Goal: Task Accomplishment & Management: Complete application form

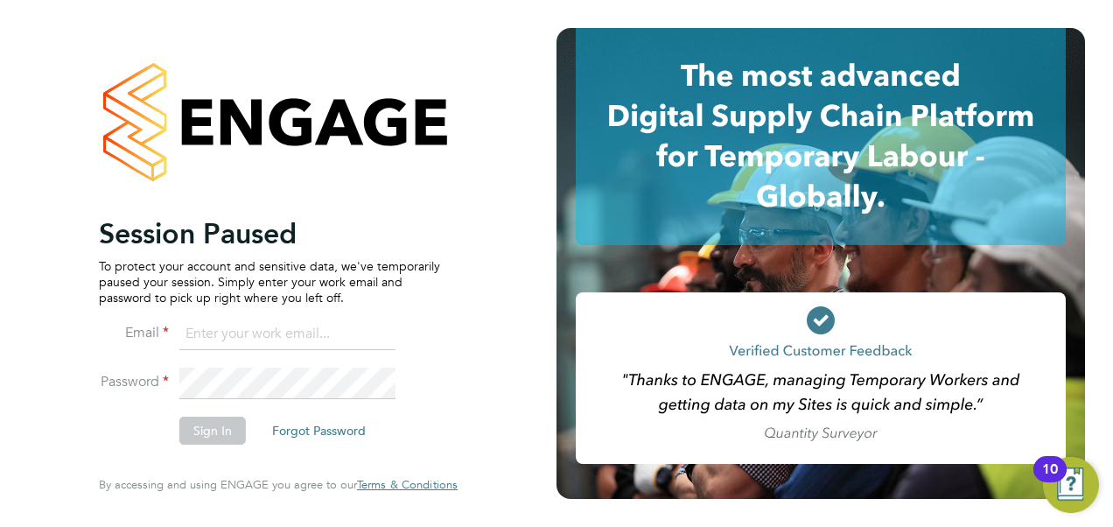
click at [252, 330] on input at bounding box center [287, 333] width 216 height 31
type input "vendorkeyaccounts2@hays.com"
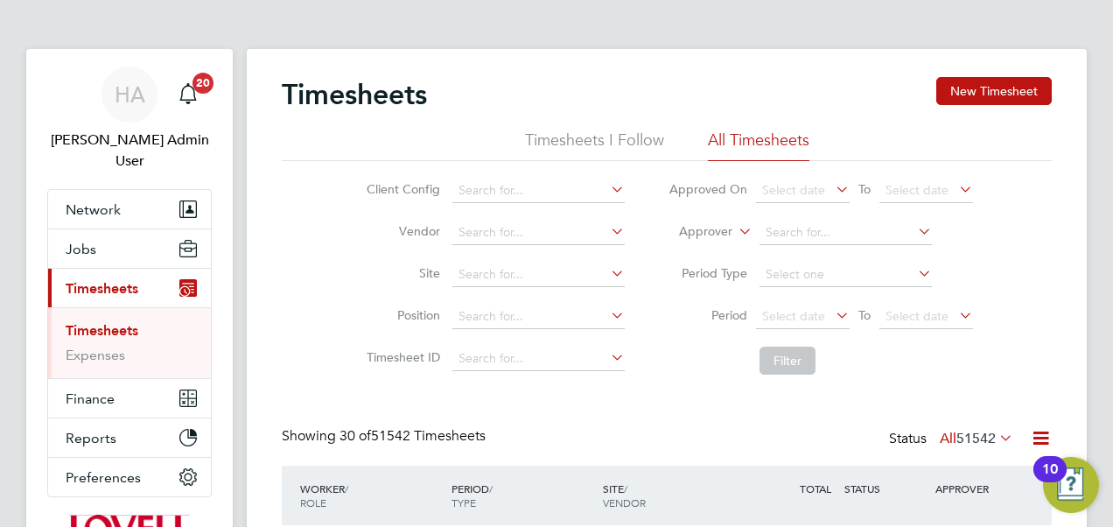
click at [721, 223] on label "Approver" at bounding box center [692, 231] width 79 height 17
click at [712, 243] on li "Worker" at bounding box center [689, 252] width 86 height 23
click at [770, 229] on input at bounding box center [845, 232] width 172 height 24
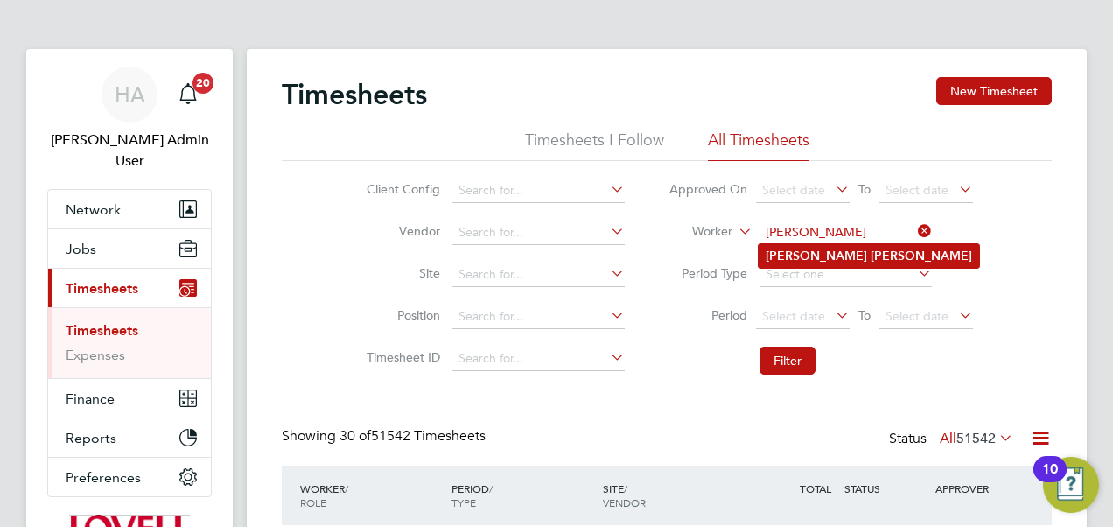
click at [791, 256] on b "Jamie" at bounding box center [815, 255] width 101 height 15
type input "Jamie Trueman"
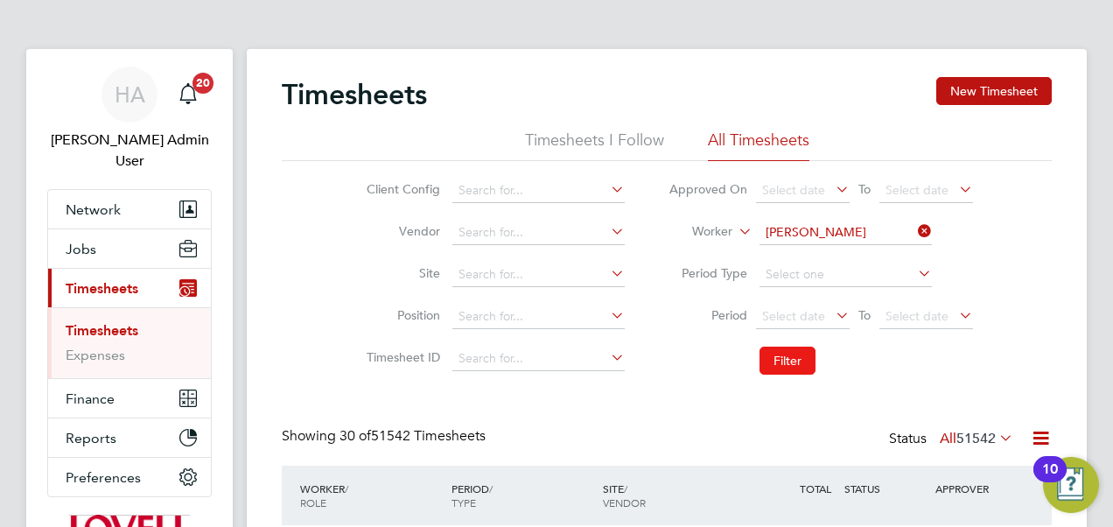
click at [765, 360] on button "Filter" at bounding box center [787, 360] width 56 height 28
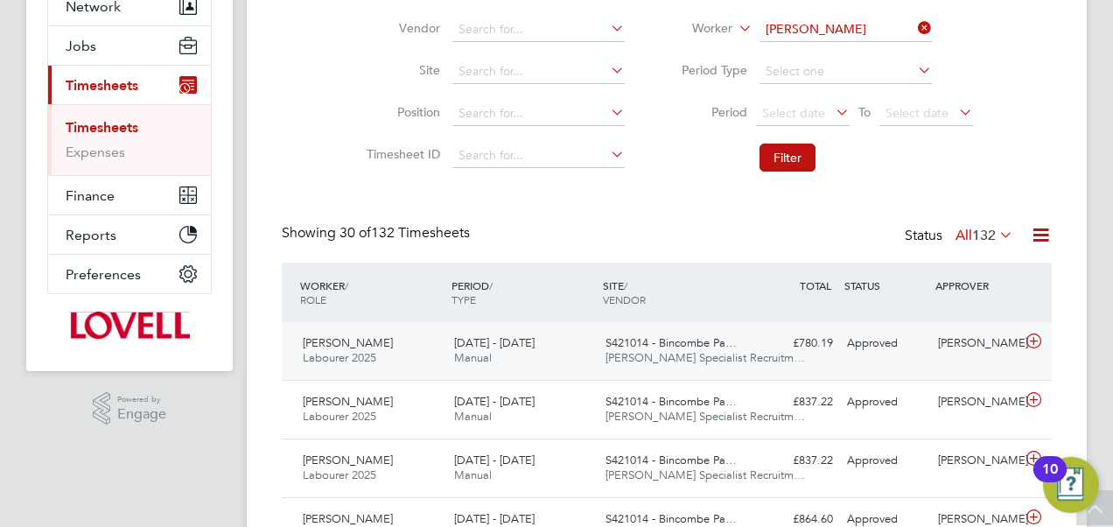
click at [719, 356] on span "Hays Specialist Recruitm…" at bounding box center [704, 357] width 199 height 15
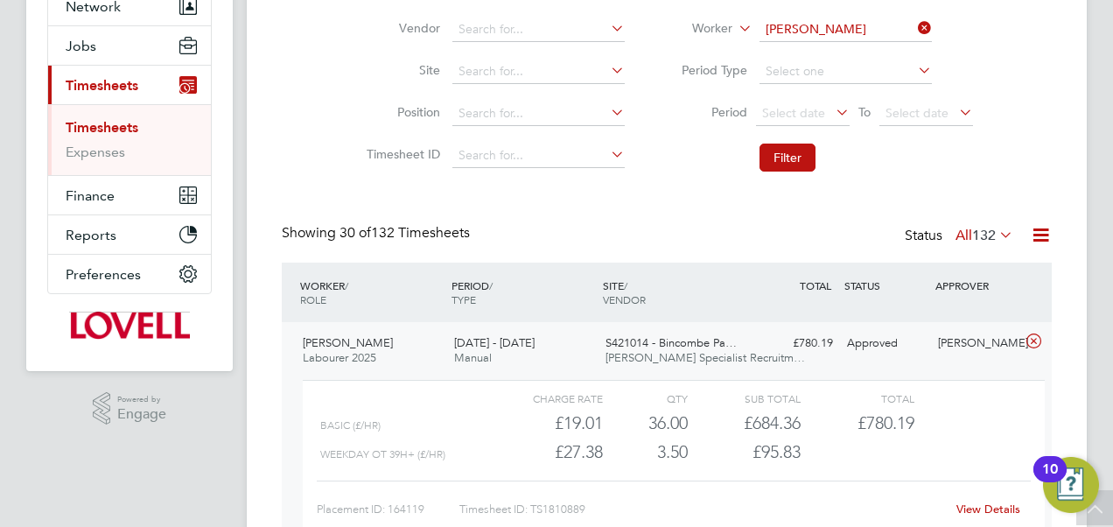
click at [985, 509] on link "View Details" at bounding box center [988, 508] width 64 height 15
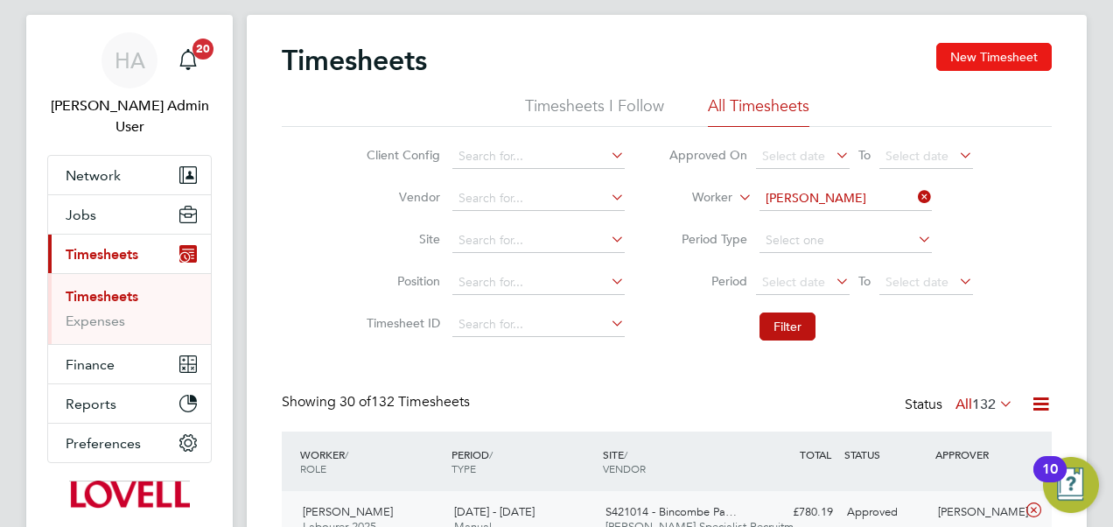
scroll to position [33, 0]
click at [954, 65] on button "New Timesheet" at bounding box center [993, 58] width 115 height 28
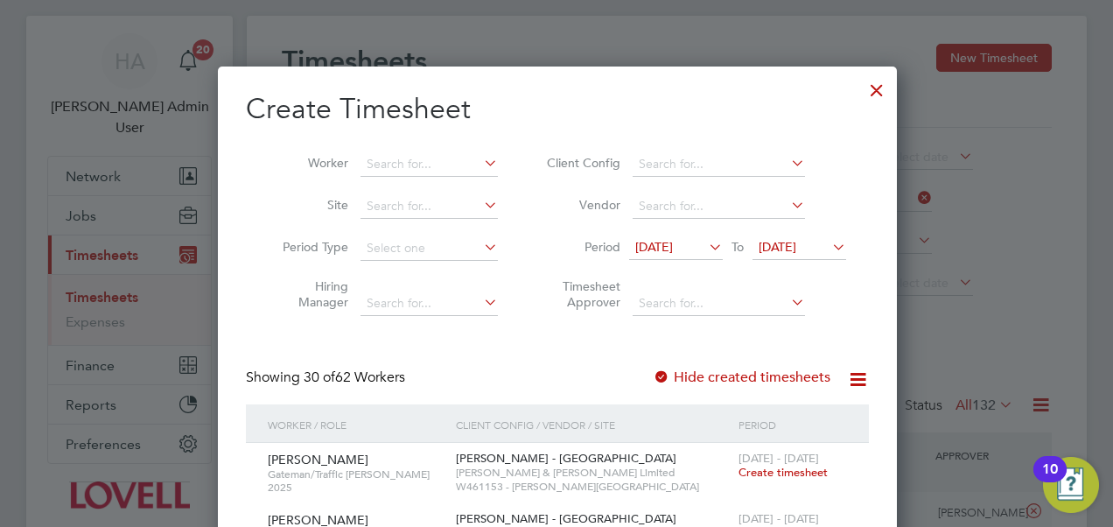
scroll to position [3280, 677]
click at [391, 166] on input at bounding box center [428, 164] width 137 height 24
click at [397, 181] on b "Jamie" at bounding box center [416, 187] width 101 height 15
type input "[PERSON_NAME]"
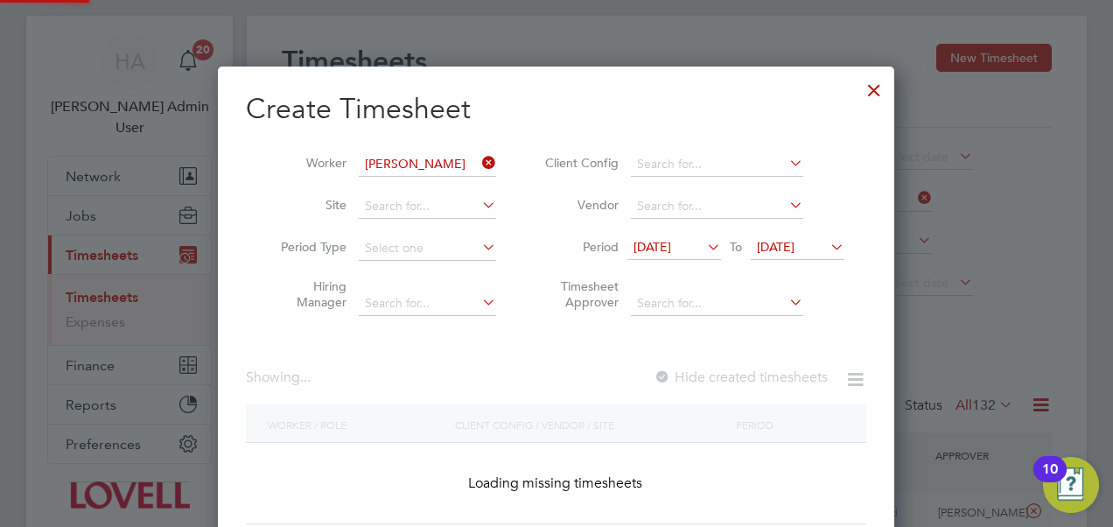
scroll to position [472, 677]
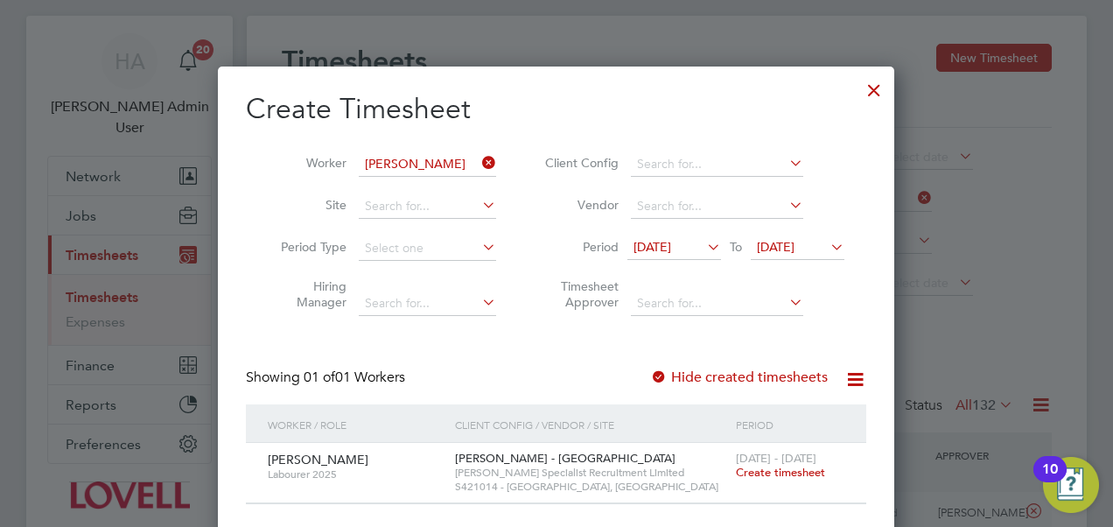
click at [703, 249] on icon at bounding box center [703, 246] width 0 height 24
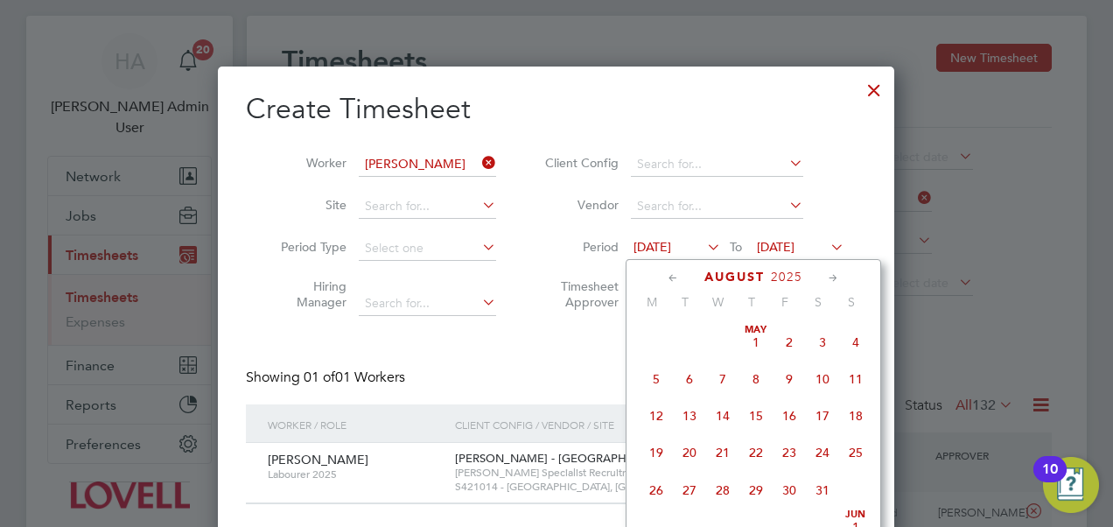
scroll to position [638, 0]
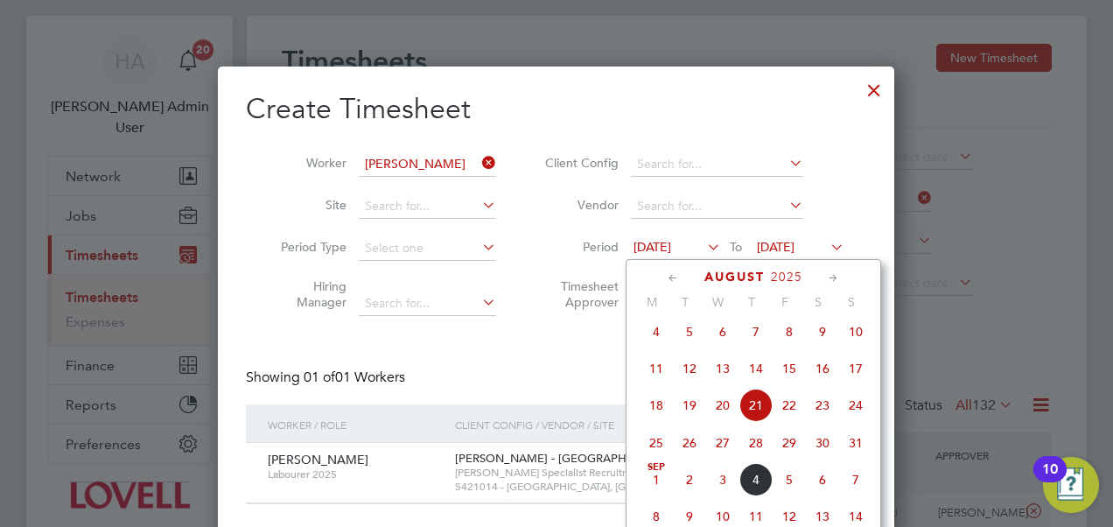
click at [845, 189] on li "Vendor" at bounding box center [692, 206] width 348 height 42
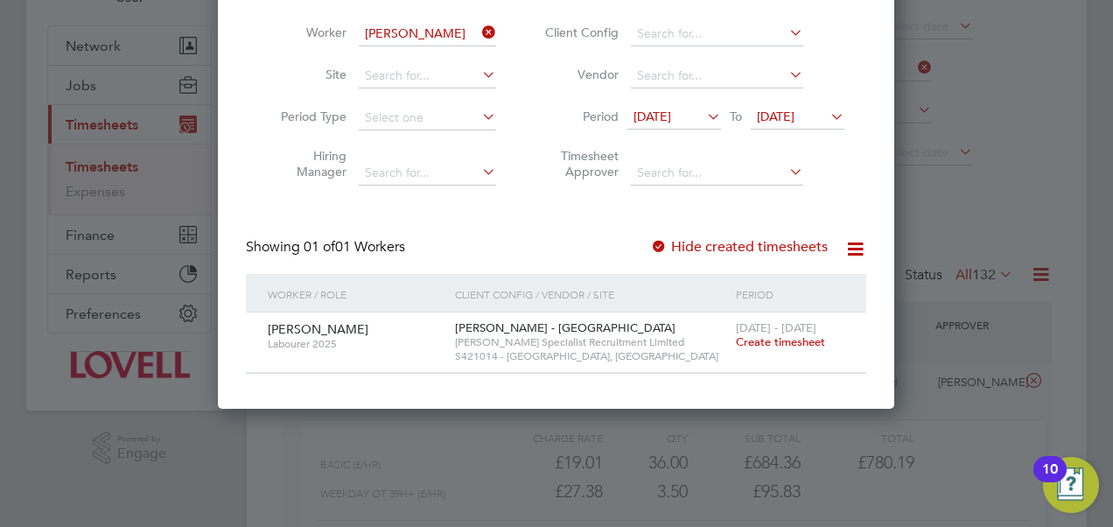
scroll to position [163, 0]
click at [788, 344] on span "Create timesheet" at bounding box center [780, 342] width 89 height 15
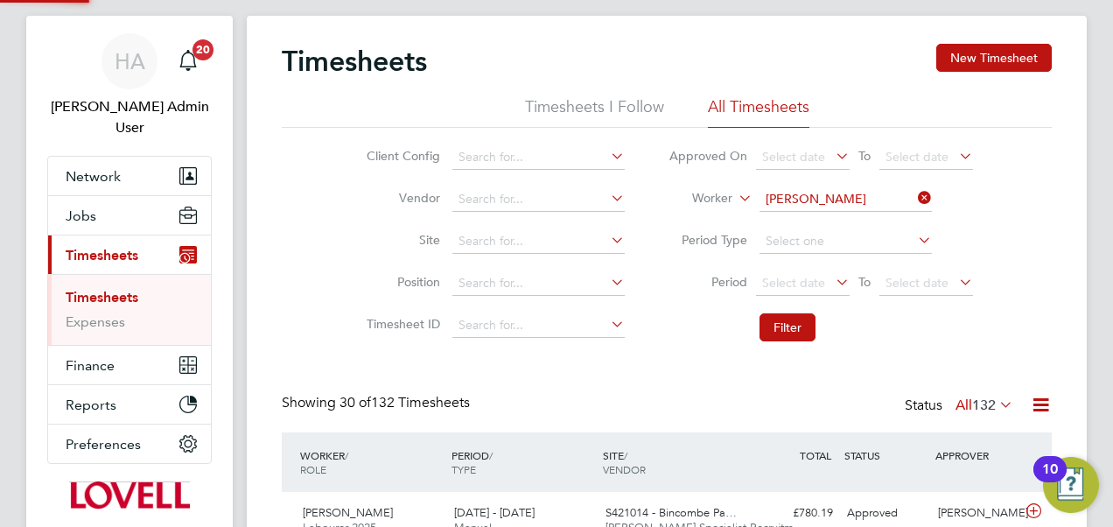
scroll to position [9, 9]
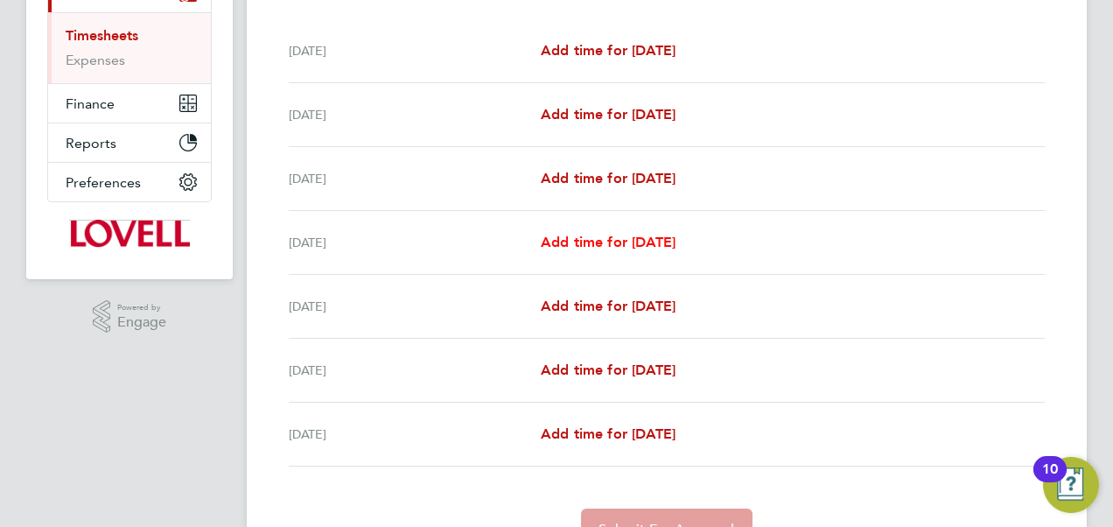
click at [569, 240] on span "Add time for Tue 26 Aug" at bounding box center [608, 242] width 135 height 17
select select "30"
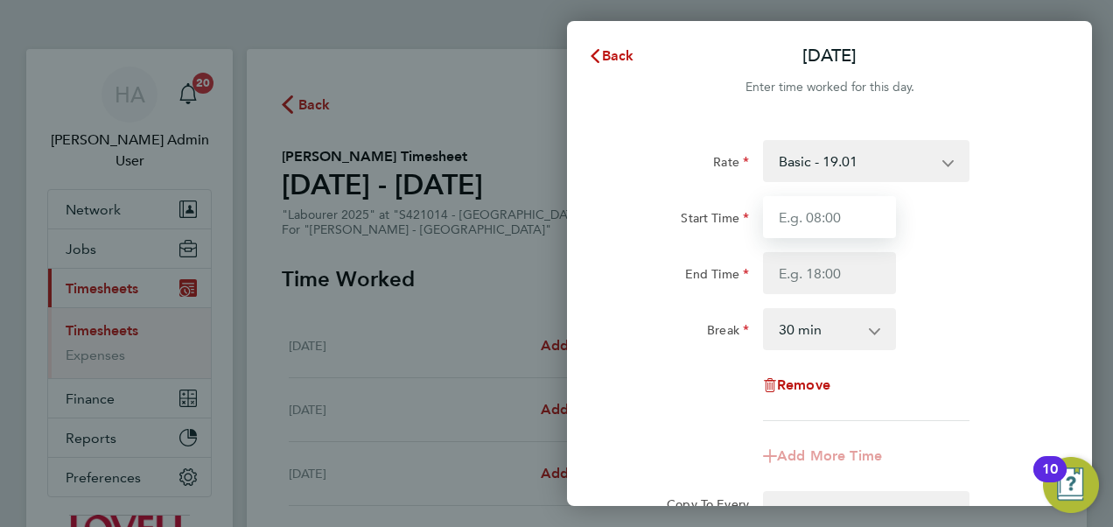
click at [813, 217] on input "Start Time" at bounding box center [829, 217] width 133 height 42
type input "07:30"
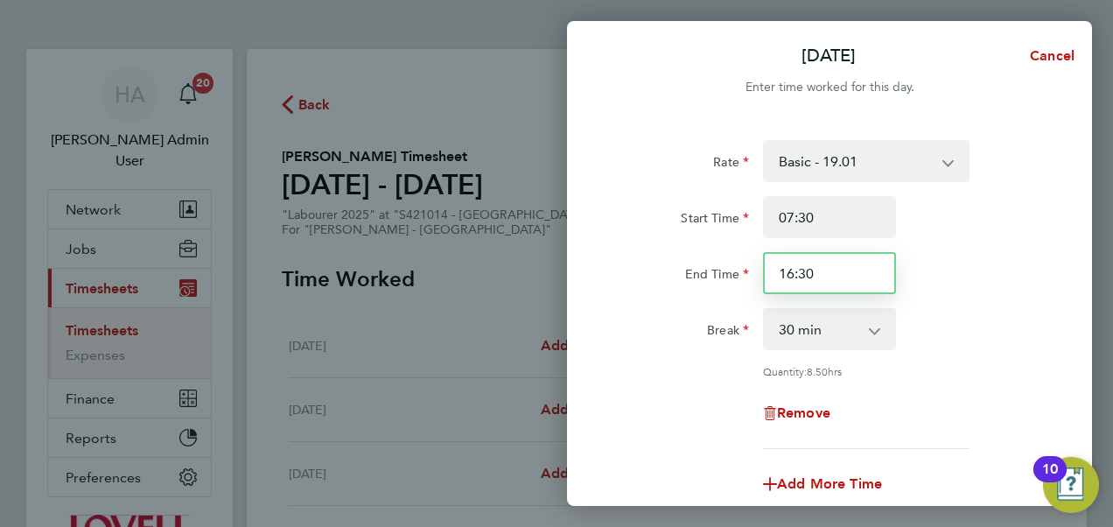
drag, startPoint x: 813, startPoint y: 274, endPoint x: 751, endPoint y: 280, distance: 62.4
click at [751, 280] on div "End Time 16:30" at bounding box center [829, 273] width 441 height 42
type input "17:00"
click at [698, 420] on div "Remove" at bounding box center [829, 413] width 441 height 42
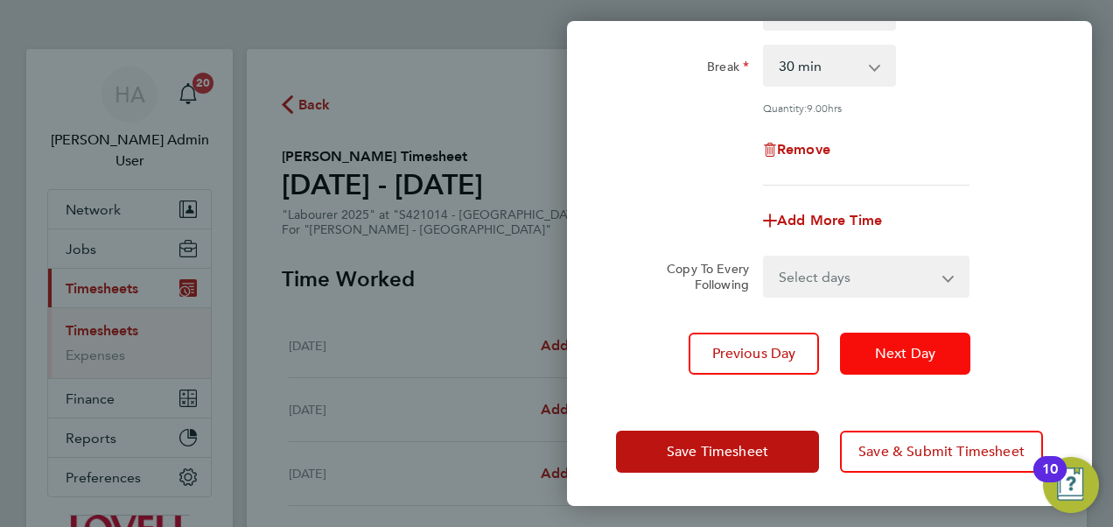
click at [868, 350] on button "Next Day" at bounding box center [905, 353] width 130 height 42
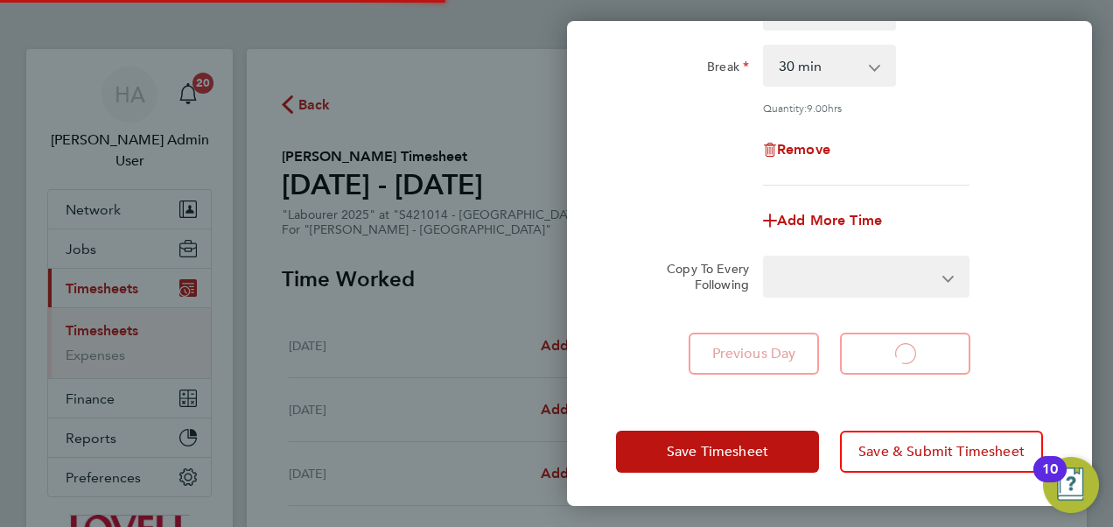
select select "30"
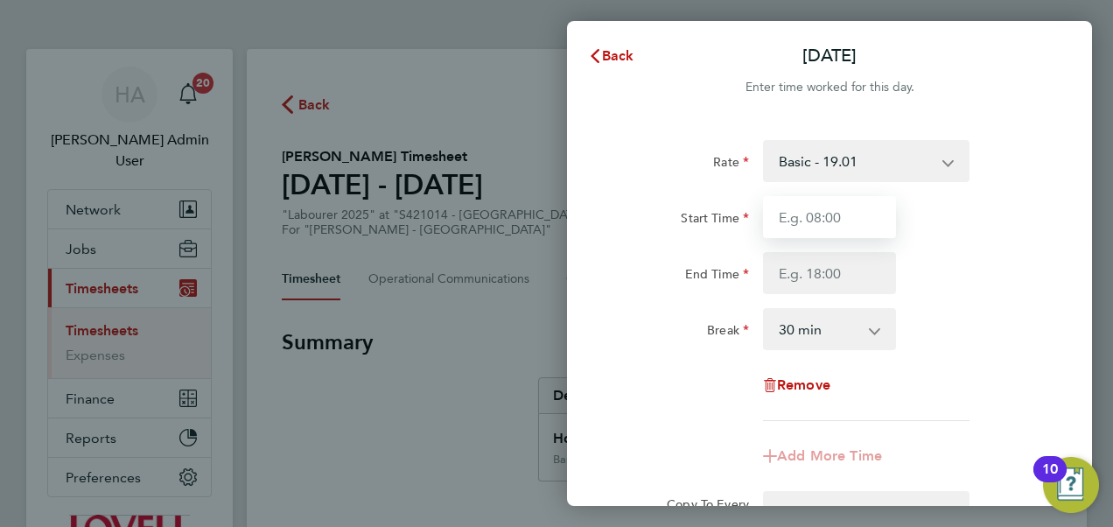
click at [838, 224] on input "Start Time" at bounding box center [829, 217] width 133 height 42
type input "07:30"
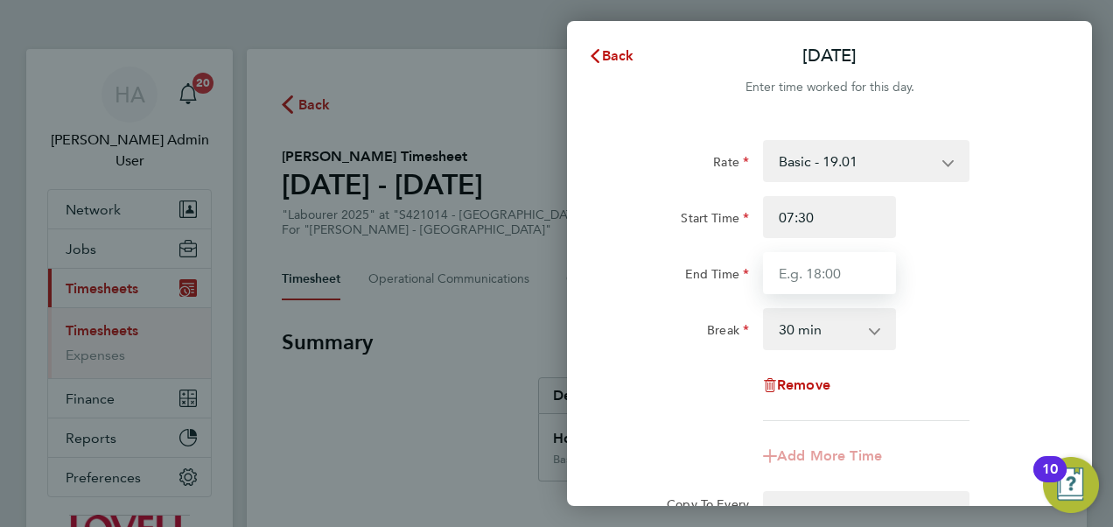
type input "17:00"
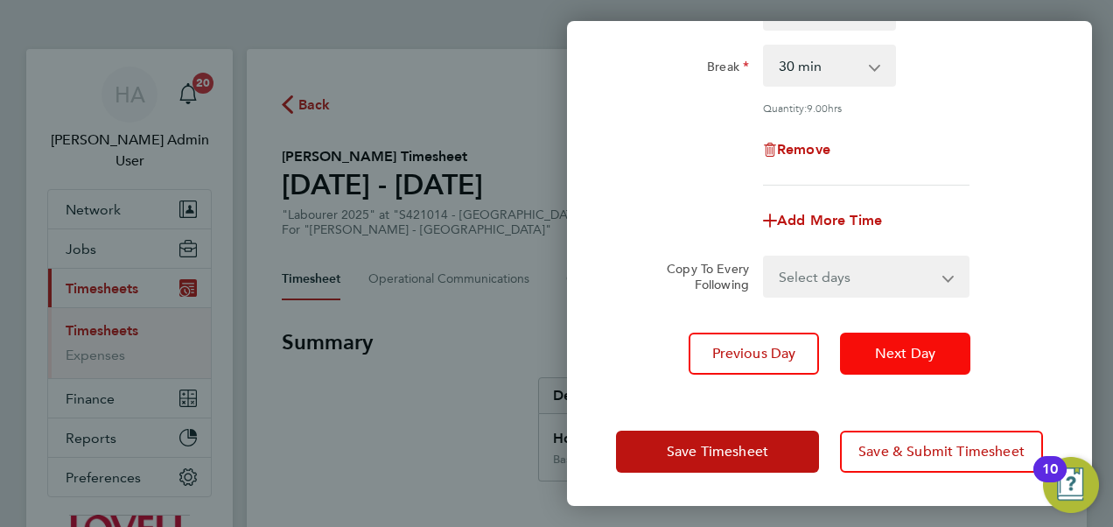
click at [902, 345] on span "Next Day" at bounding box center [905, 353] width 60 height 17
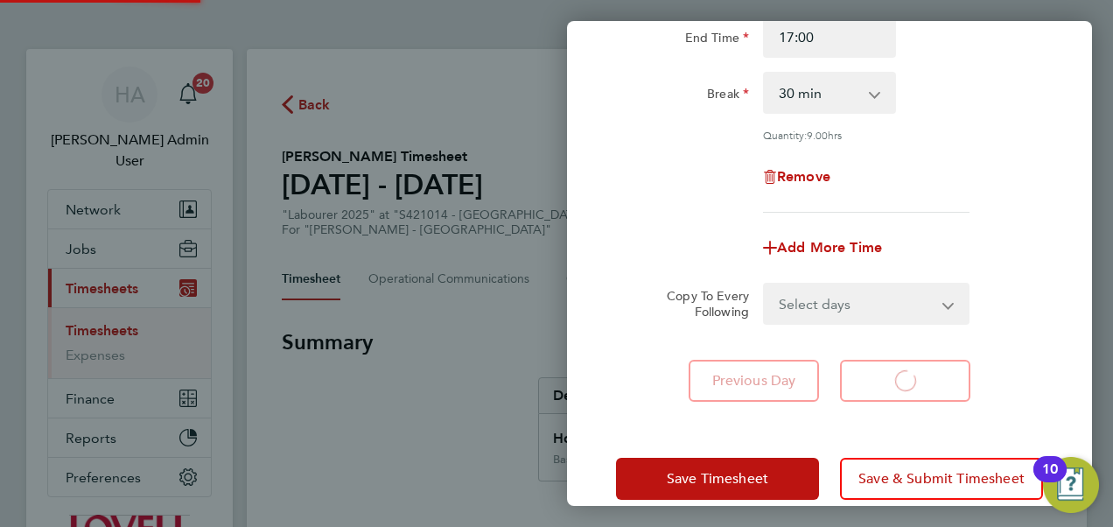
select select "30"
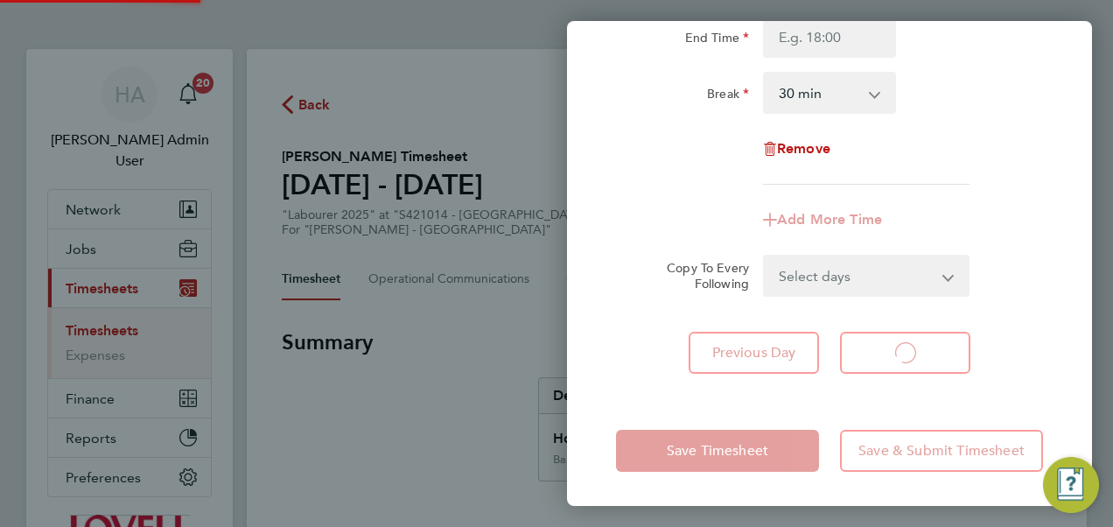
select select "30"
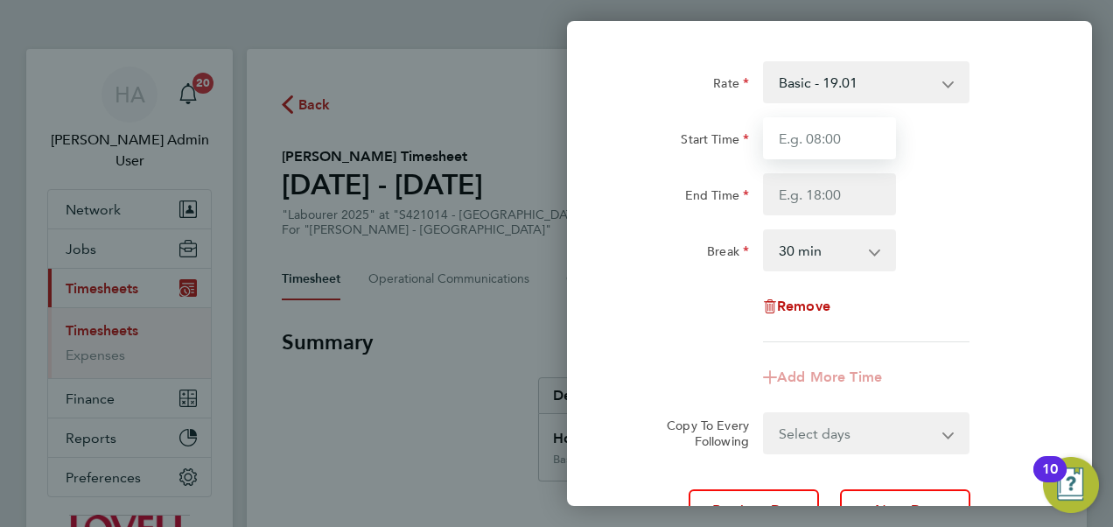
click at [812, 144] on input "Start Time" at bounding box center [829, 138] width 133 height 42
type input "07:30"
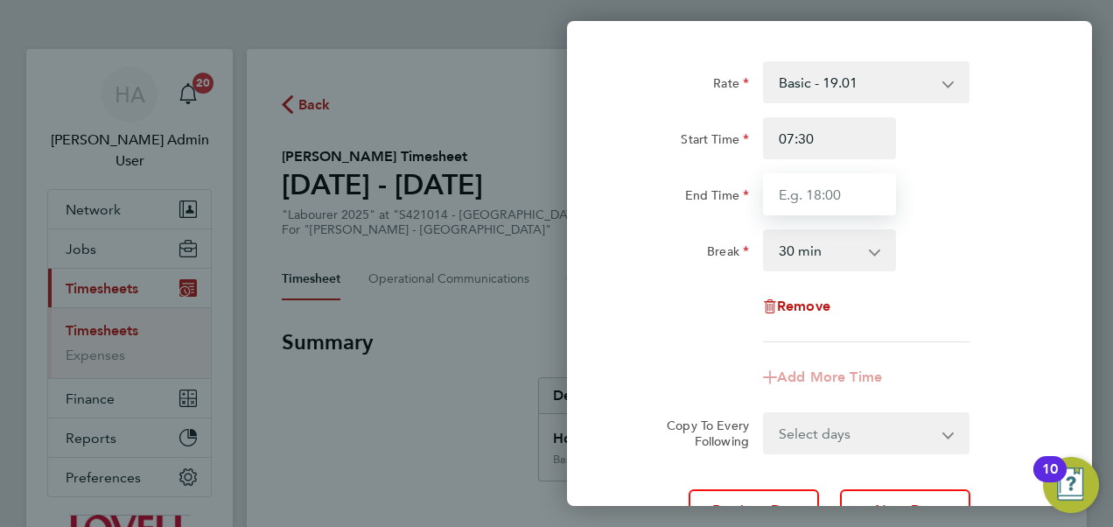
type input "17:00"
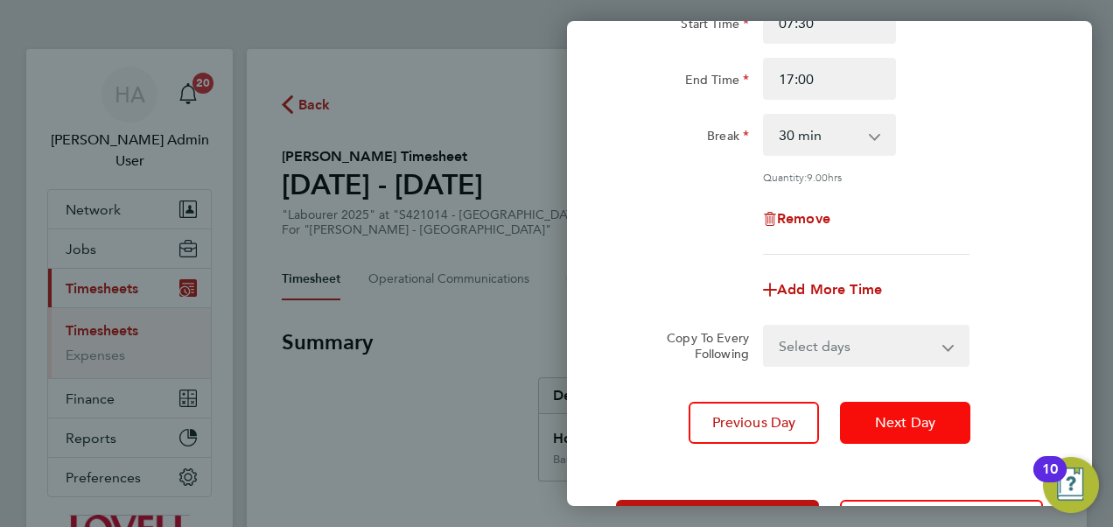
click at [918, 421] on span "Next Day" at bounding box center [905, 422] width 60 height 17
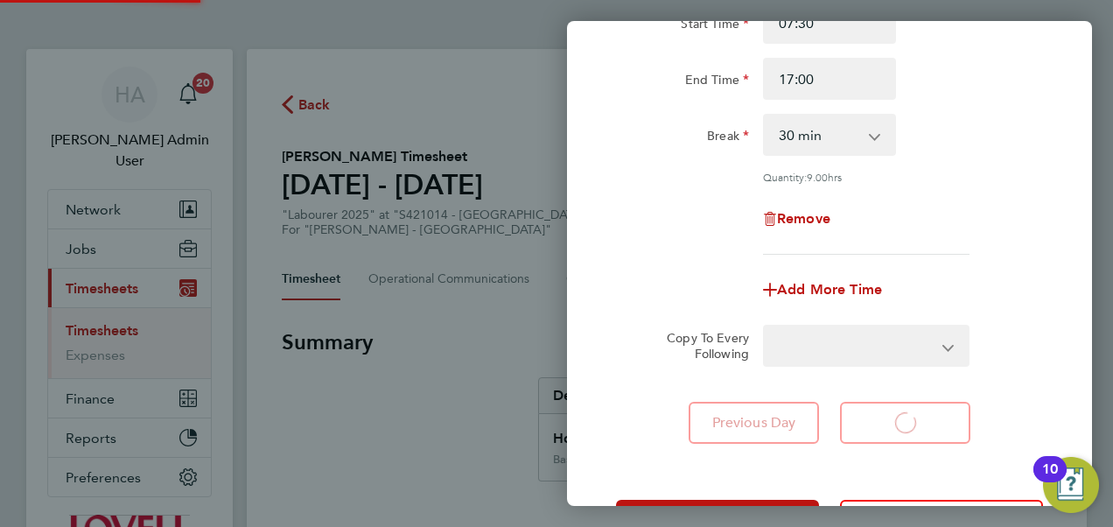
select select "30"
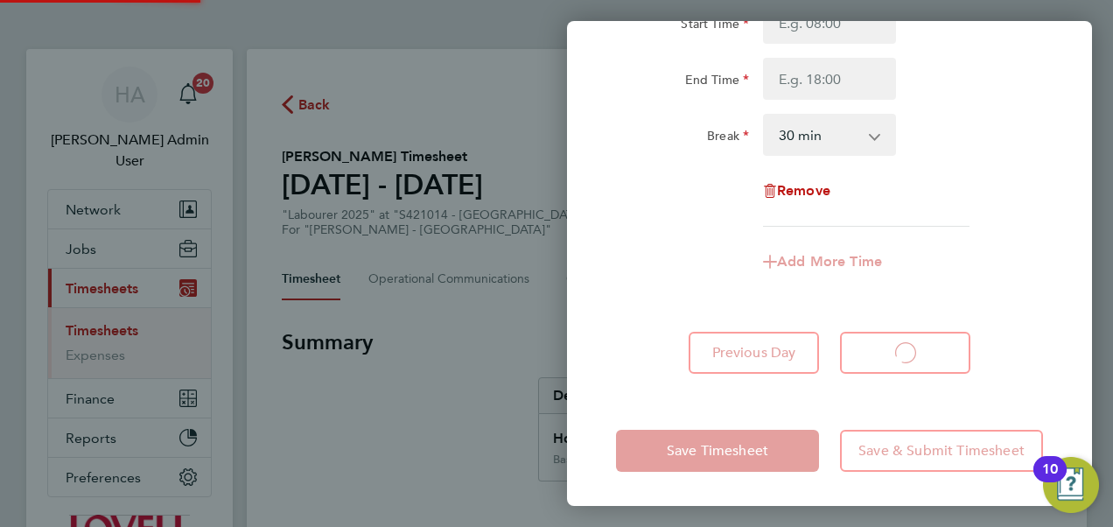
select select "30"
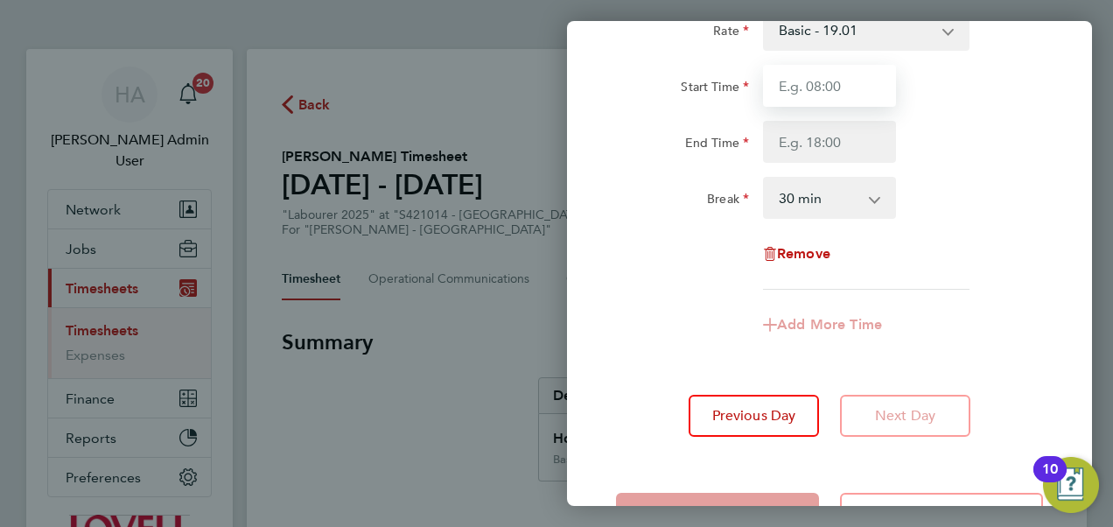
click at [794, 93] on input "Start Time" at bounding box center [829, 86] width 133 height 42
type input "07:30"
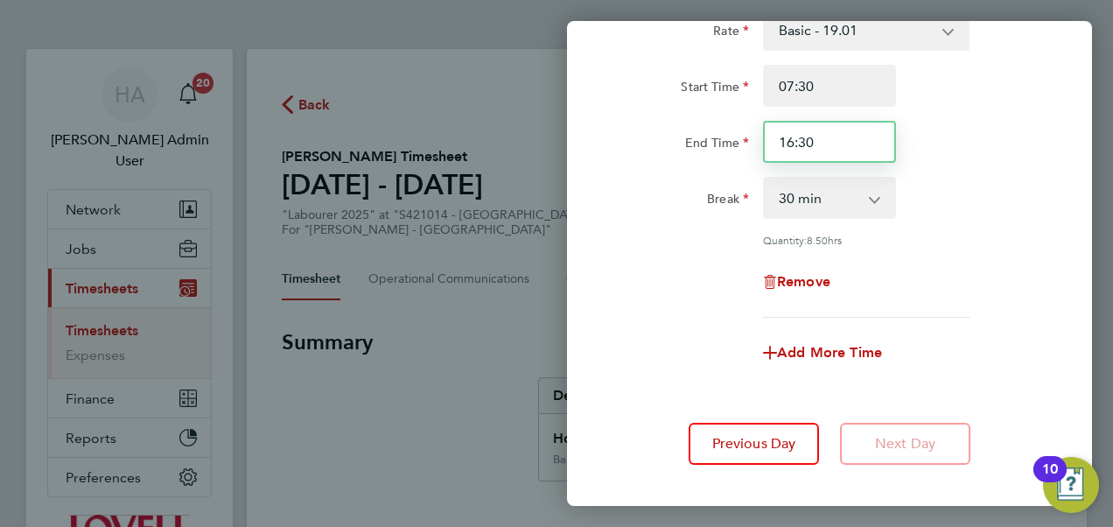
drag, startPoint x: 823, startPoint y: 145, endPoint x: 681, endPoint y: 135, distance: 142.1
click at [681, 135] on div "End Time 16:30" at bounding box center [829, 142] width 441 height 42
type input "17:00"
click at [668, 355] on div "Add More Time" at bounding box center [829, 353] width 441 height 42
click at [819, 192] on select "0 min 15 min 30 min 45 min 60 min 75 min 90 min" at bounding box center [819, 197] width 108 height 38
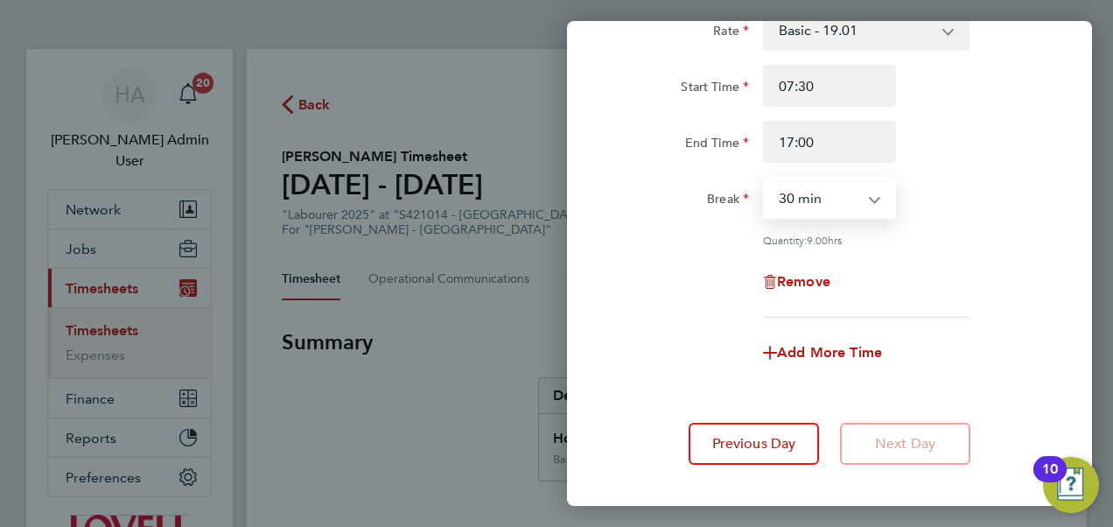
click at [942, 283] on div "Remove" at bounding box center [829, 282] width 441 height 42
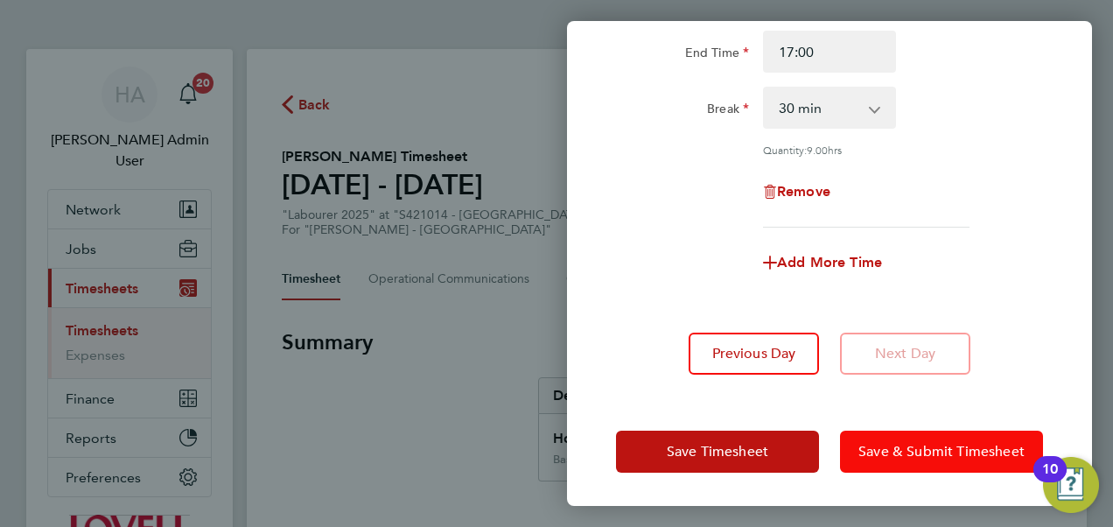
click at [903, 444] on span "Save & Submit Timesheet" at bounding box center [941, 451] width 166 height 17
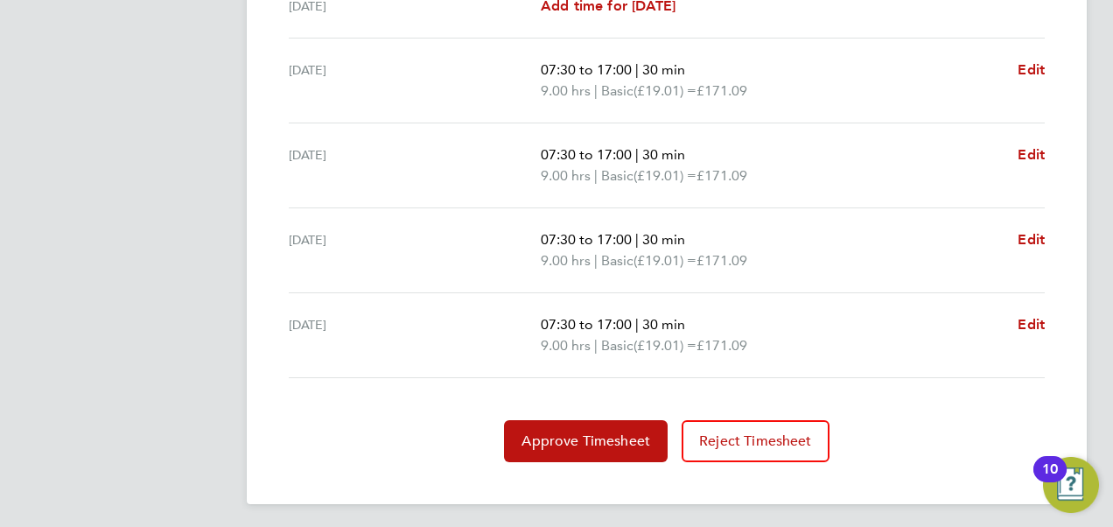
scroll to position [707, 0]
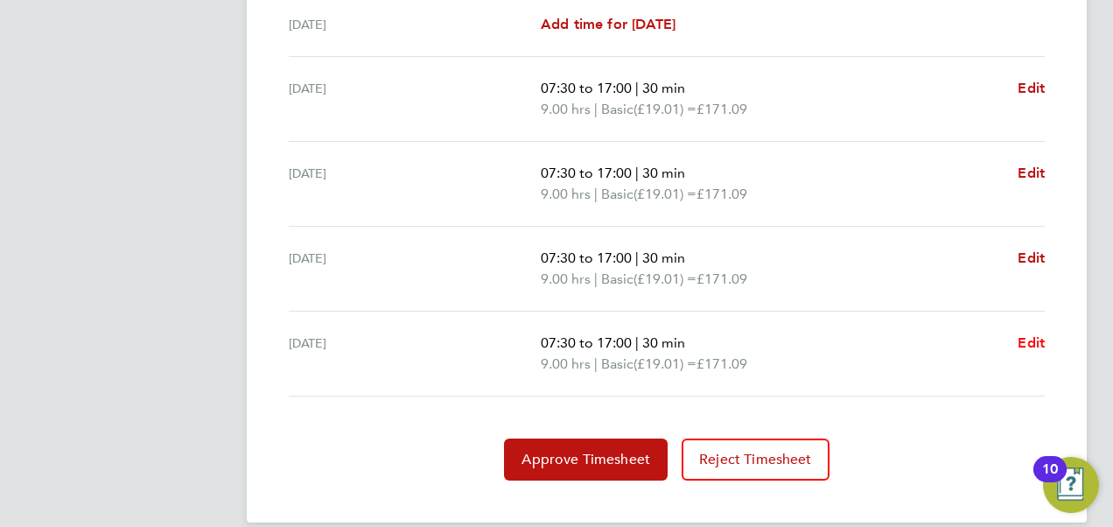
click at [1030, 336] on span "Edit" at bounding box center [1030, 342] width 27 height 17
select select "30"
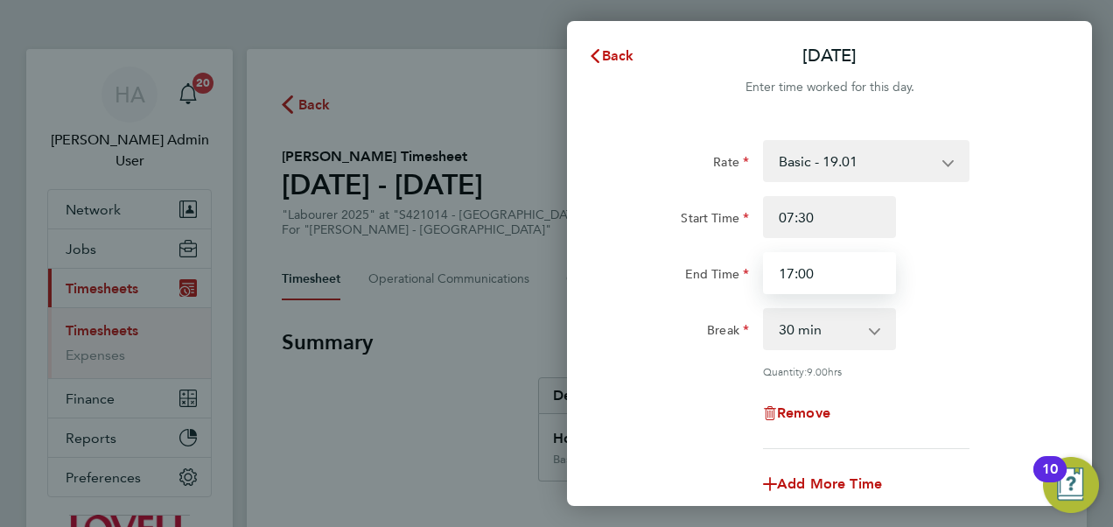
drag, startPoint x: 829, startPoint y: 270, endPoint x: 710, endPoint y: 275, distance: 119.1
click at [710, 275] on div "End Time 17:00" at bounding box center [829, 273] width 441 height 42
type input "21:00"
click at [617, 327] on div "Break" at bounding box center [682, 325] width 133 height 35
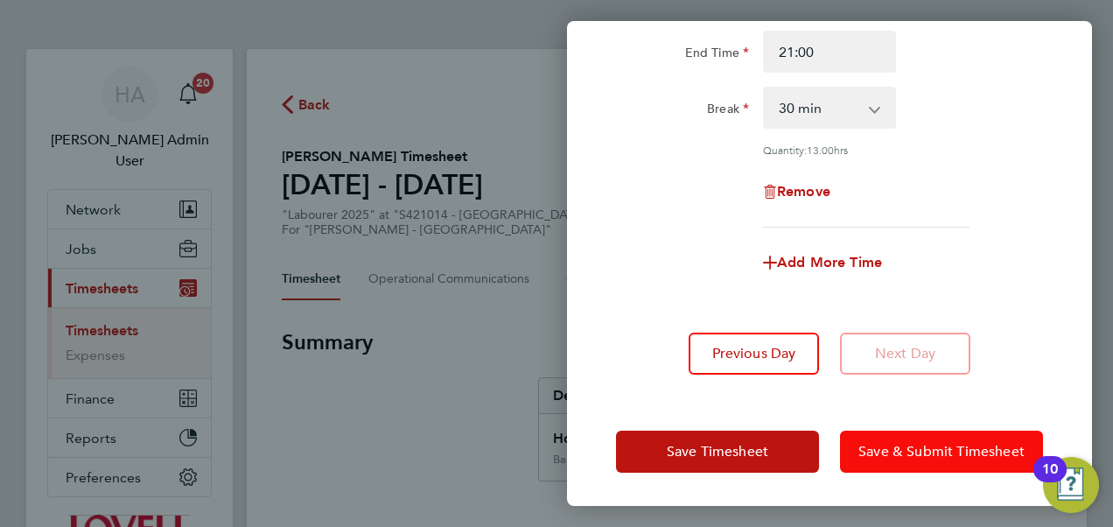
click at [878, 450] on span "Save & Submit Timesheet" at bounding box center [941, 451] width 166 height 17
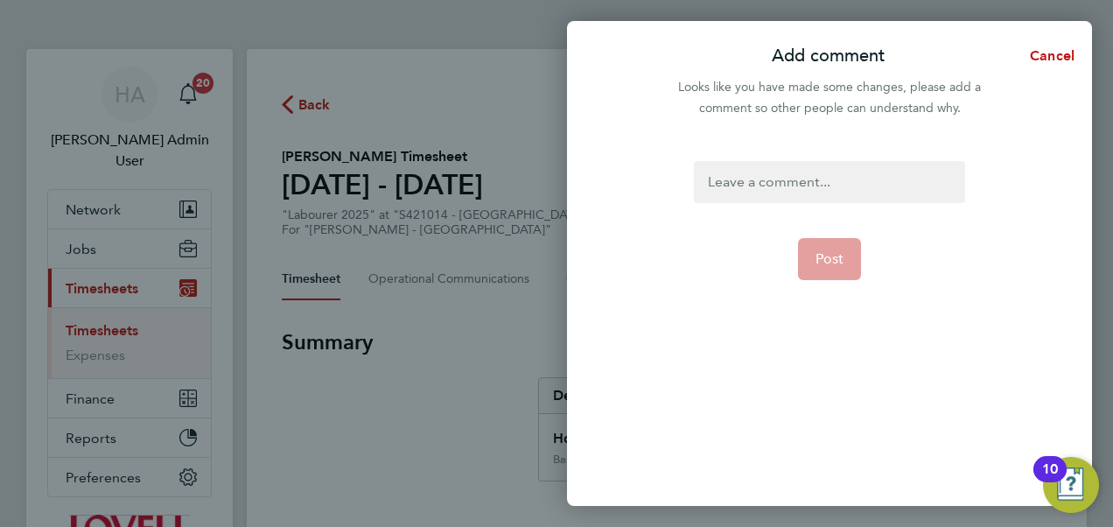
click at [763, 178] on div at bounding box center [829, 182] width 270 height 42
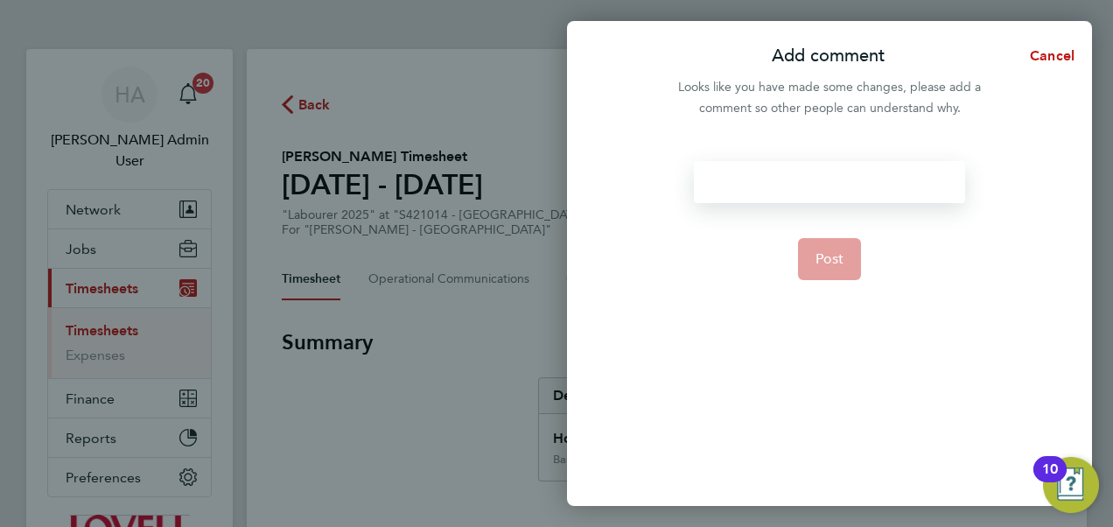
click at [763, 178] on div at bounding box center [829, 182] width 270 height 42
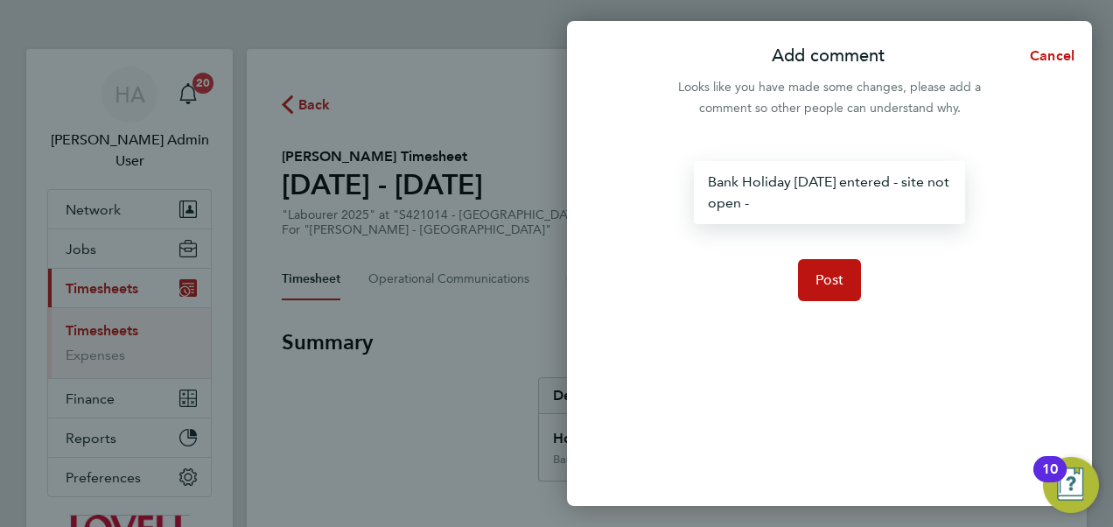
click at [821, 182] on div "Bank Holiday MOnday entered - site not open -" at bounding box center [829, 192] width 270 height 63
click at [803, 199] on div "Bank Holiday Monday entered - site not open -" at bounding box center [829, 192] width 270 height 63
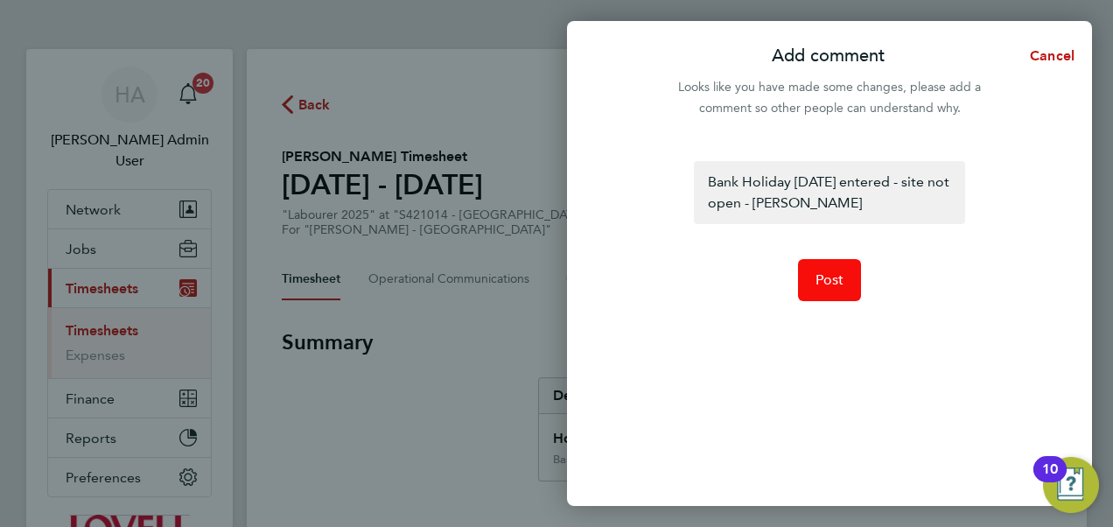
click at [841, 269] on button "Post" at bounding box center [830, 280] width 64 height 42
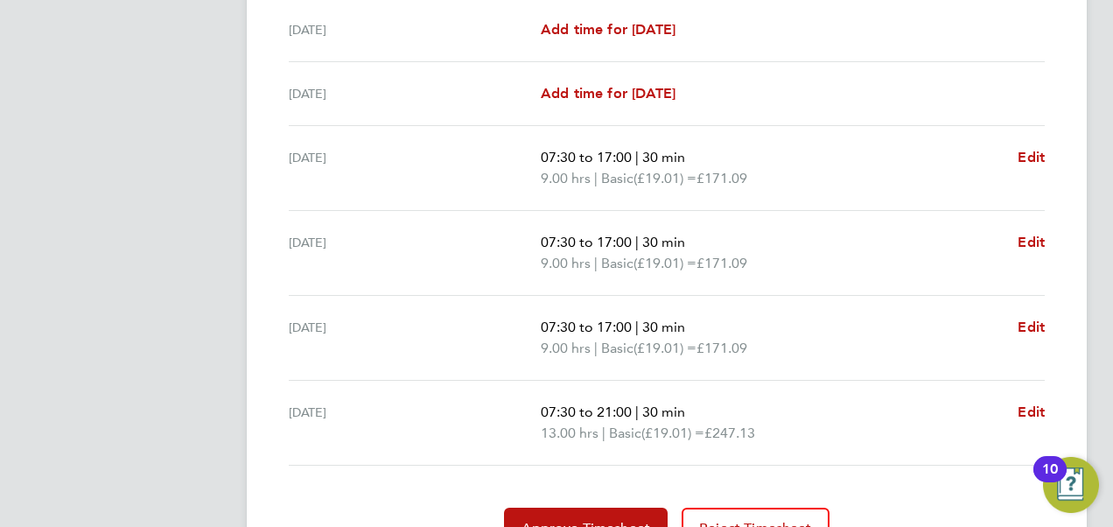
scroll to position [727, 0]
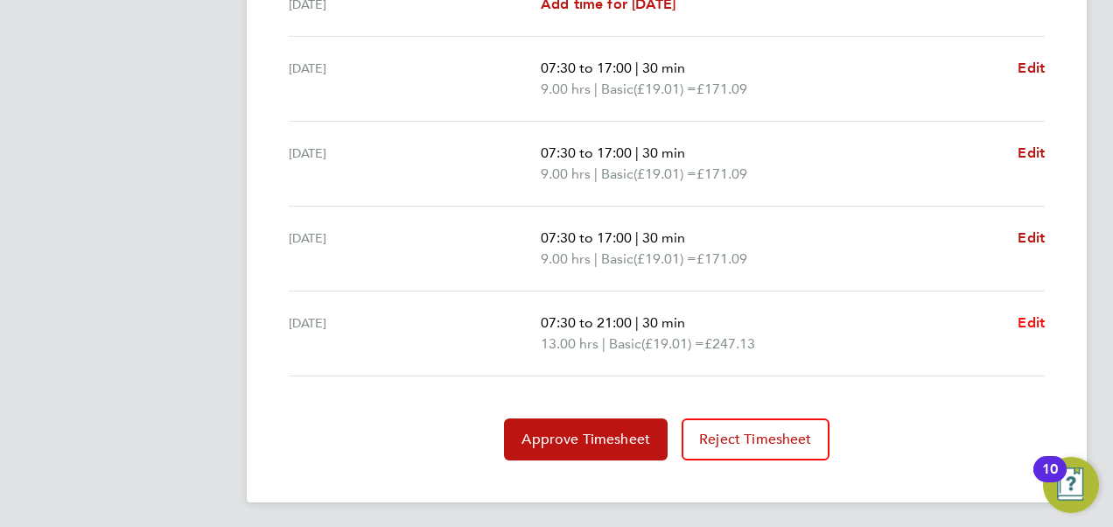
click at [1024, 317] on span "Edit" at bounding box center [1030, 322] width 27 height 17
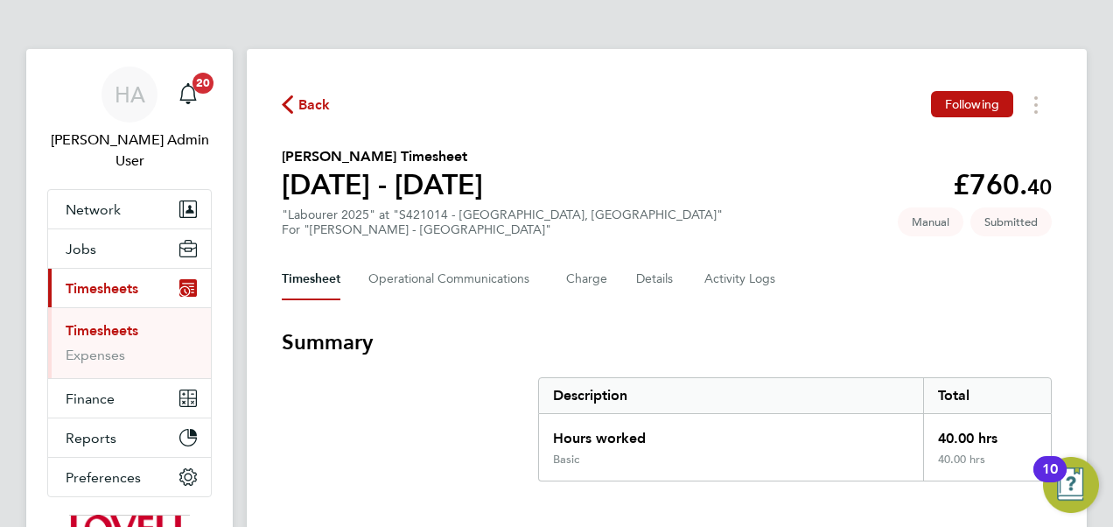
select select "30"
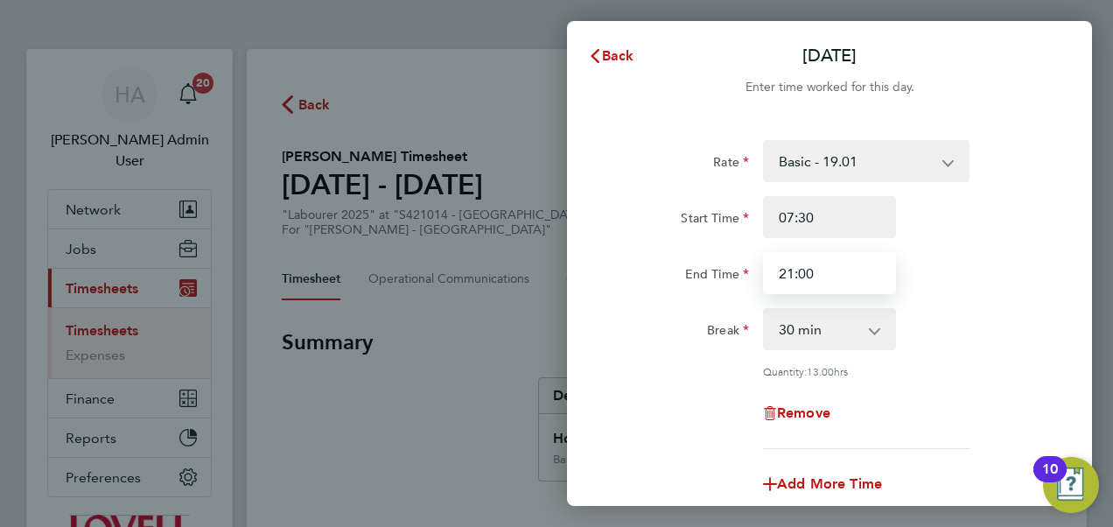
click at [829, 269] on input "21:00" at bounding box center [829, 273] width 133 height 42
type input "20:00"
click at [1025, 287] on div "End Time 20:00" at bounding box center [829, 273] width 441 height 42
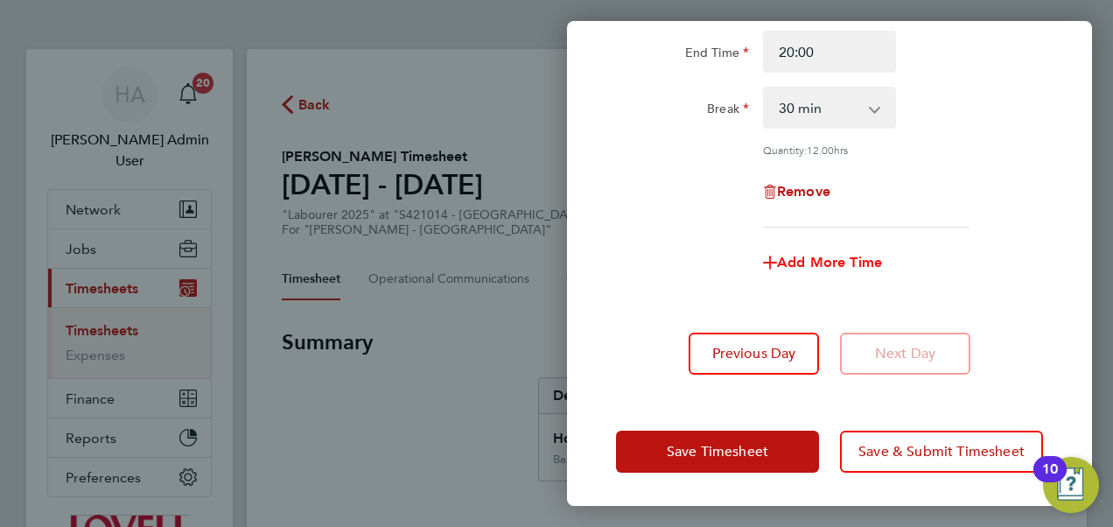
click at [803, 255] on span "Add More Time" at bounding box center [829, 262] width 105 height 17
select select "null"
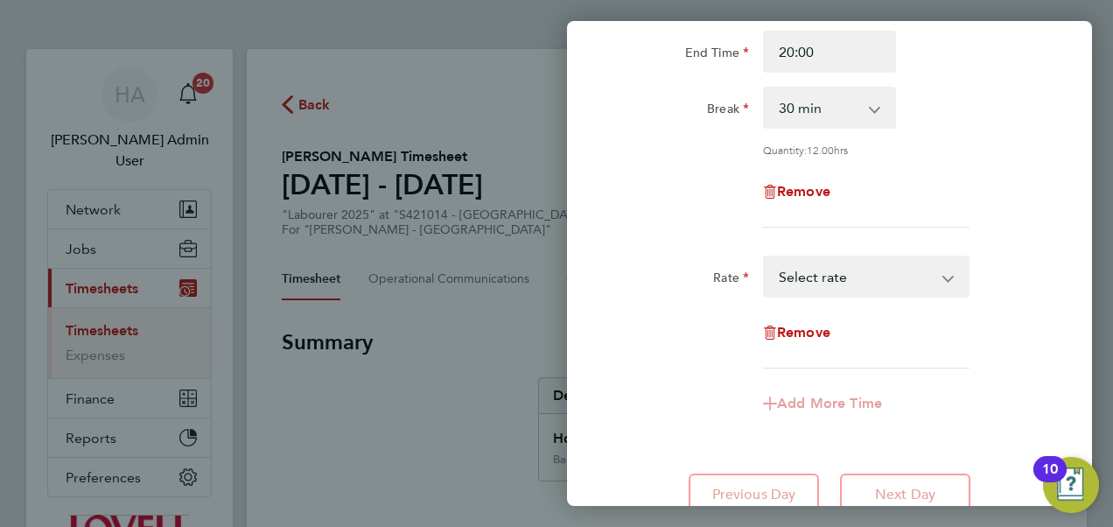
click at [805, 283] on select "Basic - 19.01 Saturday first 4h - 27.38 Saturday 4h+ - 35.75 Sunday + BH - 35.7…" at bounding box center [856, 276] width 182 height 38
select select "30"
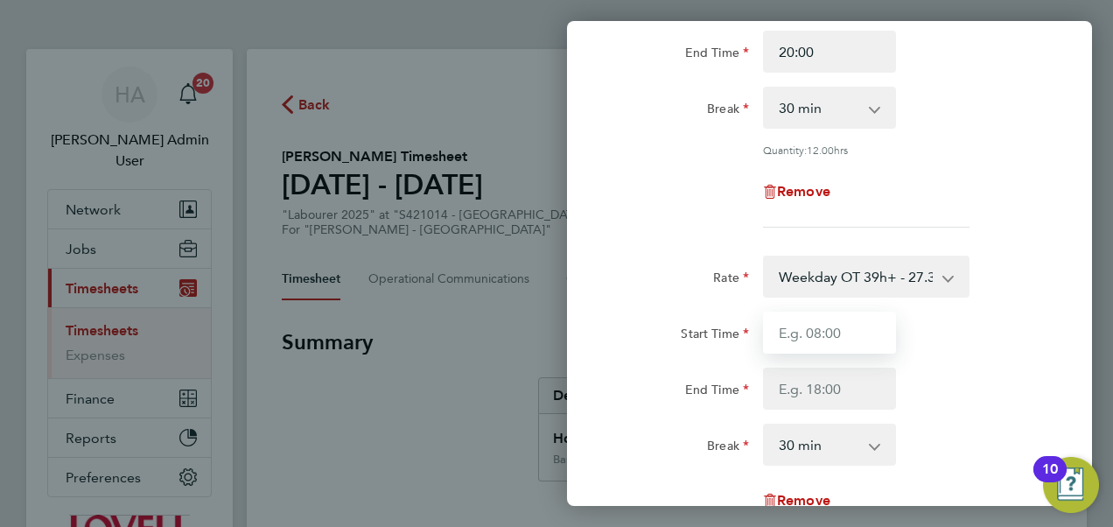
click at [814, 331] on input "Start Time" at bounding box center [829, 332] width 133 height 42
type input "20:00"
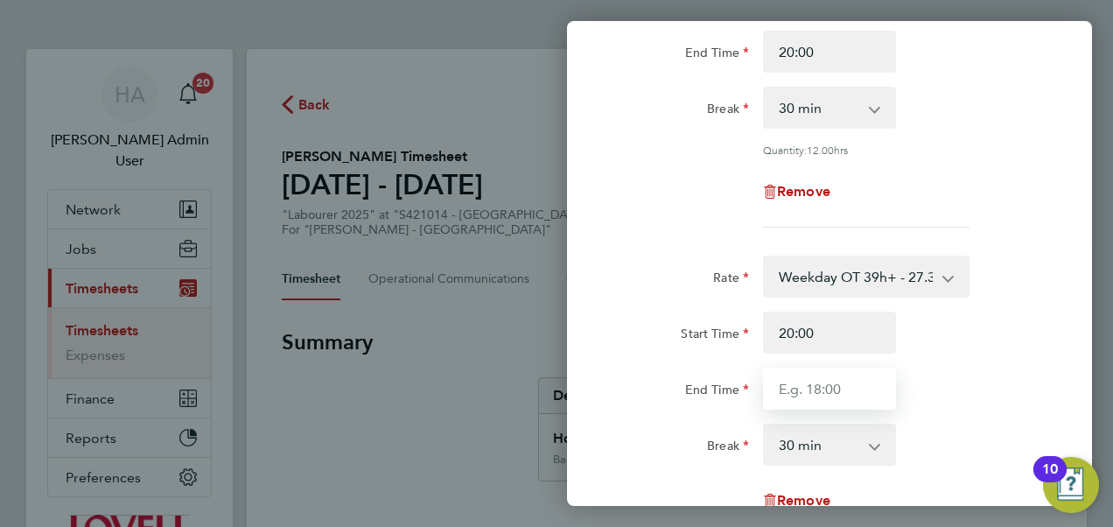
click at [798, 395] on input "End Time" at bounding box center [829, 388] width 133 height 42
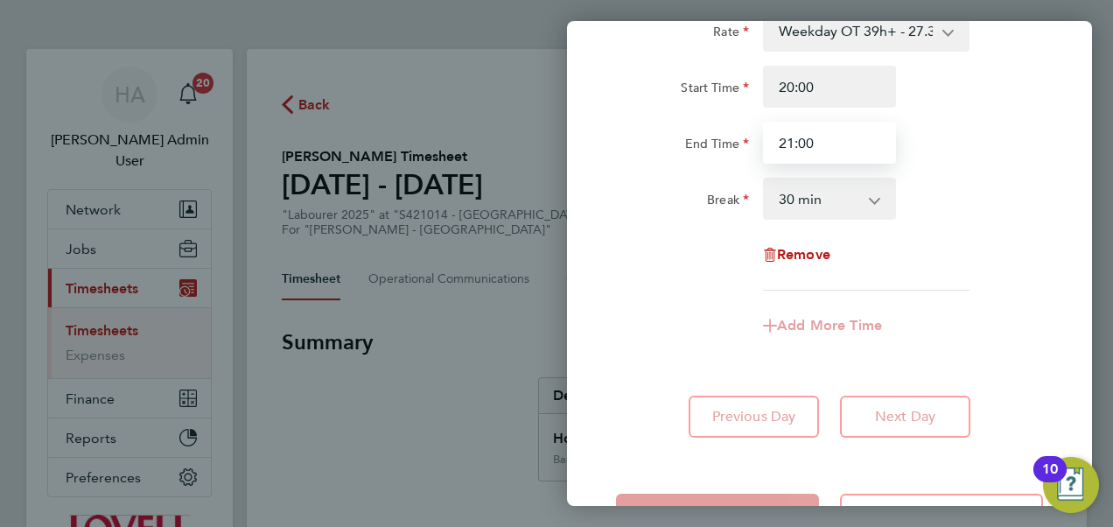
scroll to position [466, 0]
type input "21:00"
click at [833, 192] on select "0 min 15 min 30 min 45 min 60 min 75 min 90 min" at bounding box center [819, 199] width 108 height 38
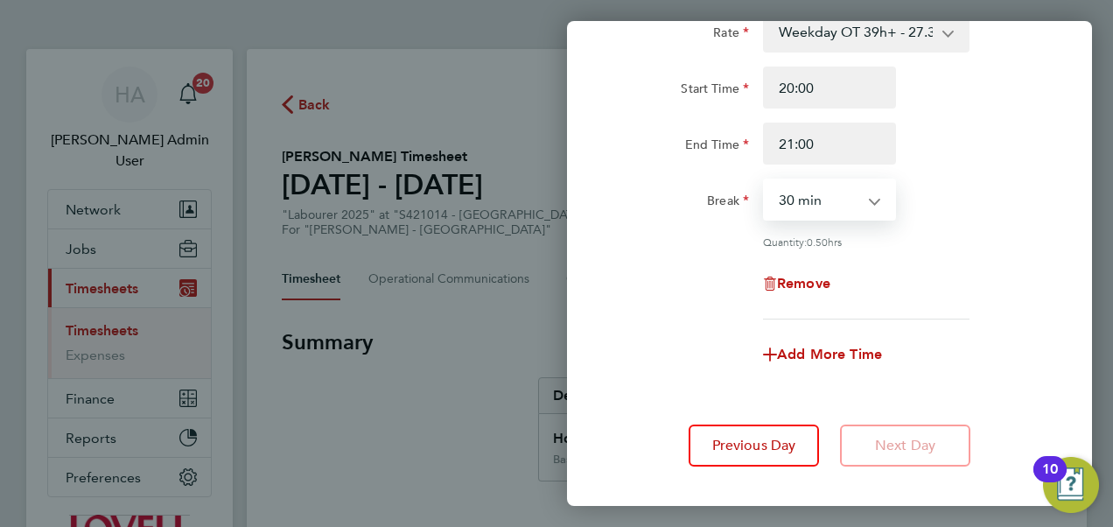
select select "0"
click at [765, 180] on select "0 min 15 min 30 min 45 min" at bounding box center [819, 199] width 108 height 38
click at [943, 280] on div "Remove" at bounding box center [829, 283] width 441 height 42
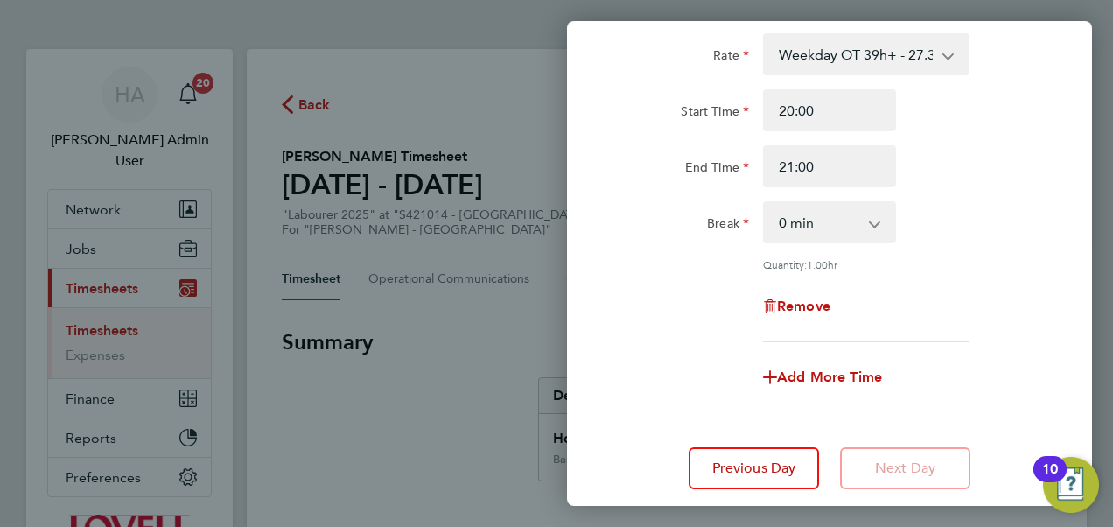
scroll to position [555, 0]
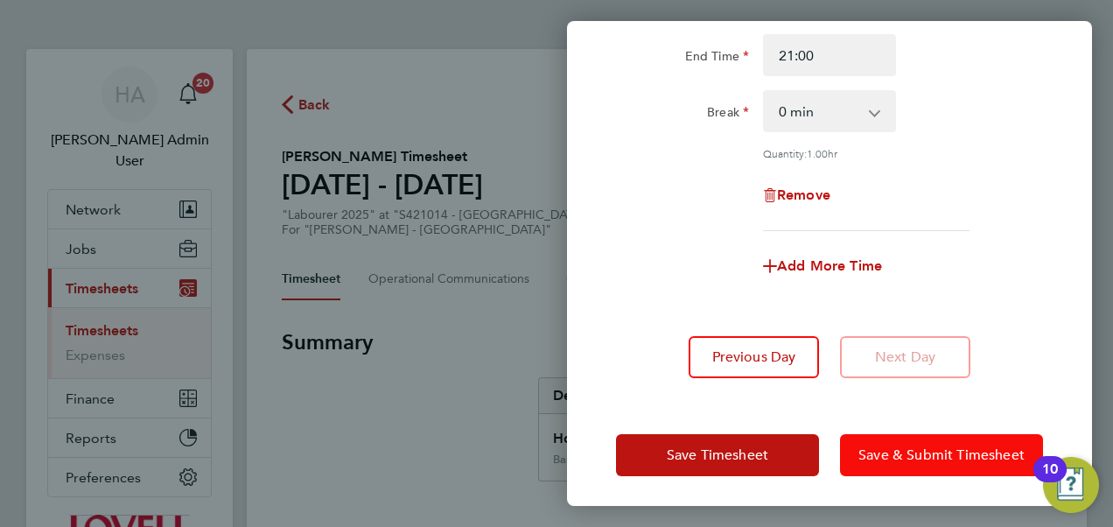
click at [880, 462] on button "Save & Submit Timesheet" at bounding box center [941, 455] width 203 height 42
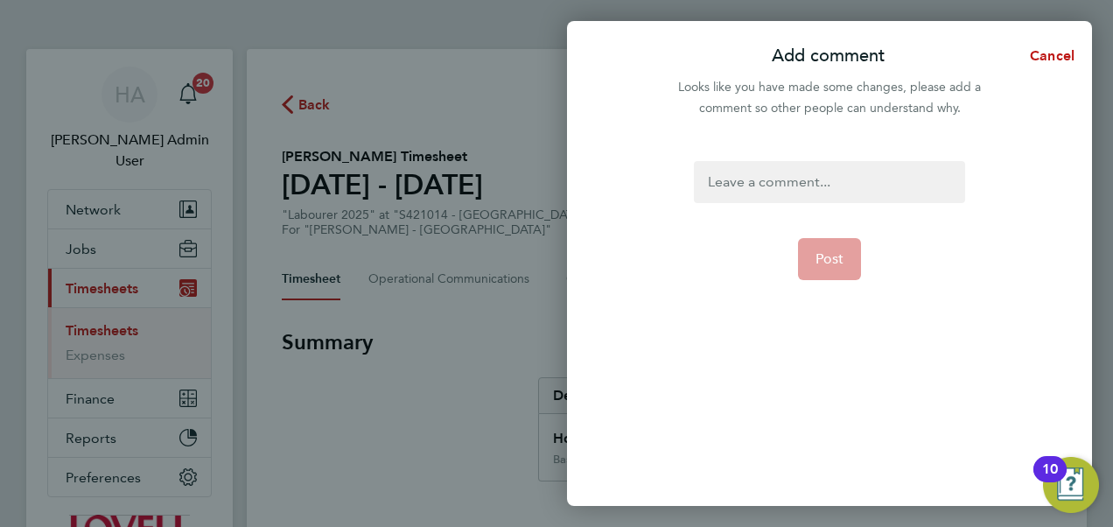
click at [805, 192] on div at bounding box center [829, 182] width 270 height 42
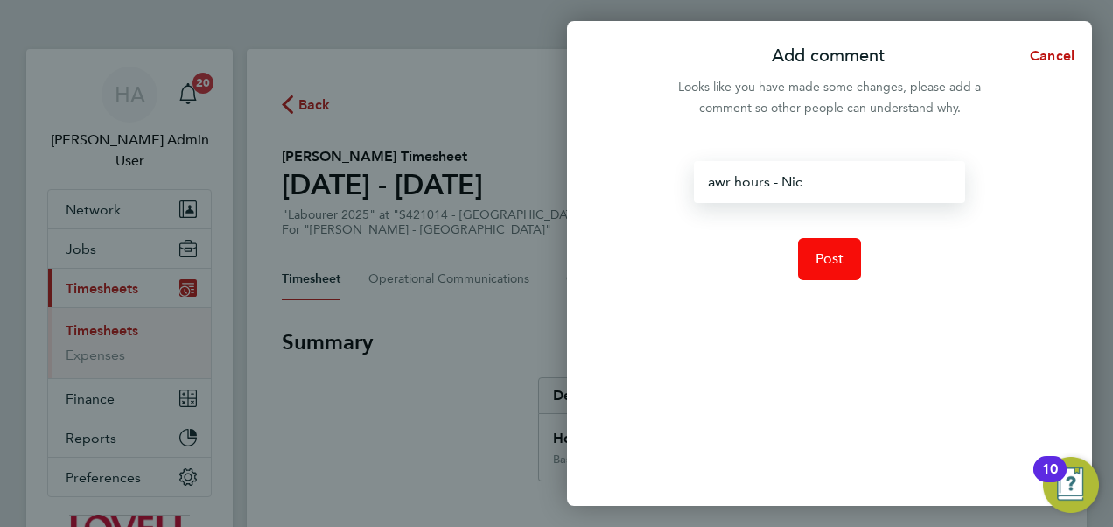
click at [828, 253] on span "Post" at bounding box center [829, 258] width 29 height 17
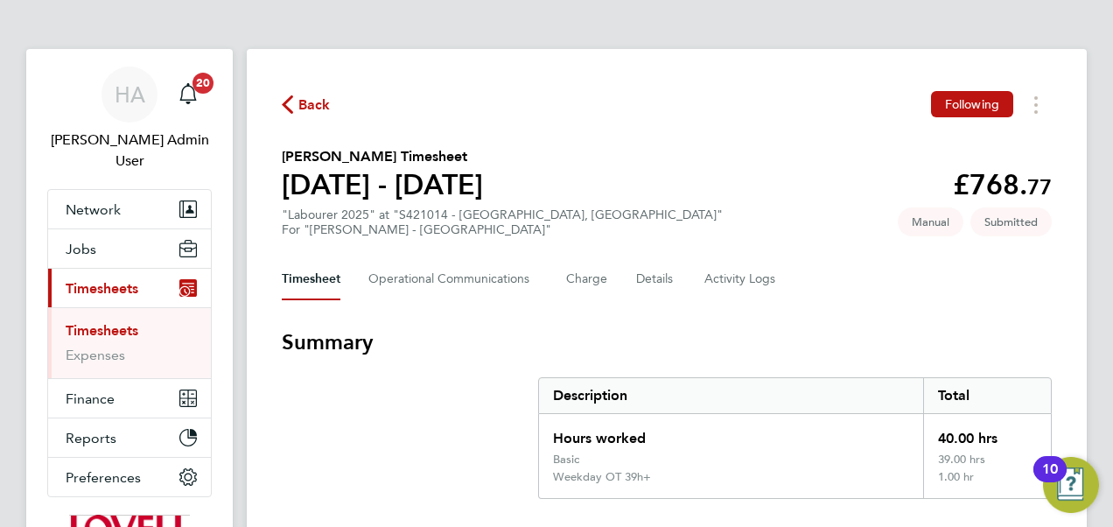
click at [293, 106] on span "Back" at bounding box center [306, 103] width 49 height 17
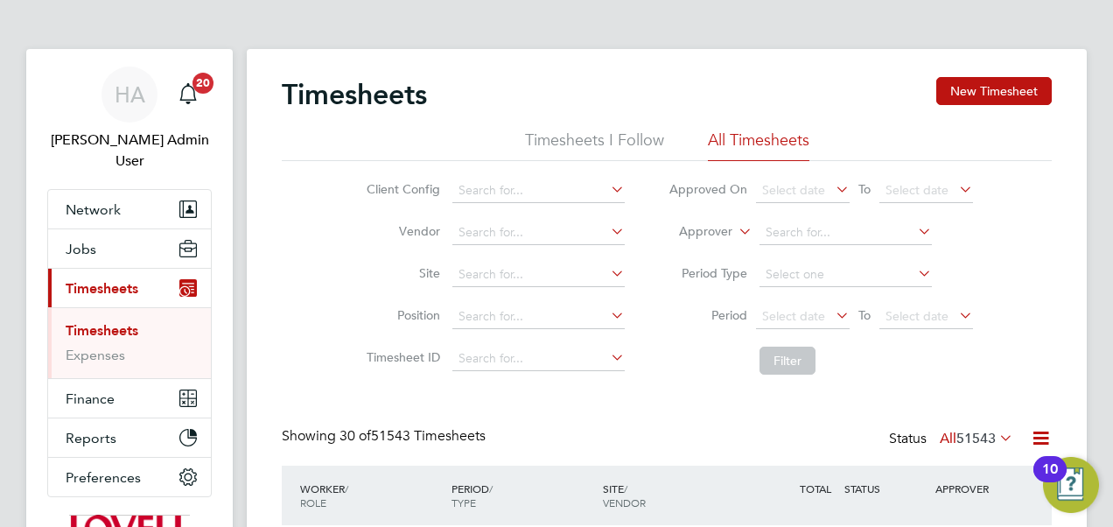
scroll to position [44, 151]
click at [735, 234] on icon at bounding box center [735, 227] width 0 height 16
click at [702, 248] on li "Worker" at bounding box center [689, 252] width 86 height 23
click at [782, 222] on input at bounding box center [845, 232] width 172 height 24
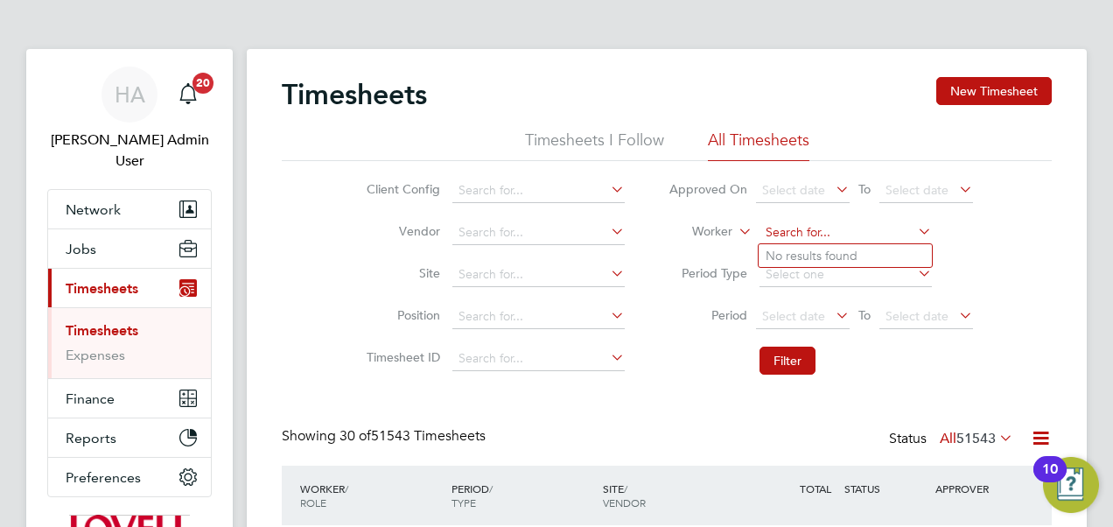
type input "B"
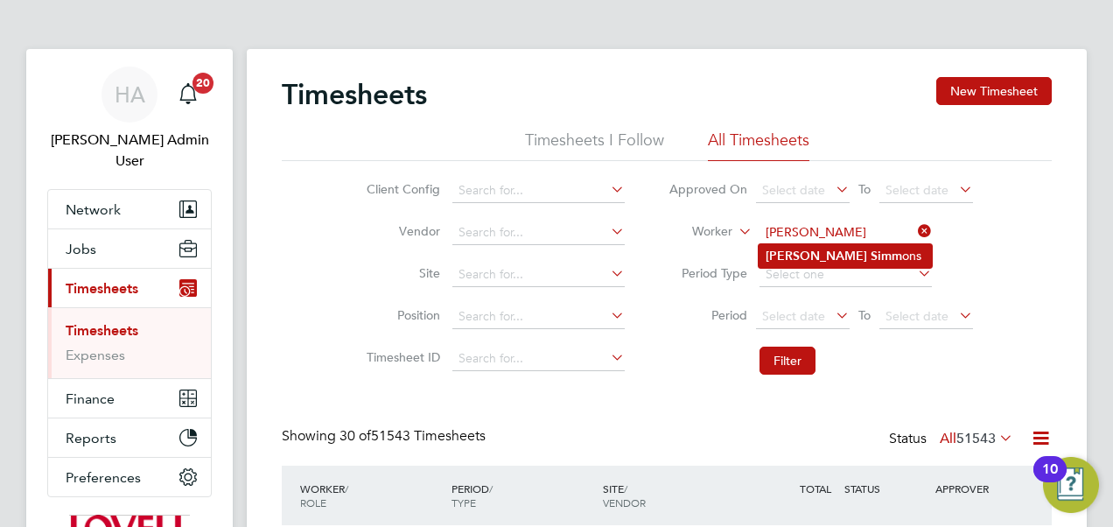
click at [782, 251] on b "Neil" at bounding box center [815, 255] width 101 height 15
type input "Neil Simmons"
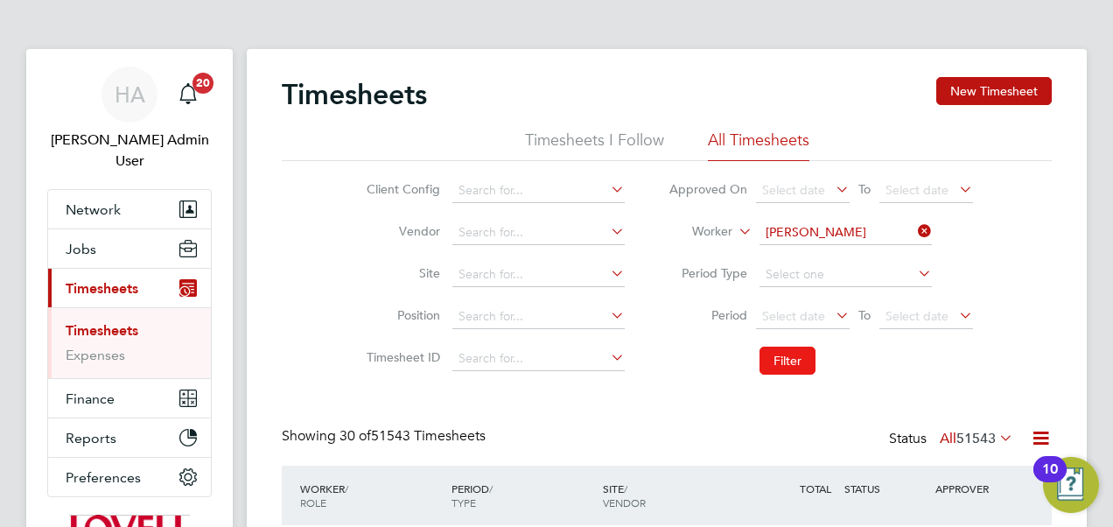
click at [794, 360] on button "Filter" at bounding box center [787, 360] width 56 height 28
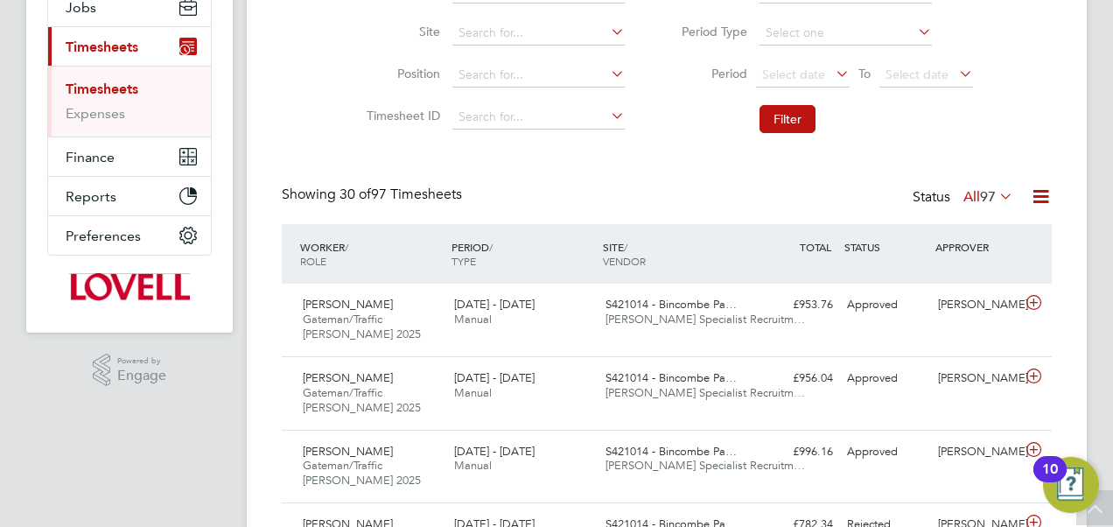
click at [968, 205] on div "Status All 97" at bounding box center [964, 197] width 104 height 24
click at [749, 322] on div "Neil Simmons Gateman/Traffic Marshall 2025 23 - 29 Aug 2025 23 - 29 Aug 2025 Ma…" at bounding box center [667, 319] width 770 height 73
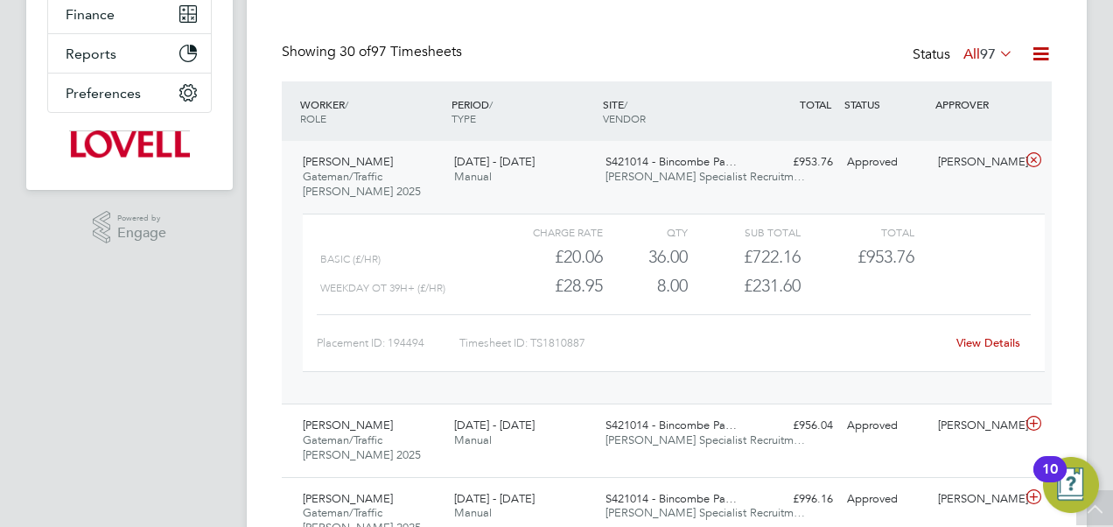
click at [981, 338] on link "View Details" at bounding box center [988, 342] width 64 height 15
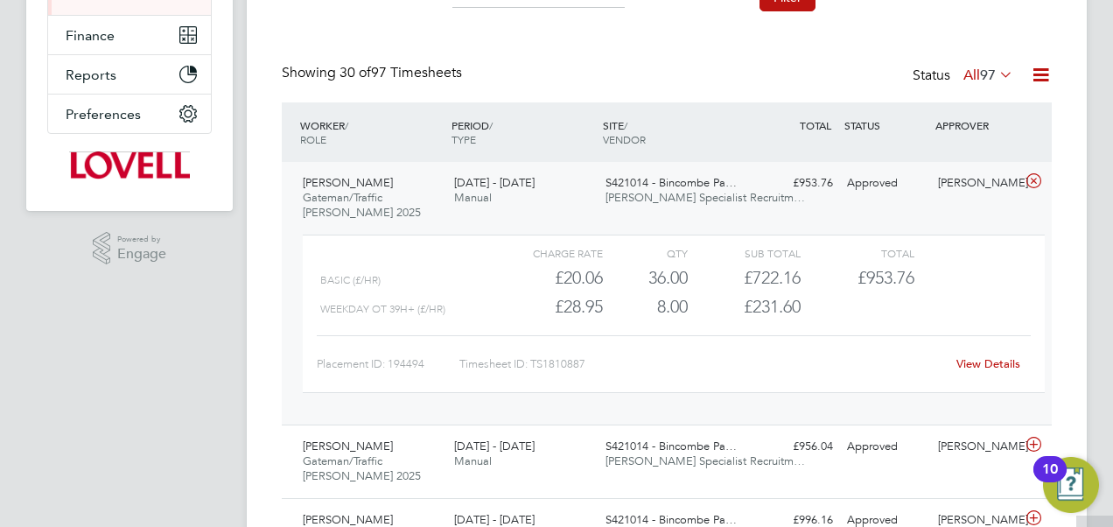
scroll to position [361, 0]
click at [968, 366] on link "View Details" at bounding box center [988, 365] width 64 height 15
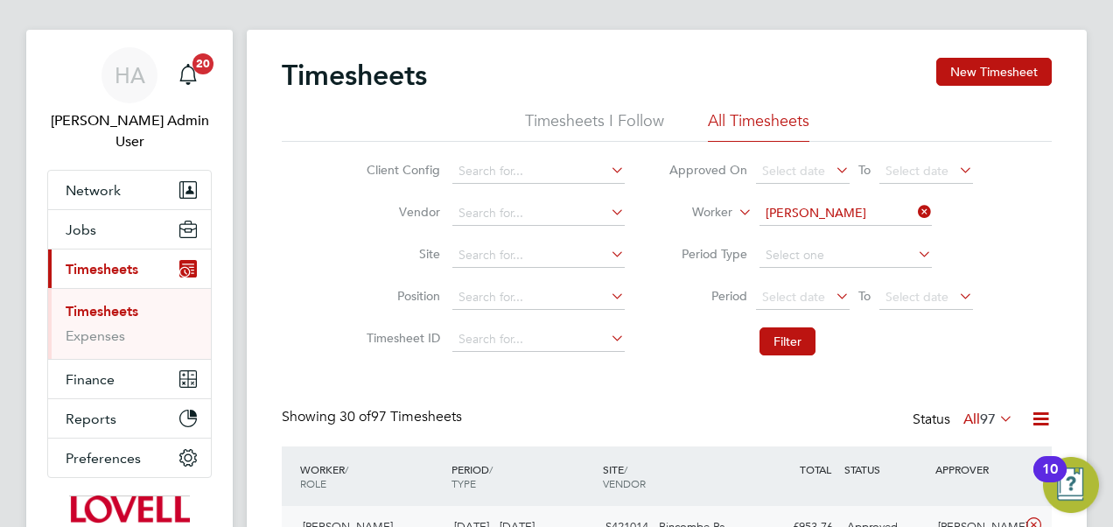
scroll to position [18, 0]
click at [978, 67] on button "New Timesheet" at bounding box center [993, 73] width 115 height 28
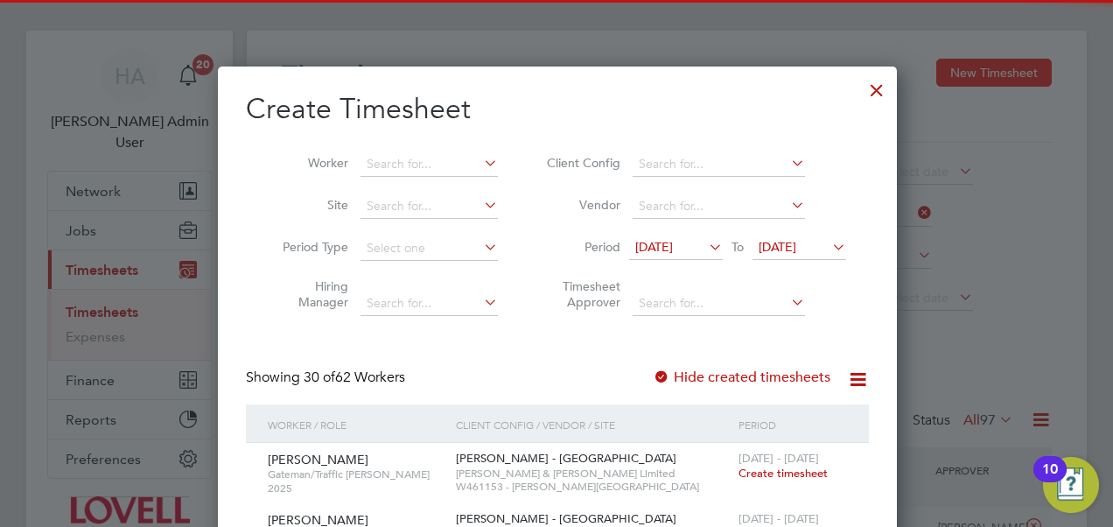
scroll to position [3280, 677]
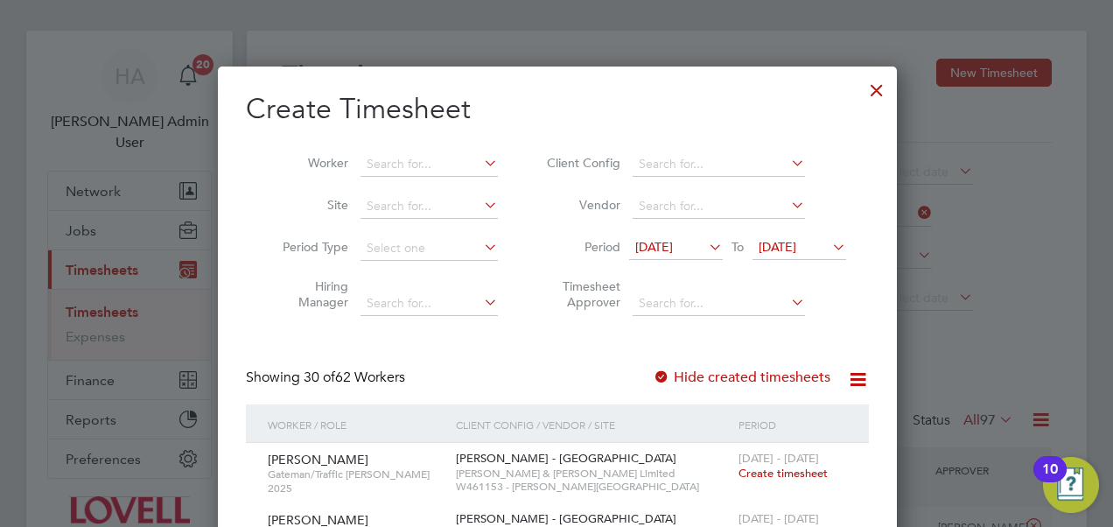
click at [705, 250] on icon at bounding box center [705, 246] width 0 height 24
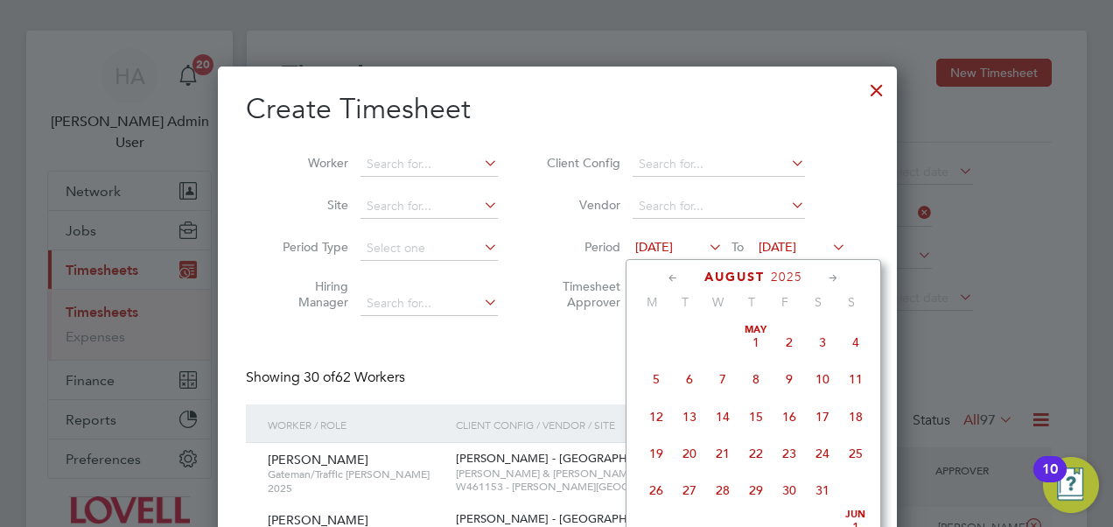
scroll to position [638, 0]
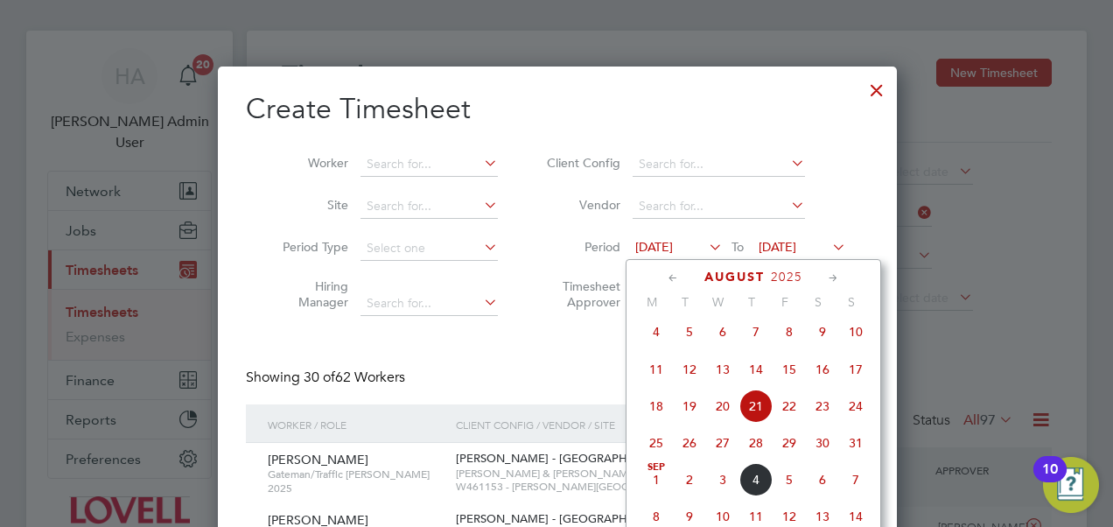
click at [821, 409] on span "23" at bounding box center [822, 405] width 33 height 33
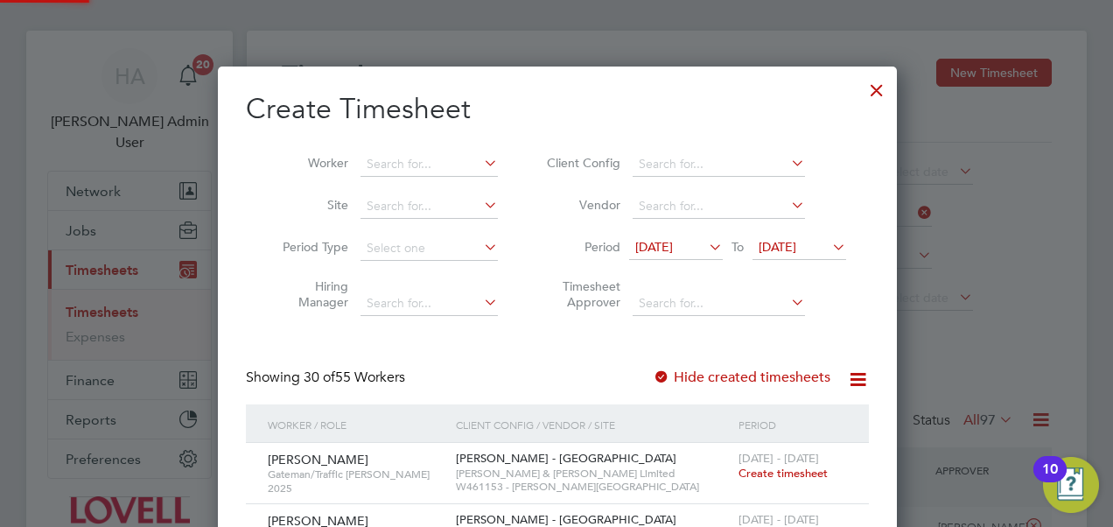
scroll to position [2267, 677]
click at [796, 252] on span "28 Aug 2025" at bounding box center [777, 247] width 38 height 16
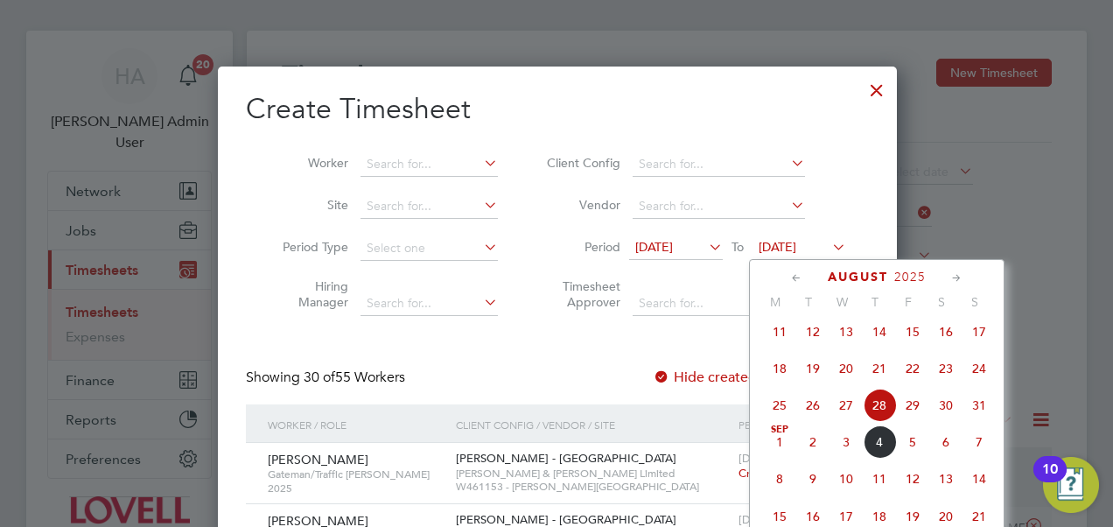
click at [915, 415] on span "29" at bounding box center [912, 404] width 33 height 33
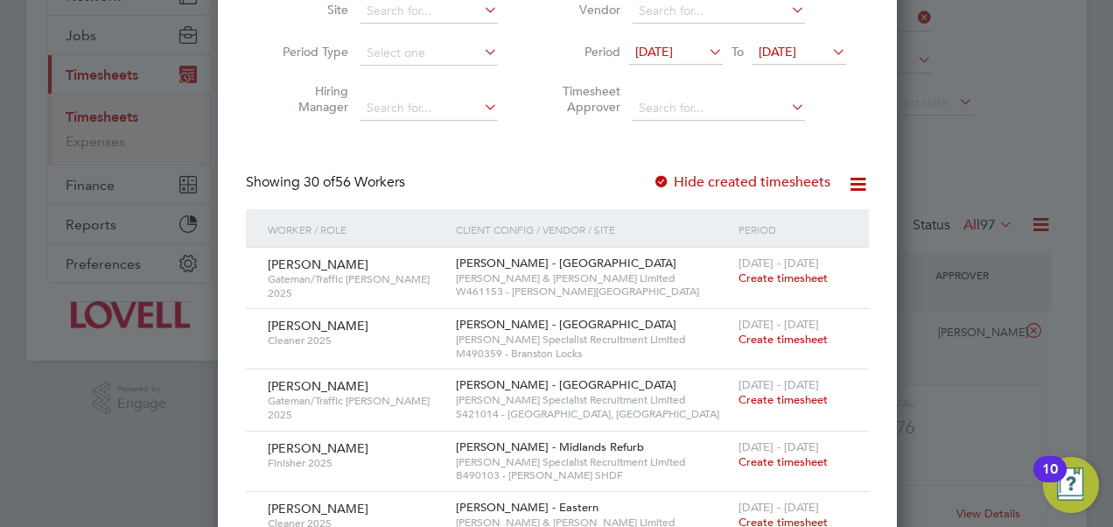
scroll to position [214, 0]
click at [766, 395] on span "Create timesheet" at bounding box center [782, 398] width 89 height 15
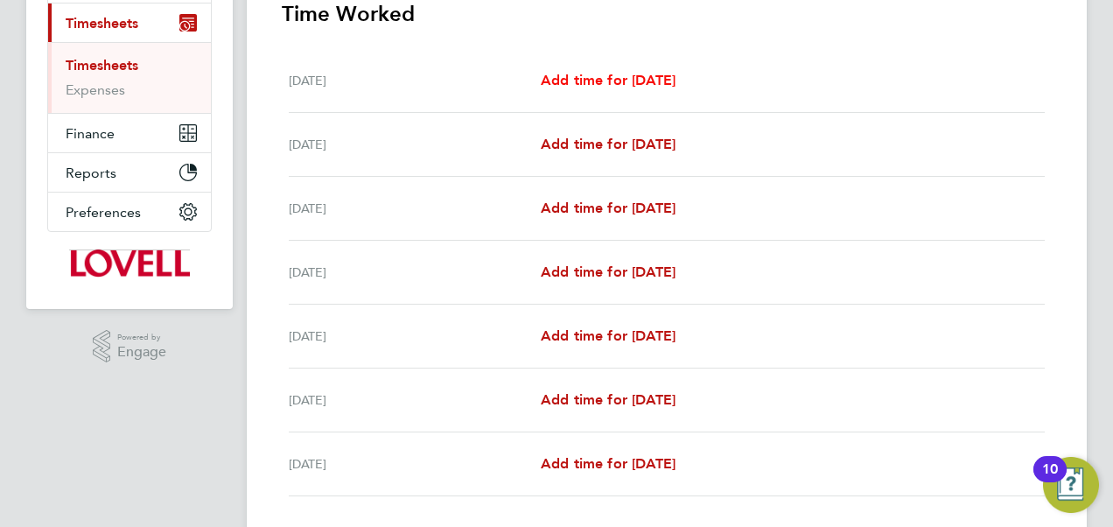
scroll to position [266, 0]
click at [602, 264] on span "Add time for Tue 26 Aug" at bounding box center [608, 270] width 135 height 17
select select "30"
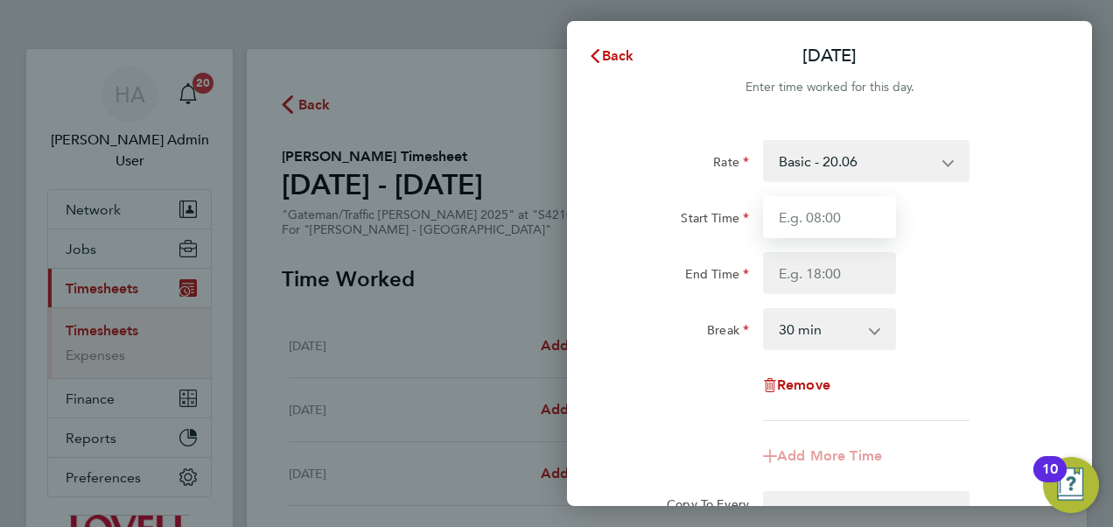
click at [826, 196] on input "Start Time" at bounding box center [829, 217] width 133 height 42
type input "07:30"
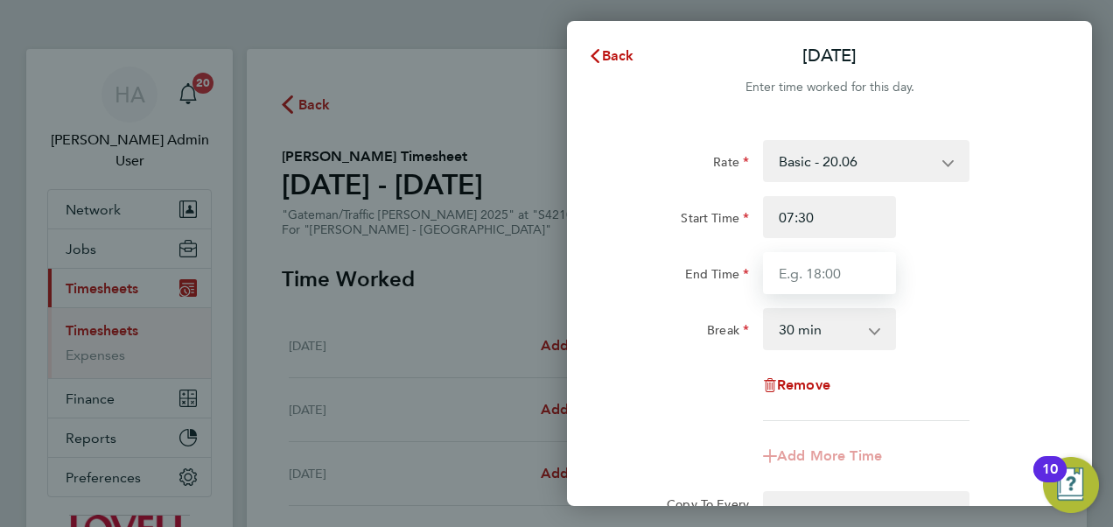
type input "17:00"
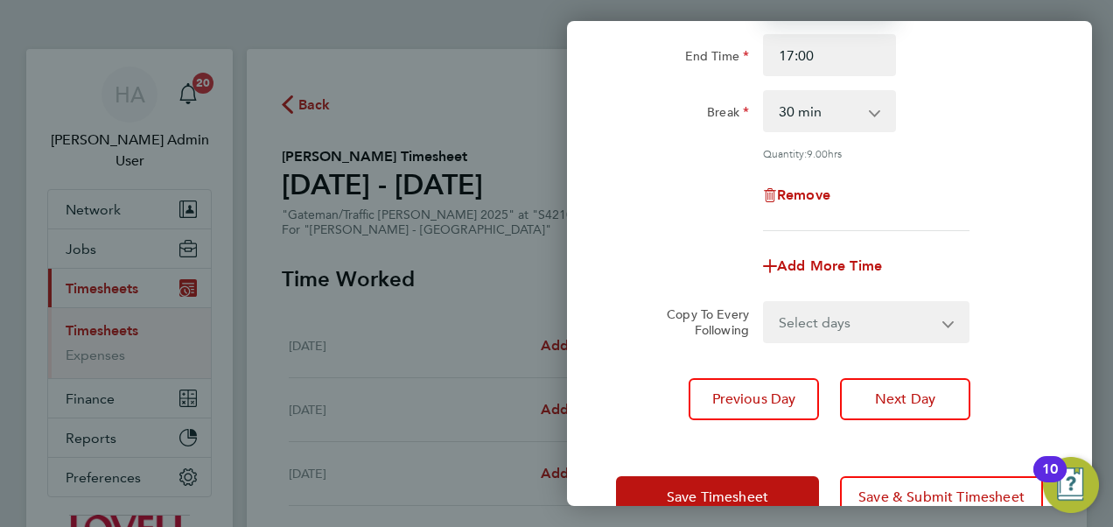
scroll to position [219, 0]
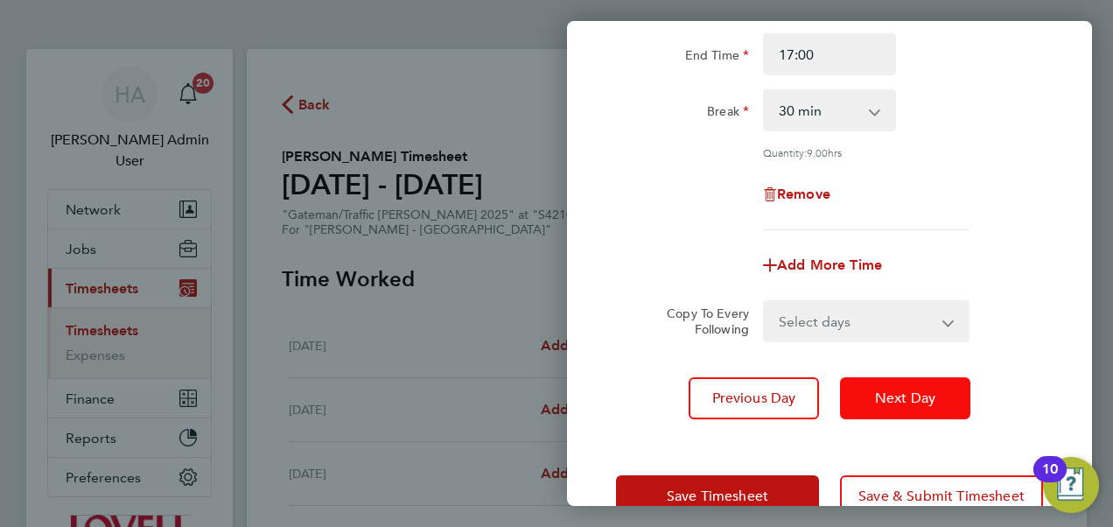
click at [910, 394] on span "Next Day" at bounding box center [905, 397] width 60 height 17
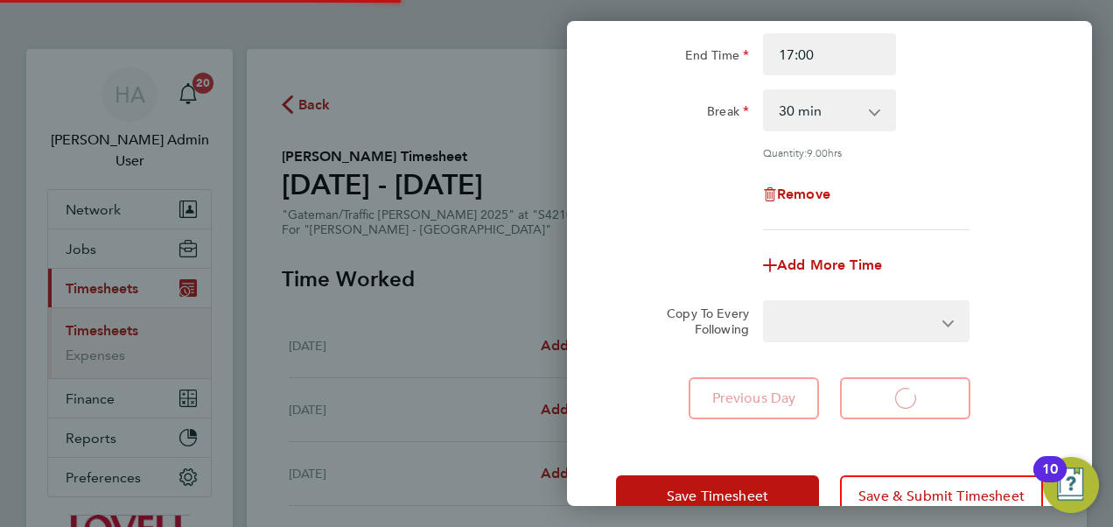
select select "30"
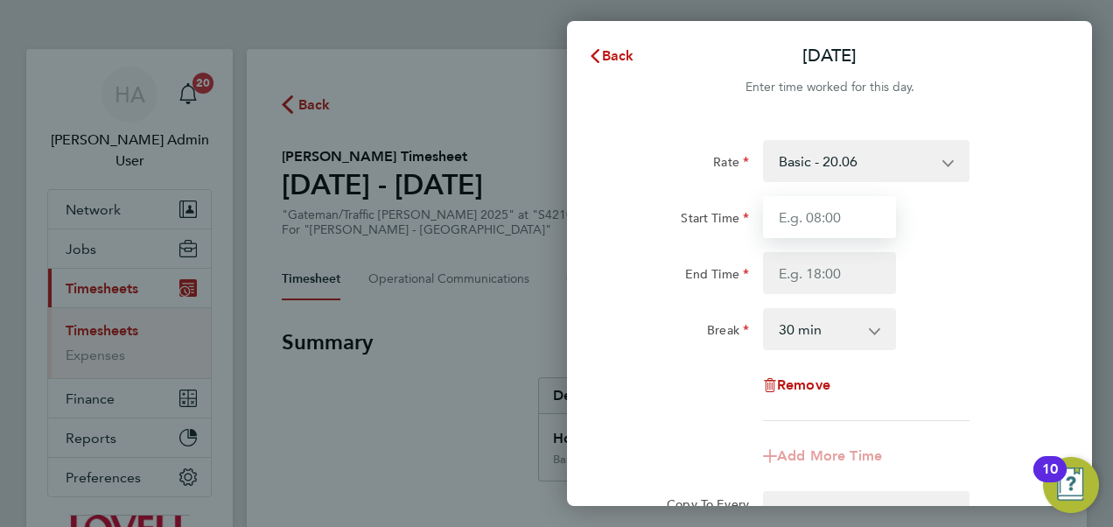
click at [864, 212] on input "Start Time" at bounding box center [829, 217] width 133 height 42
type input "07:30"
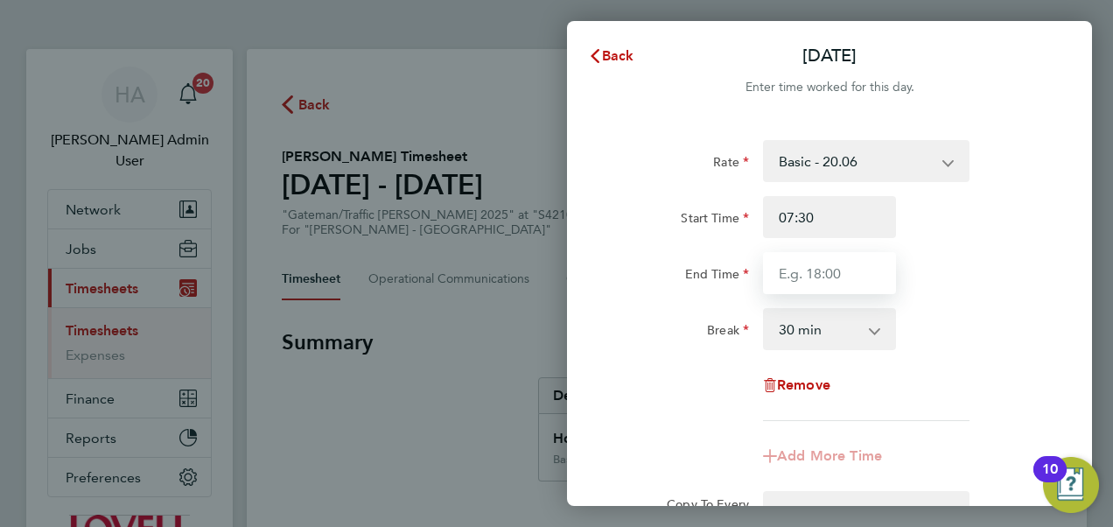
type input "17:00"
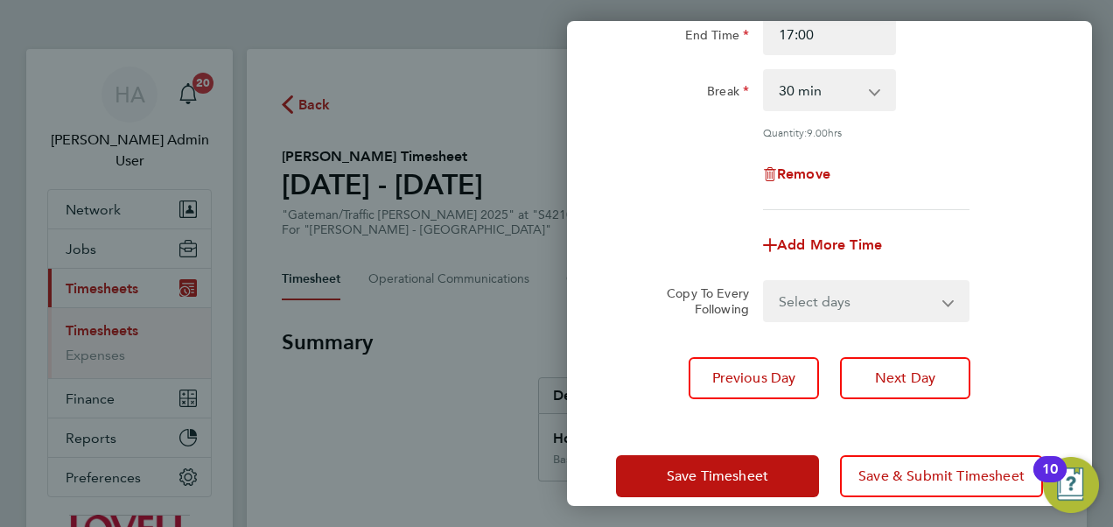
scroll to position [240, 0]
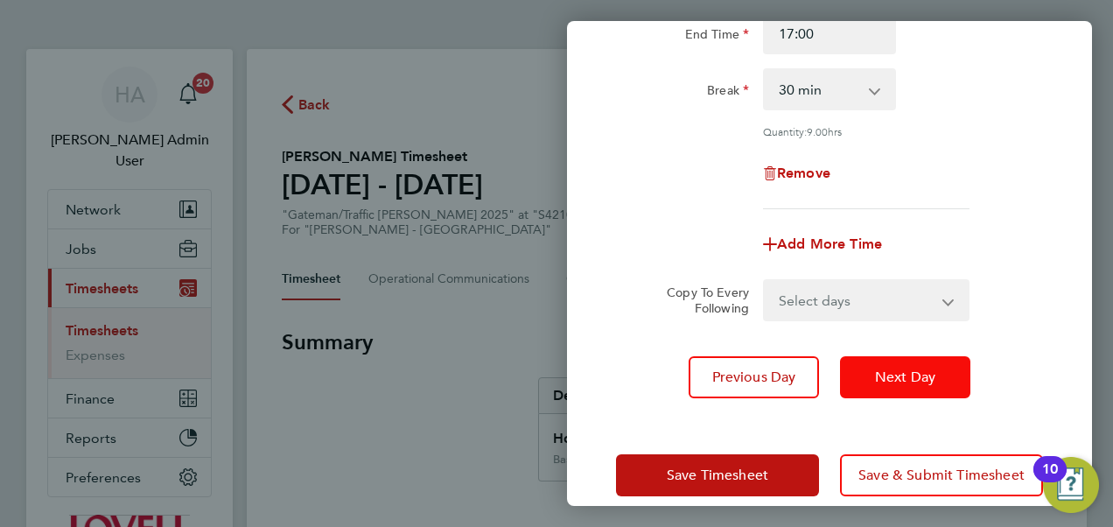
click at [912, 382] on span "Next Day" at bounding box center [905, 376] width 60 height 17
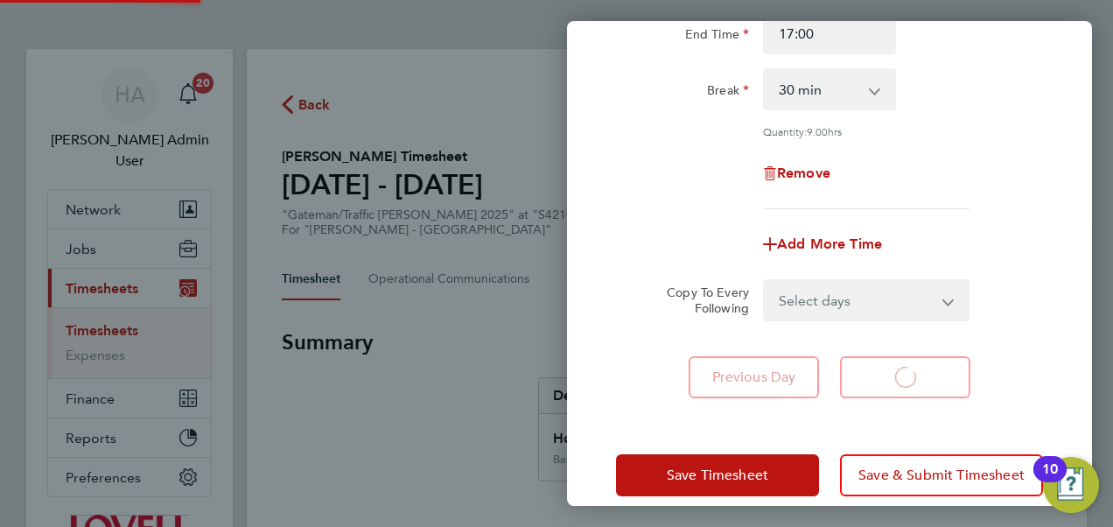
select select "30"
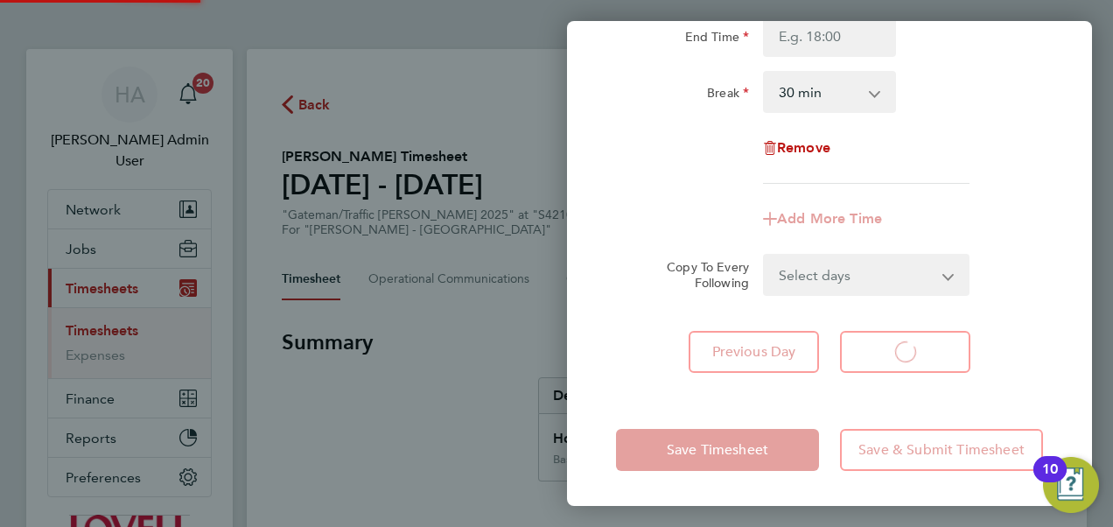
scroll to position [236, 0]
select select "30"
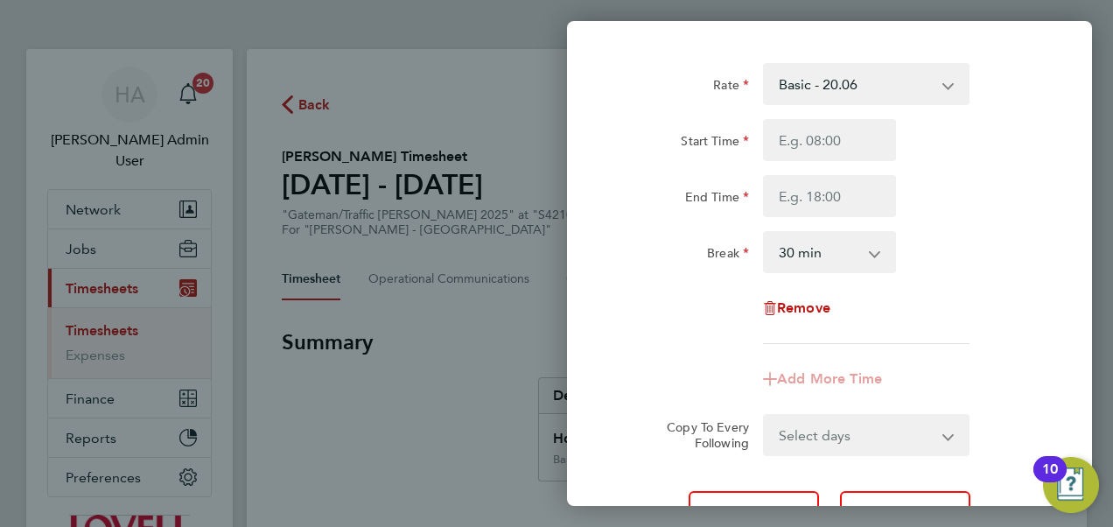
scroll to position [66, 0]
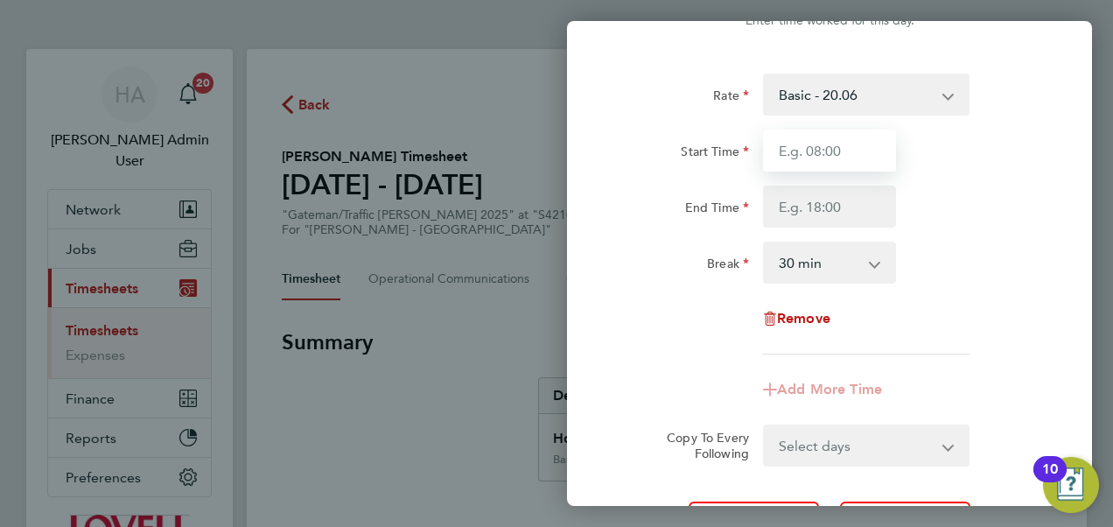
click at [826, 159] on input "Start Time" at bounding box center [829, 150] width 133 height 42
type input "07:30"
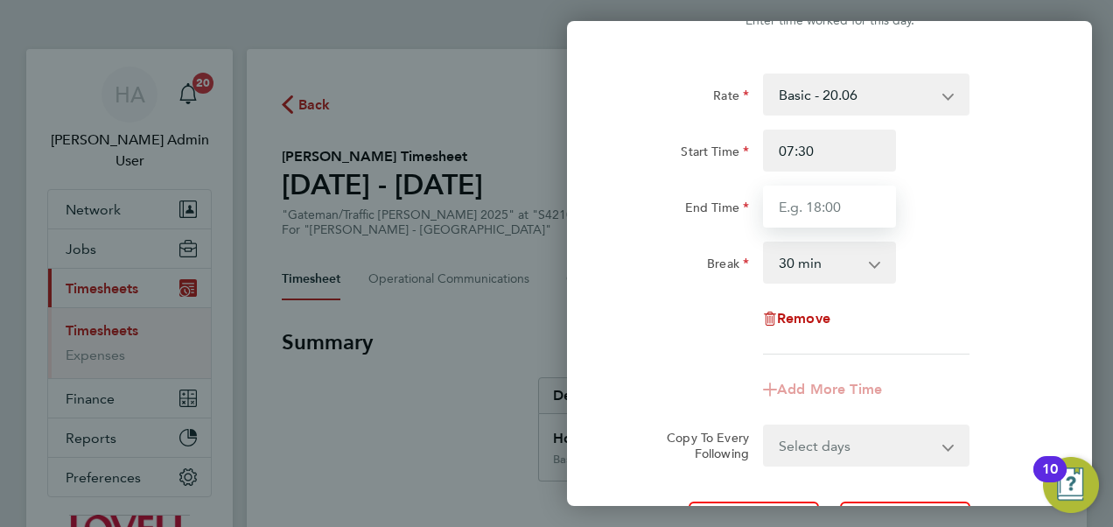
type input "17:00"
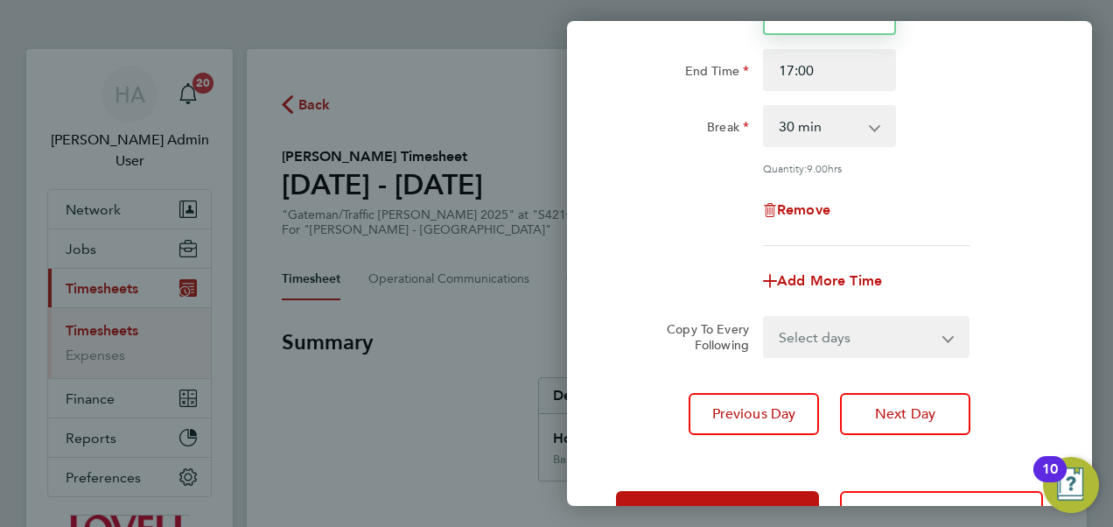
scroll to position [213, 0]
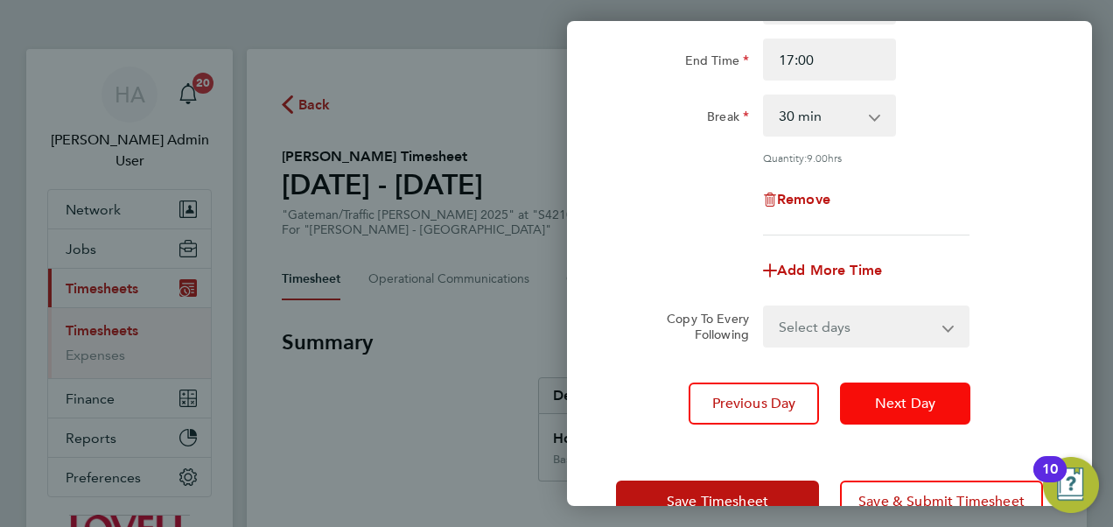
click at [901, 413] on button "Next Day" at bounding box center [905, 403] width 130 height 42
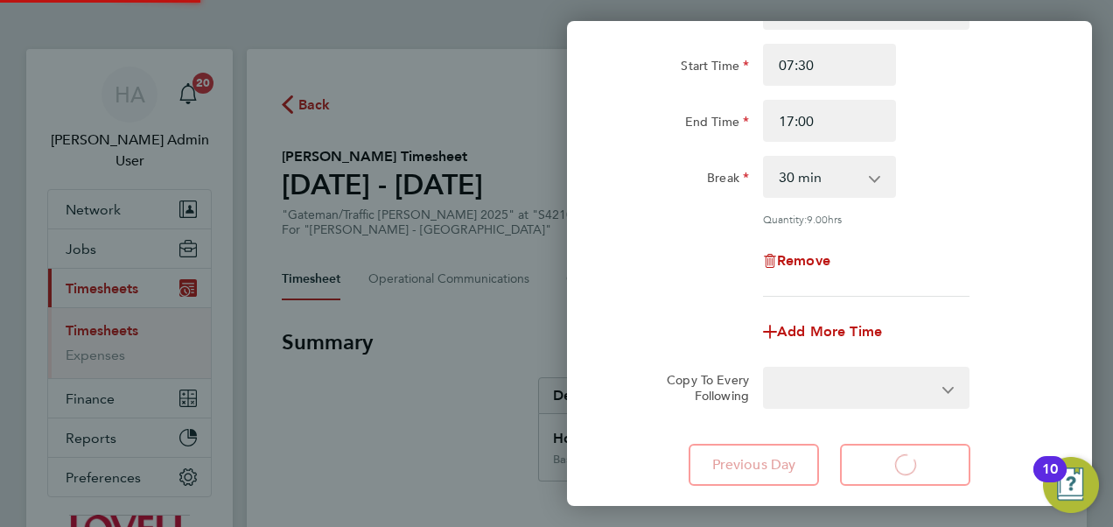
select select "30"
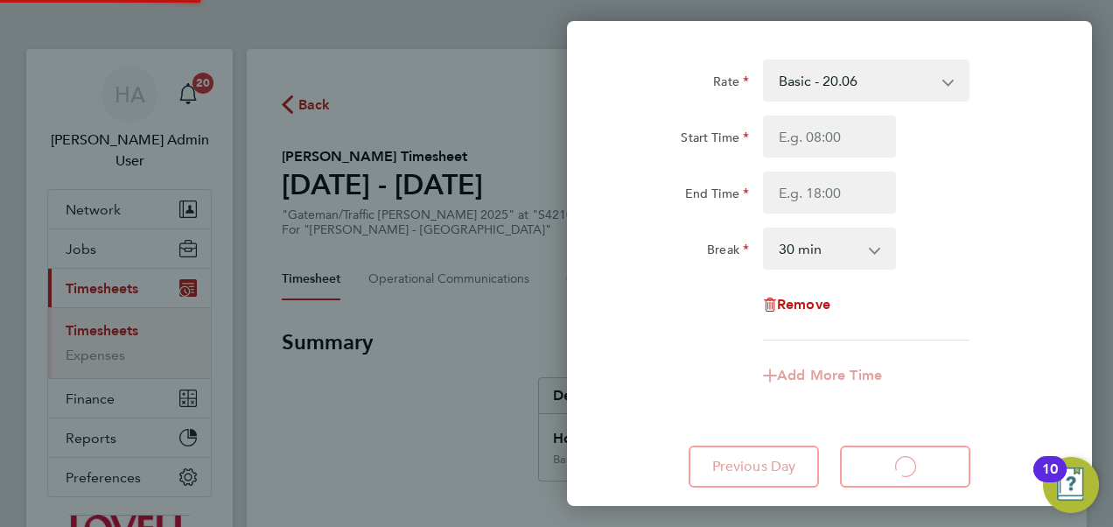
select select "30"
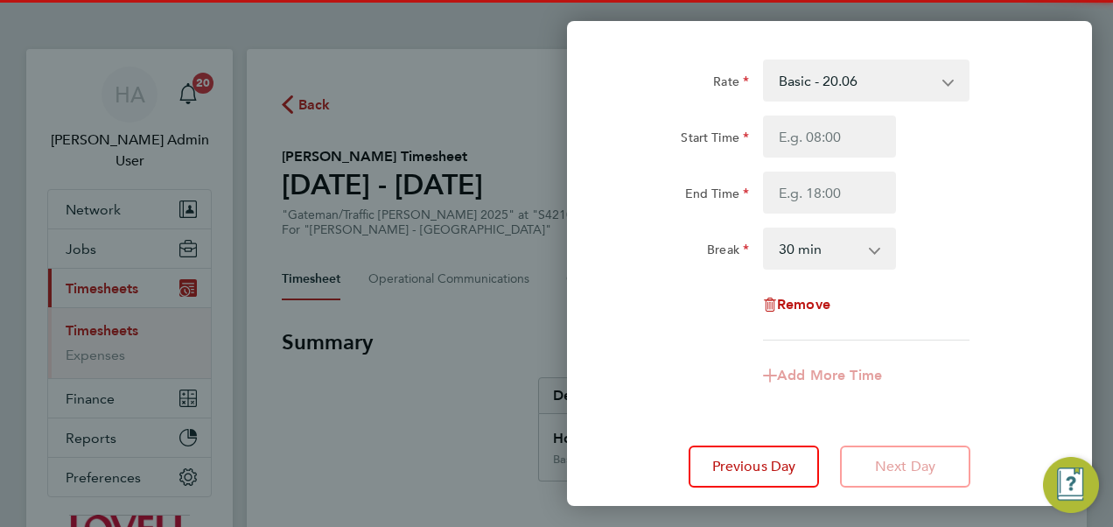
scroll to position [79, 0]
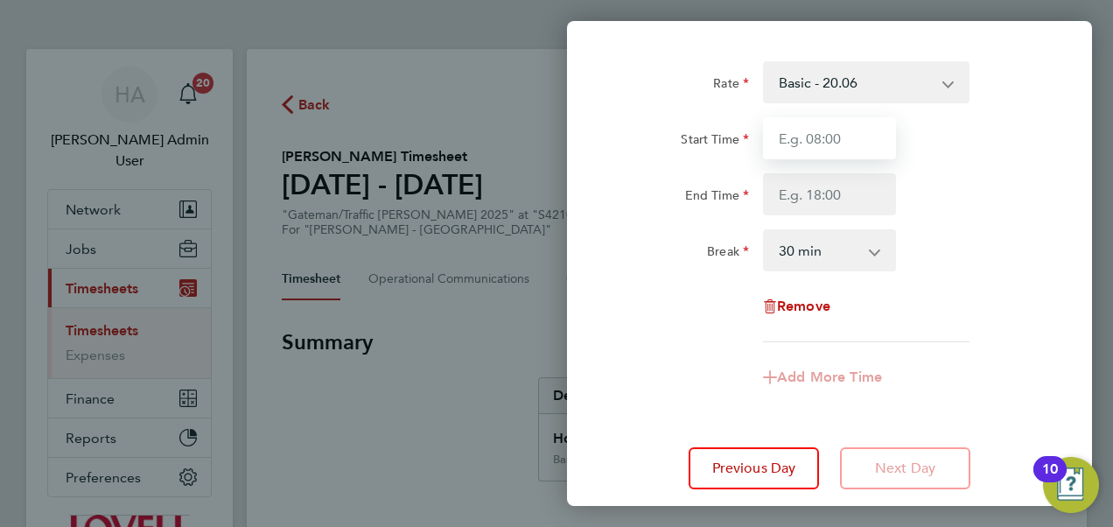
click at [843, 140] on input "Start Time" at bounding box center [829, 138] width 133 height 42
type input "07:30"
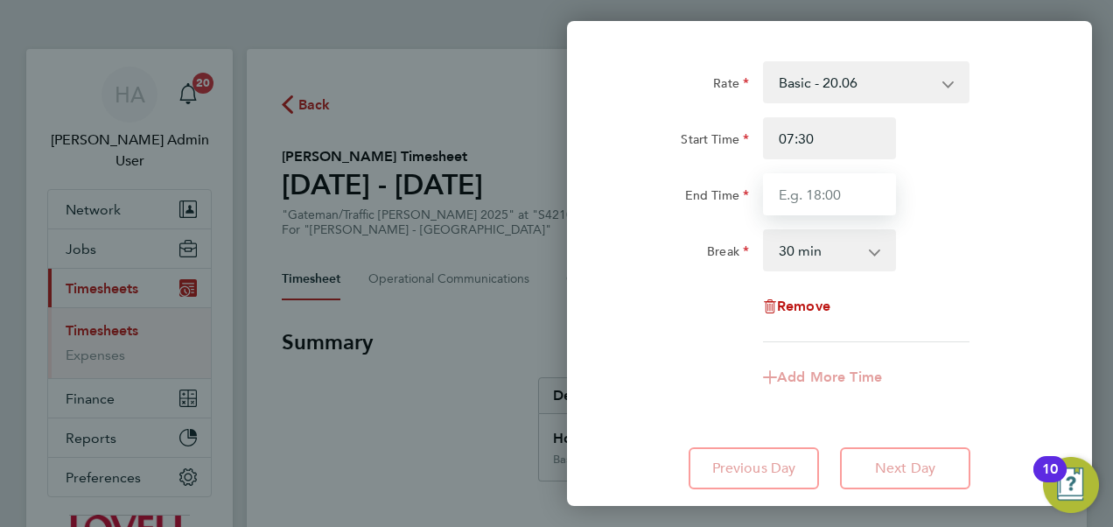
click at [828, 203] on input "End Time" at bounding box center [829, 194] width 133 height 42
type input "17:00"
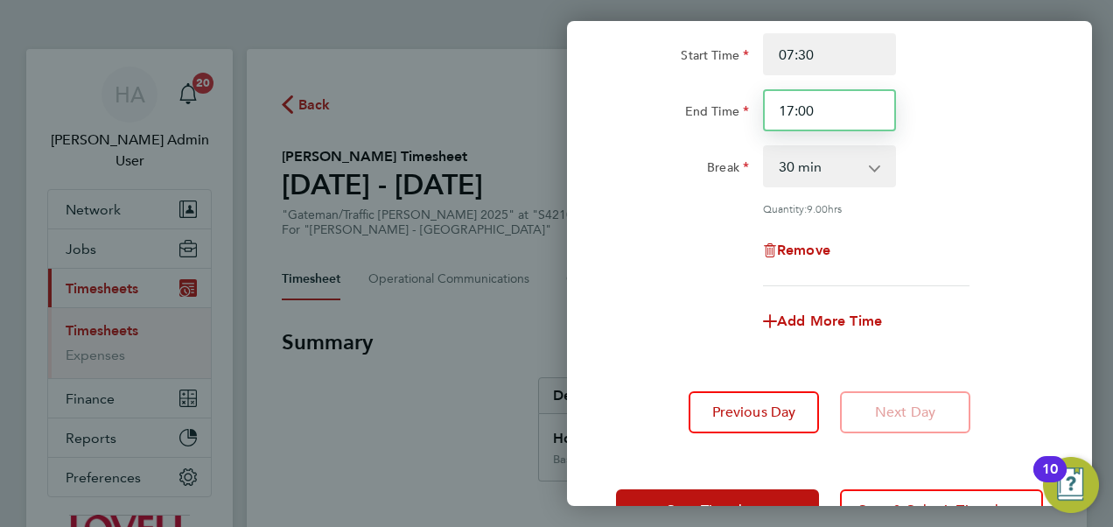
scroll to position [221, 0]
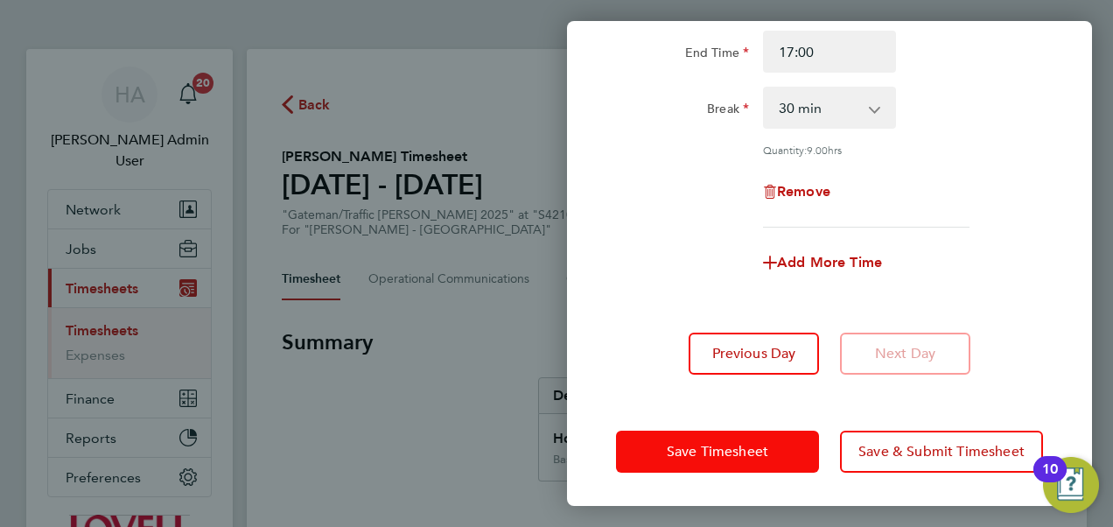
click at [763, 453] on span "Save Timesheet" at bounding box center [717, 451] width 101 height 17
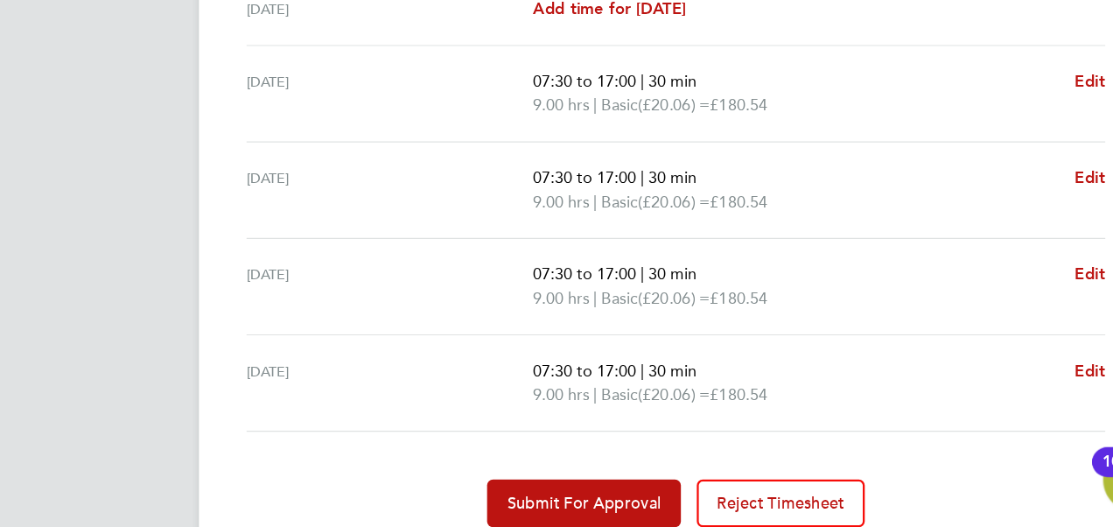
scroll to position [661, 0]
click at [1027, 135] on span "Edit" at bounding box center [1030, 133] width 27 height 17
select select "30"
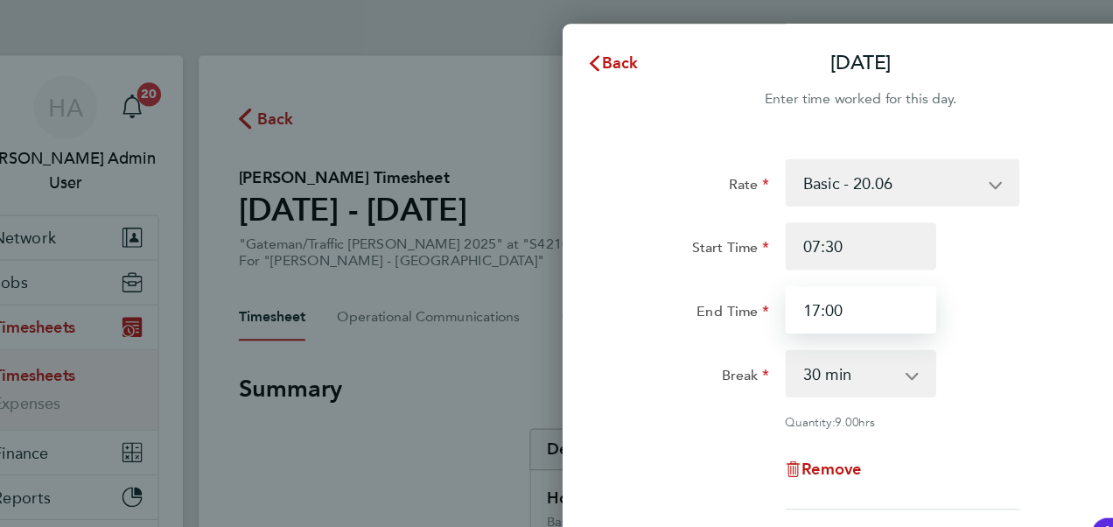
drag, startPoint x: 819, startPoint y: 280, endPoint x: 734, endPoint y: 282, distance: 84.9
click at [734, 282] on div "End Time 17:00" at bounding box center [829, 273] width 441 height 42
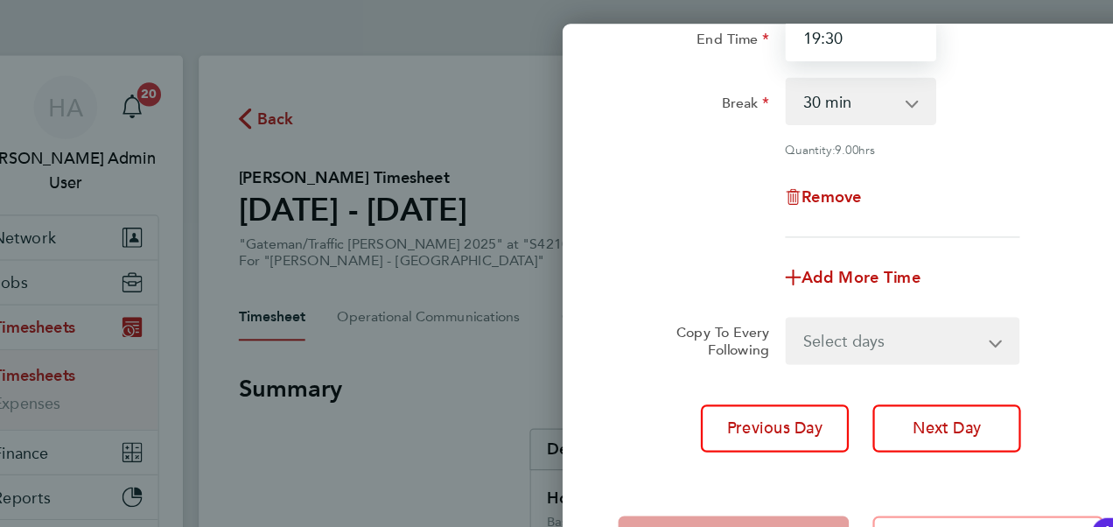
scroll to position [240, 0]
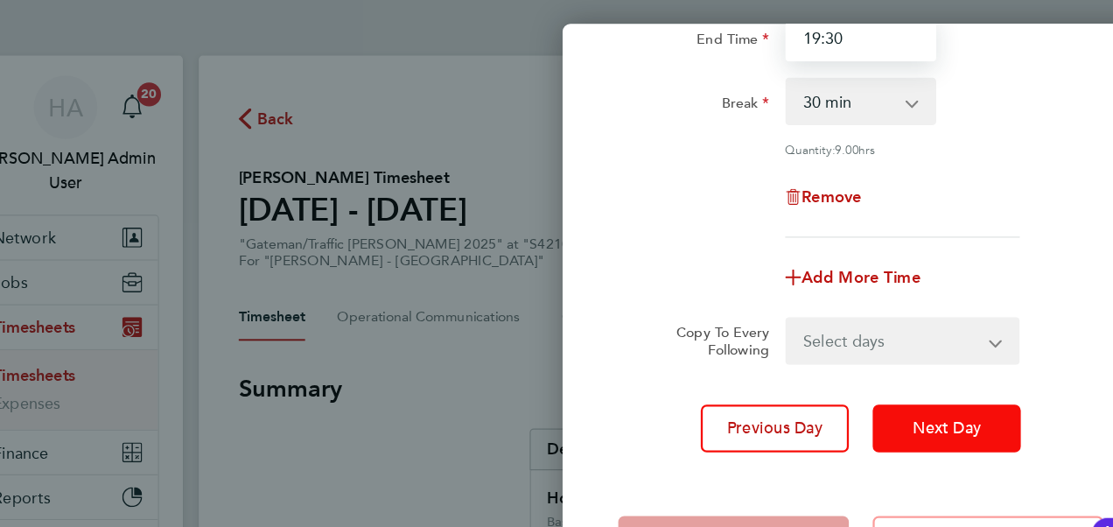
type input "19:30"
click at [868, 380] on button "Next Day" at bounding box center [905, 377] width 130 height 42
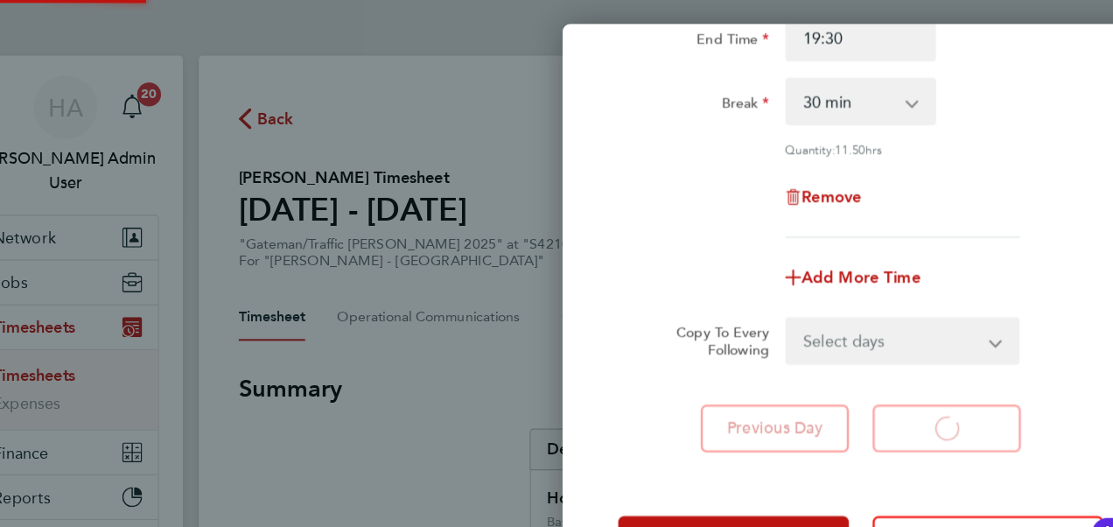
select select "30"
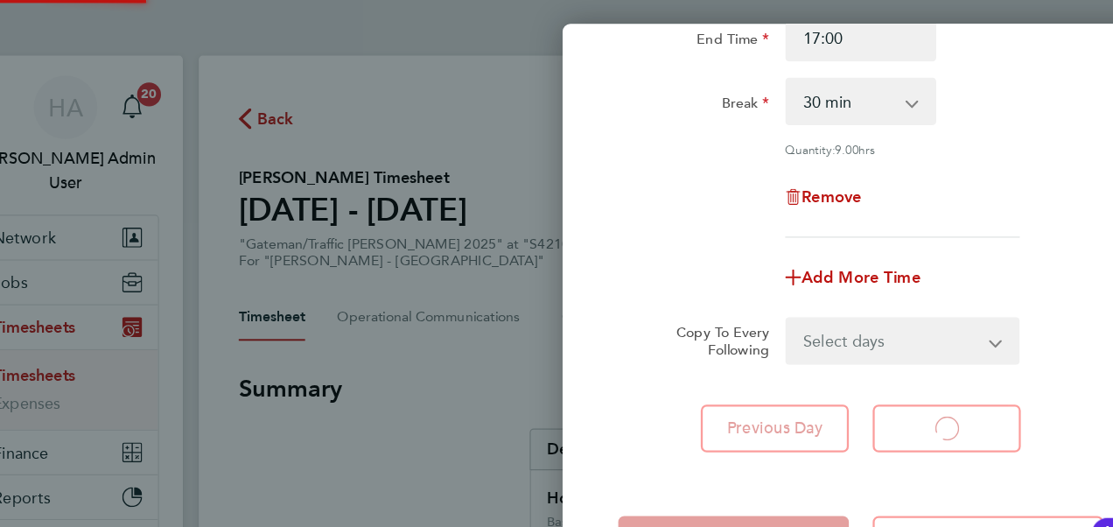
select select "30"
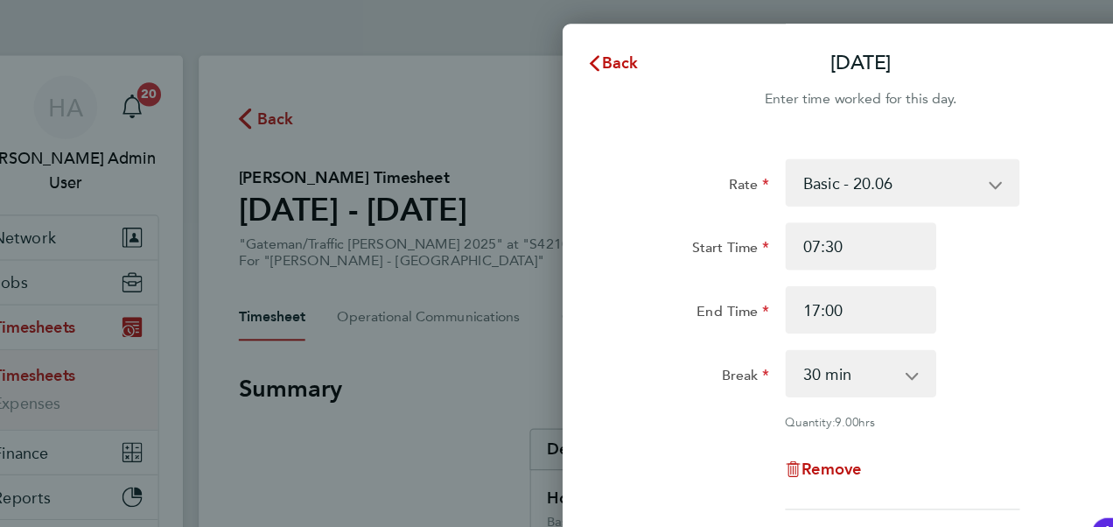
scroll to position [263, 0]
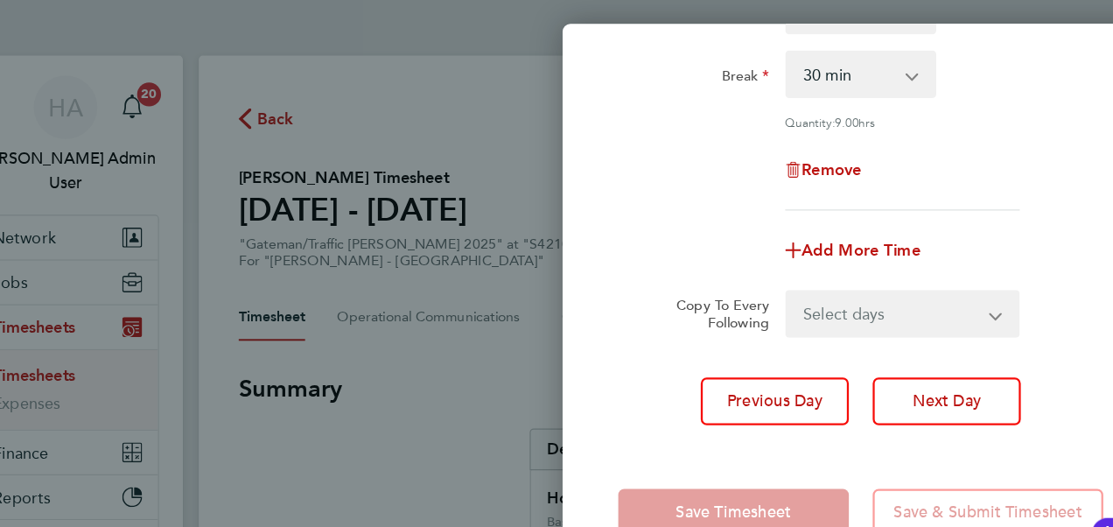
click at [651, 402] on div "Save Timesheet Save & Submit Timesheet" at bounding box center [829, 451] width 525 height 112
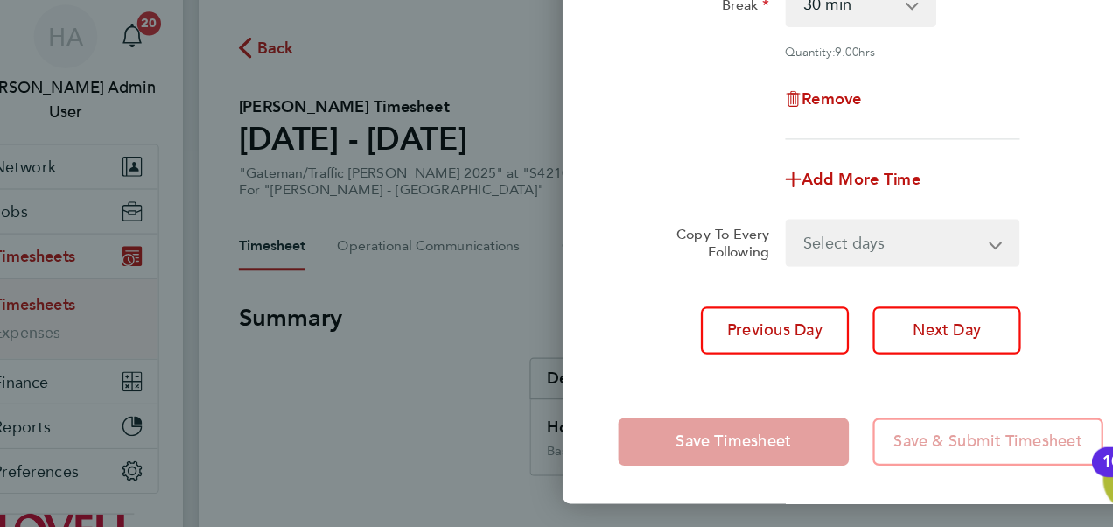
scroll to position [0, 0]
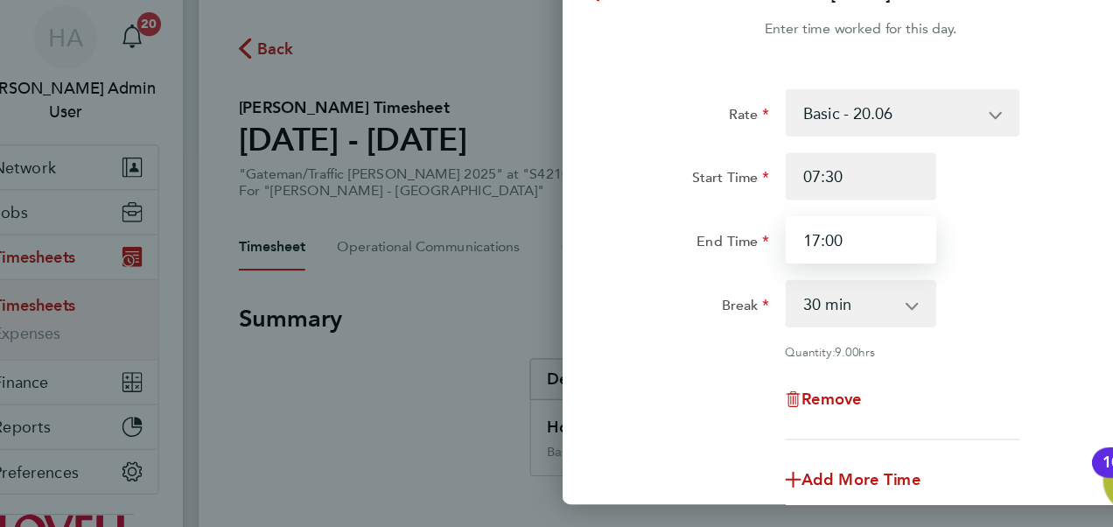
click at [830, 262] on input "17:00" at bounding box center [829, 273] width 133 height 42
drag, startPoint x: 830, startPoint y: 262, endPoint x: 742, endPoint y: 285, distance: 91.5
click at [742, 285] on div "End Time 17:00" at bounding box center [829, 273] width 441 height 42
type input "19:00"
click at [666, 321] on div "Break" at bounding box center [682, 325] width 133 height 35
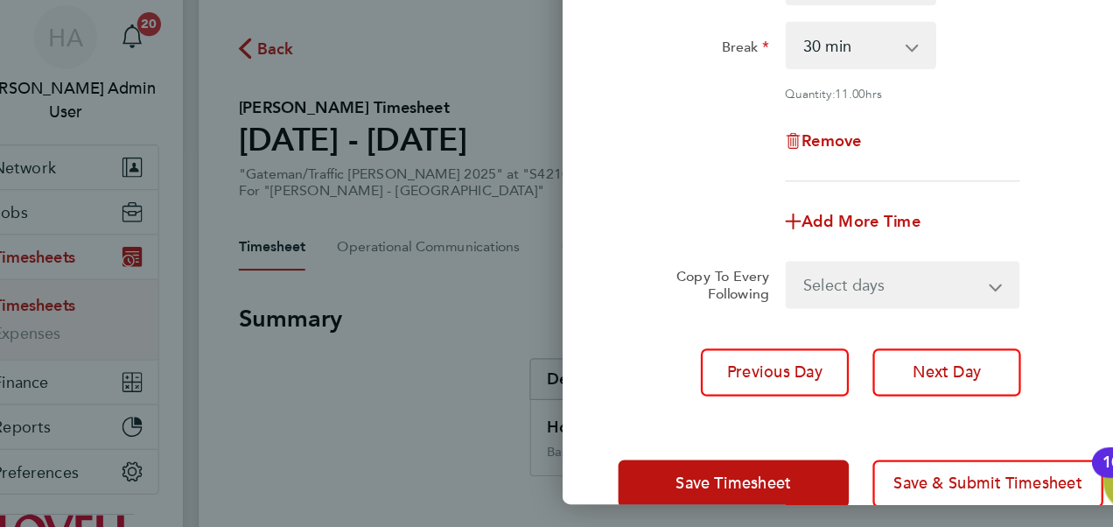
scroll to position [227, 0]
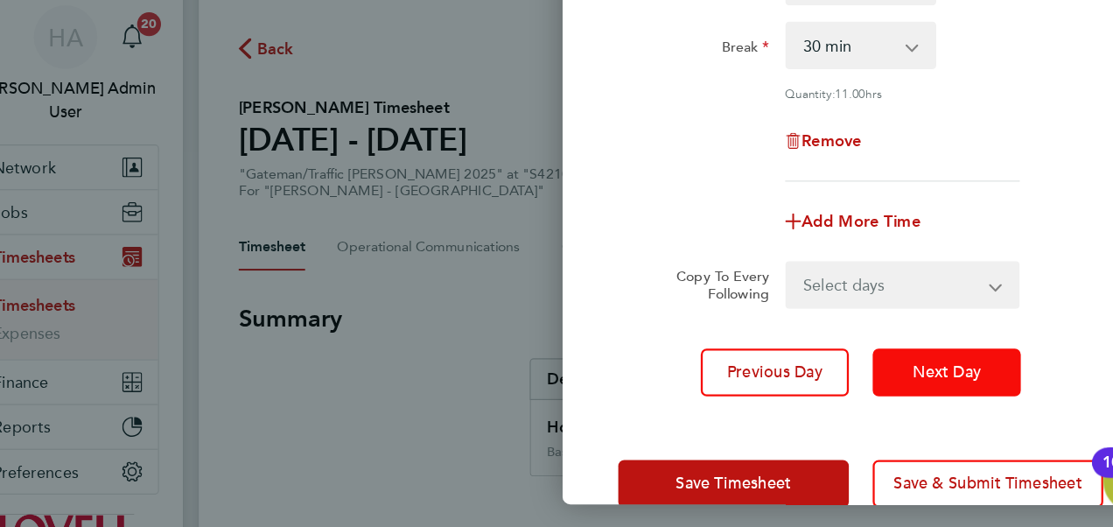
click at [868, 395] on button "Next Day" at bounding box center [905, 389] width 130 height 42
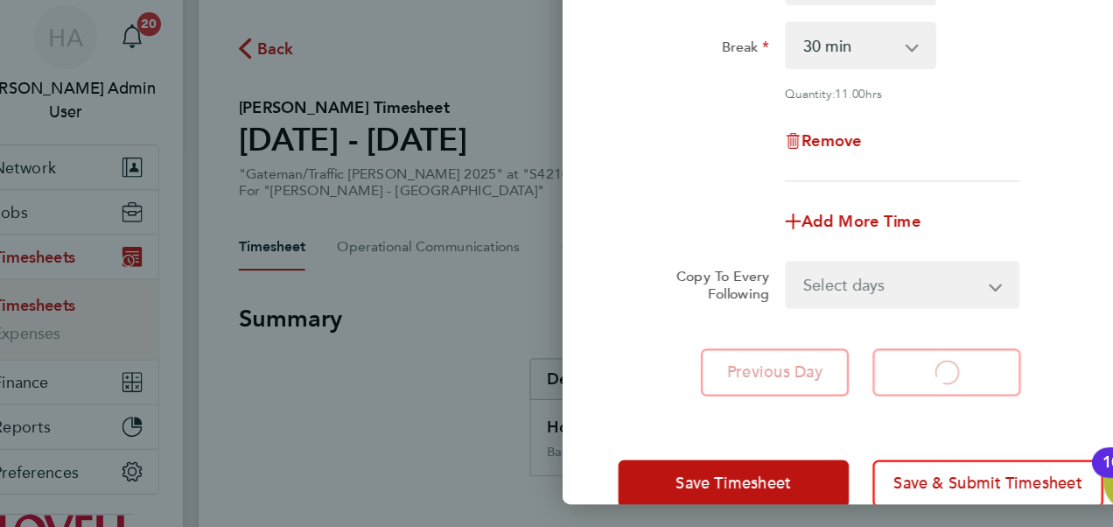
select select "30"
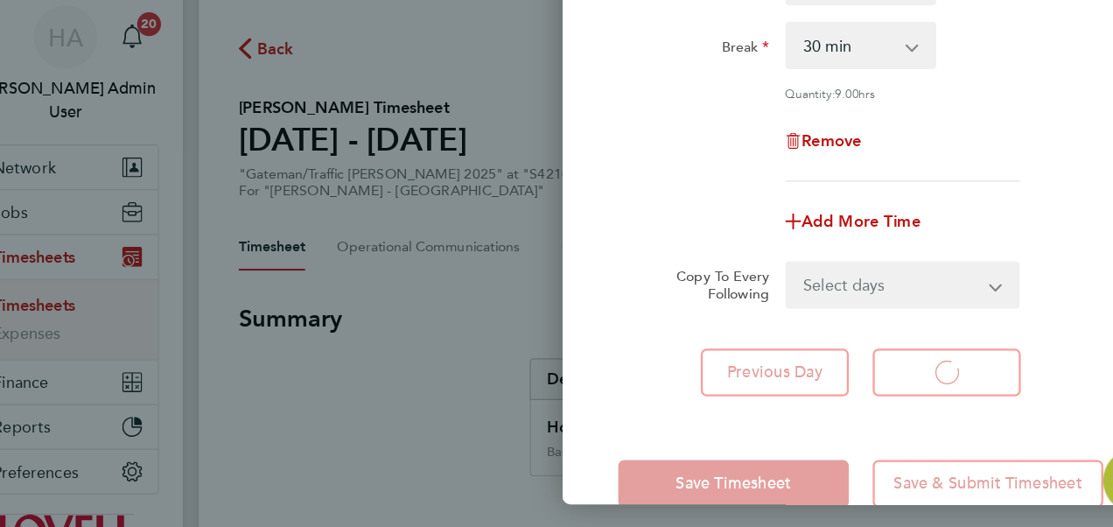
select select "30"
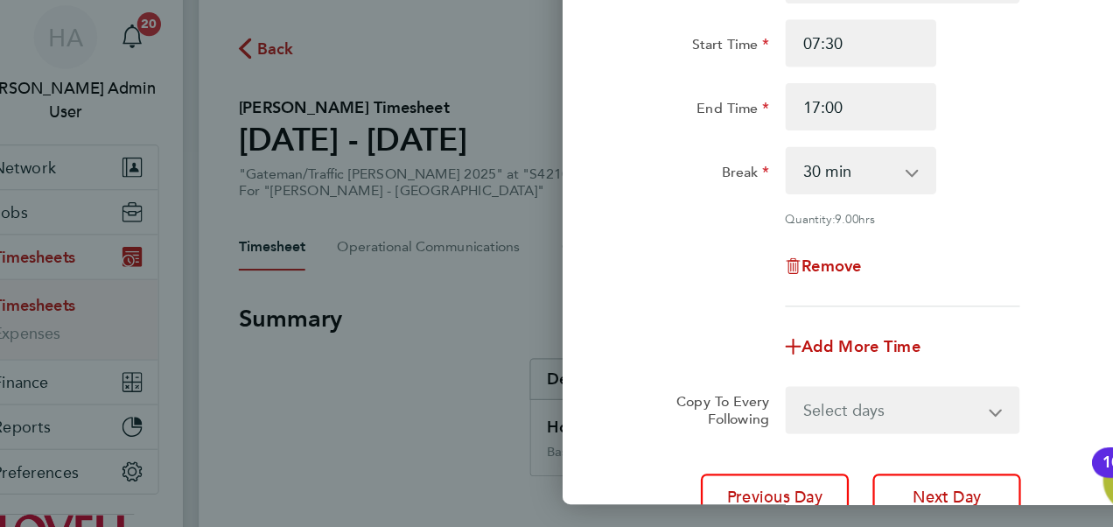
scroll to position [115, 0]
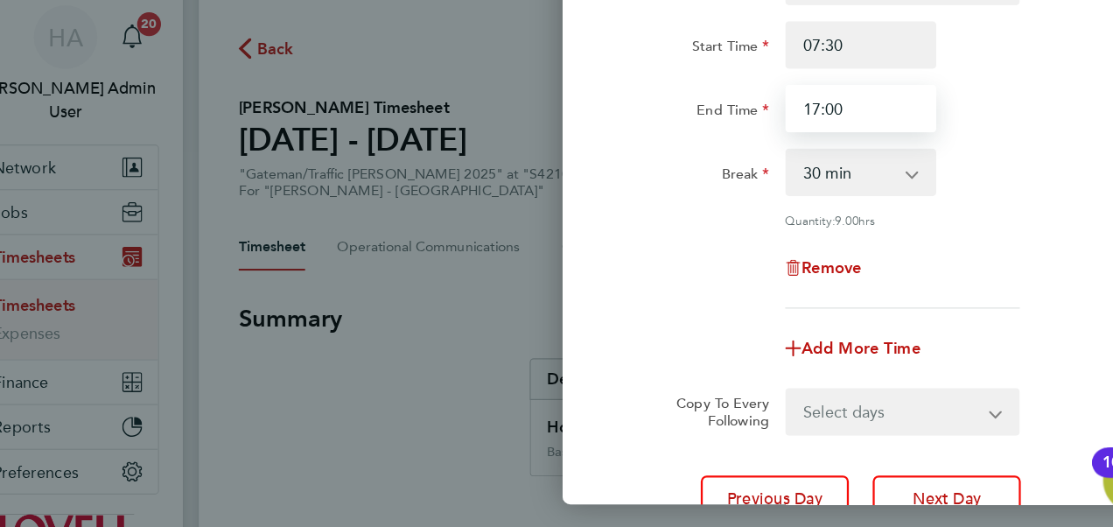
click at [827, 150] on input "17:00" at bounding box center [829, 157] width 133 height 42
type input "1"
type input "19:30"
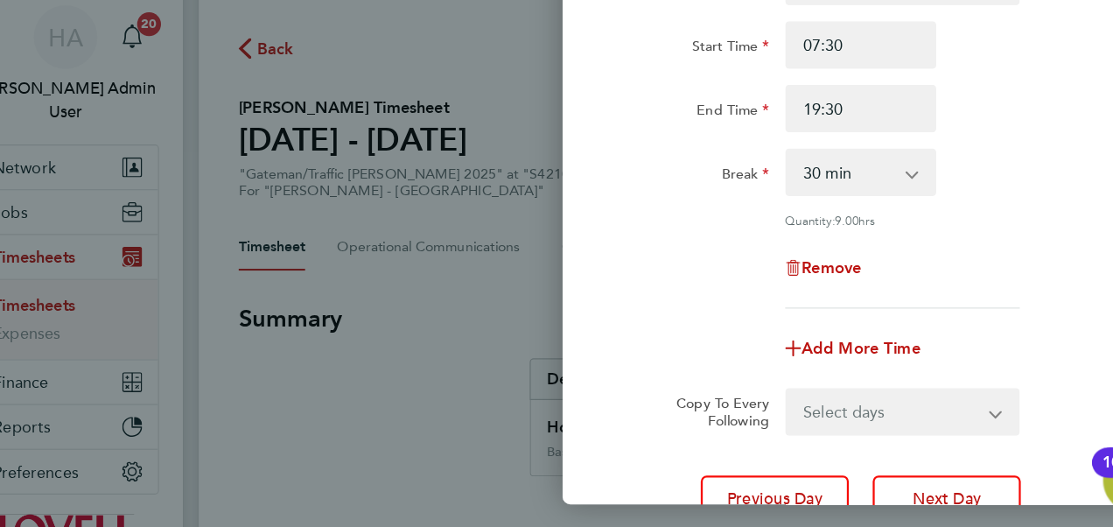
click at [721, 262] on div "Rate Basic - 20.06 Weekday OT 39h+ - 28.95 Saturday first 4h - 28.95 Saturday 4…" at bounding box center [829, 178] width 427 height 309
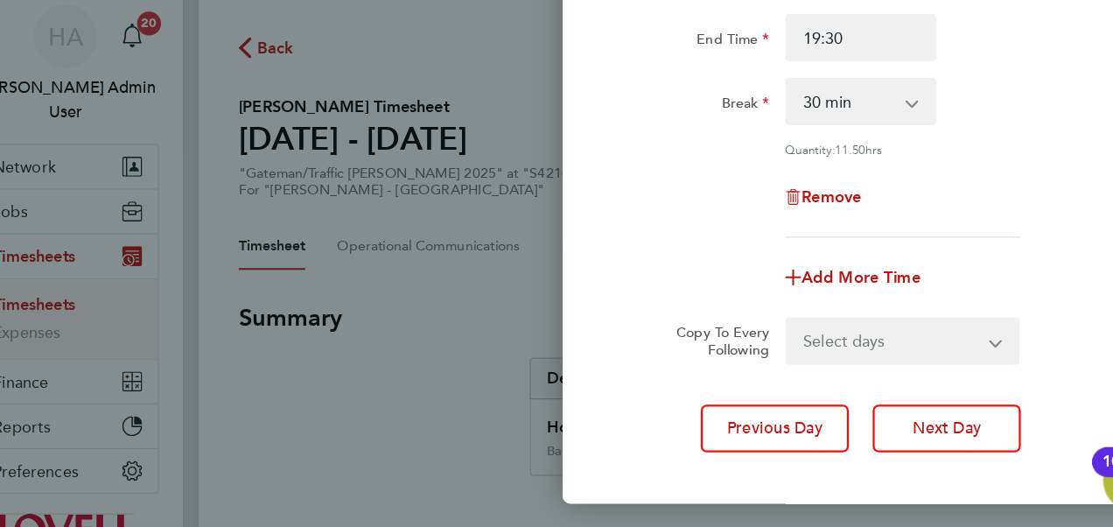
scroll to position [178, 0]
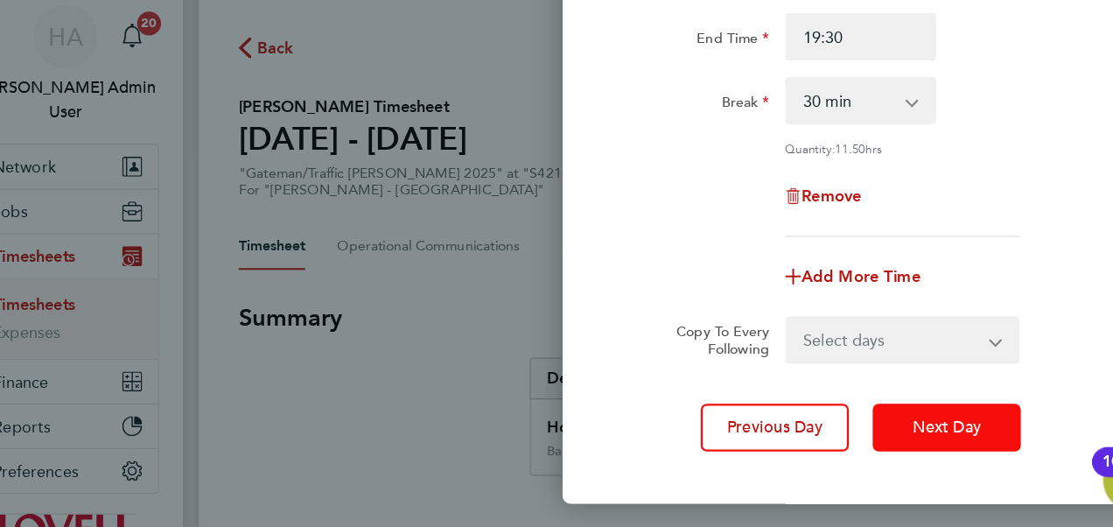
click at [914, 437] on span "Next Day" at bounding box center [905, 438] width 60 height 17
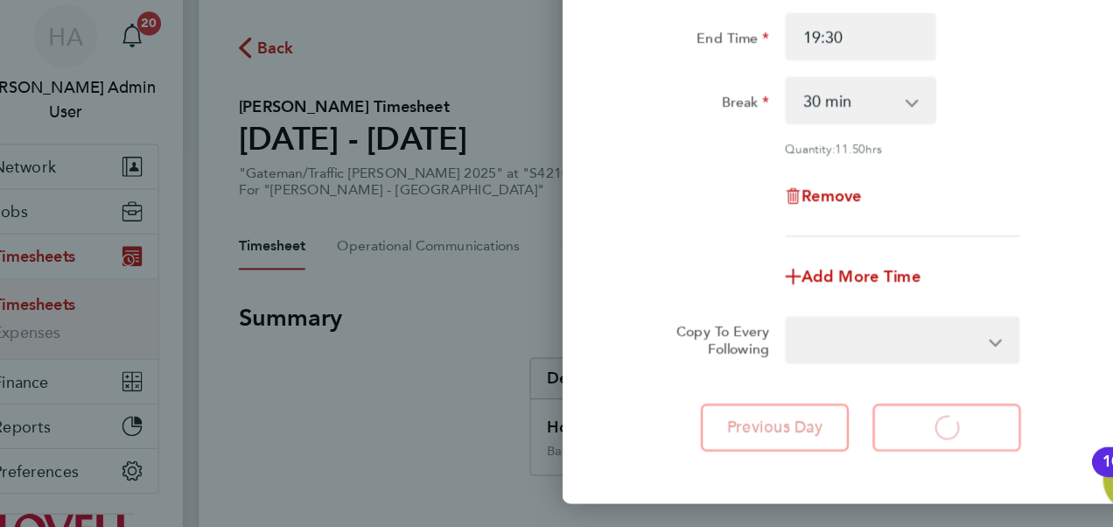
select select "30"
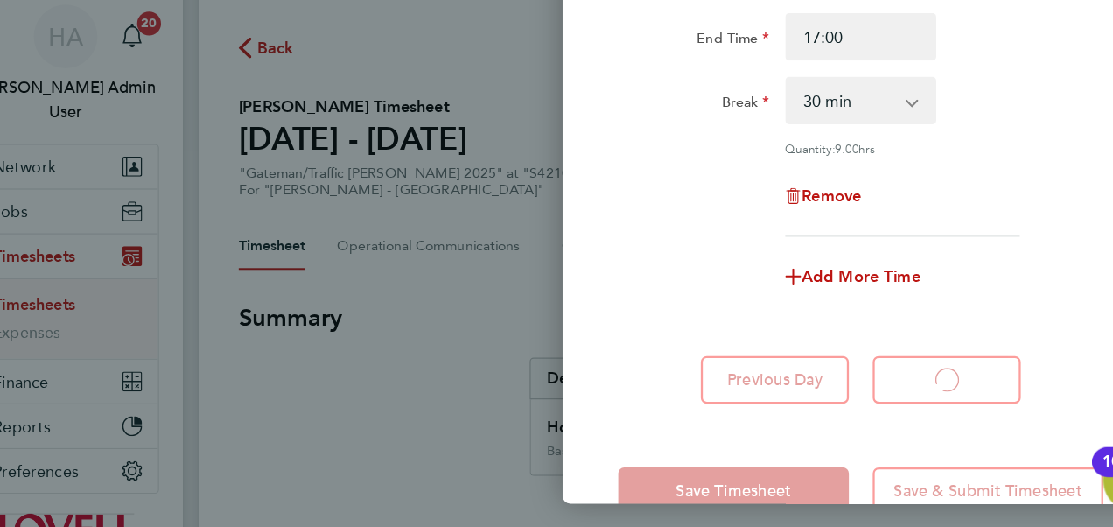
select select "30"
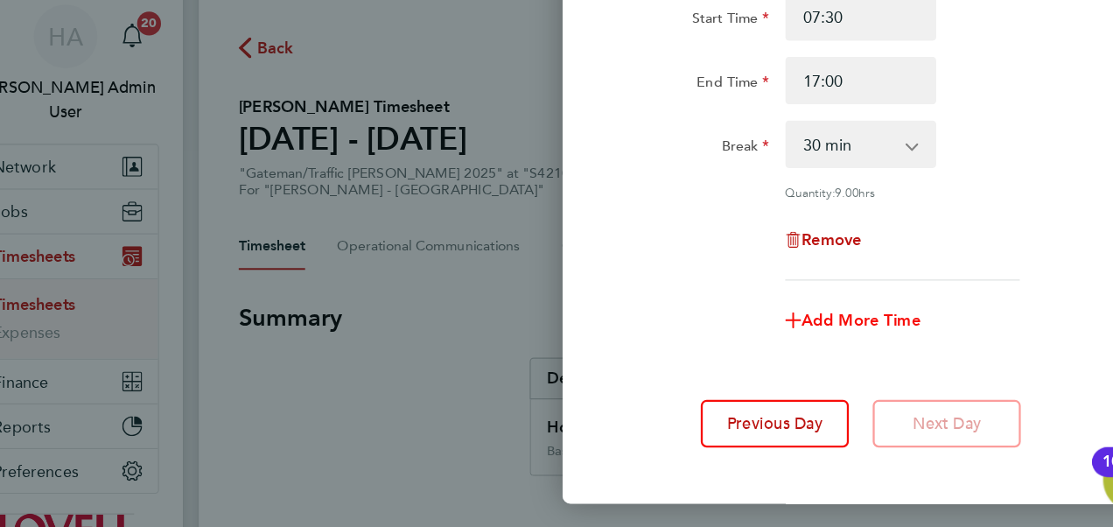
scroll to position [140, 0]
drag, startPoint x: 817, startPoint y: 125, endPoint x: 732, endPoint y: 144, distance: 87.0
click at [732, 144] on div "End Time 17:00" at bounding box center [829, 133] width 441 height 42
type input "19:30"
click at [625, 311] on app-timesheet-line-form-group "Rate Basic - 20.06 Weekday OT 39h+ - 28.95 Saturday first 4h - 28.95 Saturday 4…" at bounding box center [829, 182] width 427 height 365
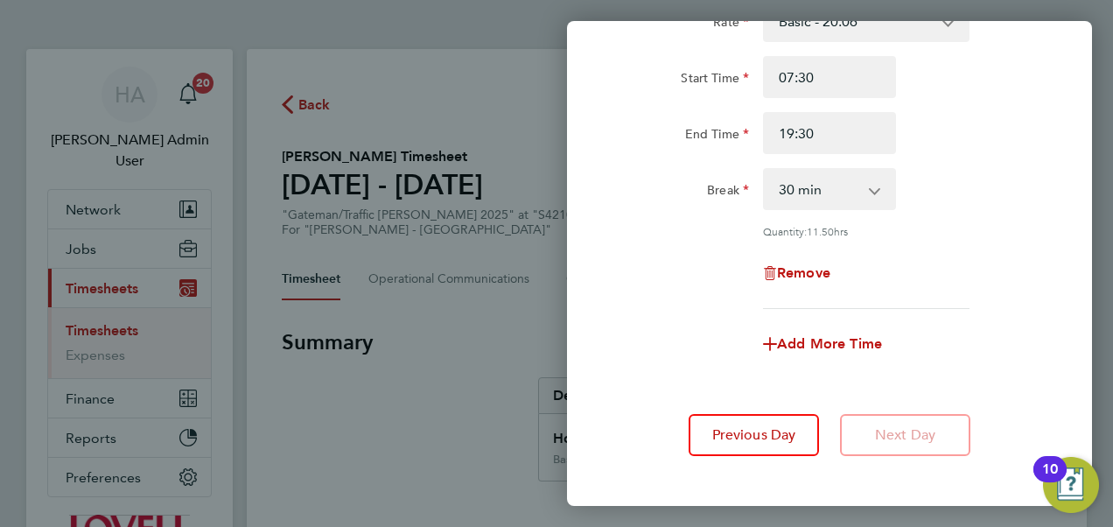
click at [638, 339] on div "Add More Time" at bounding box center [829, 344] width 441 height 42
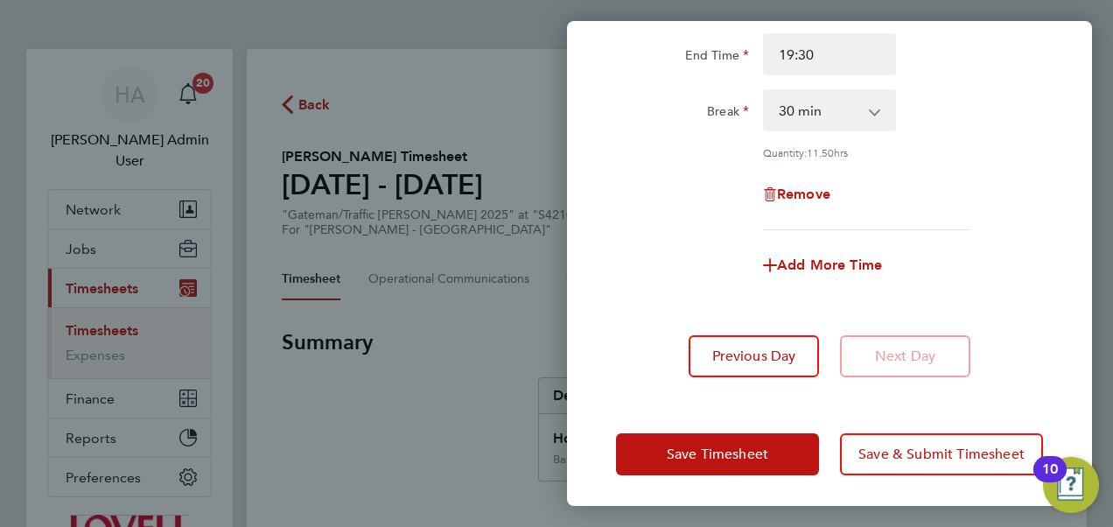
scroll to position [220, 0]
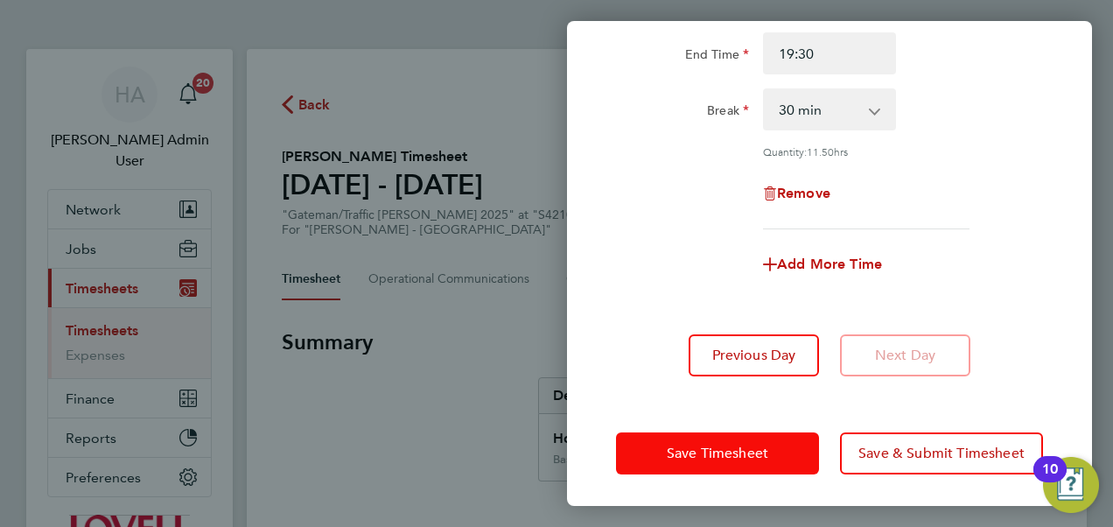
click at [695, 453] on span "Save Timesheet" at bounding box center [717, 452] width 101 height 17
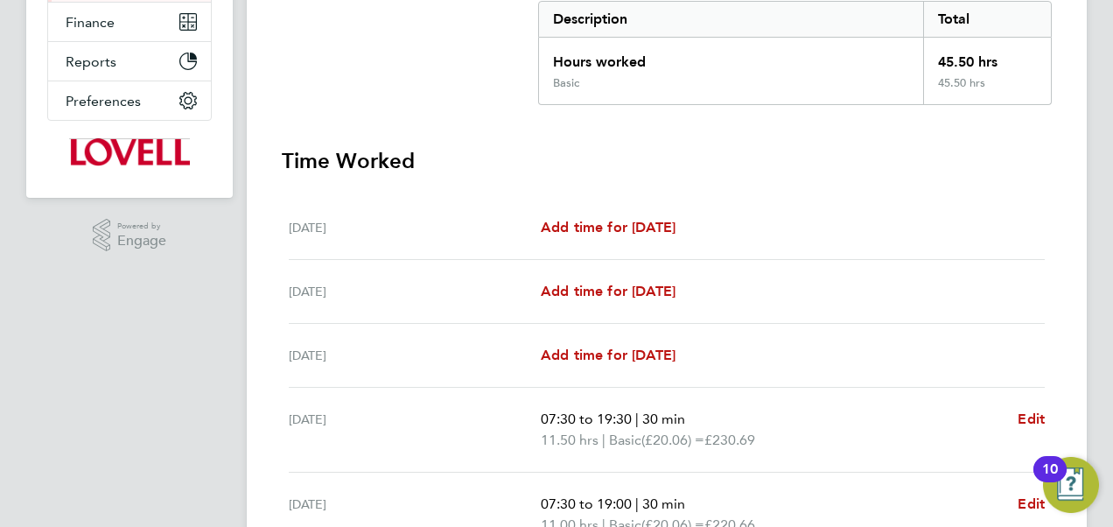
scroll to position [541, 0]
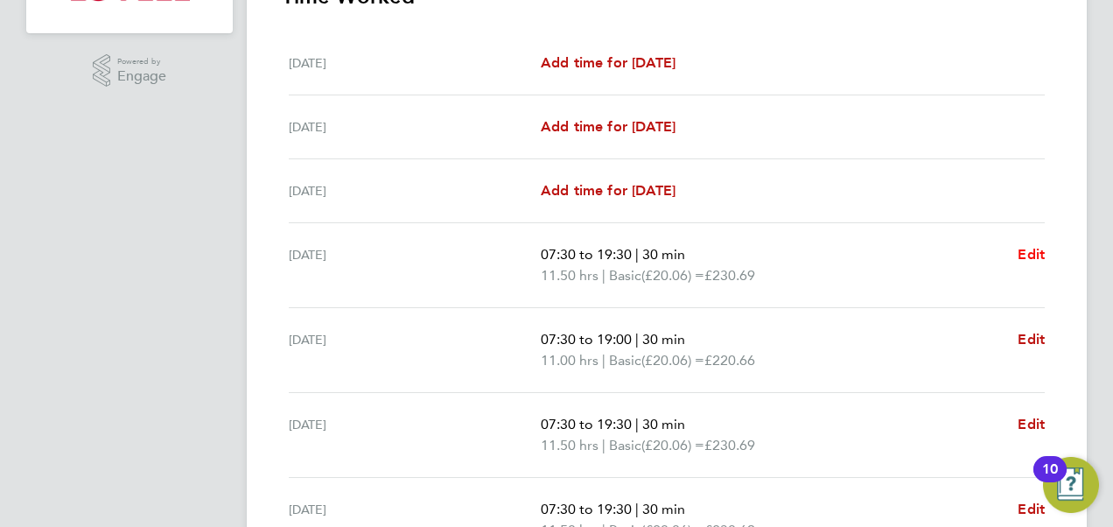
click at [1031, 247] on span "Edit" at bounding box center [1030, 254] width 27 height 17
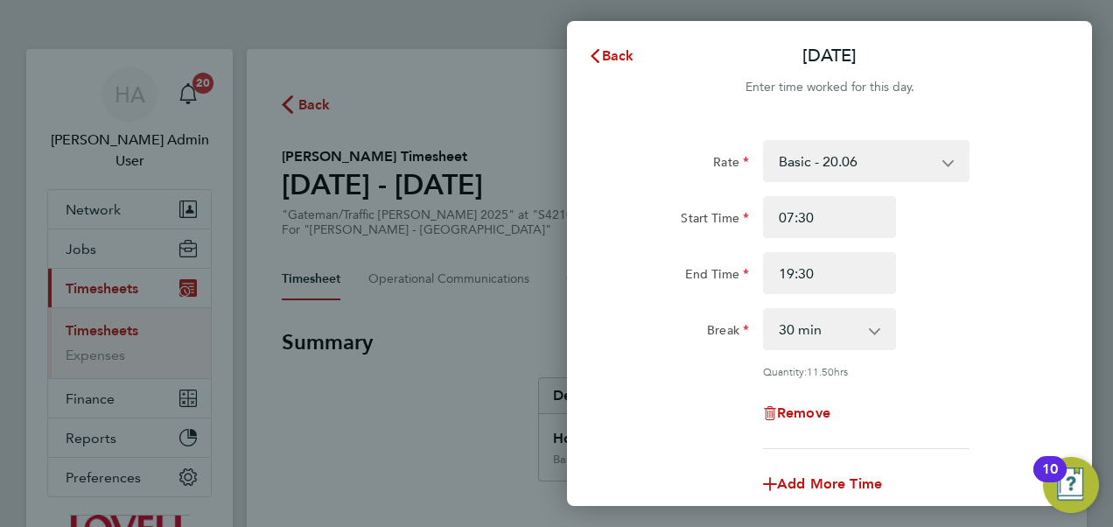
click at [835, 336] on select "0 min 15 min 30 min 45 min 60 min 75 min 90 min" at bounding box center [819, 329] width 108 height 38
select select "60"
click at [765, 310] on select "0 min 15 min 30 min 45 min 60 min 75 min 90 min" at bounding box center [819, 329] width 108 height 38
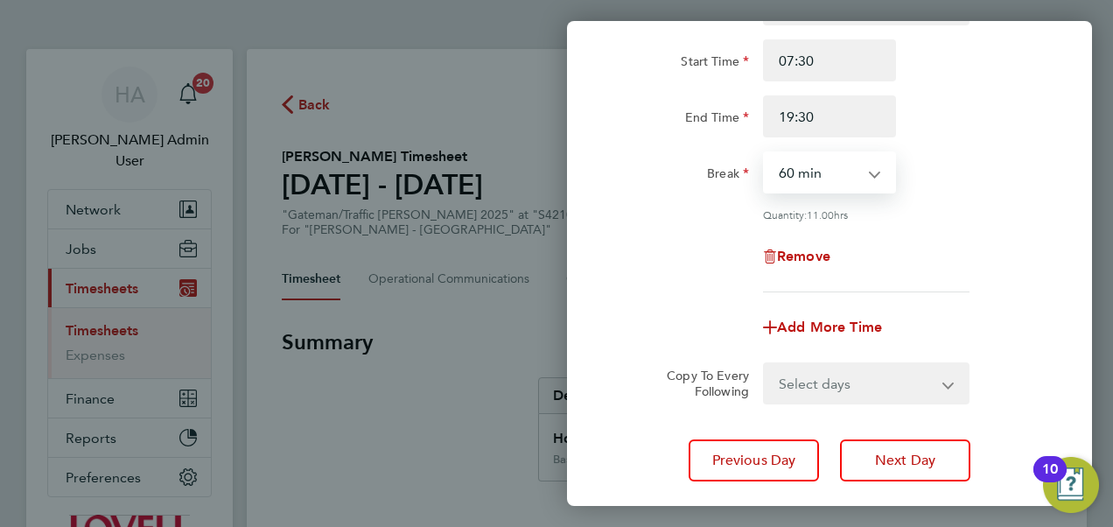
scroll to position [170, 0]
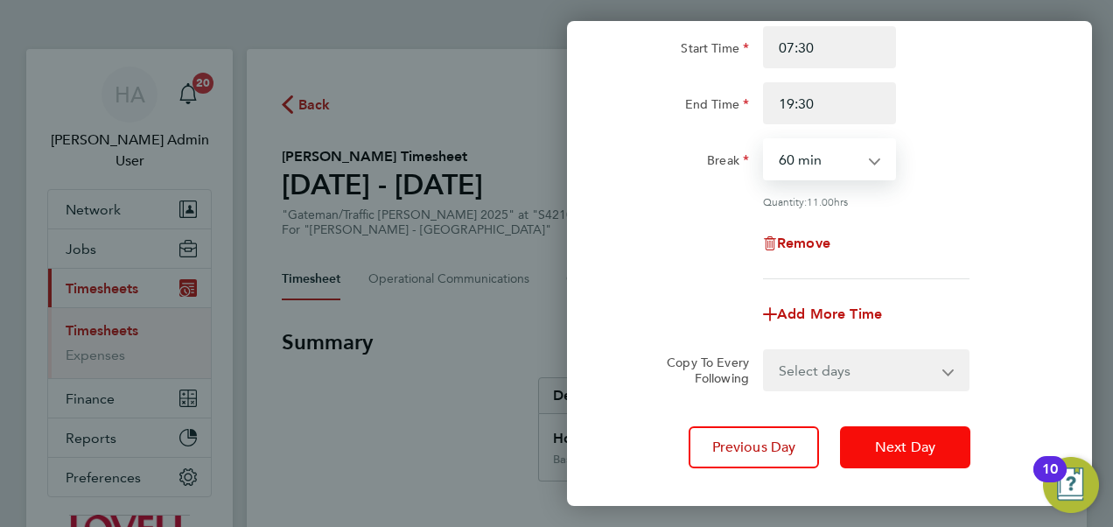
click at [881, 457] on button "Next Day" at bounding box center [905, 447] width 130 height 42
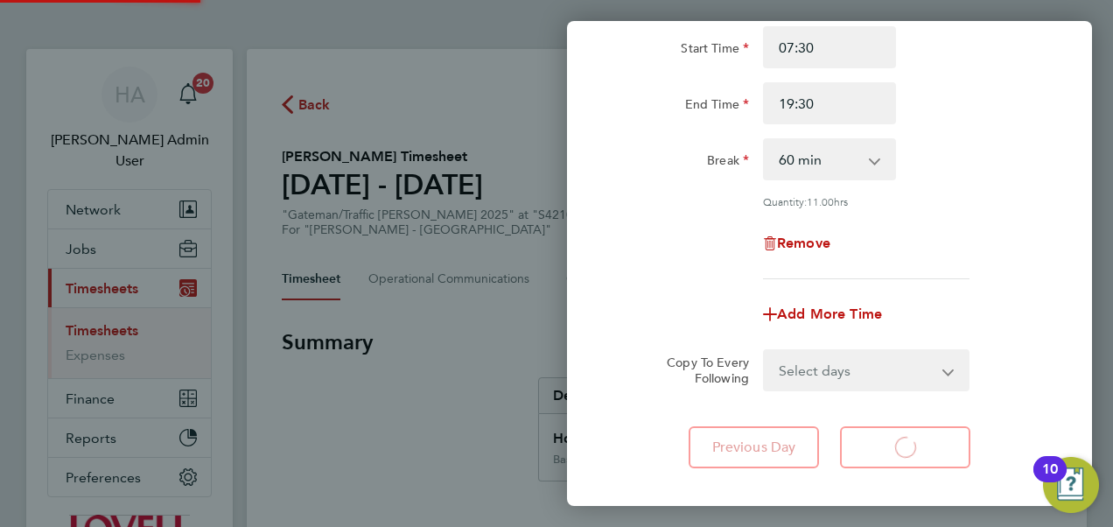
select select "30"
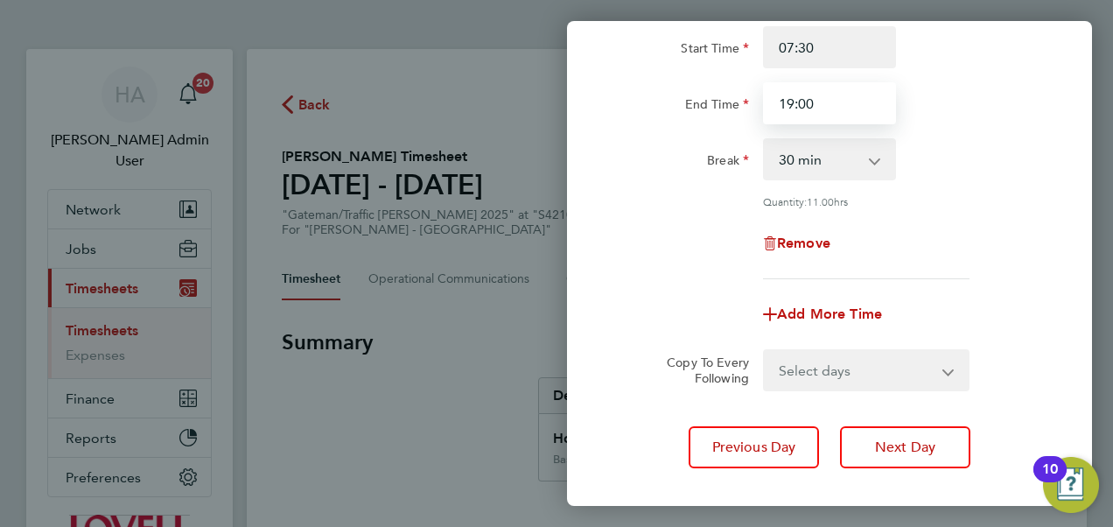
click at [843, 117] on input "19:00" at bounding box center [829, 103] width 133 height 42
type input "19:30"
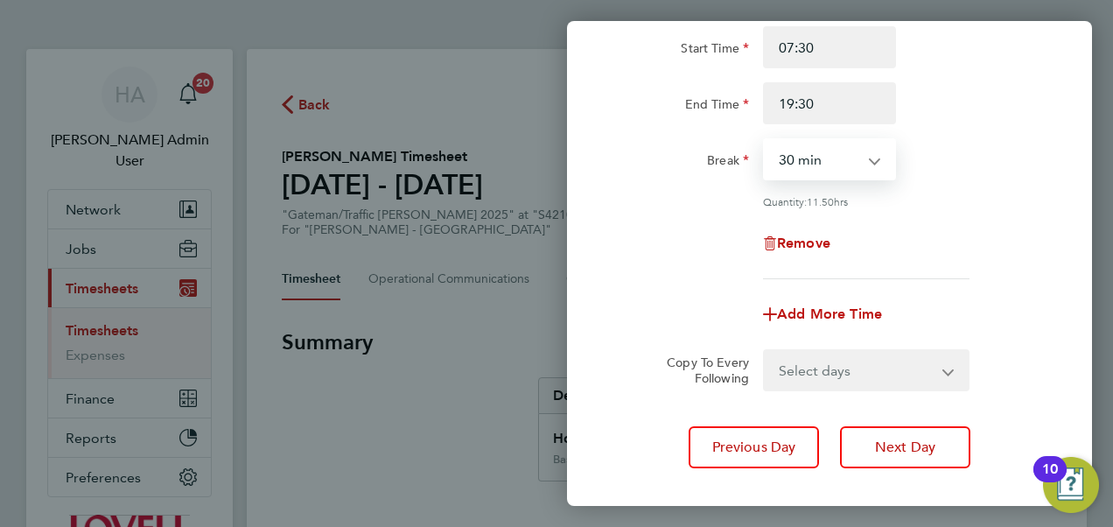
click at [819, 177] on select "0 min 15 min 30 min 45 min 60 min 75 min 90 min" at bounding box center [819, 159] width 108 height 38
select select "60"
click at [765, 140] on select "0 min 15 min 30 min 45 min 60 min 75 min 90 min" at bounding box center [819, 159] width 108 height 38
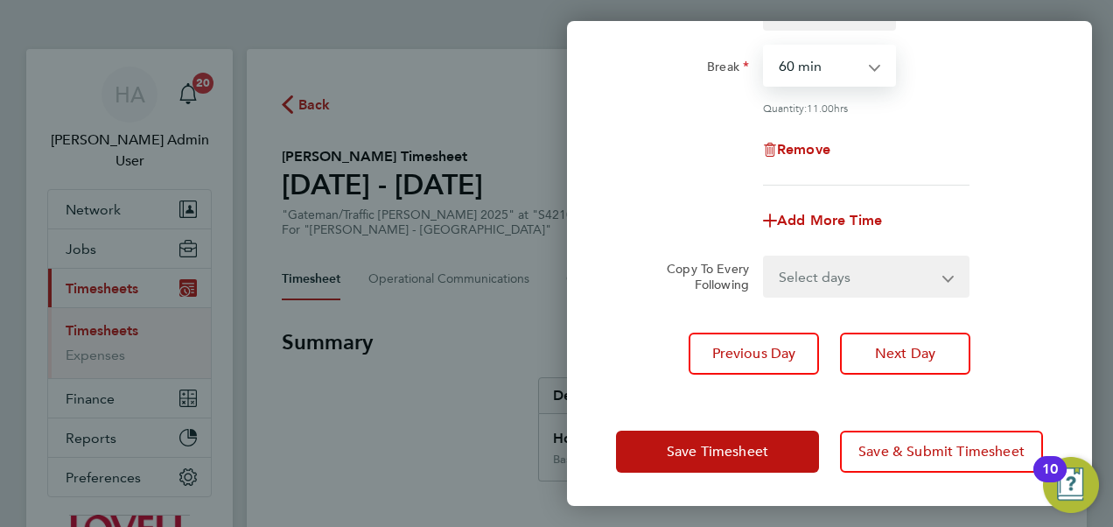
scroll to position [262, 0]
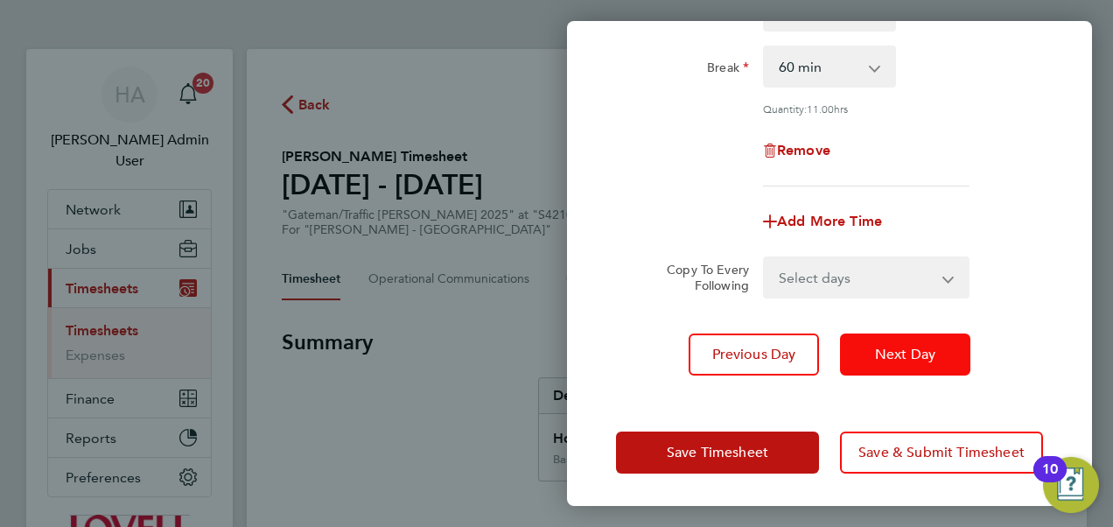
click at [877, 349] on span "Next Day" at bounding box center [905, 354] width 60 height 17
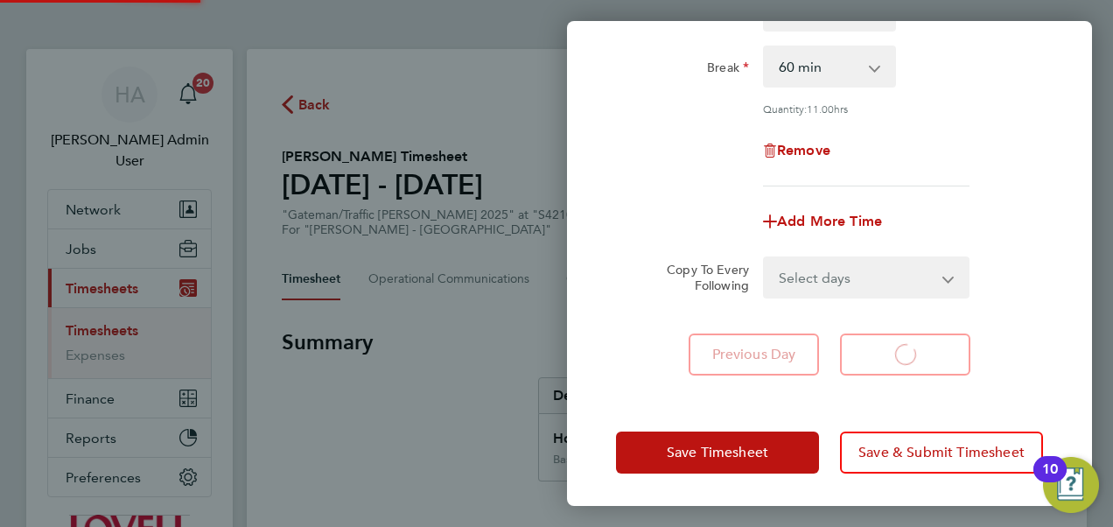
select select "30"
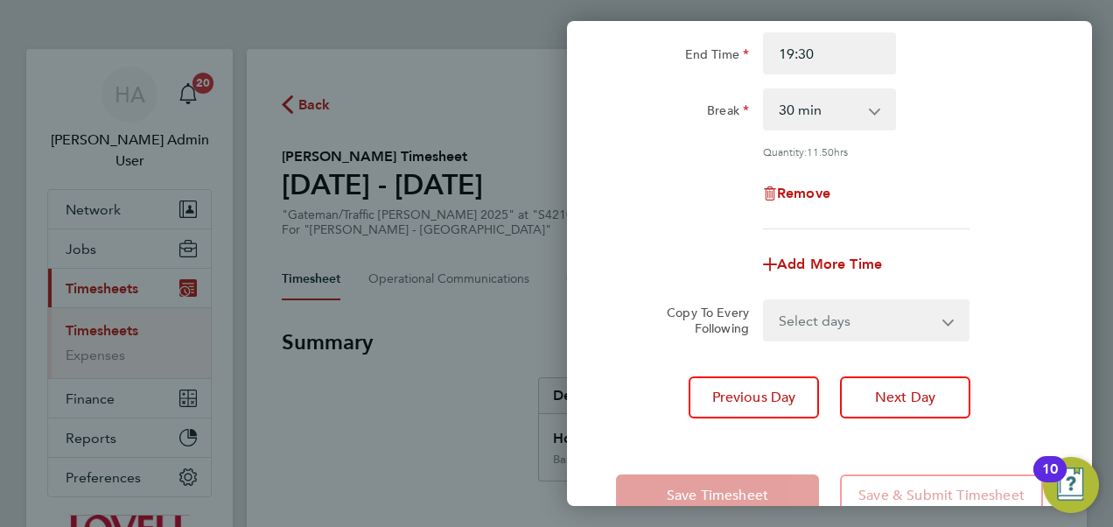
scroll to position [220, 0]
click at [862, 114] on select "0 min 15 min 30 min 45 min 60 min 75 min 90 min" at bounding box center [819, 108] width 108 height 38
select select "60"
click at [765, 89] on select "0 min 15 min 30 min 45 min 60 min 75 min 90 min" at bounding box center [819, 108] width 108 height 38
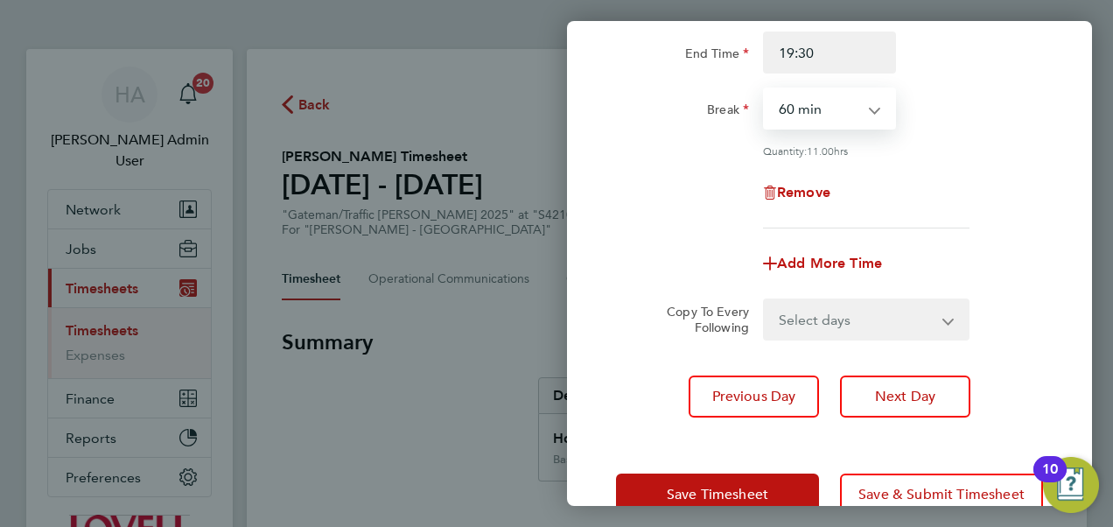
scroll to position [263, 0]
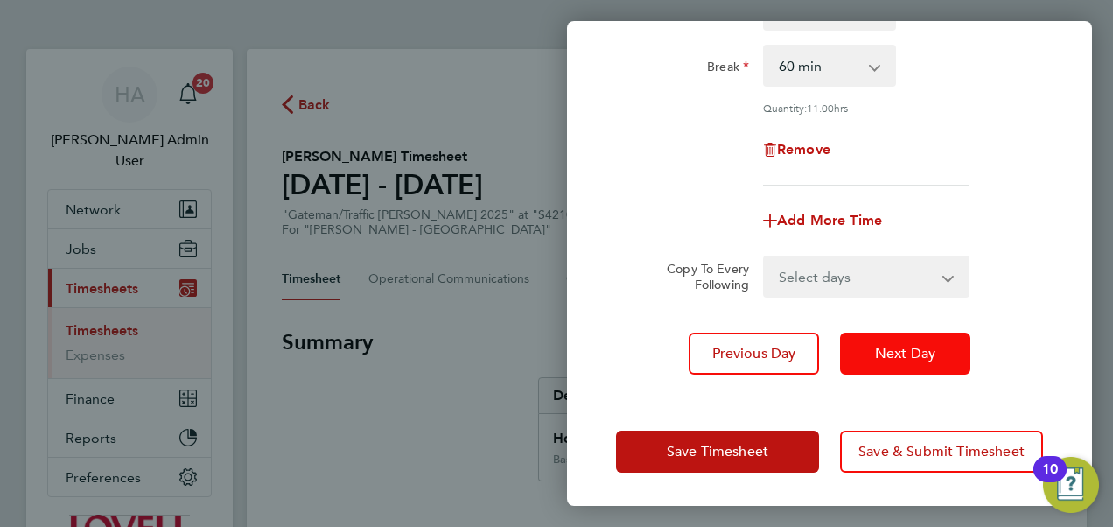
click at [920, 364] on button "Next Day" at bounding box center [905, 353] width 130 height 42
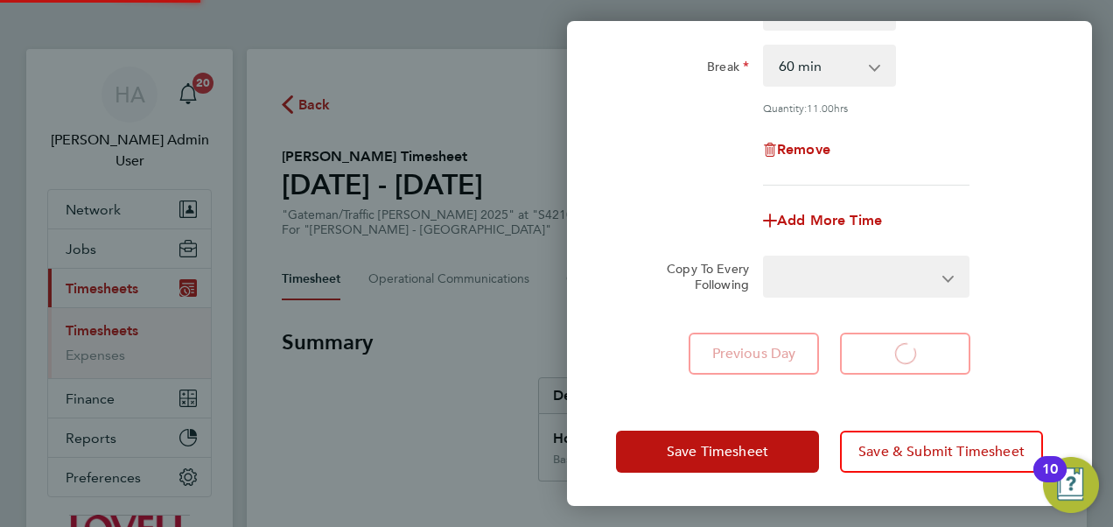
select select "30"
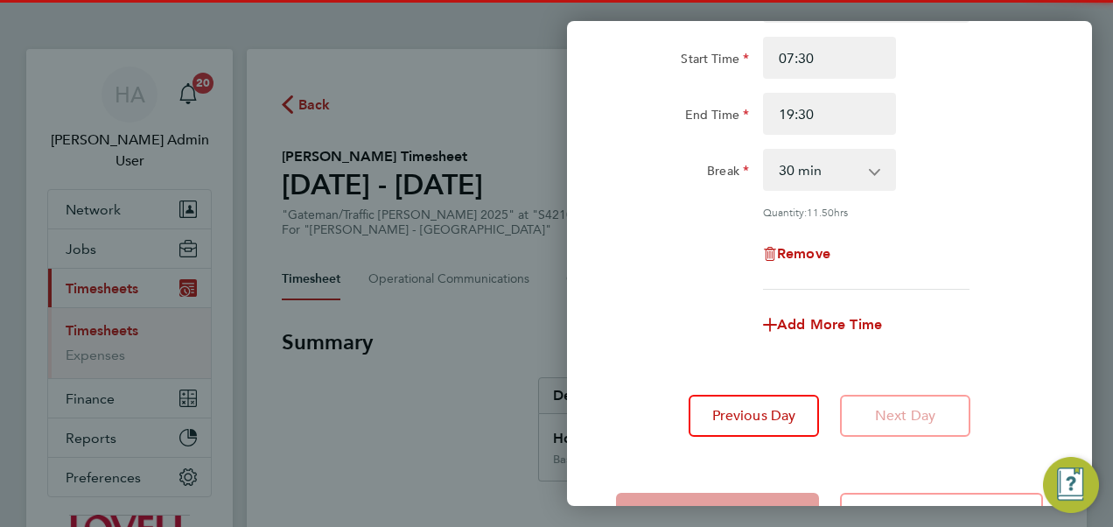
scroll to position [158, 0]
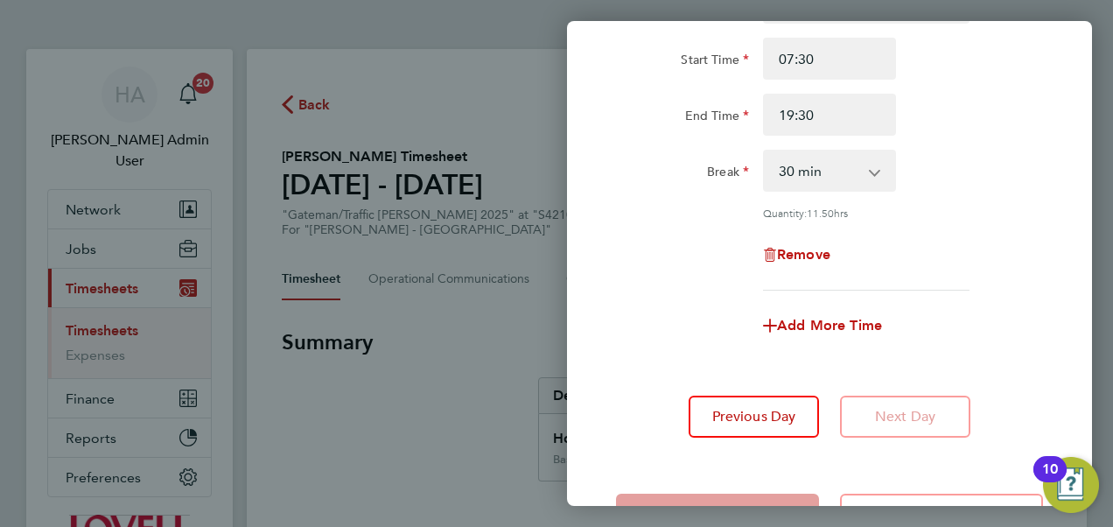
click at [844, 150] on div "0 min 15 min 30 min 45 min 60 min 75 min 90 min" at bounding box center [829, 171] width 133 height 42
click at [829, 178] on select "0 min 15 min 30 min 45 min 60 min 75 min 90 min" at bounding box center [819, 170] width 108 height 38
select select "60"
click at [765, 151] on select "0 min 15 min 30 min 45 min 60 min 75 min 90 min" at bounding box center [819, 170] width 108 height 38
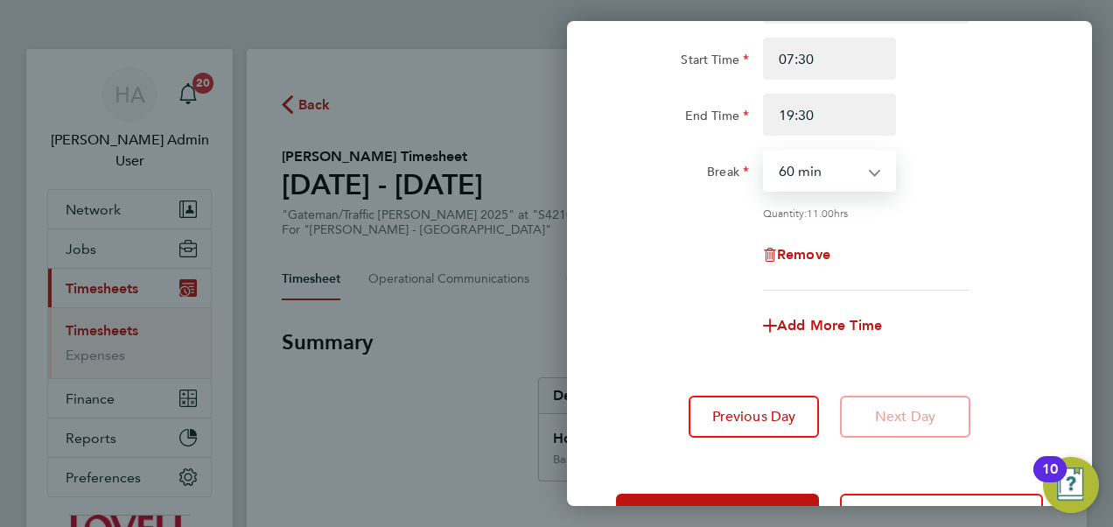
scroll to position [221, 0]
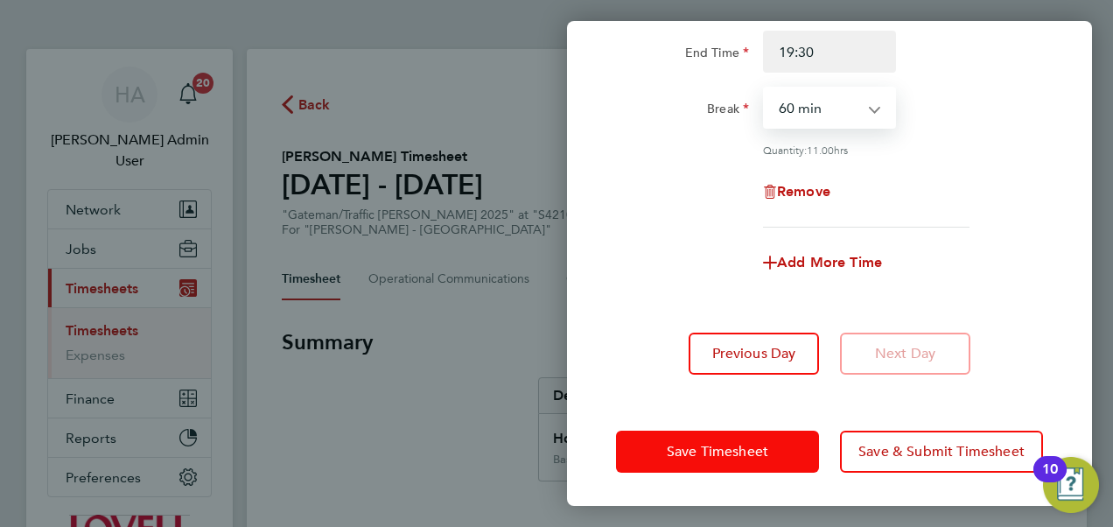
click at [757, 451] on span "Save Timesheet" at bounding box center [717, 451] width 101 height 17
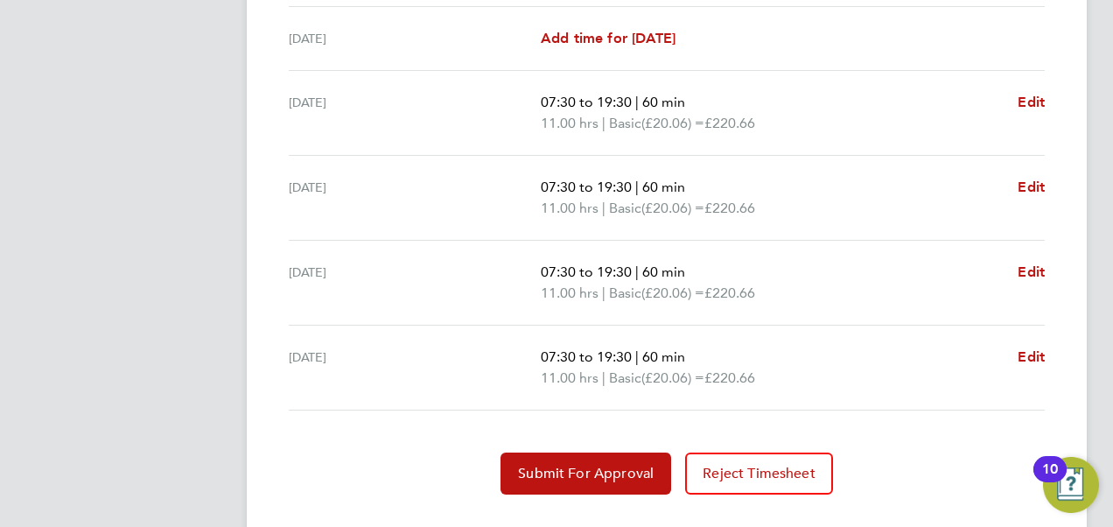
scroll to position [695, 0]
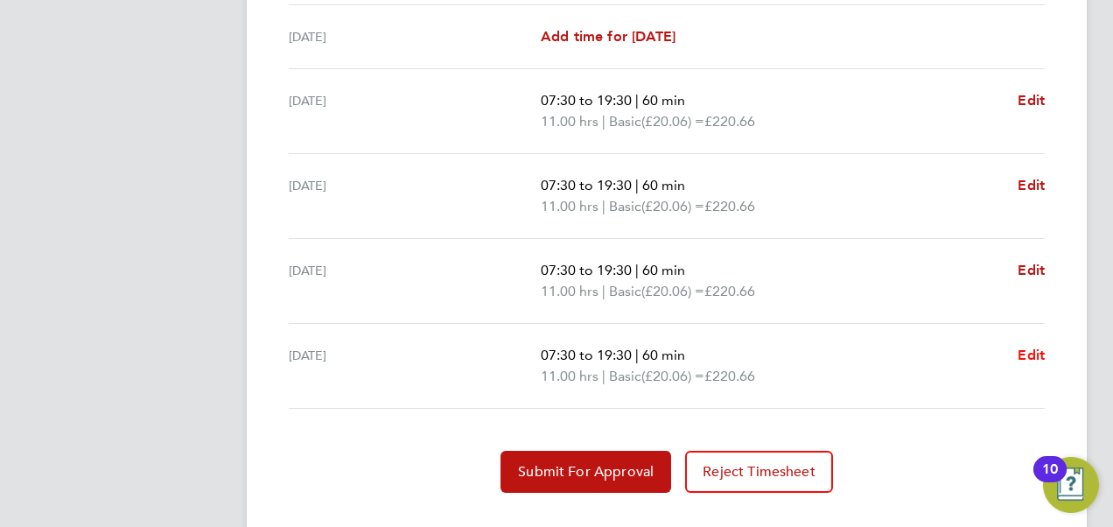
click at [1034, 352] on span "Edit" at bounding box center [1030, 354] width 27 height 17
select select "60"
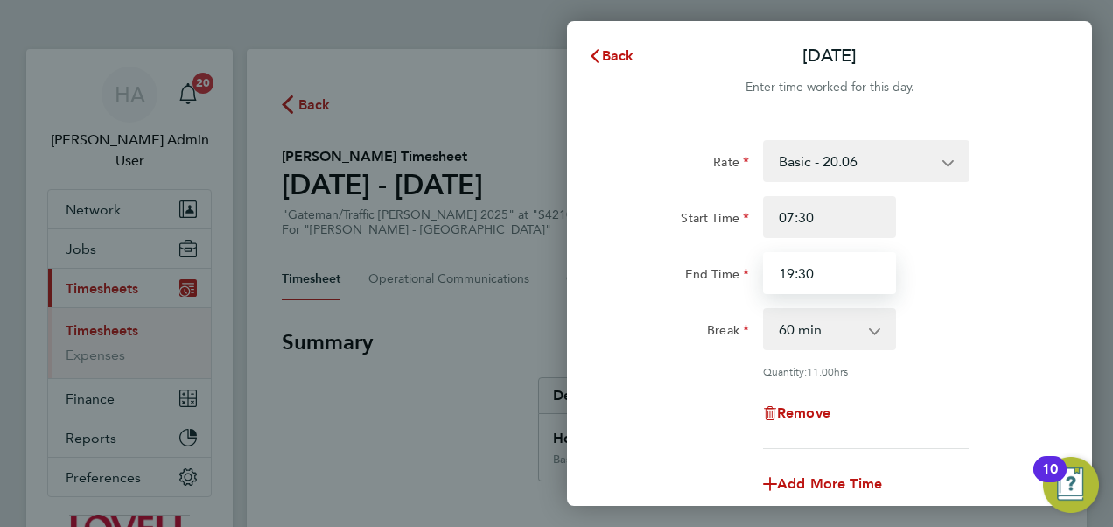
click at [828, 276] on input "19:30" at bounding box center [829, 273] width 133 height 42
type input "14:30"
click at [994, 332] on div "Break 0 min 15 min 30 min 45 min 60 min 75 min 90 min" at bounding box center [829, 329] width 441 height 42
click at [839, 472] on div "Add More Time" at bounding box center [829, 484] width 147 height 42
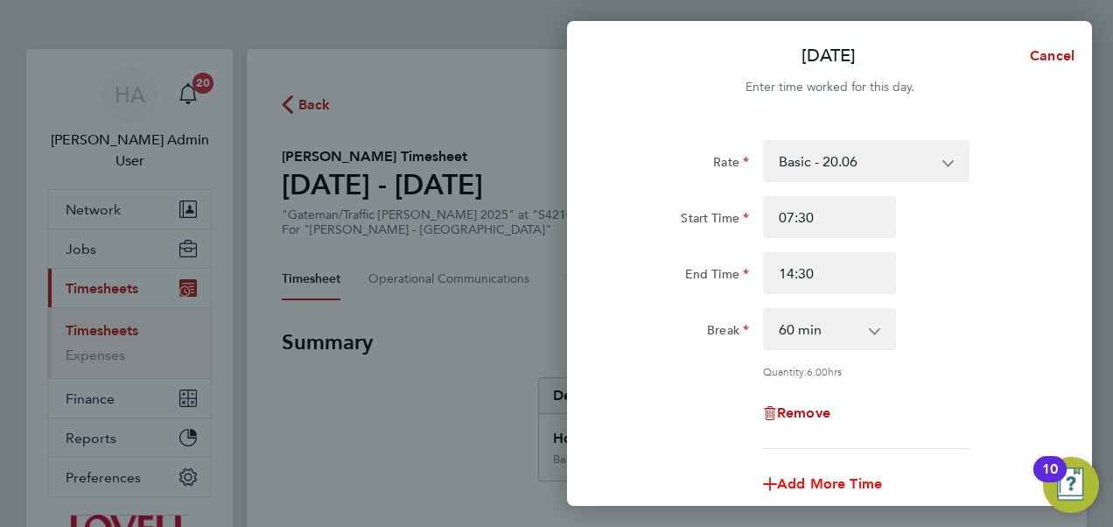
click at [807, 486] on span "Add More Time" at bounding box center [829, 483] width 105 height 17
select select "null"
click at [863, 159] on select "Basic - 20.06 Weekday OT 39h+ - 28.95 Saturday first 4h - 28.95 Saturday 4h+ - …" at bounding box center [856, 161] width 182 height 38
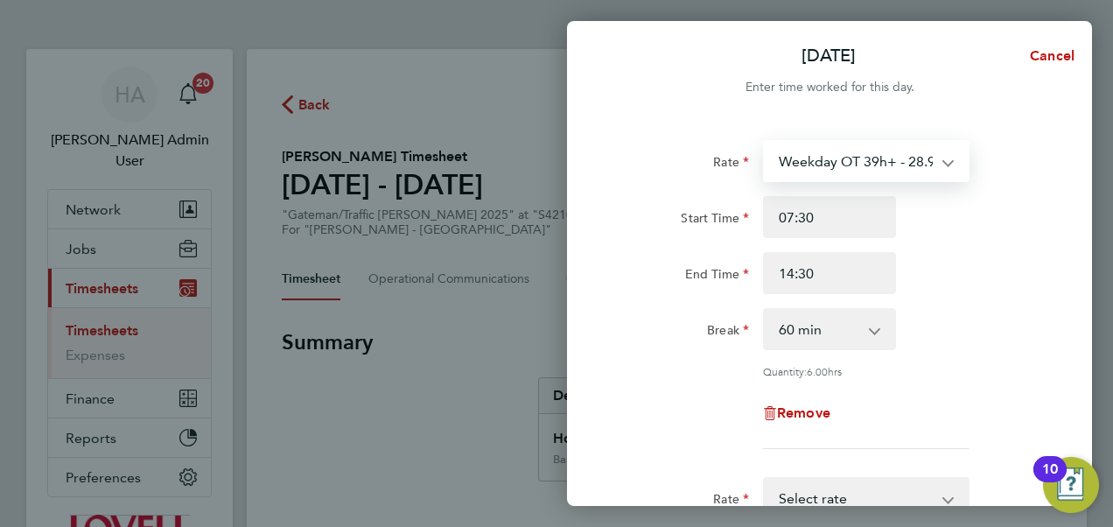
select select "60"
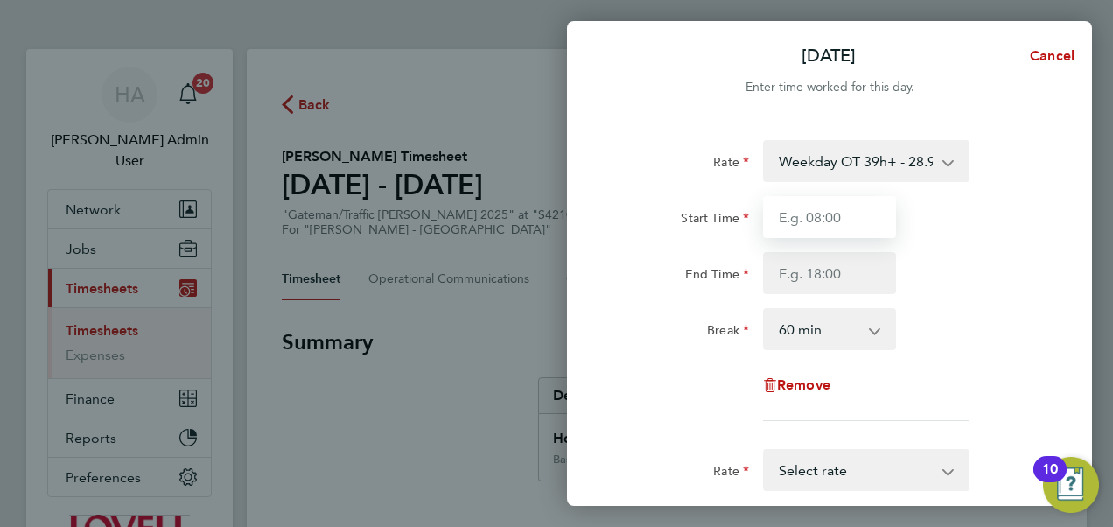
click at [828, 224] on input "Start Time" at bounding box center [829, 217] width 133 height 42
type input "14:30"
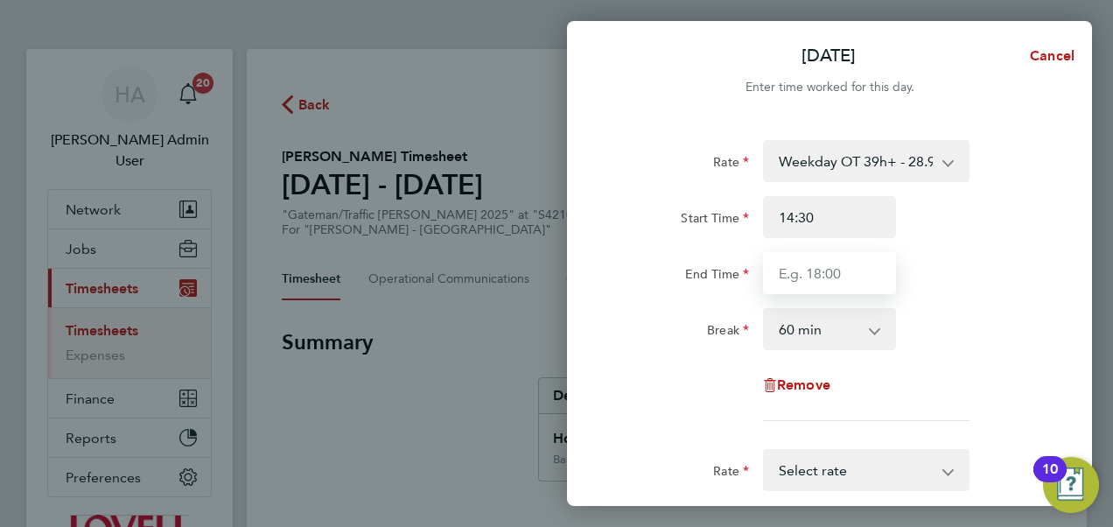
click at [808, 271] on input "End Time" at bounding box center [829, 273] width 133 height 42
type input "19:30"
click at [714, 367] on div "Rate Weekday OT 39h+ - 28.95 Basic - 20.06 Saturday first 4h - 28.95 Saturday 4…" at bounding box center [829, 280] width 427 height 281
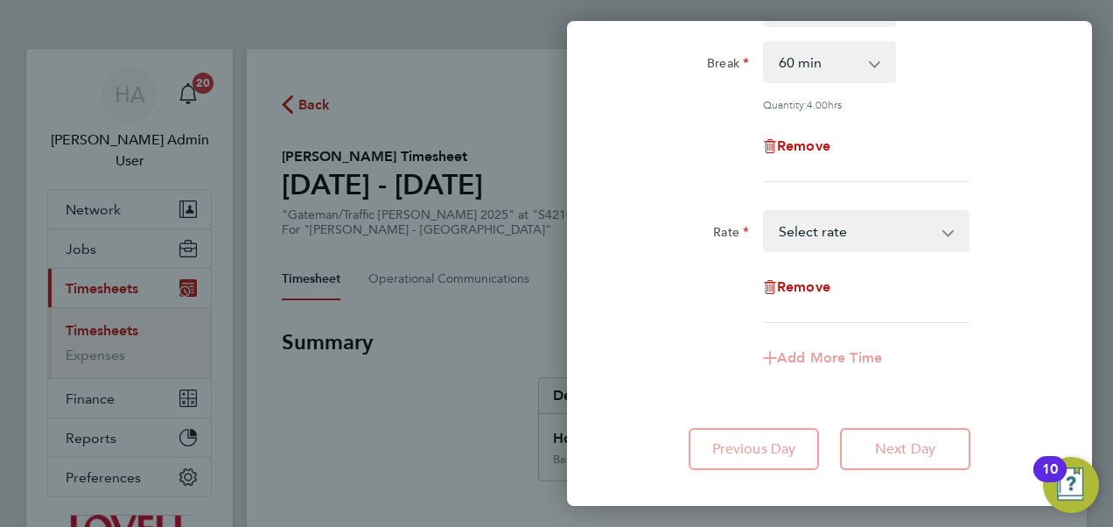
scroll to position [362, 0]
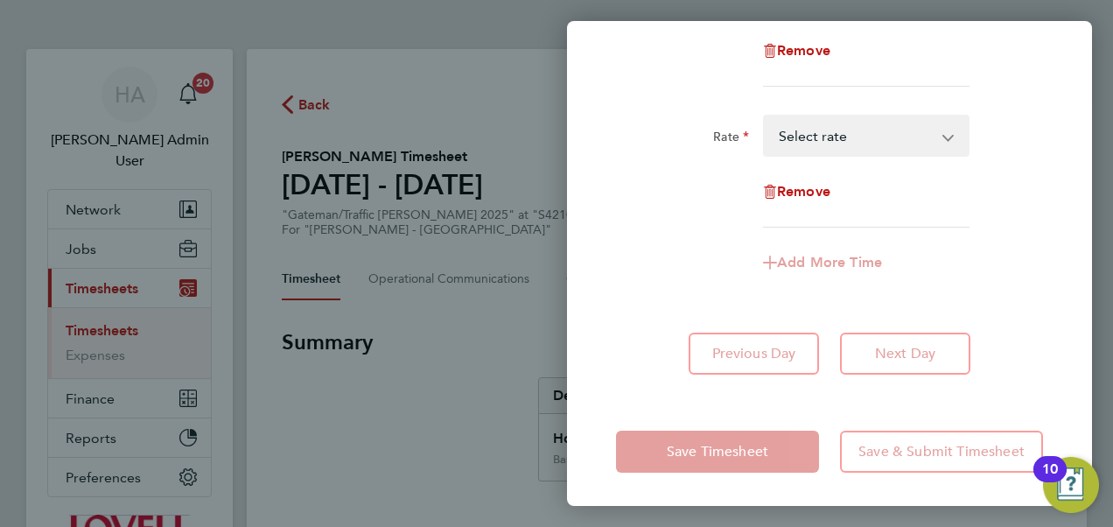
click at [659, 267] on div "Add More Time" at bounding box center [829, 262] width 441 height 42
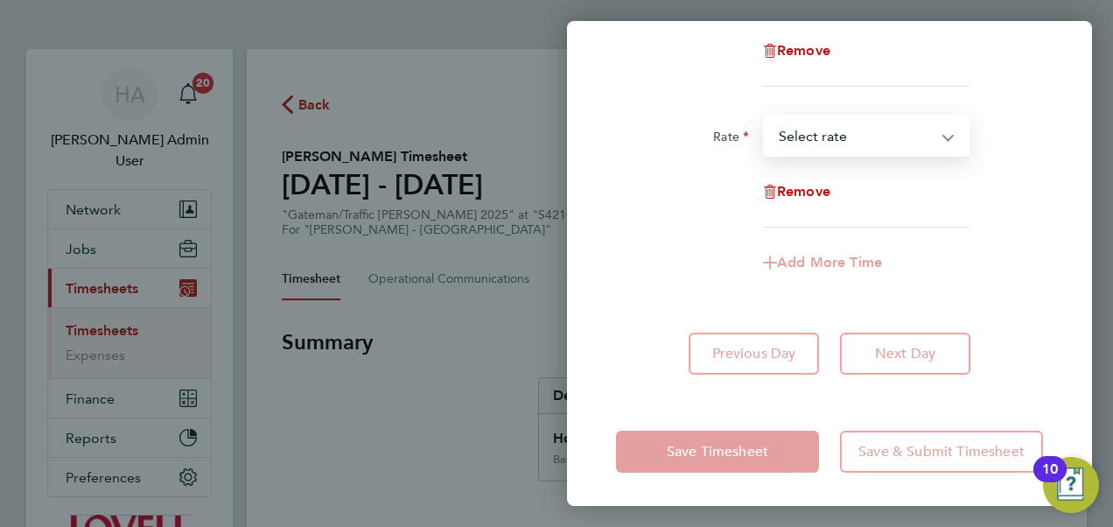
click at [821, 136] on select "Basic - 20.06 Weekday OT 39h+ - 28.95 Saturday first 4h - 28.95 Saturday 4h+ - …" at bounding box center [856, 135] width 182 height 38
select select "30"
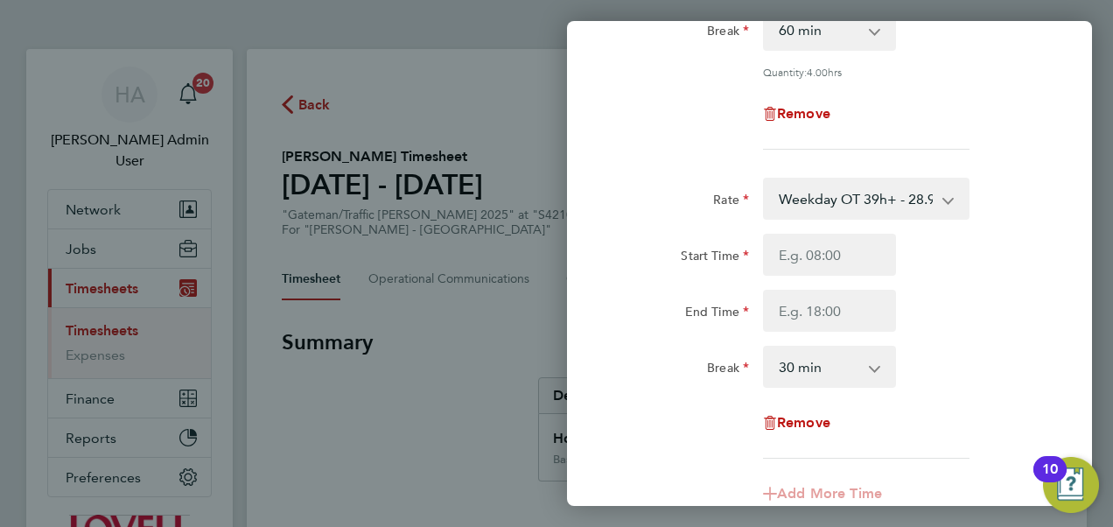
scroll to position [401, 0]
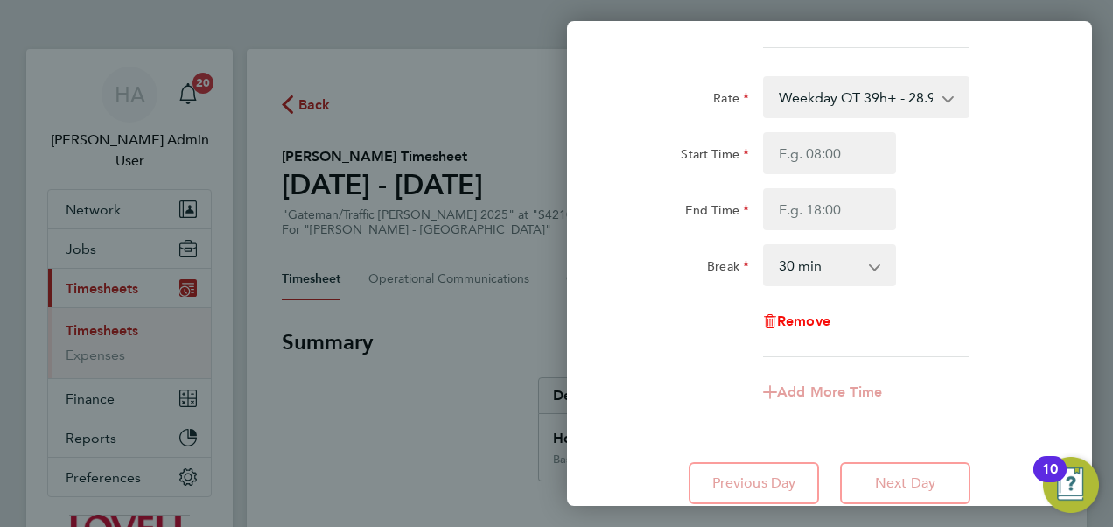
click at [793, 320] on span "Remove" at bounding box center [803, 320] width 53 height 17
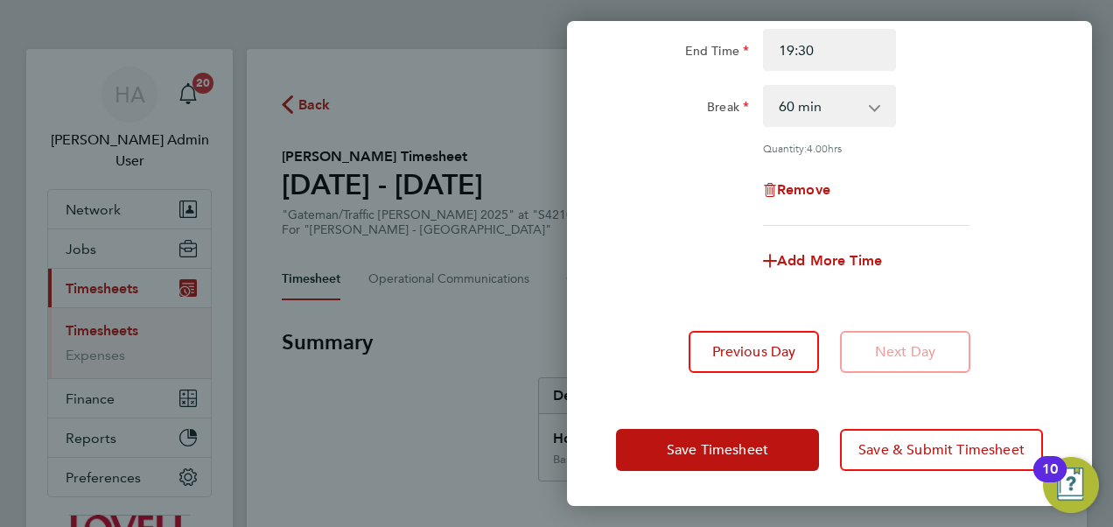
scroll to position [221, 0]
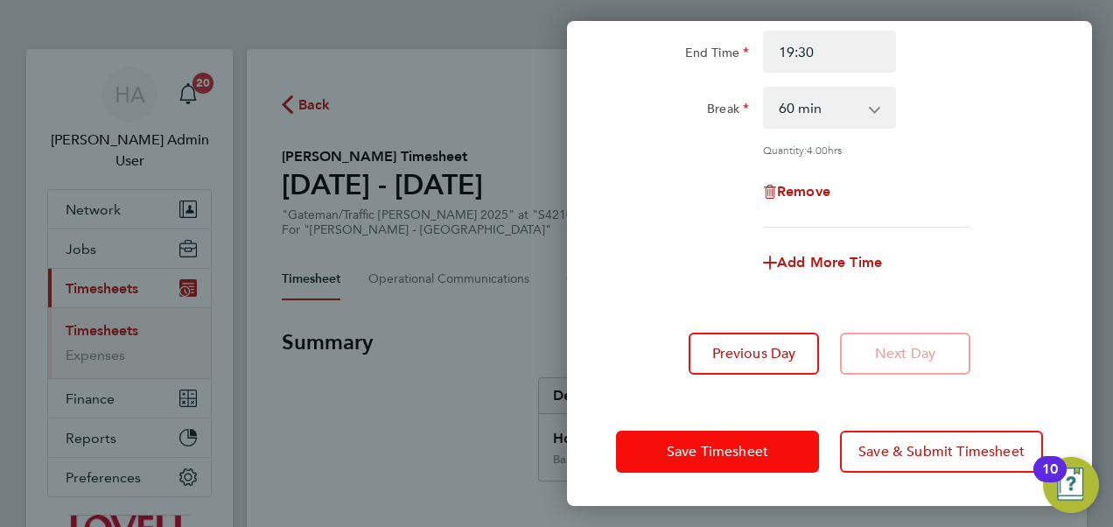
click at [747, 453] on span "Save Timesheet" at bounding box center [717, 451] width 101 height 17
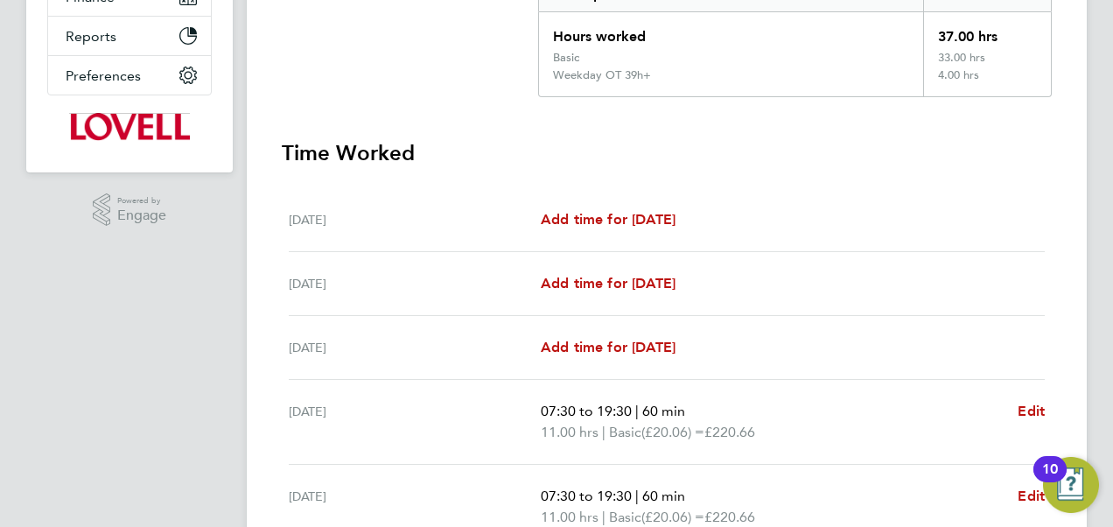
scroll to position [401, 0]
click at [772, 345] on div "Add time for Mon 25 Aug Add time for Mon 25 Aug" at bounding box center [793, 348] width 504 height 21
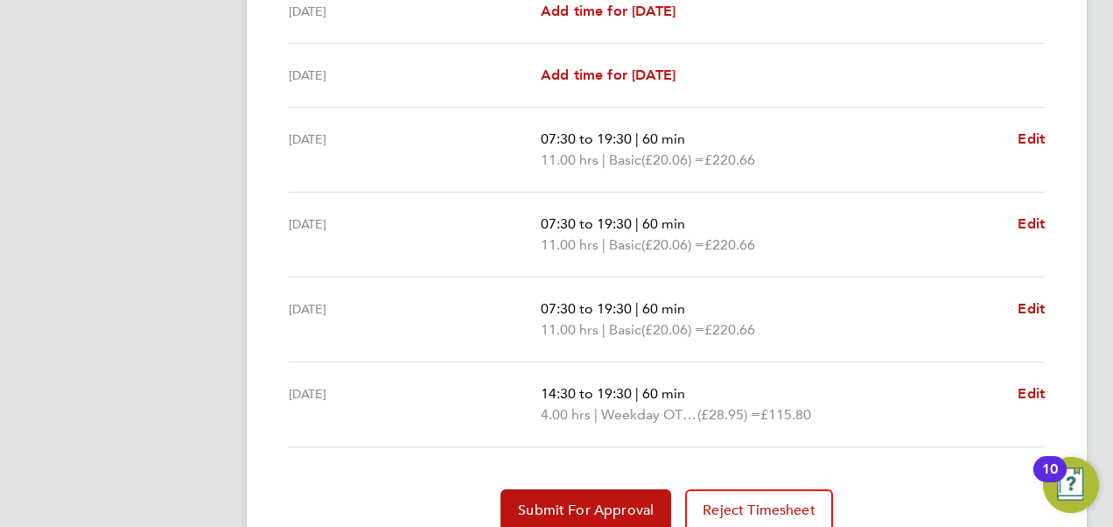
scroll to position [744, 0]
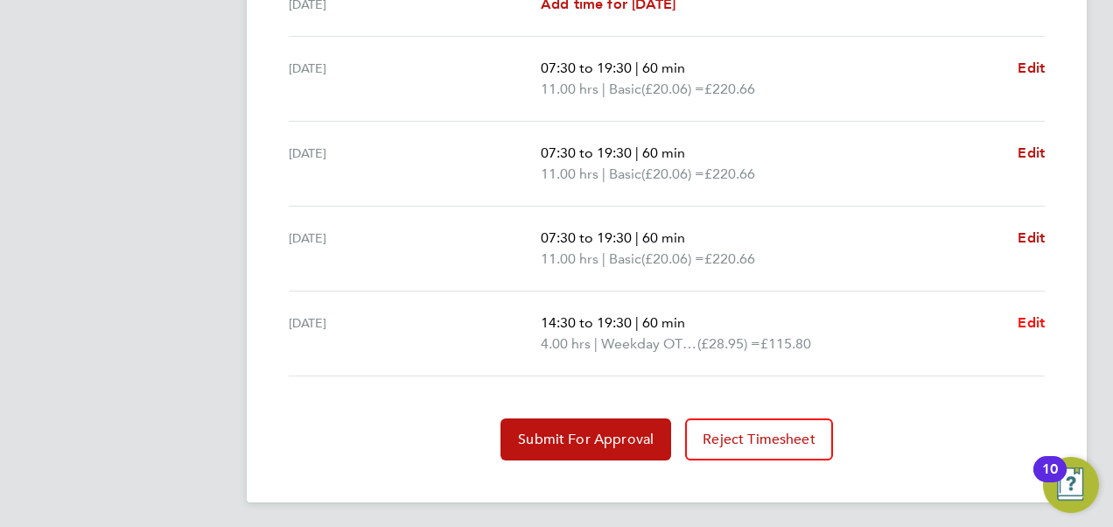
click at [1034, 317] on span "Edit" at bounding box center [1030, 322] width 27 height 17
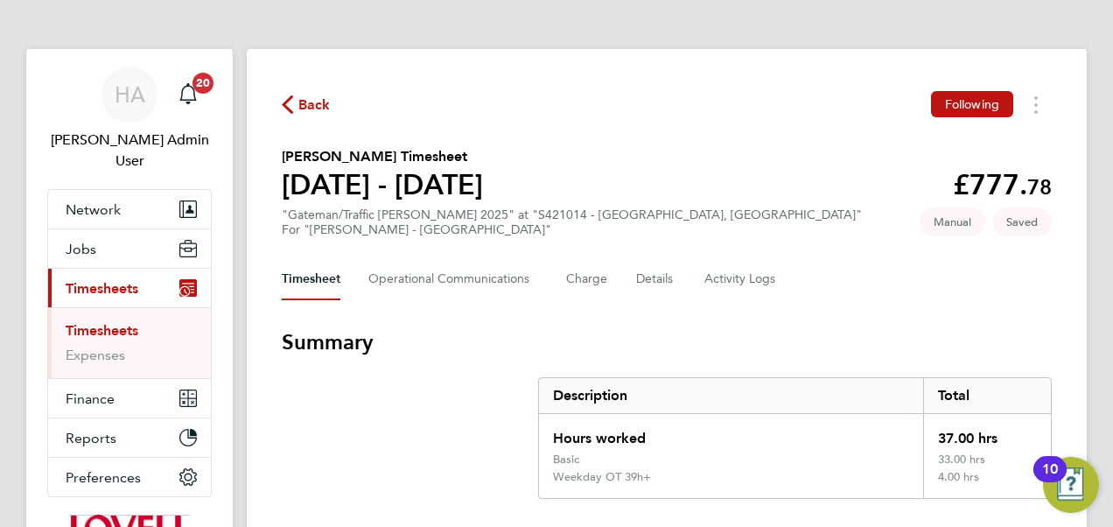
select select "60"
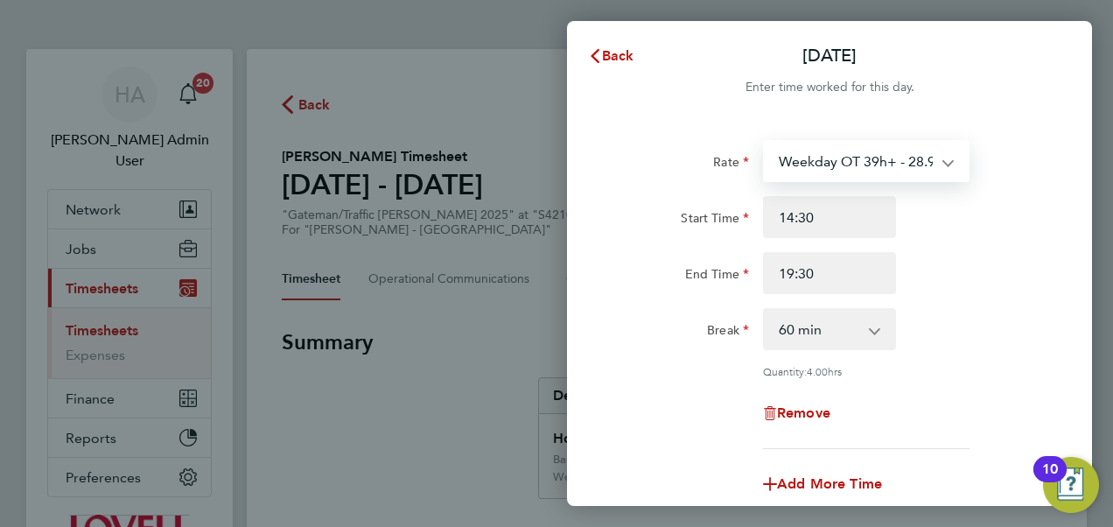
click at [822, 164] on select "Weekday OT 39h+ - 28.95 Basic - 20.06 Saturday first 4h - 28.95 Saturday 4h+ - …" at bounding box center [856, 161] width 182 height 38
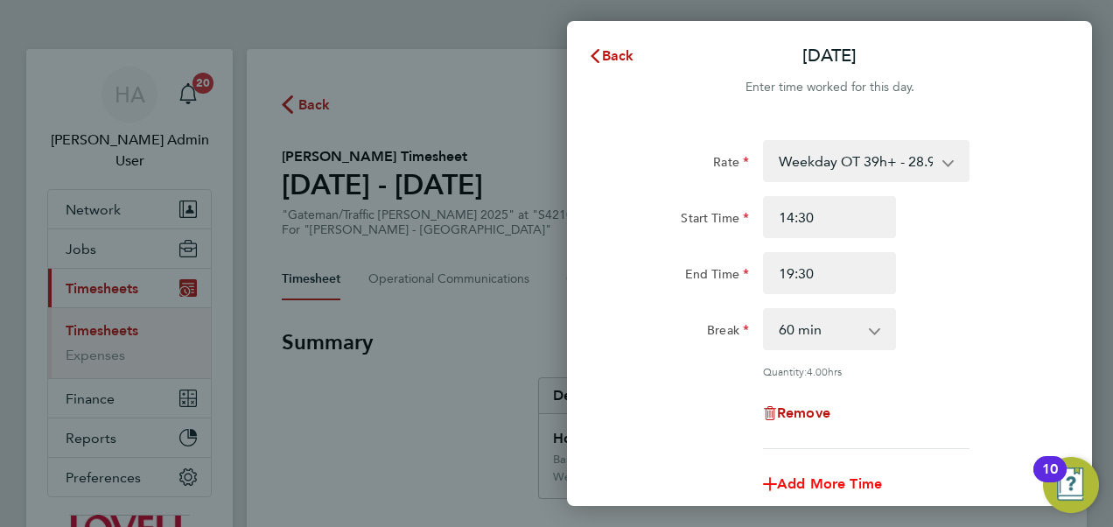
click at [787, 486] on span "Add More Time" at bounding box center [829, 483] width 105 height 17
select select "null"
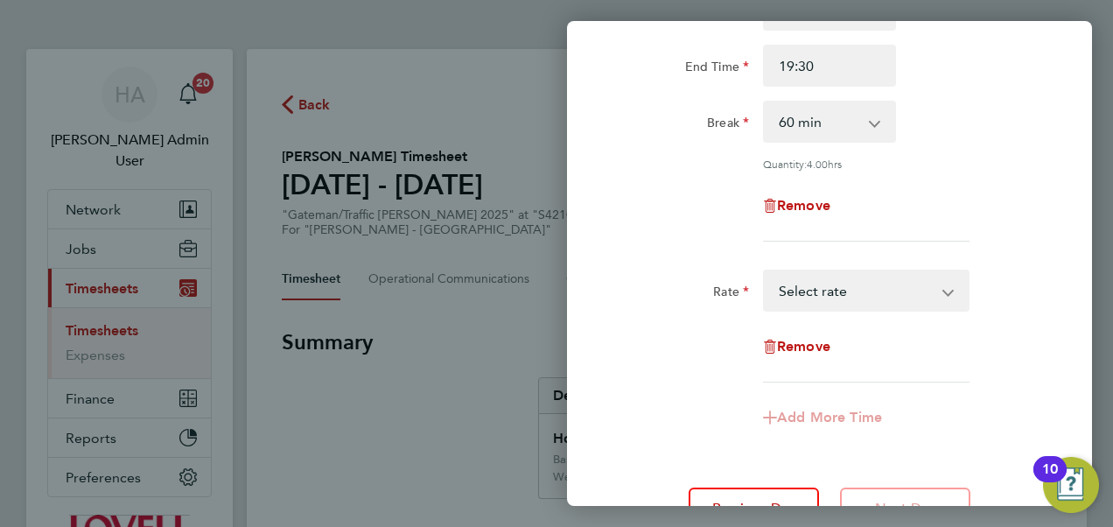
scroll to position [252, 0]
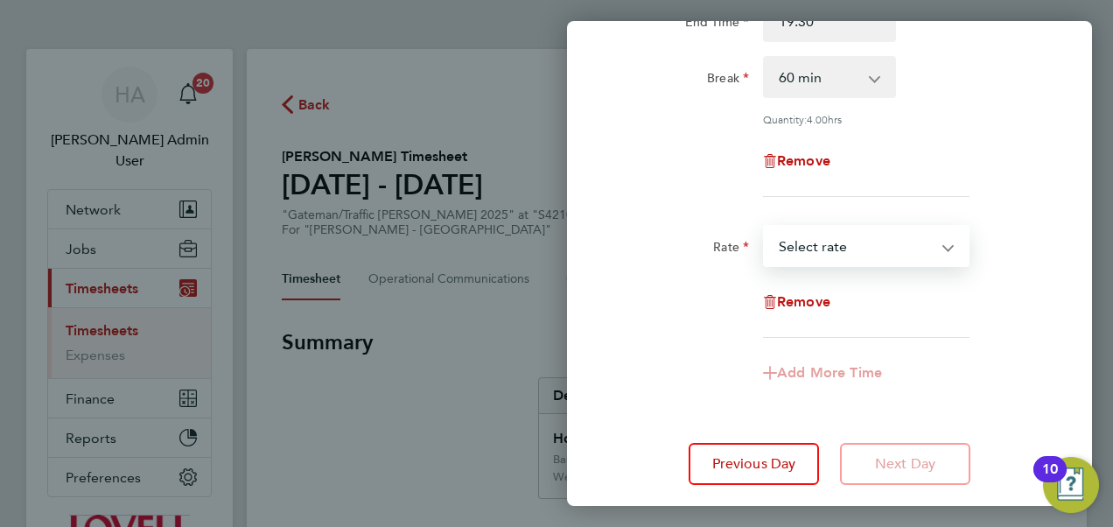
click at [844, 250] on select "Basic - 20.06 Weekday OT 39h+ - 28.95 Saturday first 4h - 28.95 Saturday 4h+ - …" at bounding box center [856, 246] width 182 height 38
select select "30"
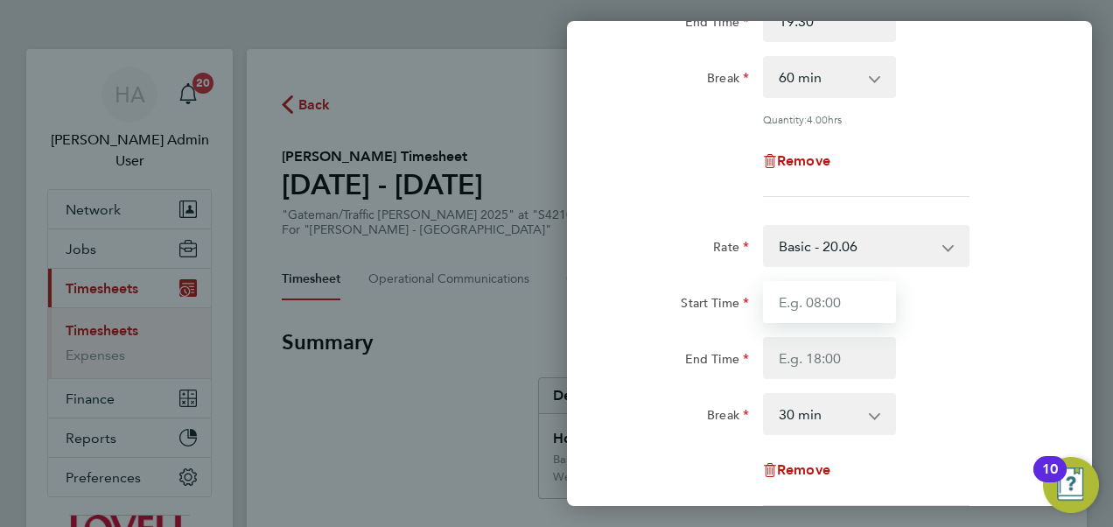
click at [807, 308] on input "Start Time" at bounding box center [829, 302] width 133 height 42
type input "07:30"
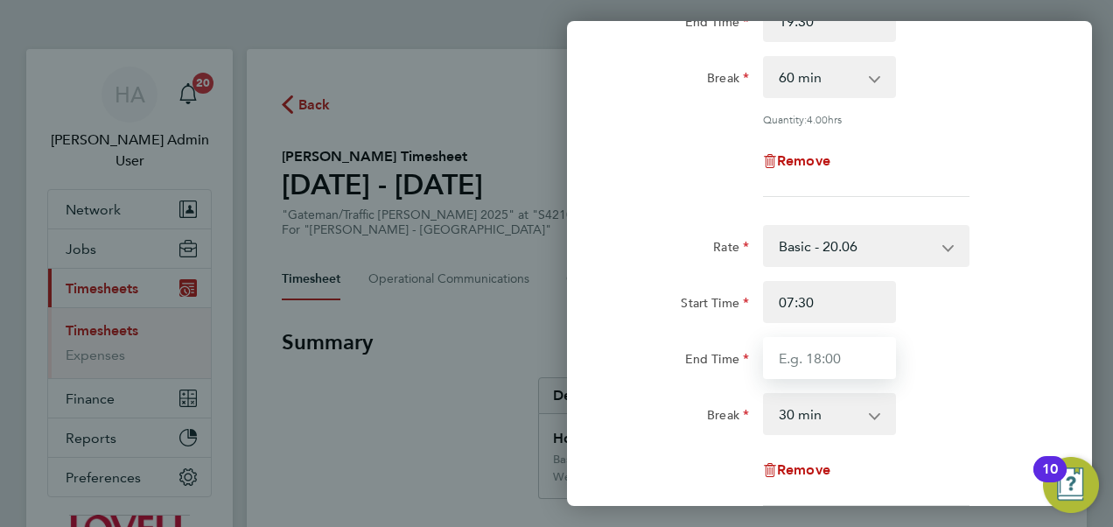
click at [787, 346] on input "End Time" at bounding box center [829, 358] width 133 height 42
type input "14:30"
click at [812, 73] on select "0 min 15 min 30 min 45 min 60 min 75 min 90 min" at bounding box center [819, 77] width 108 height 38
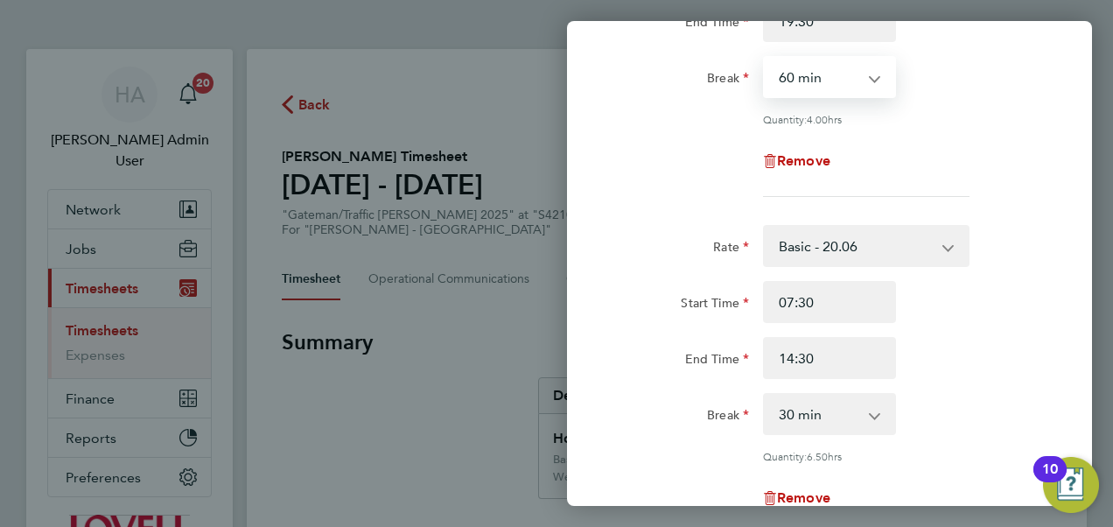
select select "0"
click at [765, 58] on select "0 min 15 min 30 min 45 min 60 min 75 min 90 min" at bounding box center [819, 77] width 108 height 38
click at [810, 416] on select "0 min 15 min 30 min 45 min 60 min 75 min 90 min" at bounding box center [819, 414] width 108 height 38
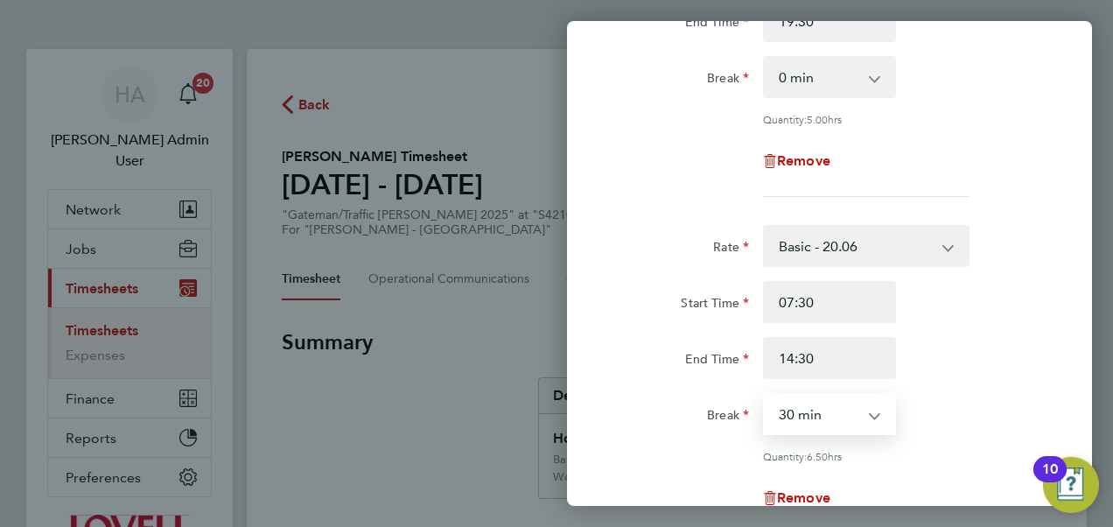
select select "60"
click at [765, 395] on select "0 min 15 min 30 min 45 min 60 min 75 min 90 min" at bounding box center [819, 414] width 108 height 38
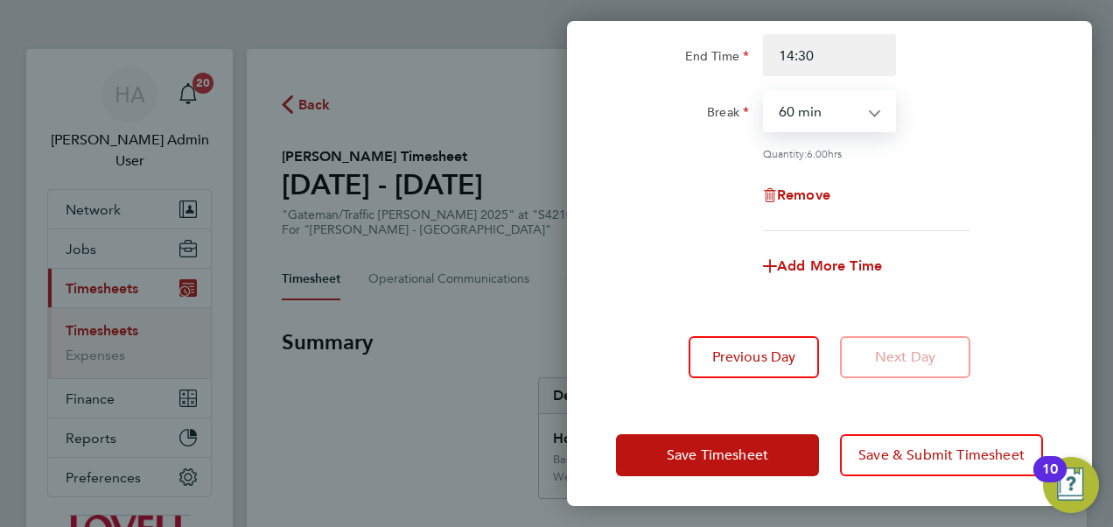
scroll to position [556, 0]
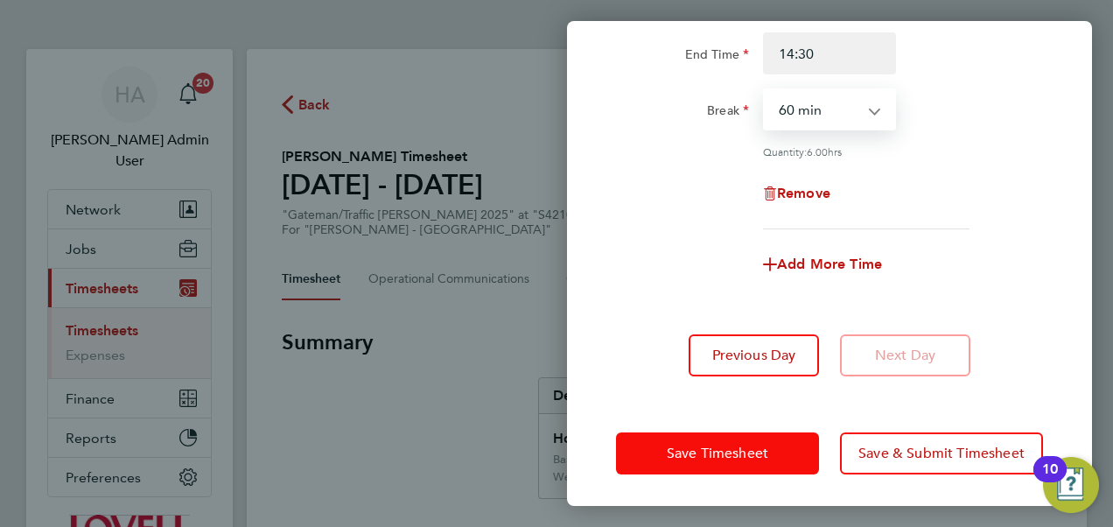
click at [811, 437] on button "Save Timesheet" at bounding box center [717, 453] width 203 height 42
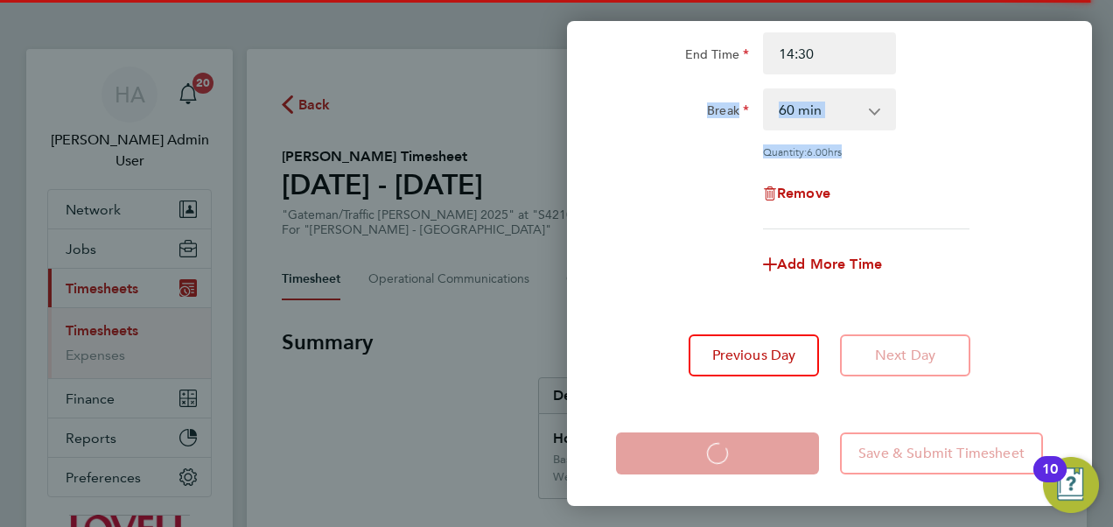
drag, startPoint x: 667, startPoint y: 203, endPoint x: 639, endPoint y: 60, distance: 145.3
click at [639, 60] on div "Rate Basic - 20.06 Weekday OT 39h+ - 28.95 Saturday first 4h - 28.95 Saturday 4…" at bounding box center [829, 74] width 427 height 309
drag, startPoint x: 639, startPoint y: 60, endPoint x: 632, endPoint y: 207, distance: 147.1
click at [632, 207] on div "Remove" at bounding box center [829, 193] width 441 height 42
click at [621, 208] on div "Remove" at bounding box center [829, 193] width 441 height 42
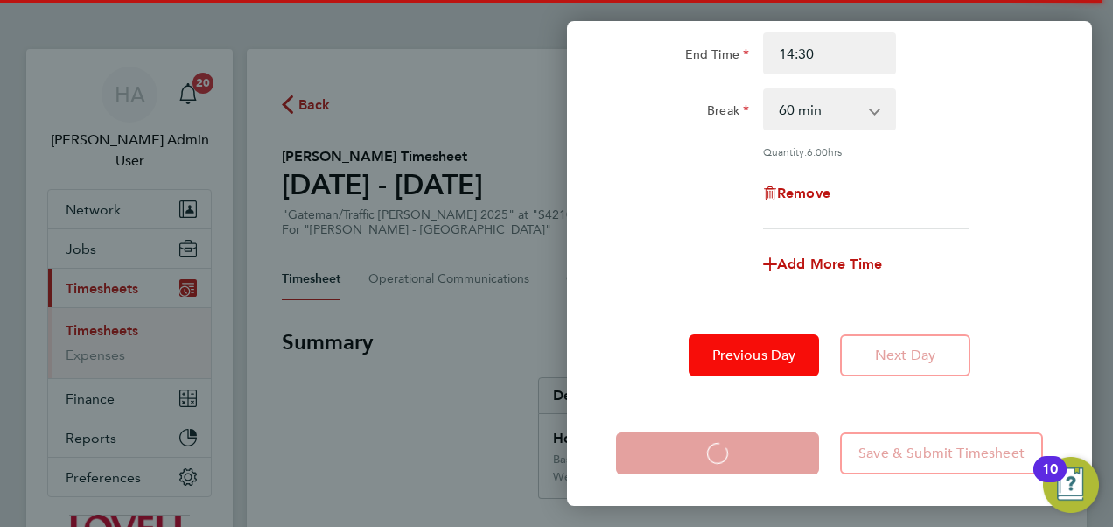
click at [712, 355] on span "Previous Day" at bounding box center [754, 354] width 84 height 17
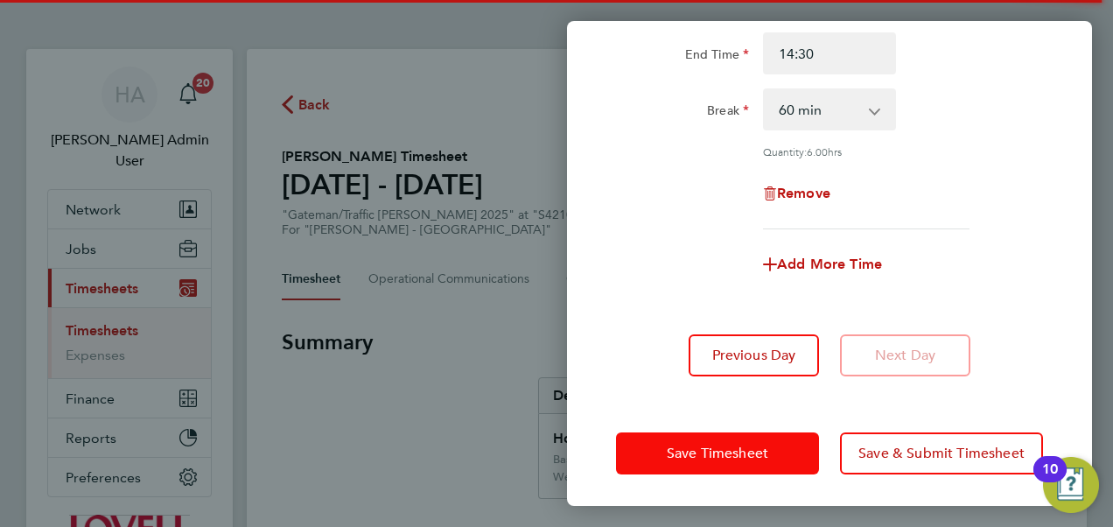
click at [758, 464] on button "Save Timesheet" at bounding box center [717, 453] width 203 height 42
click at [733, 454] on span "Save Timesheet" at bounding box center [717, 452] width 101 height 17
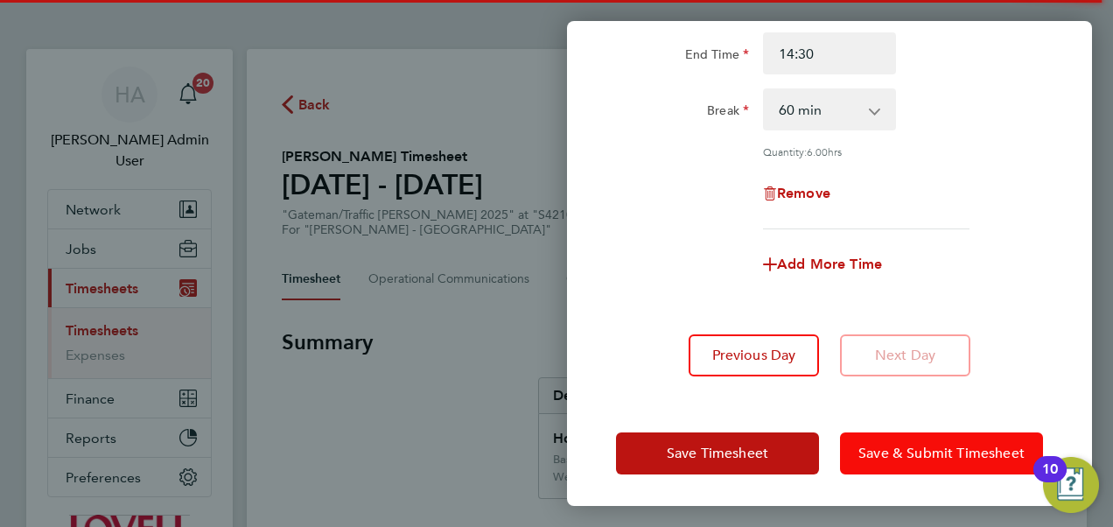
click at [892, 449] on span "Save & Submit Timesheet" at bounding box center [941, 452] width 166 height 17
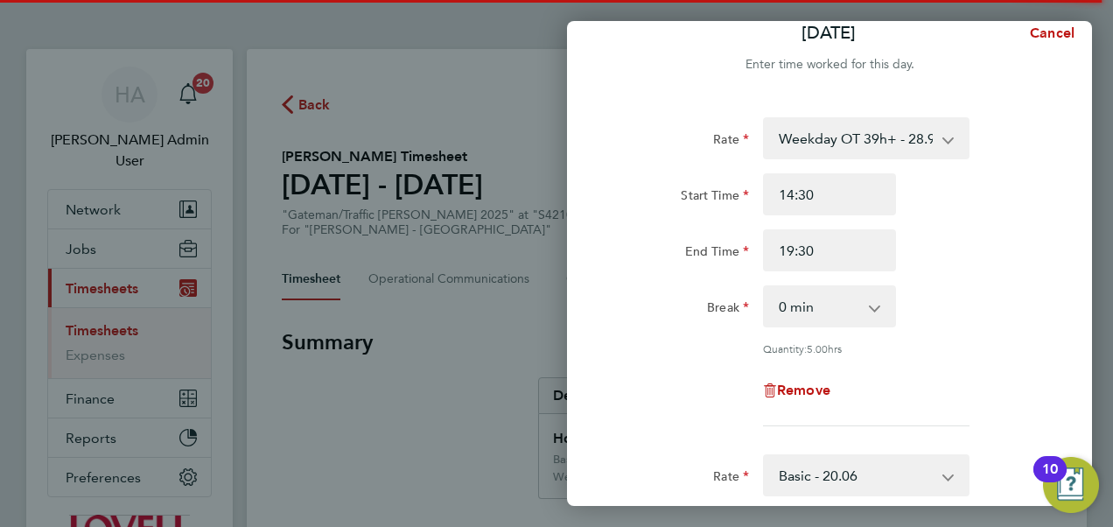
scroll to position [0, 0]
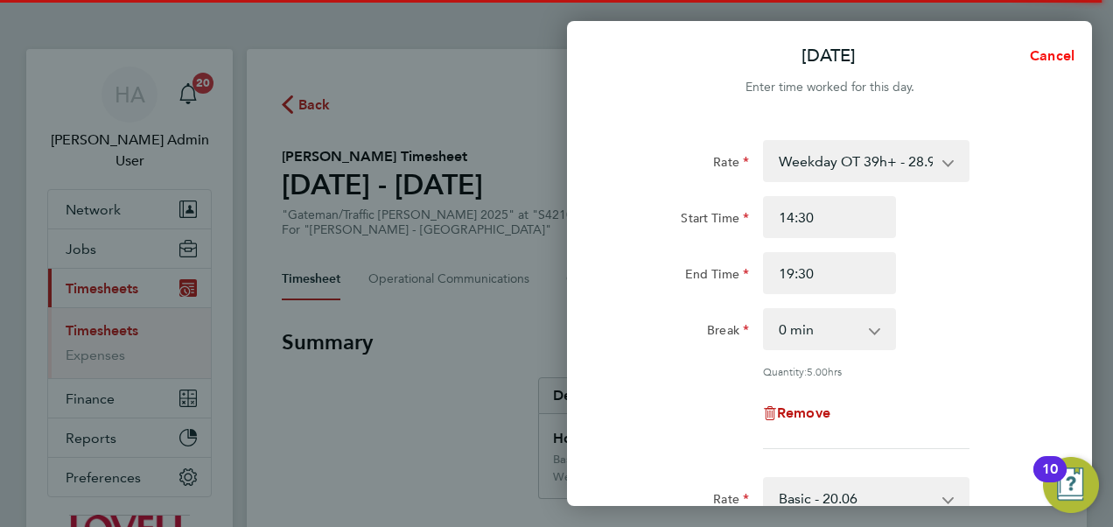
click at [1058, 51] on span "Cancel" at bounding box center [1049, 55] width 50 height 17
select select "60"
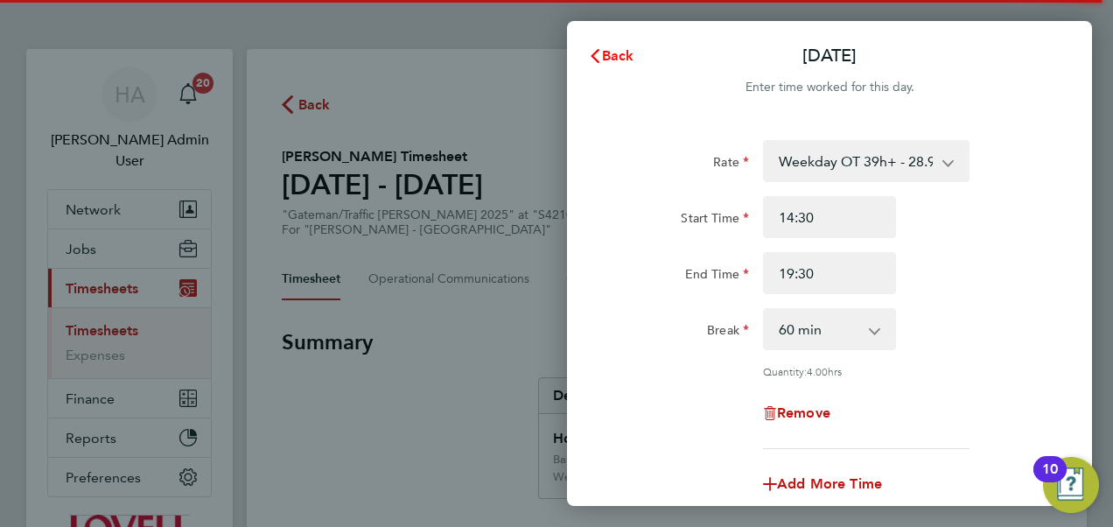
click at [616, 61] on span "Back" at bounding box center [618, 55] width 32 height 17
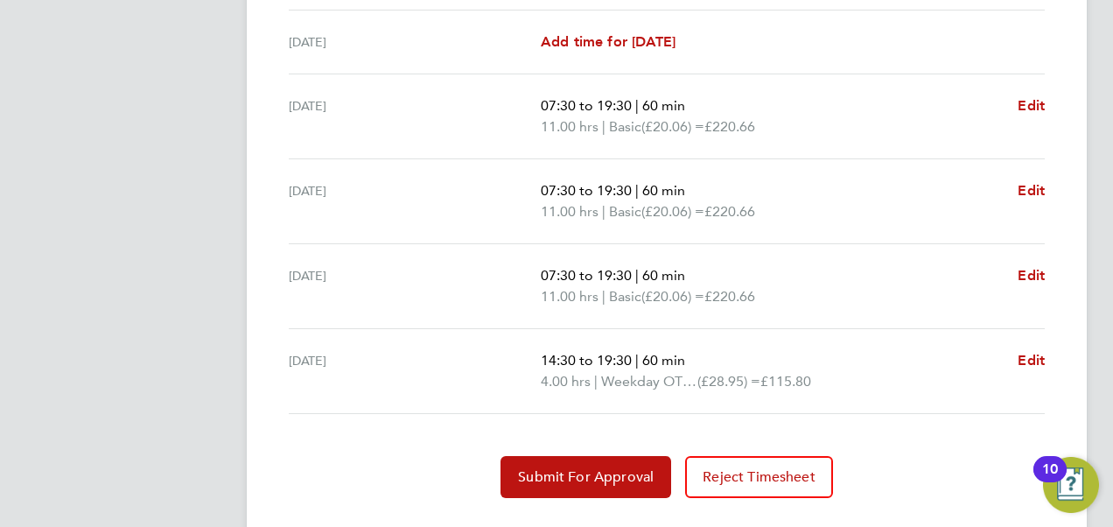
scroll to position [744, 0]
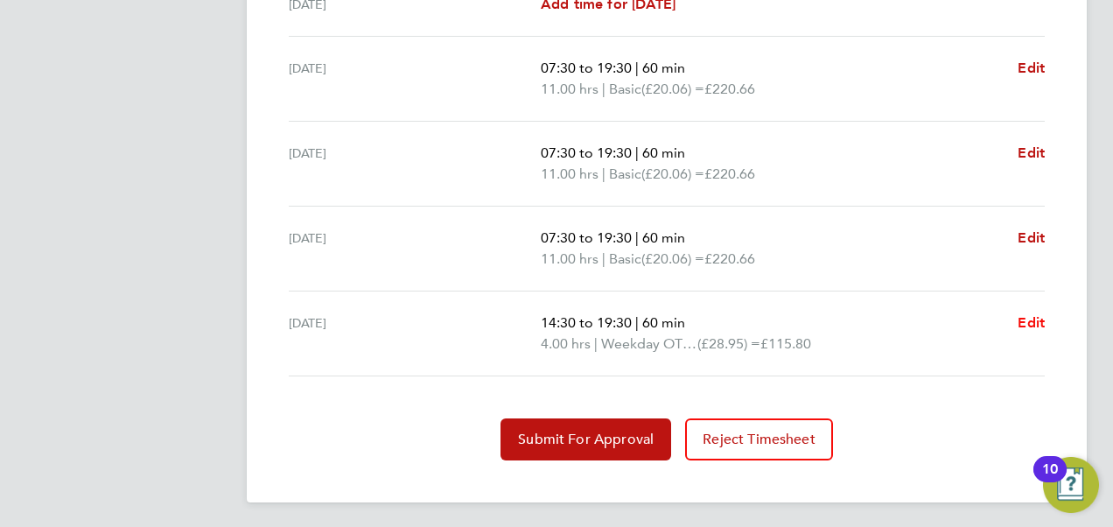
click at [1031, 317] on span "Edit" at bounding box center [1030, 322] width 27 height 17
select select "60"
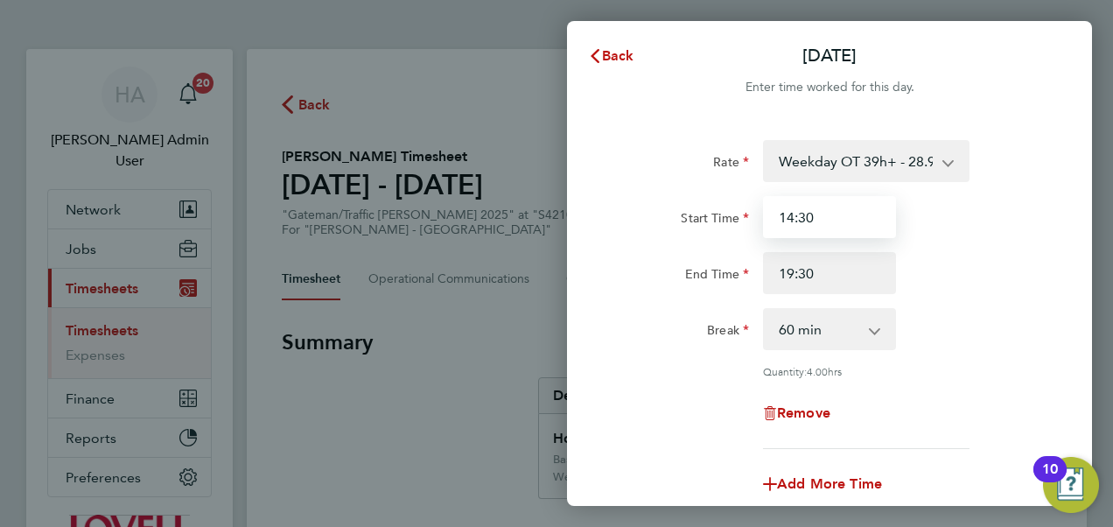
drag, startPoint x: 856, startPoint y: 213, endPoint x: 625, endPoint y: 248, distance: 234.3
click at [625, 248] on div "Start Time 14:30 End Time 19:30" at bounding box center [829, 245] width 441 height 98
type input "0"
type input "14:30"
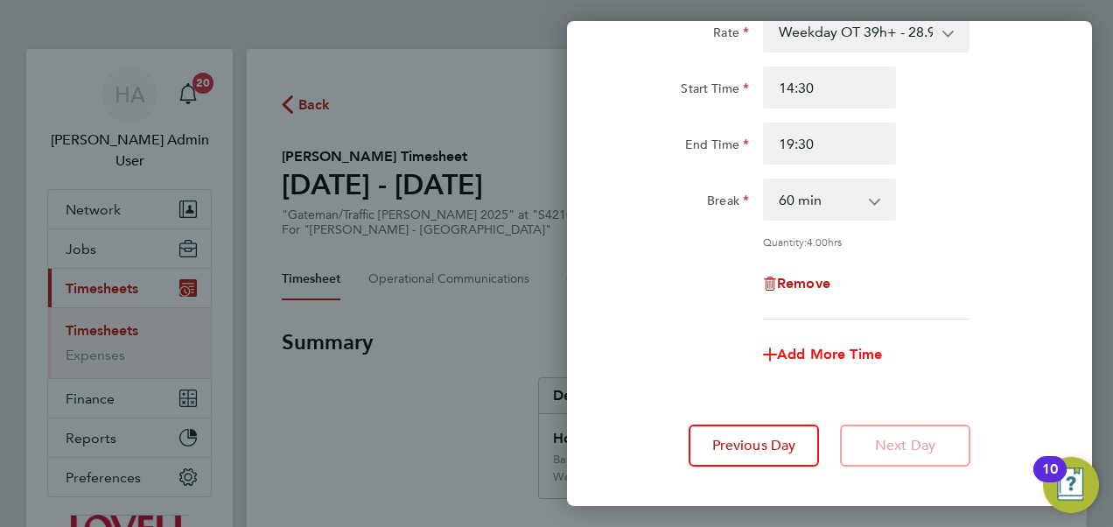
click at [802, 348] on span "Add More Time" at bounding box center [829, 354] width 105 height 17
select select "null"
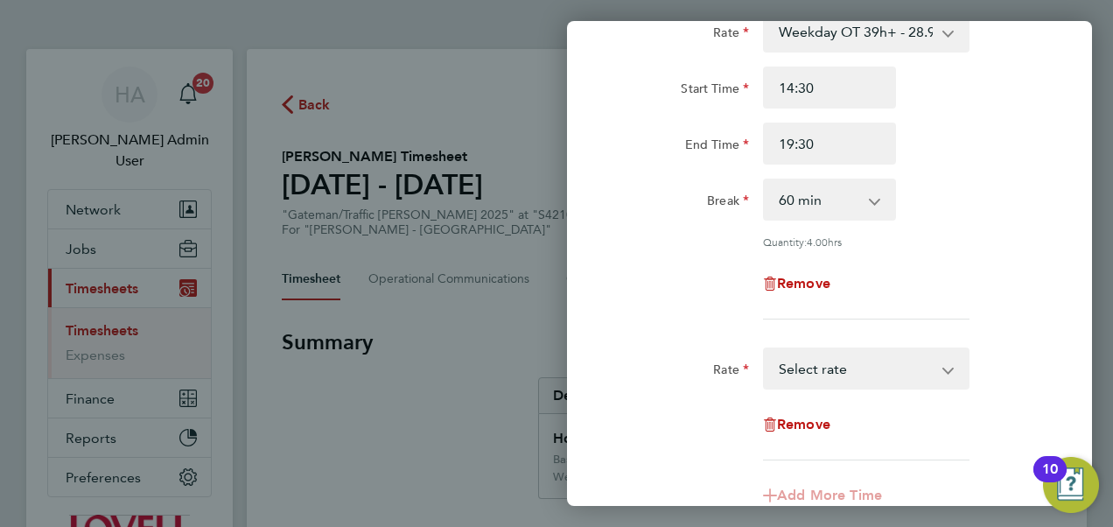
click at [800, 372] on select "Basic - 20.06 Weekday OT 39h+ - 28.95 Saturday first 4h - 28.95 Saturday 4h+ - …" at bounding box center [856, 368] width 182 height 38
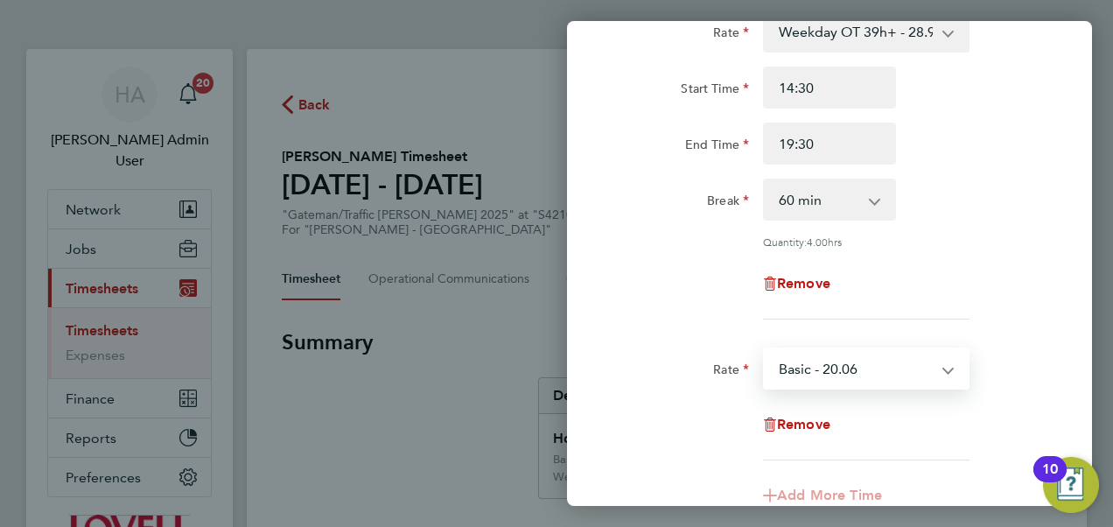
select select "30"
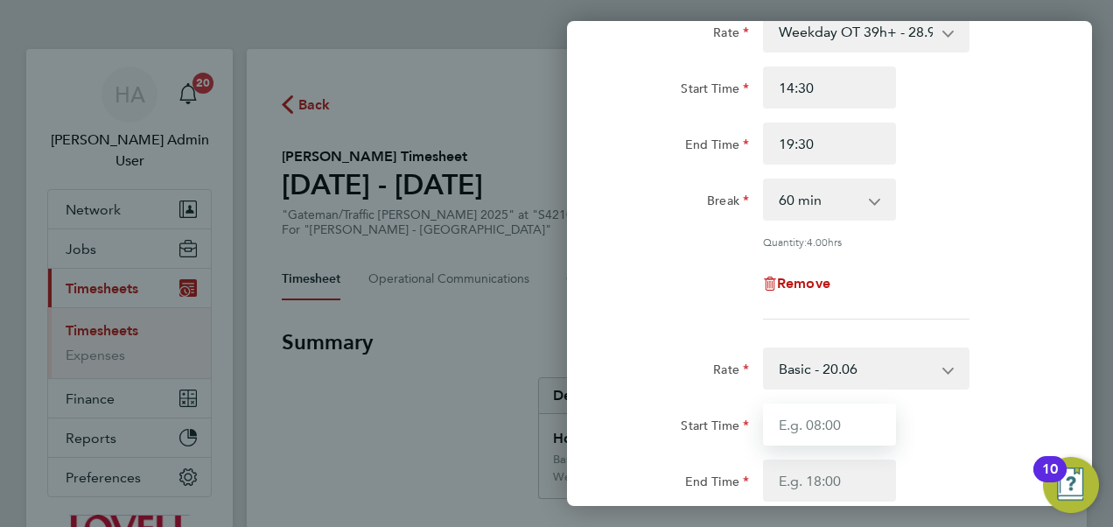
click at [787, 427] on input "Start Time" at bounding box center [829, 424] width 133 height 42
type input "07:30"
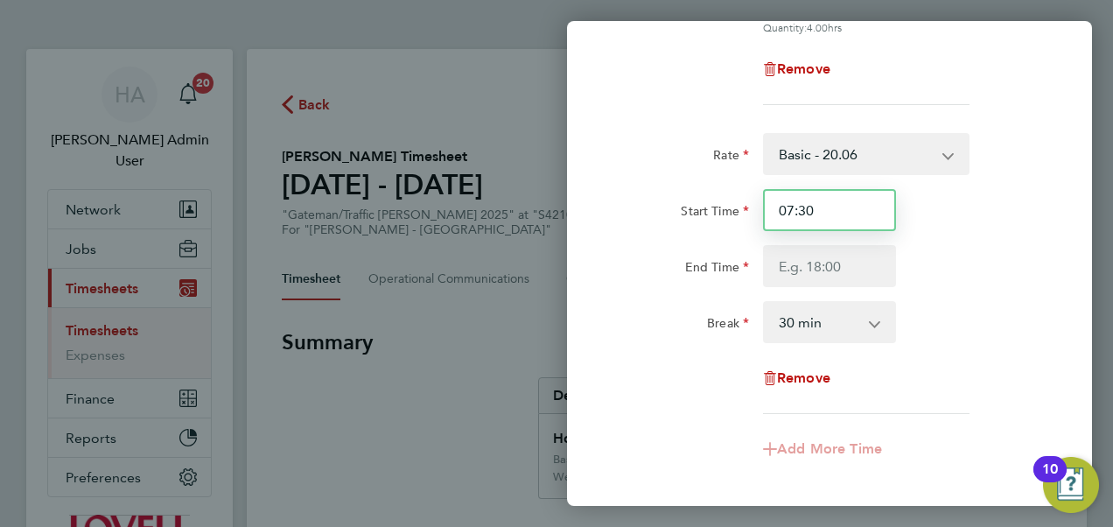
scroll to position [360, 0]
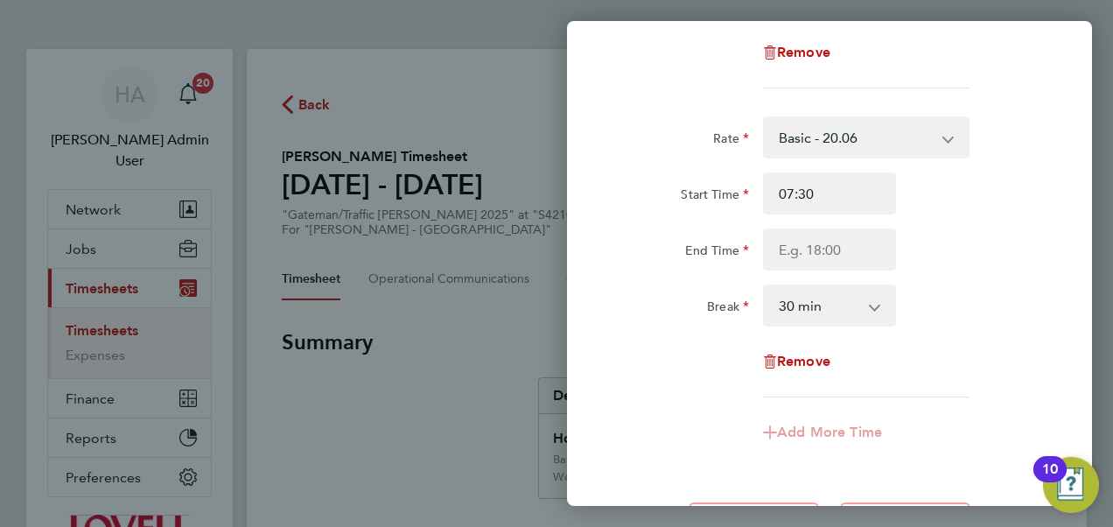
click at [828, 304] on select "0 min 15 min 30 min 45 min 60 min 75 min 90 min" at bounding box center [819, 305] width 108 height 38
select select "0"
click at [765, 286] on select "0 min 15 min 30 min 45 min 60 min 75 min 90 min" at bounding box center [819, 305] width 108 height 38
click at [830, 240] on input "End Time" at bounding box center [829, 249] width 133 height 42
type input "14:30"
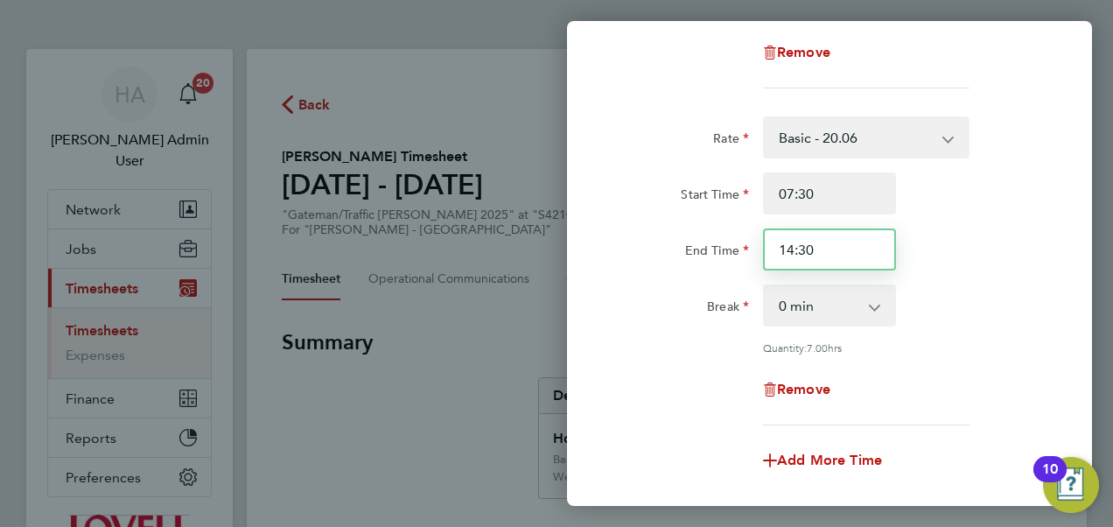
scroll to position [556, 0]
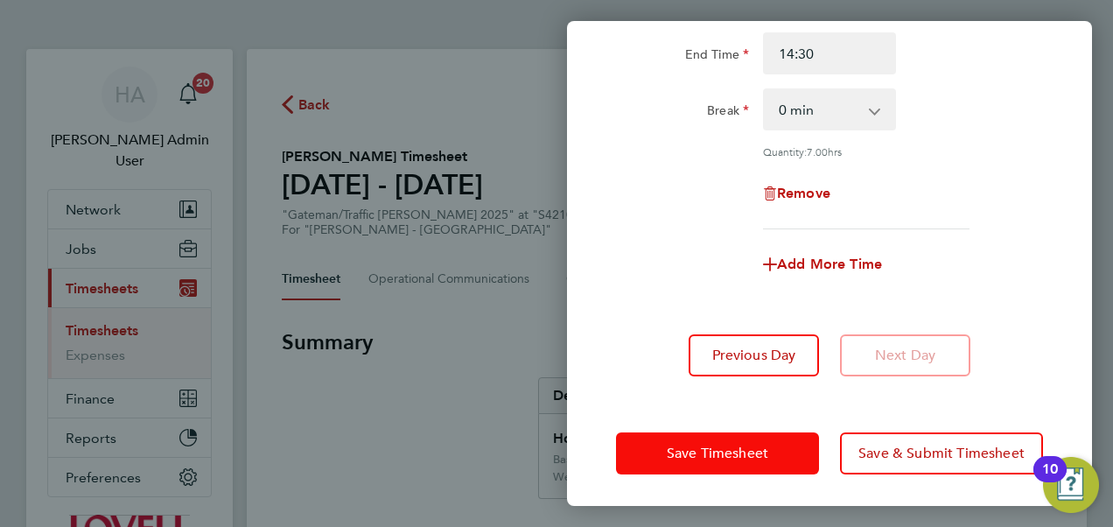
click at [807, 443] on button "Save Timesheet" at bounding box center [717, 453] width 203 height 42
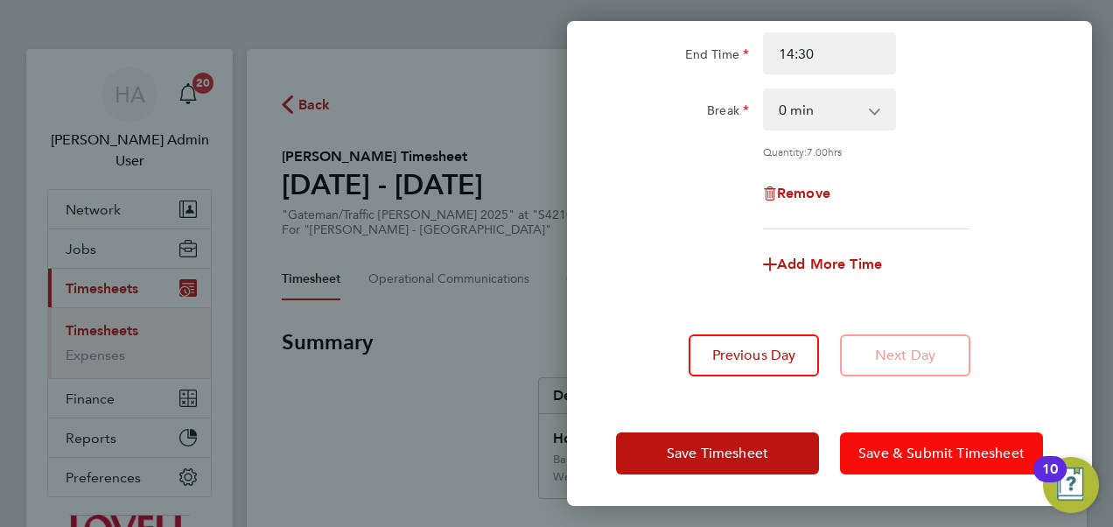
click at [899, 455] on span "Save & Submit Timesheet" at bounding box center [941, 452] width 166 height 17
click at [849, 446] on button "Save & Submit Timesheet" at bounding box center [941, 453] width 203 height 42
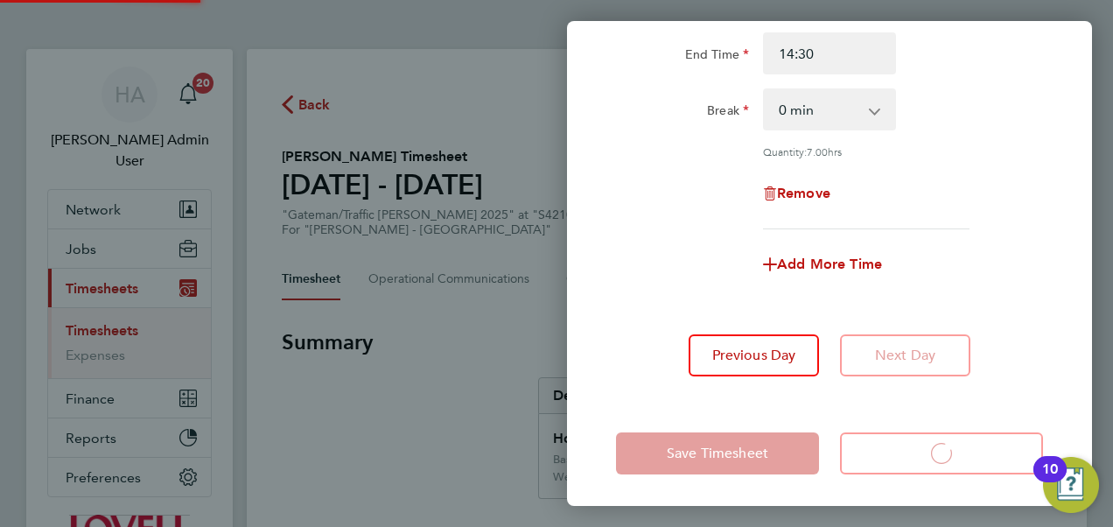
click at [849, 446] on app-form-button "Save & Submit Timesheet Loading" at bounding box center [935, 453] width 213 height 42
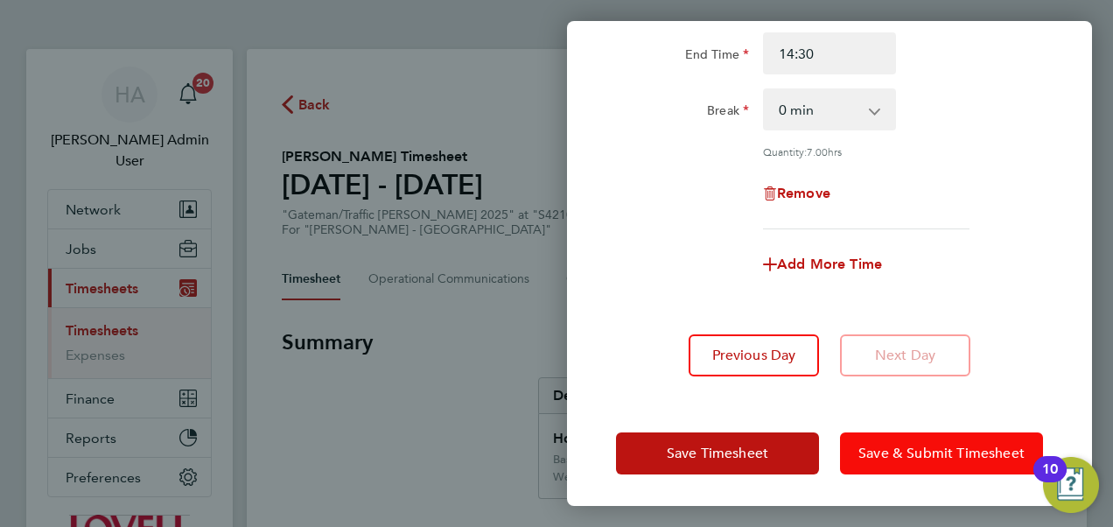
click at [849, 446] on button "Save & Submit Timesheet" at bounding box center [941, 453] width 203 height 42
click at [959, 436] on button "Save & Submit Timesheet" at bounding box center [941, 453] width 203 height 42
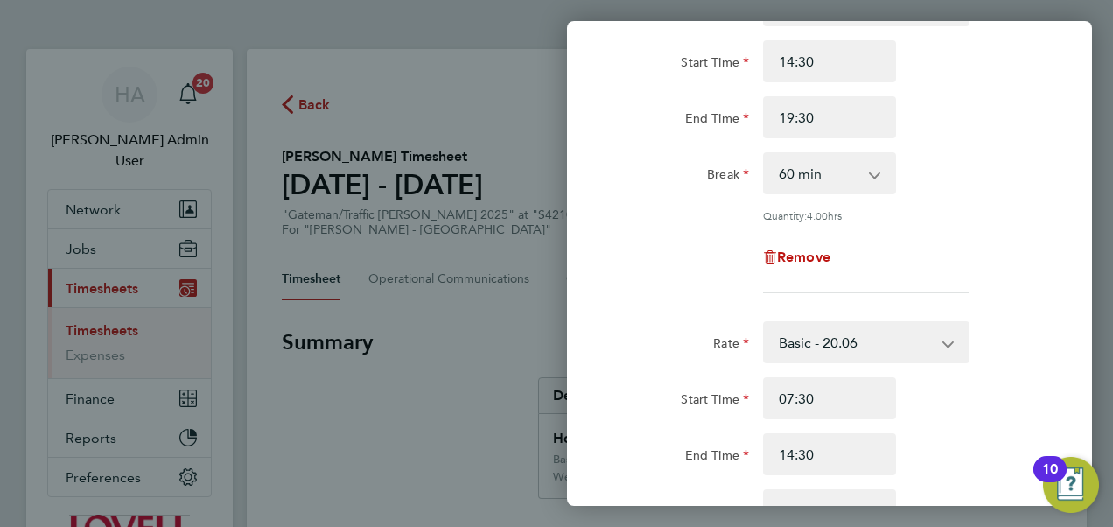
scroll to position [0, 0]
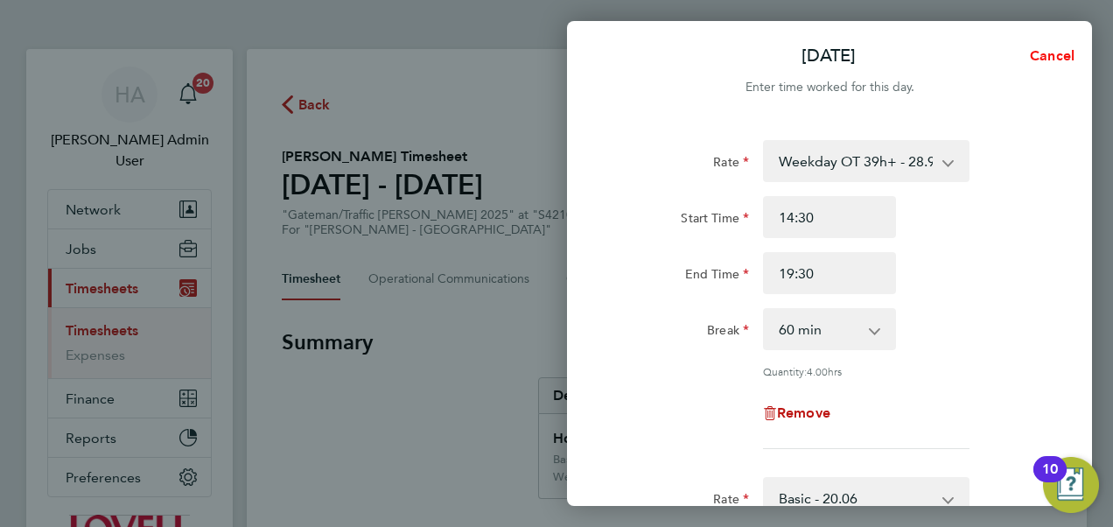
click at [1049, 49] on span "Cancel" at bounding box center [1049, 55] width 50 height 17
select select "60"
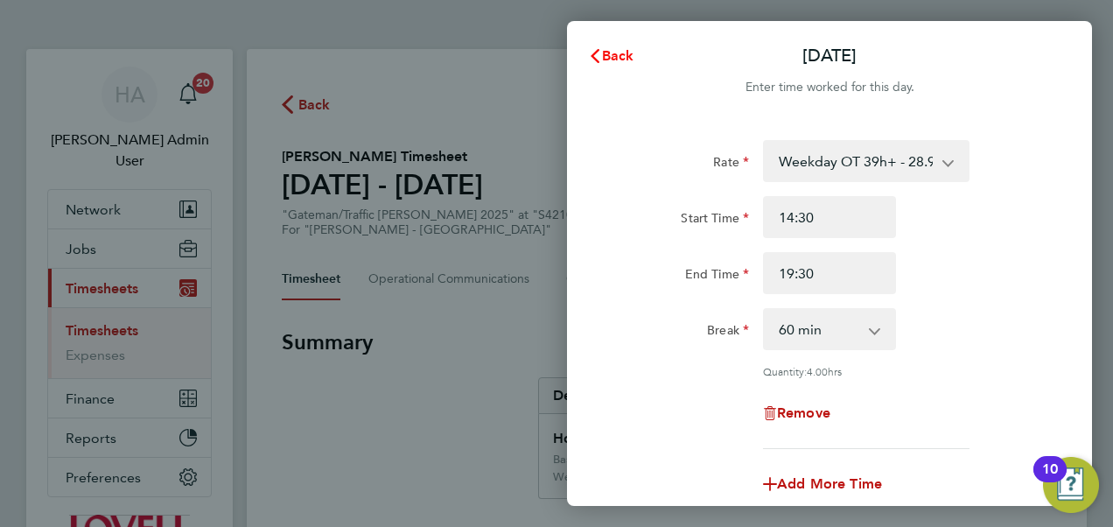
click at [613, 52] on span "Back" at bounding box center [618, 55] width 32 height 17
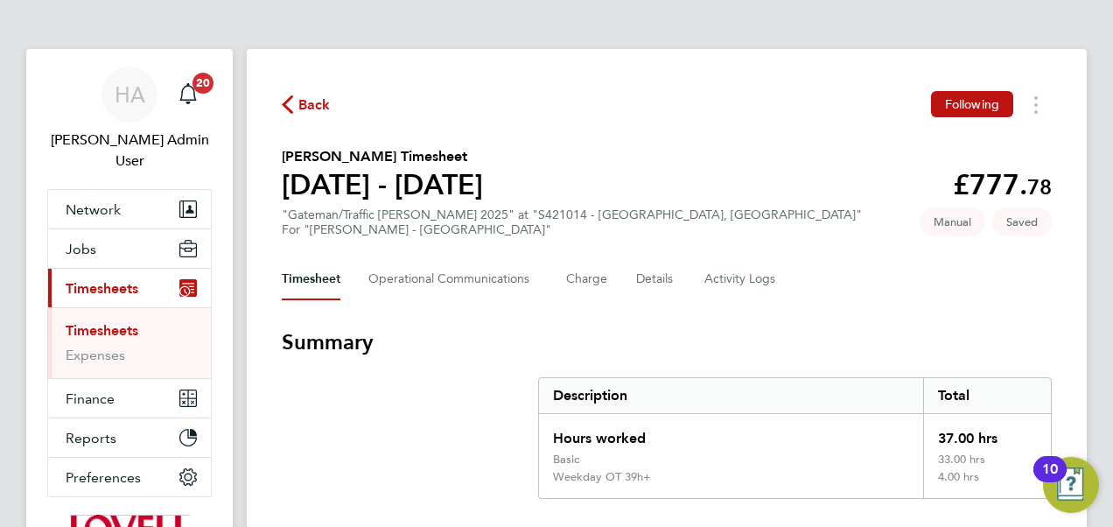
click at [315, 114] on span "Back" at bounding box center [314, 104] width 32 height 21
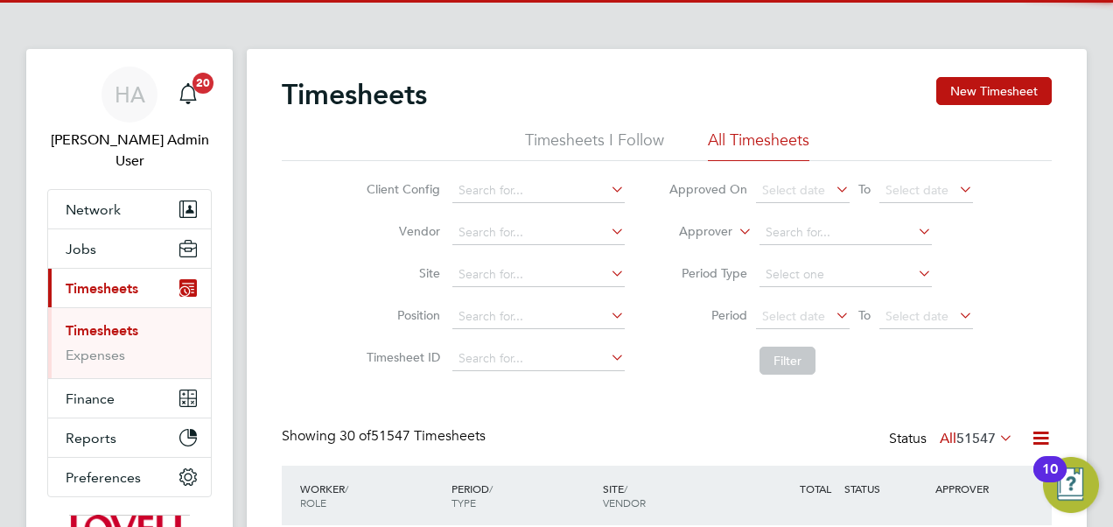
scroll to position [59, 151]
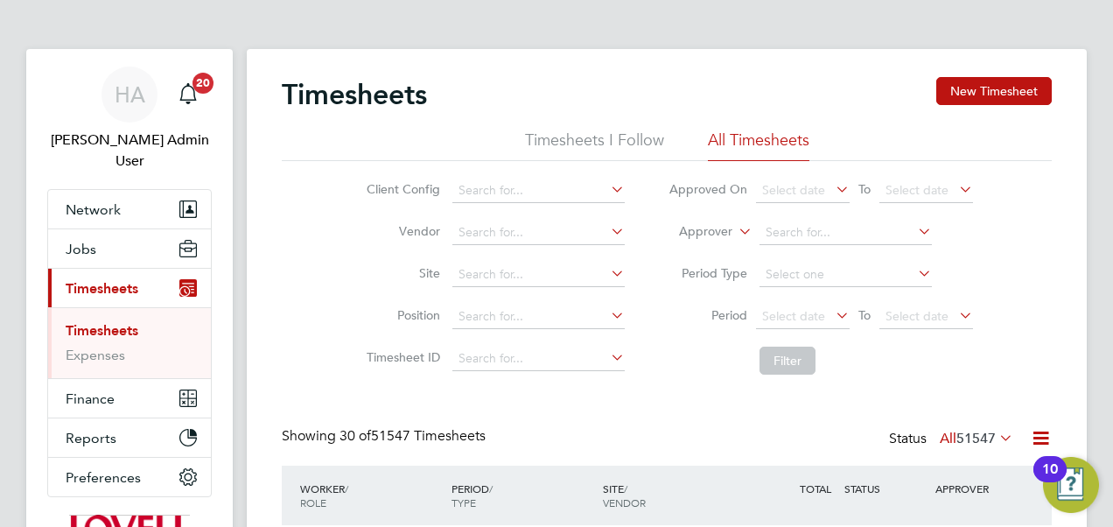
click at [733, 231] on li "Approver" at bounding box center [820, 233] width 348 height 42
click at [735, 231] on icon at bounding box center [735, 227] width 0 height 16
click at [721, 241] on li "Worker" at bounding box center [689, 252] width 86 height 23
click at [798, 231] on input at bounding box center [845, 232] width 172 height 24
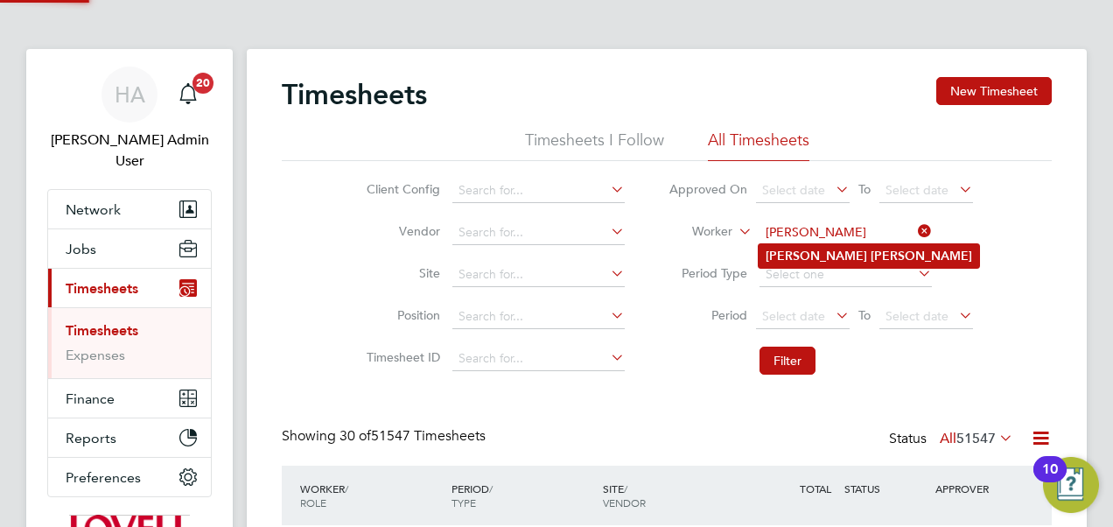
type input "Adrian Copson"
click at [793, 250] on b "Adrian" at bounding box center [815, 255] width 101 height 15
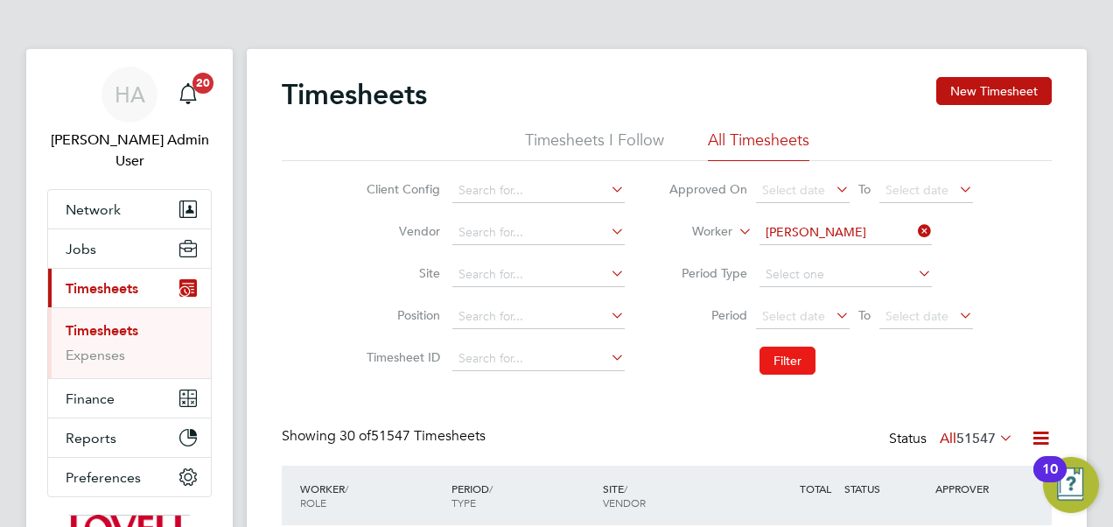
click at [786, 363] on button "Filter" at bounding box center [787, 360] width 56 height 28
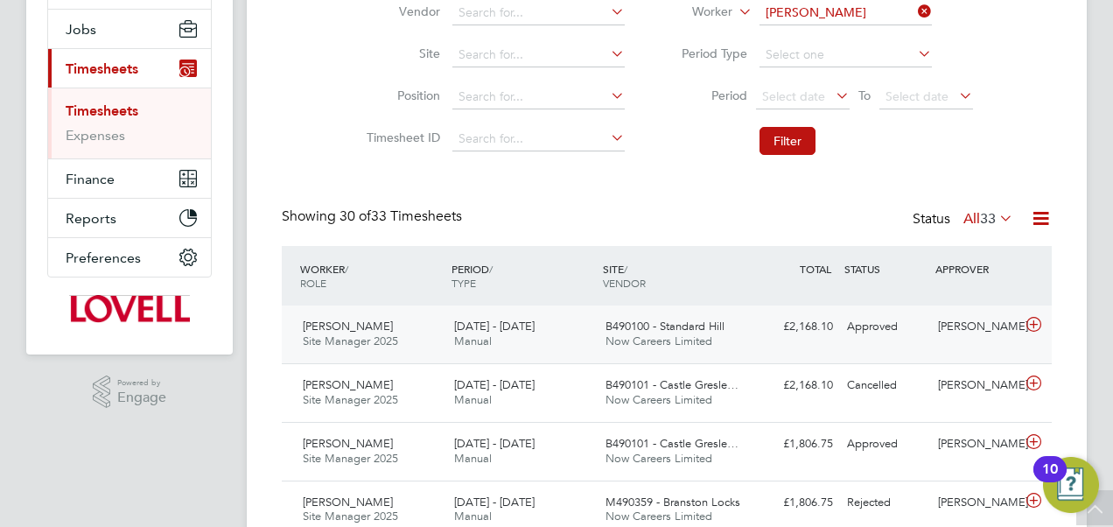
click at [668, 325] on span "B490100 - Standard Hill" at bounding box center [664, 325] width 119 height 15
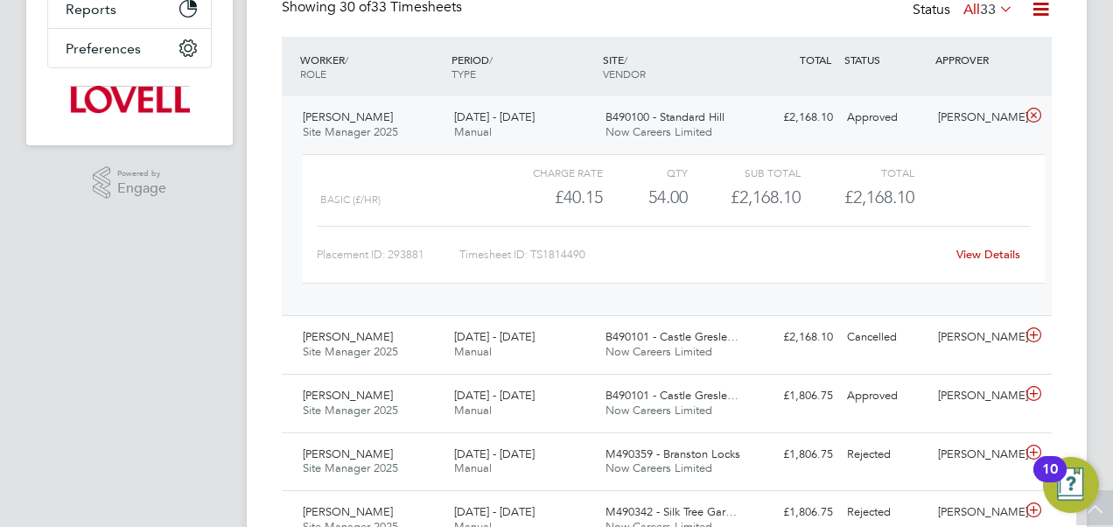
click at [987, 250] on link "View Details" at bounding box center [988, 254] width 64 height 15
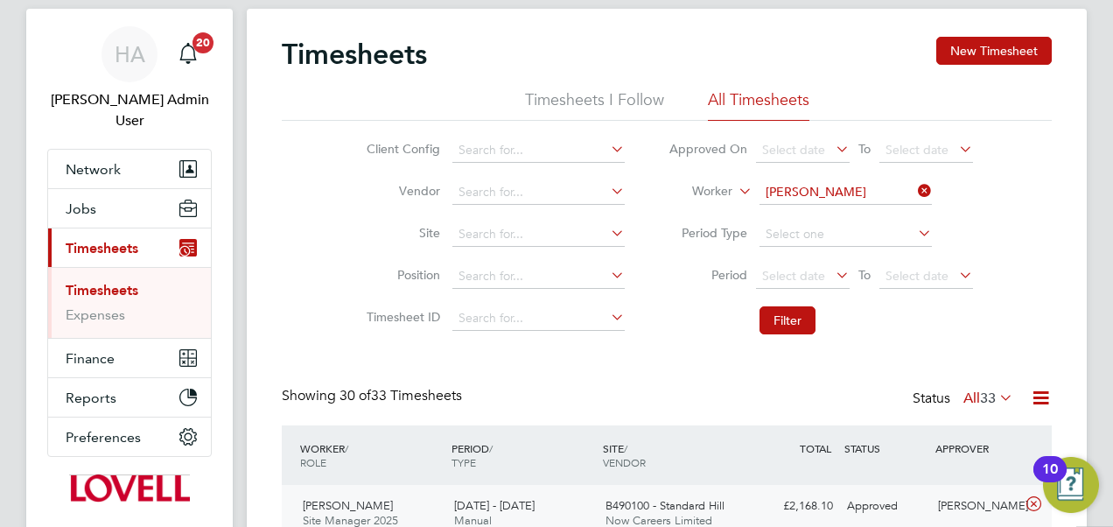
scroll to position [35, 0]
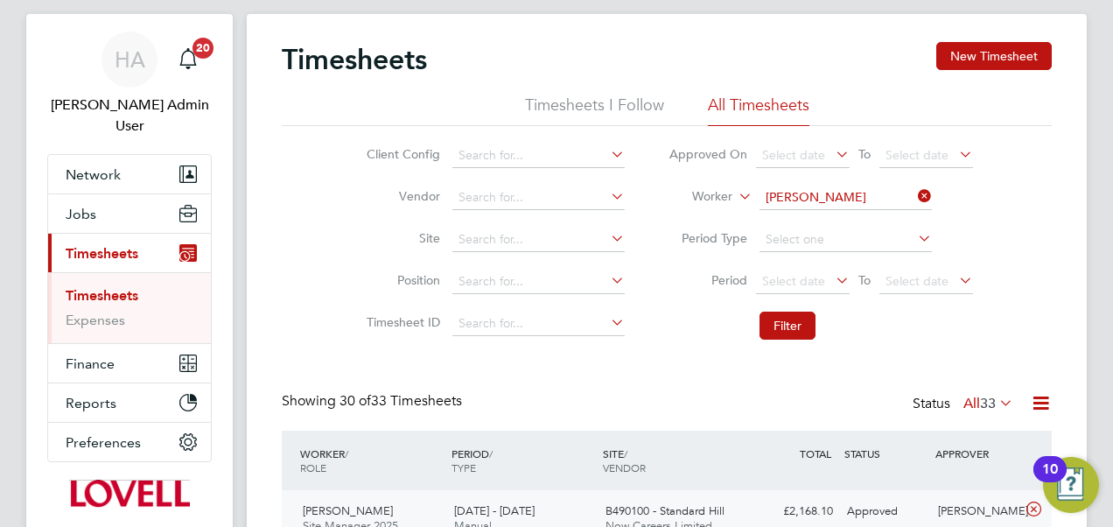
click at [914, 193] on icon at bounding box center [914, 196] width 0 height 24
click at [813, 197] on input at bounding box center [845, 197] width 172 height 24
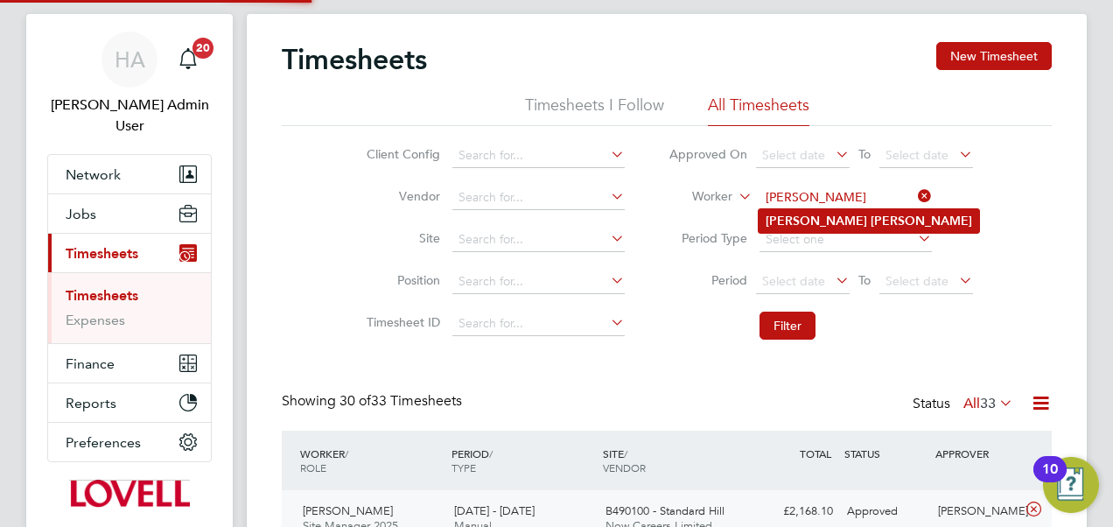
click at [870, 216] on b "Simmons" at bounding box center [920, 220] width 101 height 15
type input "Neil Simmons"
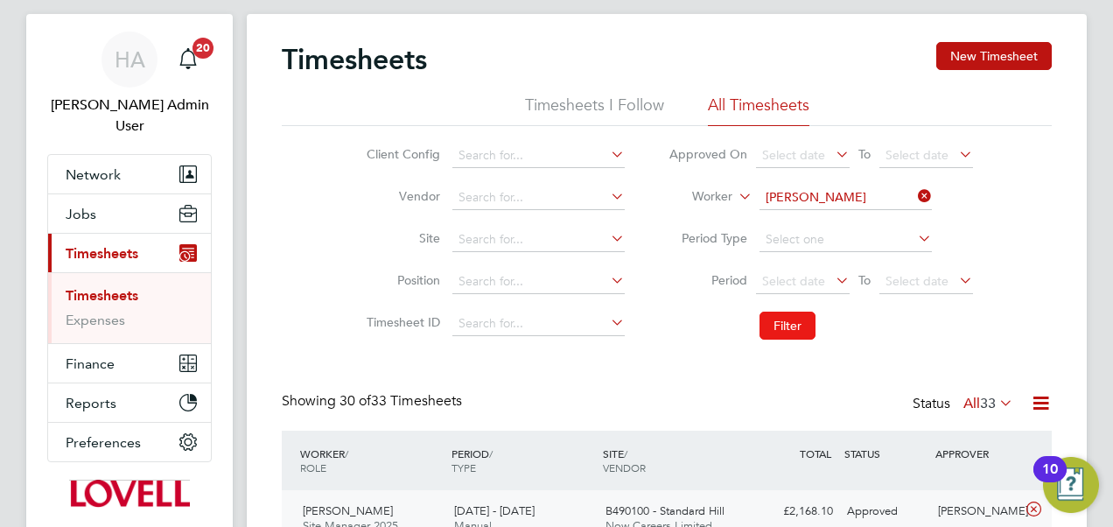
click at [798, 320] on button "Filter" at bounding box center [787, 325] width 56 height 28
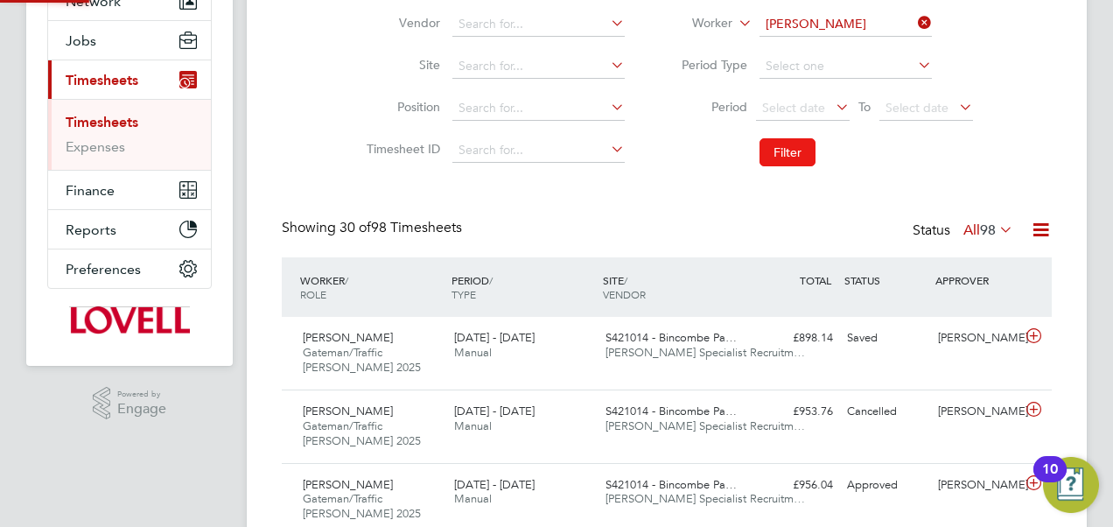
scroll to position [9, 9]
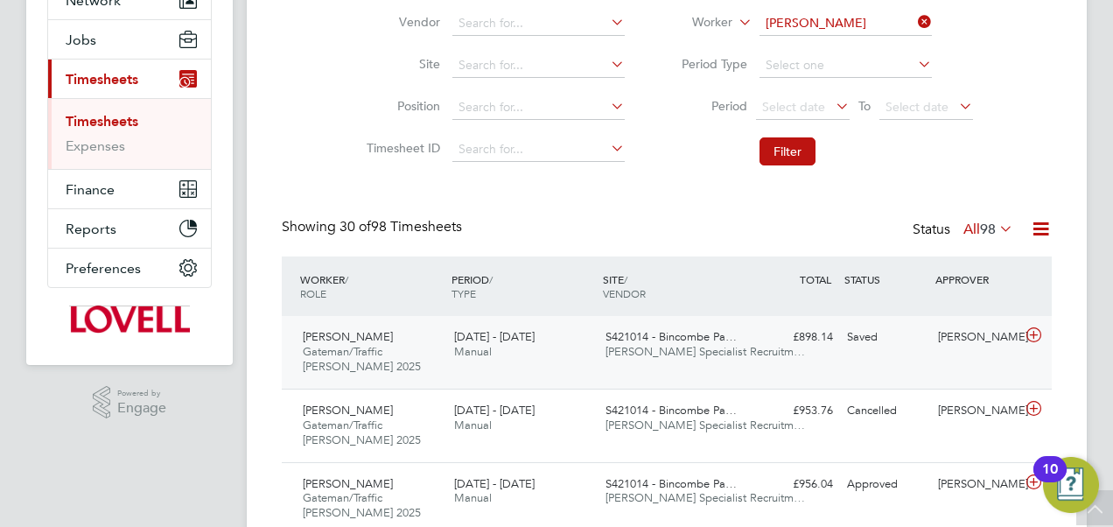
click at [659, 332] on span "S421014 - Bincombe Pa…" at bounding box center [670, 336] width 131 height 15
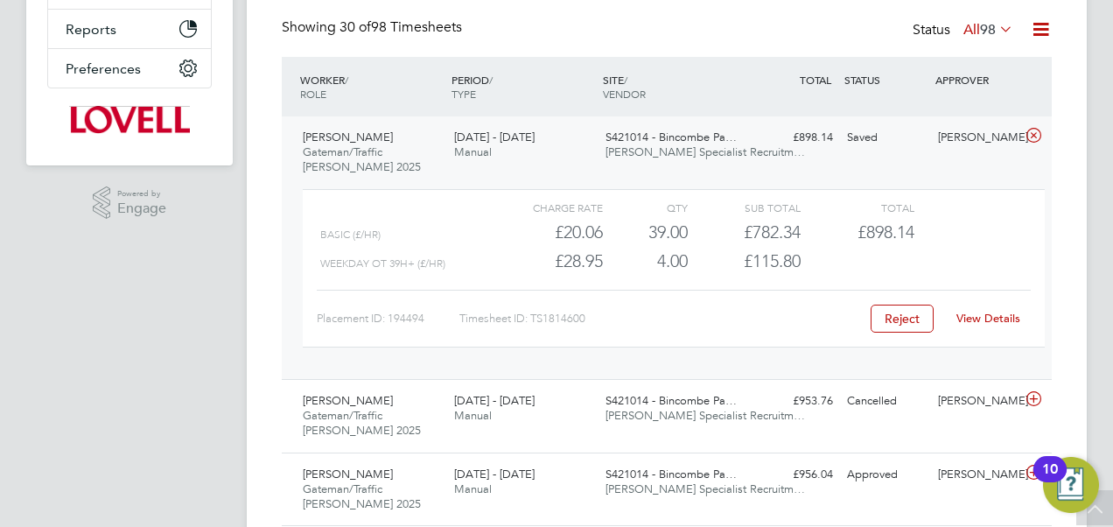
click at [980, 317] on link "View Details" at bounding box center [988, 318] width 64 height 15
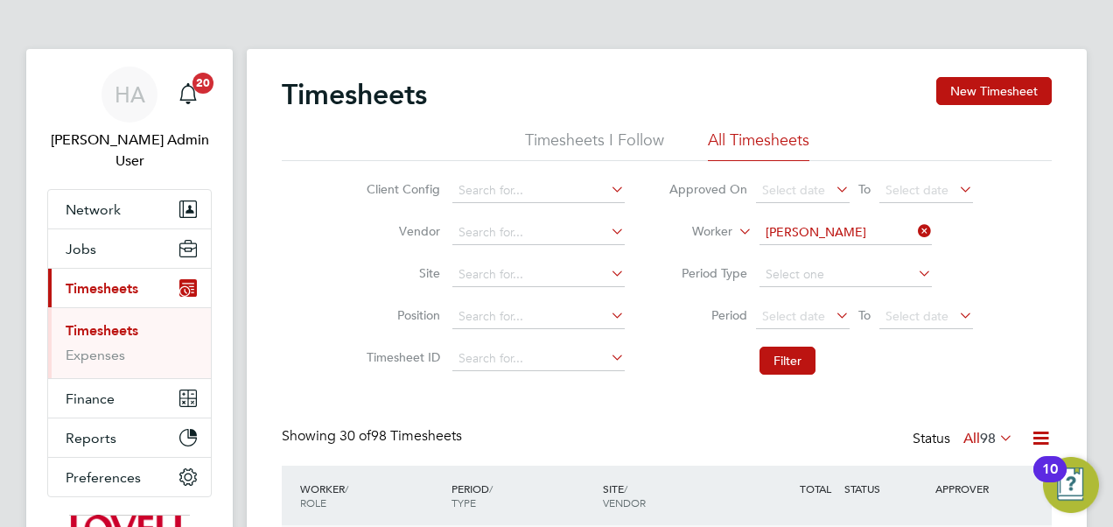
click at [914, 228] on icon at bounding box center [914, 231] width 0 height 24
click at [829, 234] on input at bounding box center [845, 232] width 172 height 24
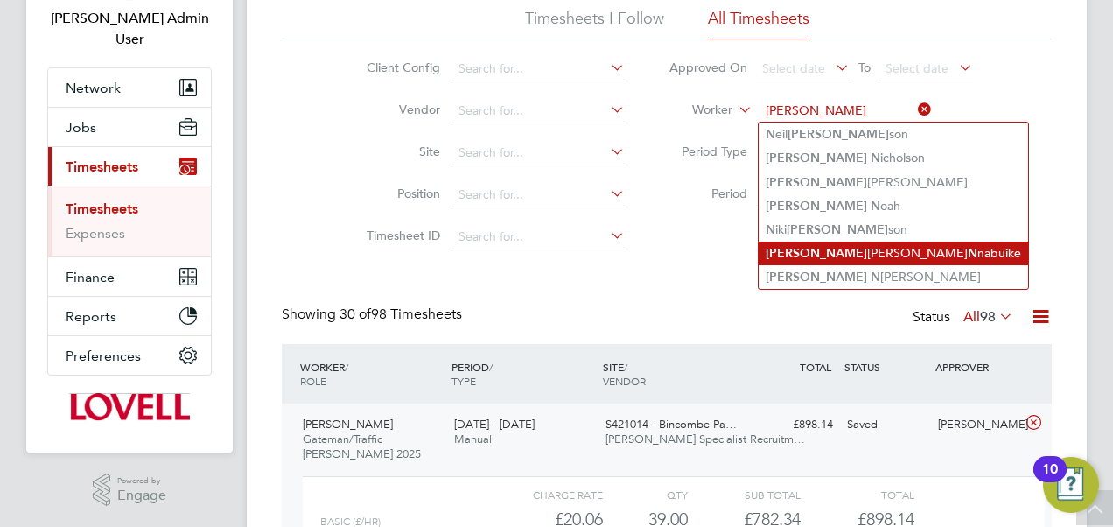
click at [820, 250] on li "Peter Frederick N nabuike" at bounding box center [892, 253] width 269 height 24
type input "Peter Frederick Nnabuike"
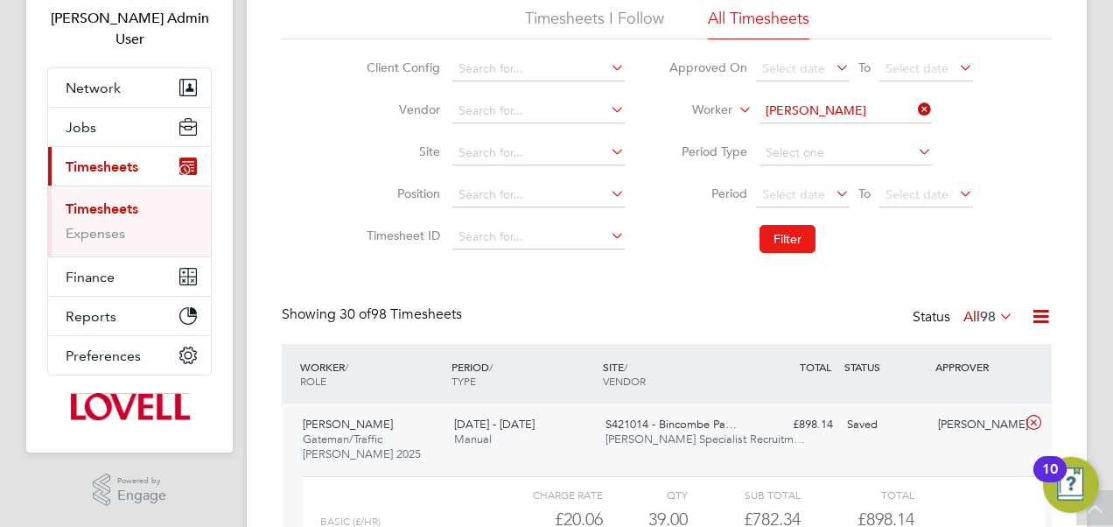
click at [789, 242] on button "Filter" at bounding box center [787, 239] width 56 height 28
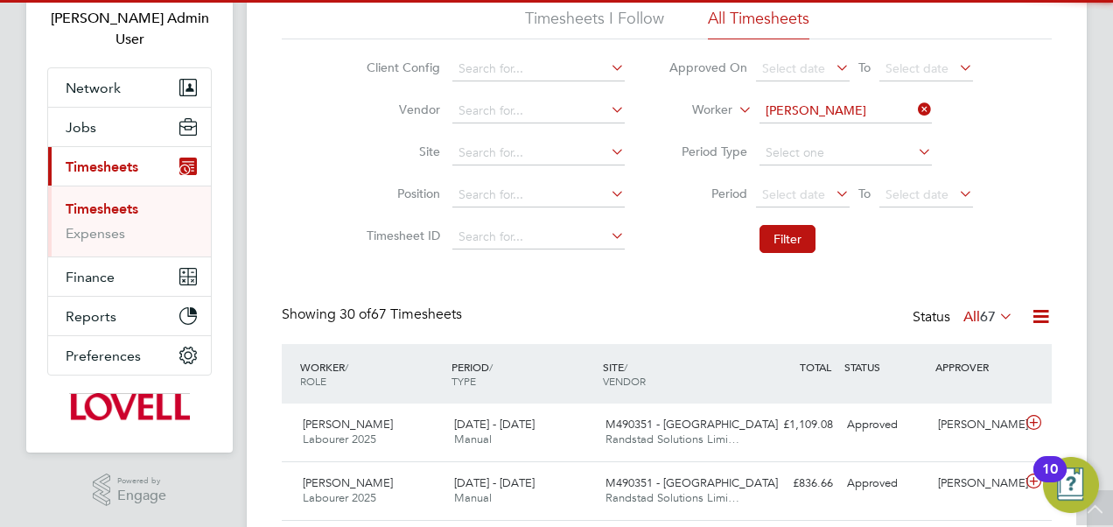
scroll to position [44, 151]
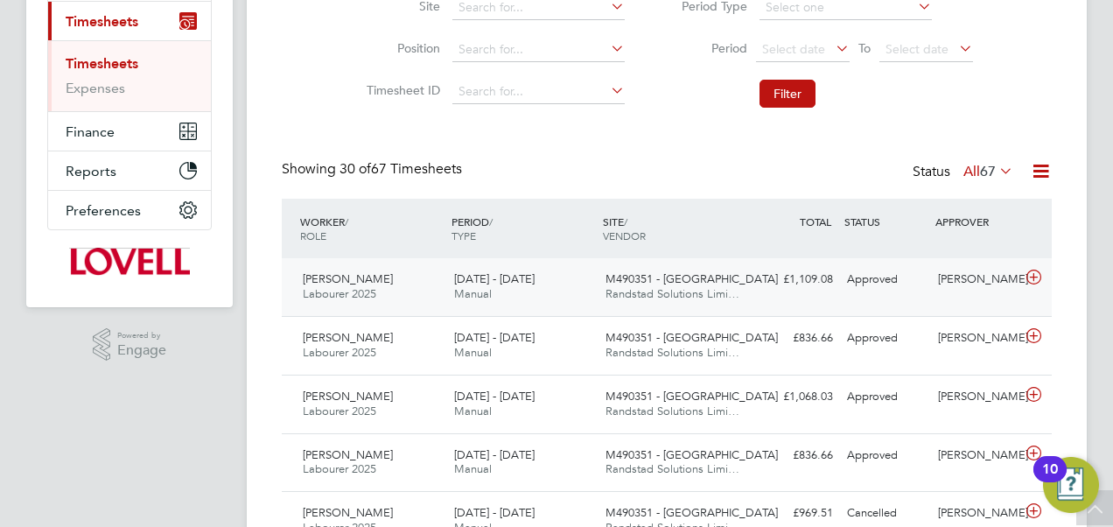
click at [721, 283] on span "M490351 - Glebe Street" at bounding box center [691, 278] width 172 height 15
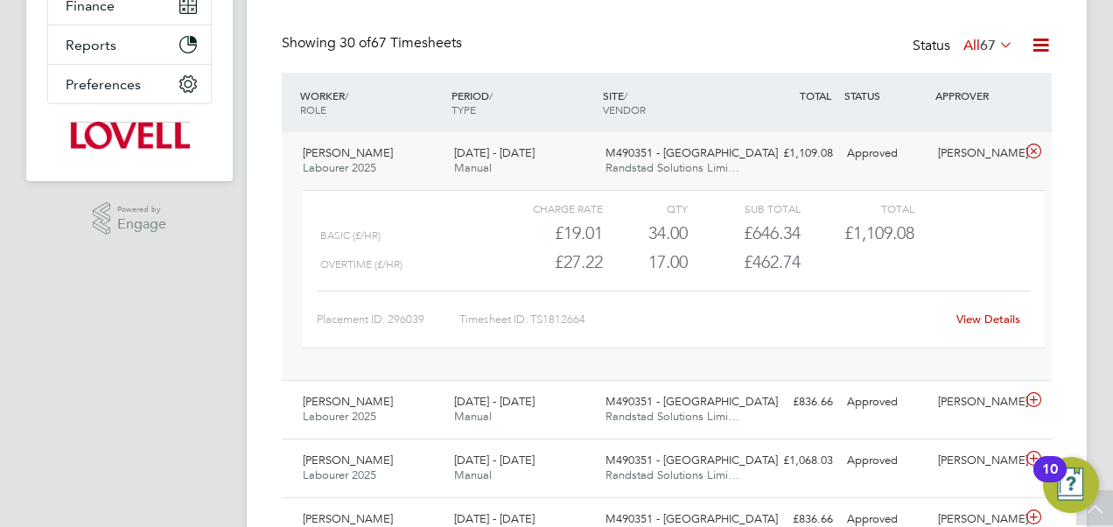
click at [982, 324] on link "View Details" at bounding box center [988, 318] width 64 height 15
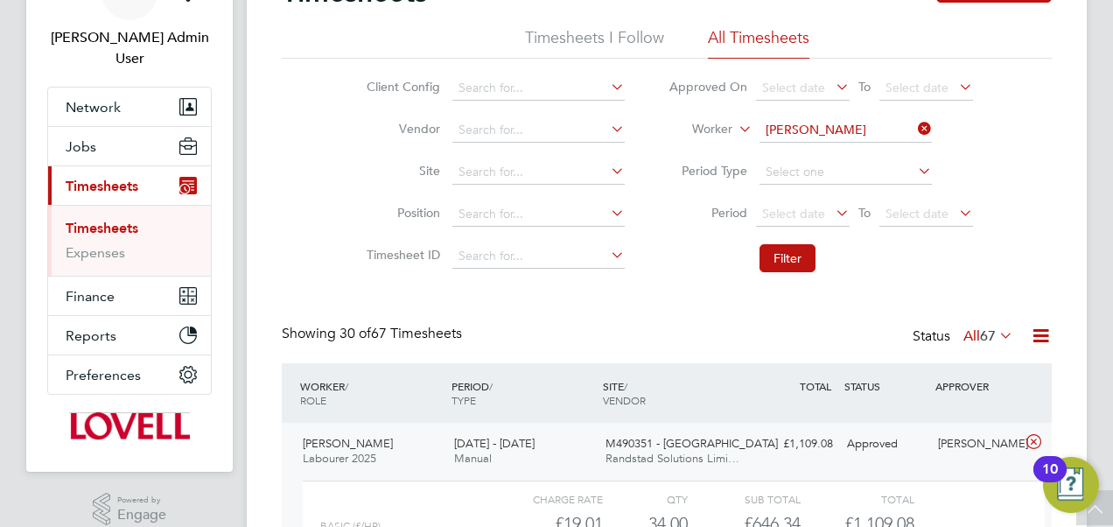
scroll to position [95, 0]
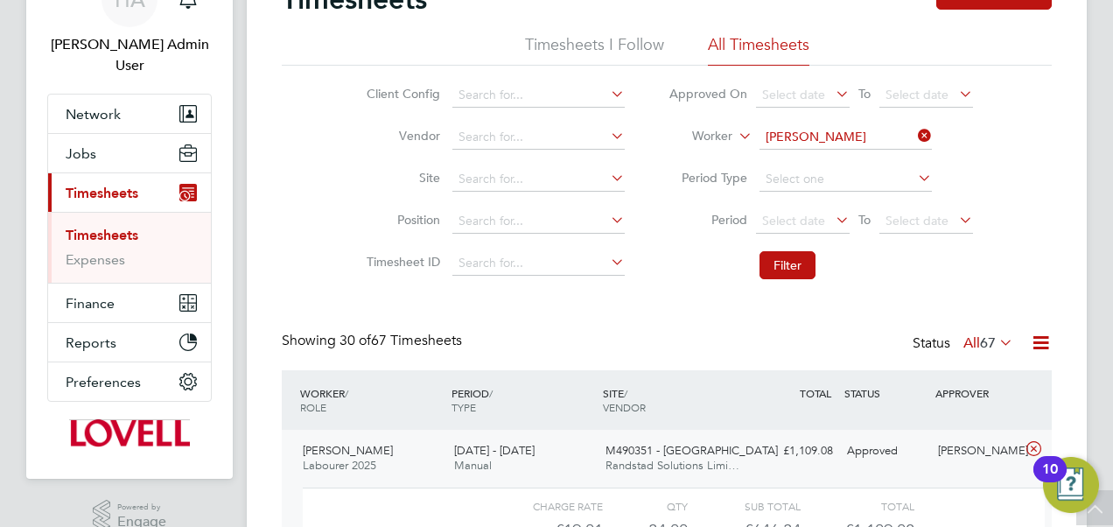
click at [914, 135] on icon at bounding box center [914, 135] width 0 height 24
click at [824, 137] on input at bounding box center [845, 137] width 172 height 24
click at [816, 159] on b "Parker" at bounding box center [859, 160] width 101 height 15
type input "Jordan Parker-Hamilton"
click at [786, 269] on button "Filter" at bounding box center [787, 265] width 56 height 28
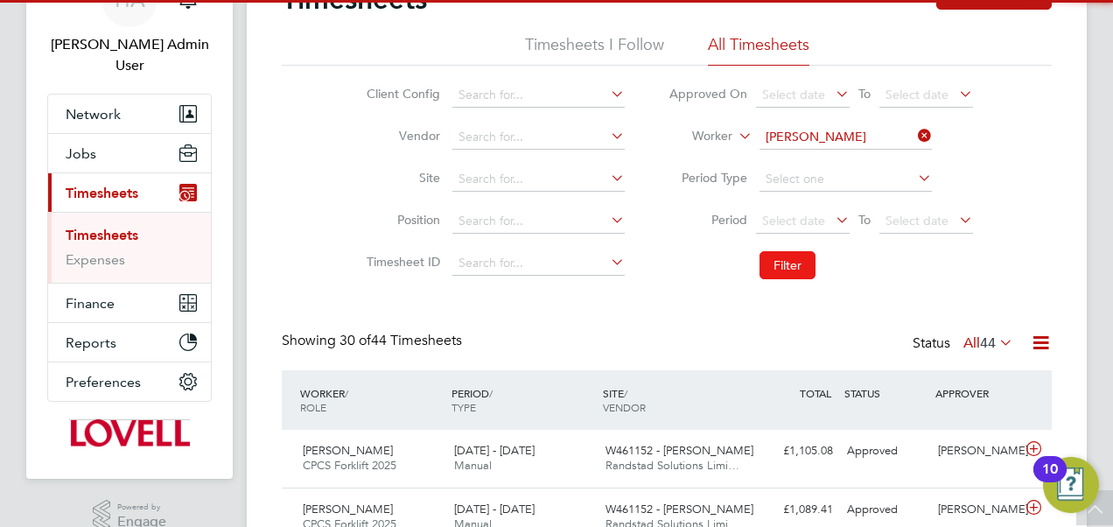
scroll to position [44, 151]
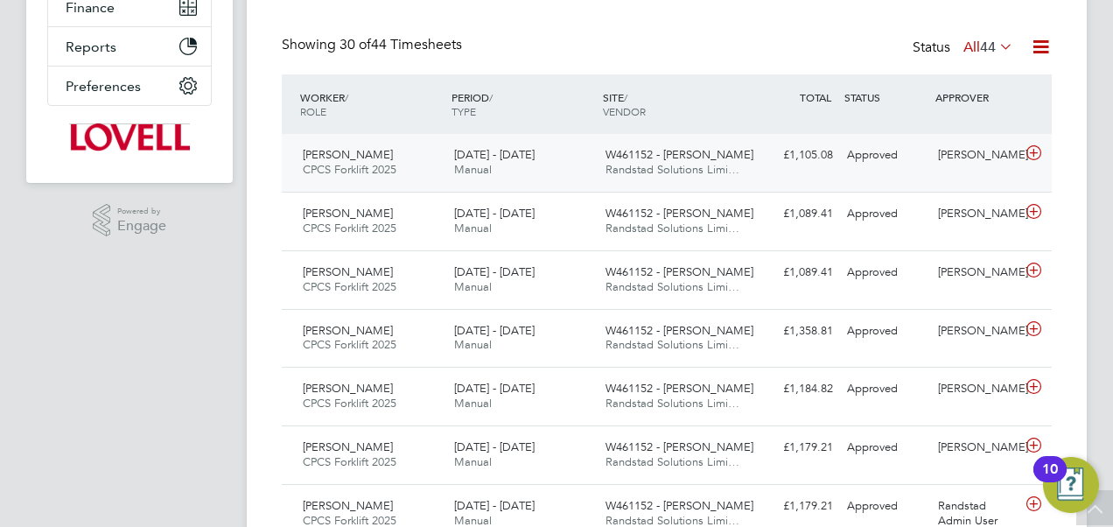
click at [716, 143] on div "W461152 - Glan Llyn Randstad Solutions Limi…" at bounding box center [673, 163] width 151 height 44
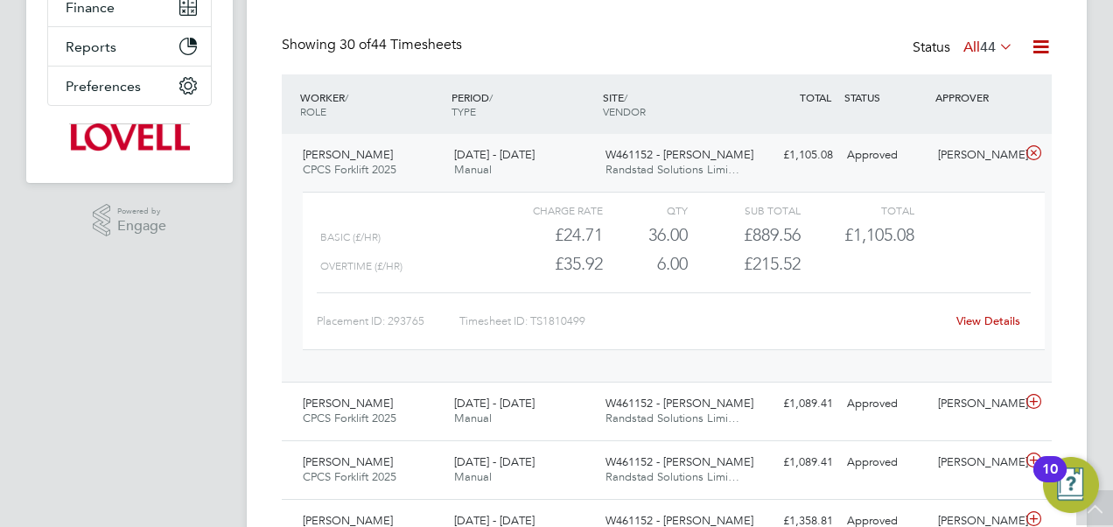
click at [992, 311] on div "View Details" at bounding box center [988, 321] width 86 height 28
click at [987, 324] on link "View Details" at bounding box center [988, 320] width 64 height 15
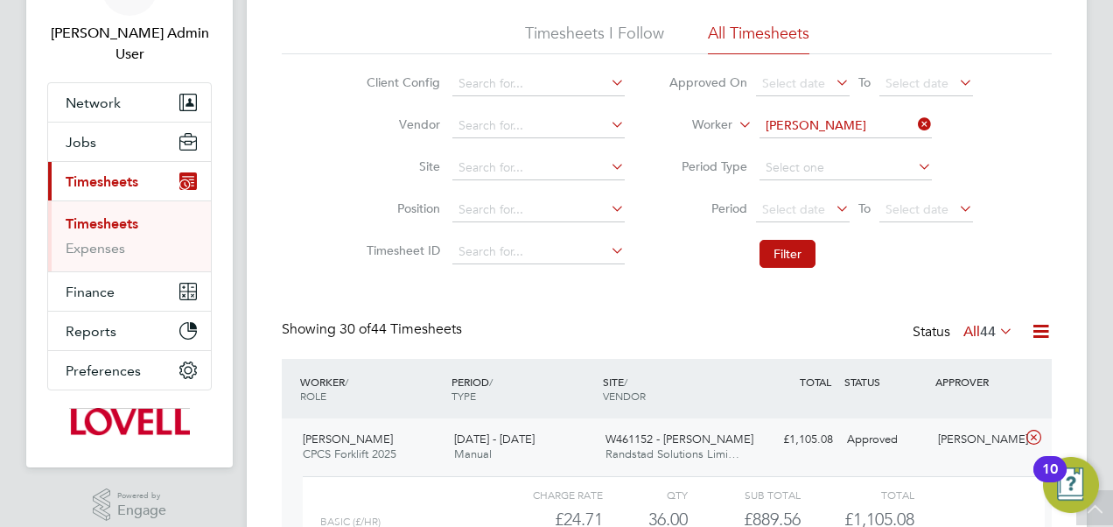
scroll to position [104, 0]
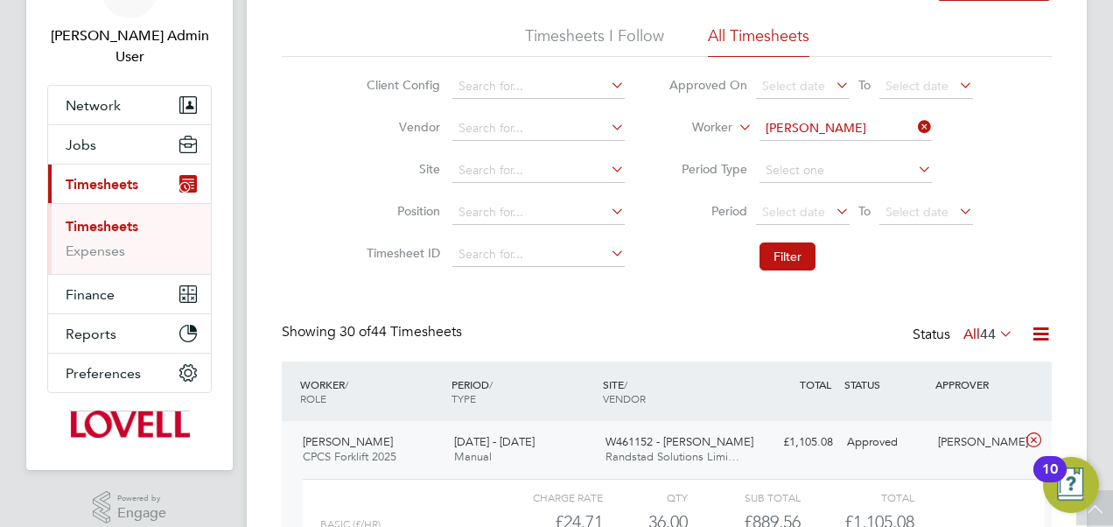
click at [914, 125] on icon at bounding box center [914, 127] width 0 height 24
click at [832, 131] on input at bounding box center [845, 128] width 172 height 24
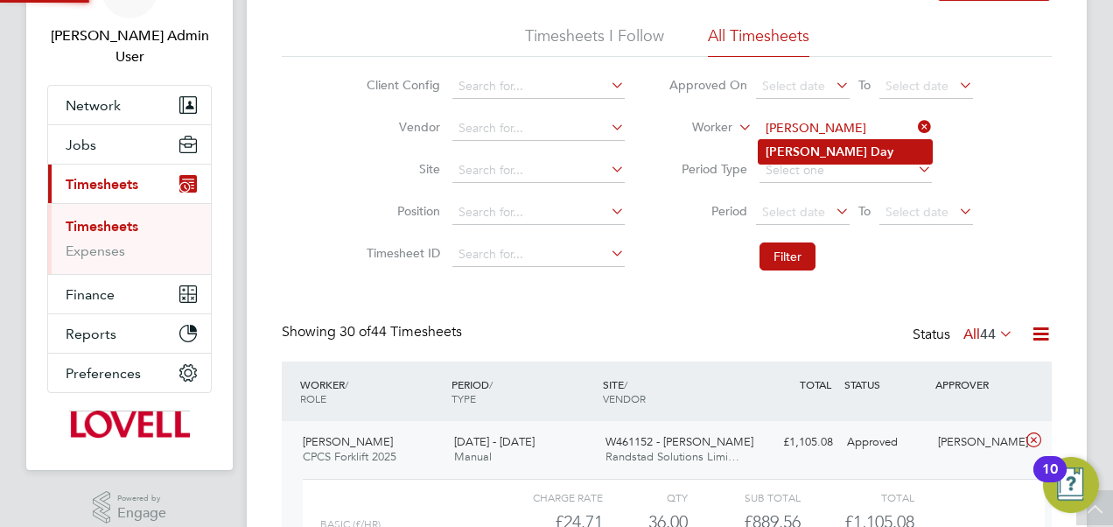
click at [811, 143] on li "Nathan Day" at bounding box center [844, 152] width 173 height 24
type input "Nathan Day"
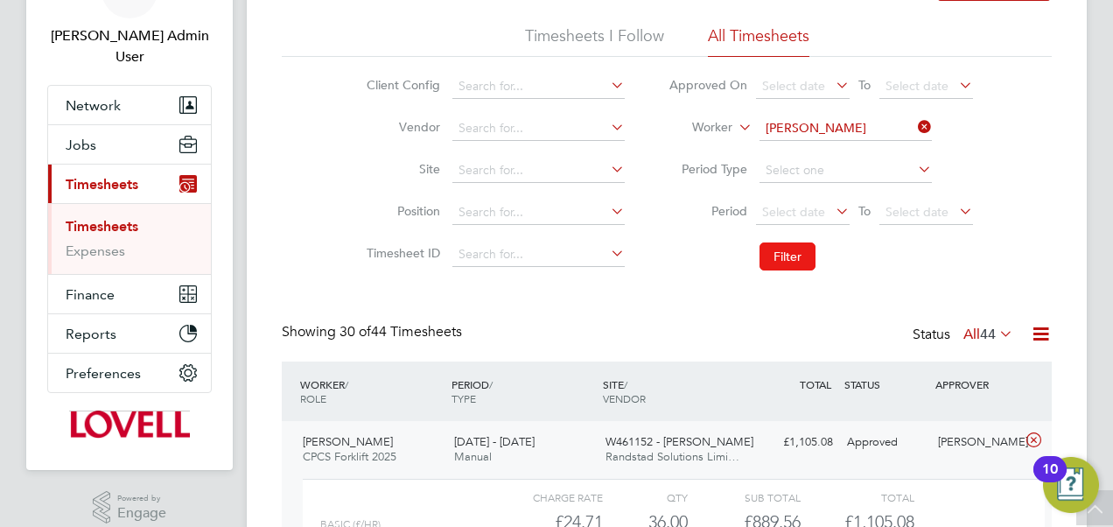
click at [781, 255] on button "Filter" at bounding box center [787, 256] width 56 height 28
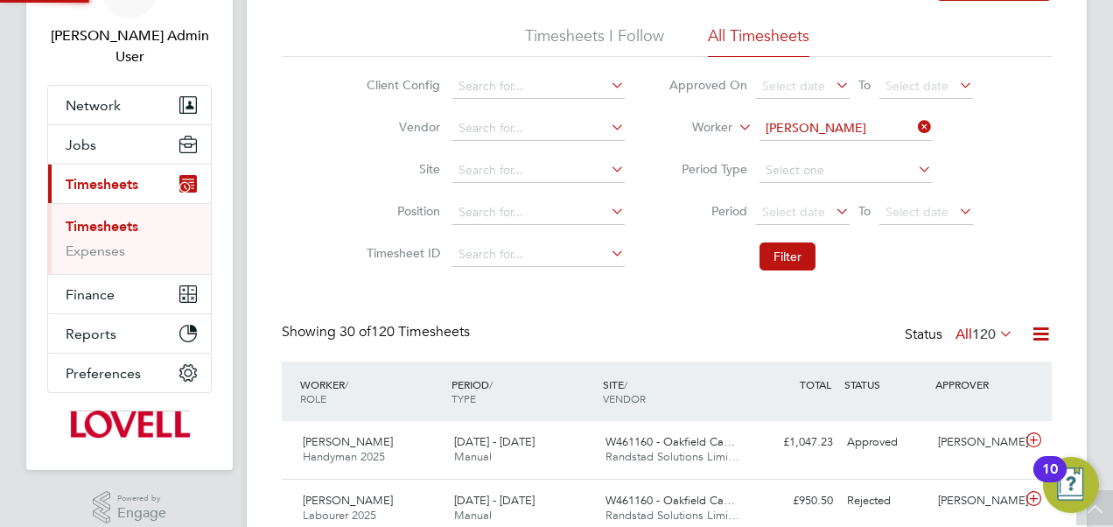
scroll to position [44, 151]
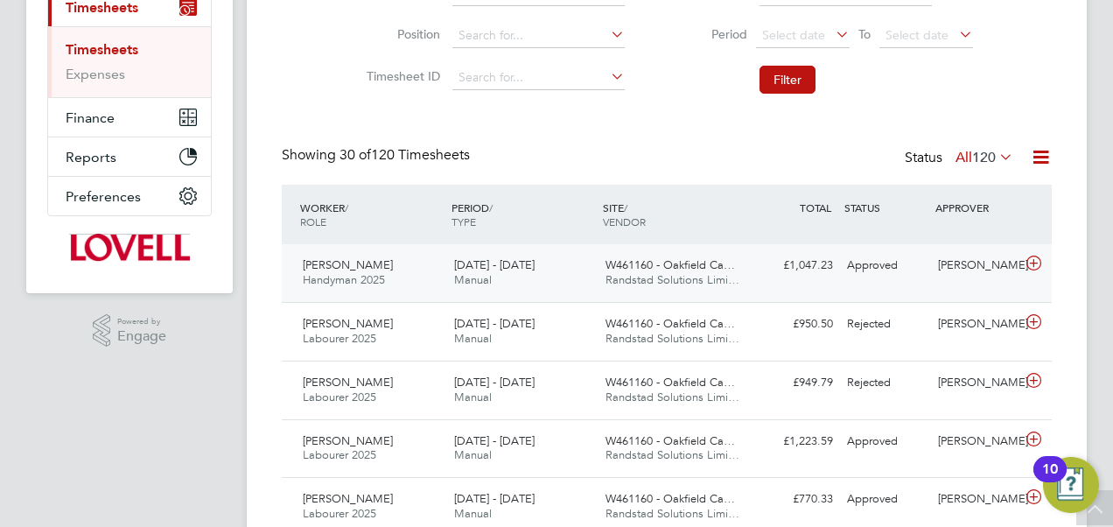
click at [679, 260] on span "W461160 - Oakfield Ca…" at bounding box center [669, 264] width 129 height 15
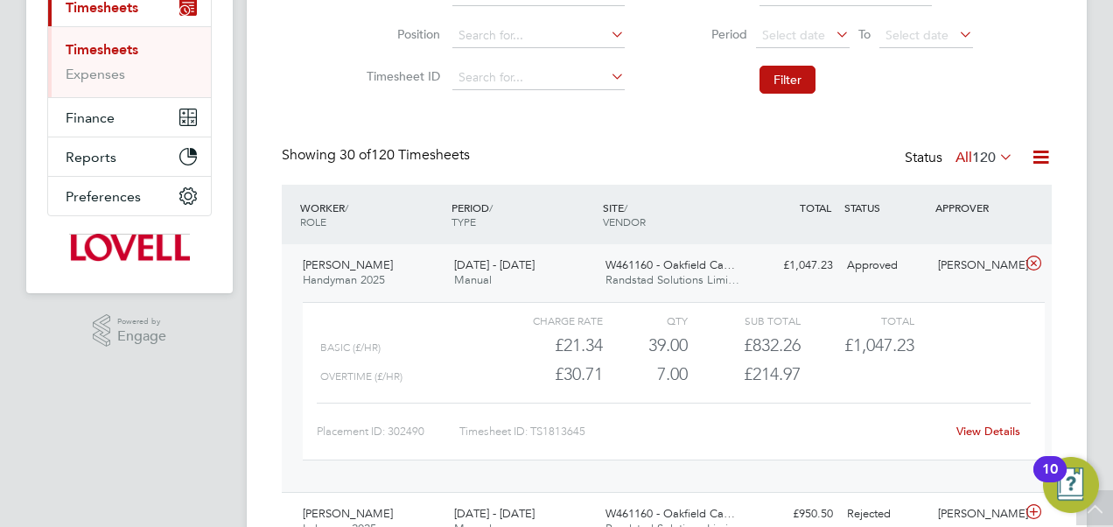
click at [1010, 425] on link "View Details" at bounding box center [988, 430] width 64 height 15
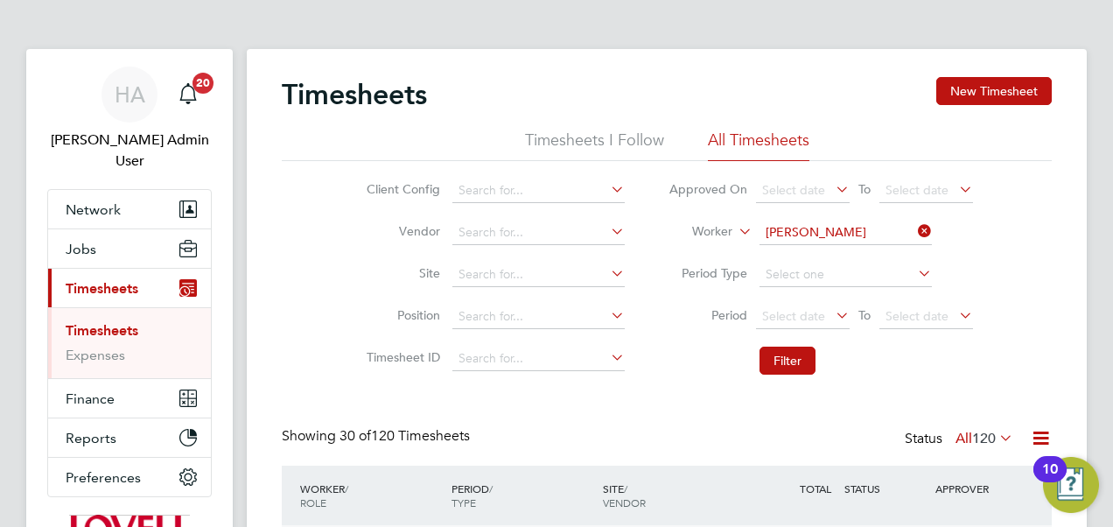
click at [914, 228] on icon at bounding box center [914, 231] width 0 height 24
click at [825, 228] on input at bounding box center [845, 232] width 172 height 24
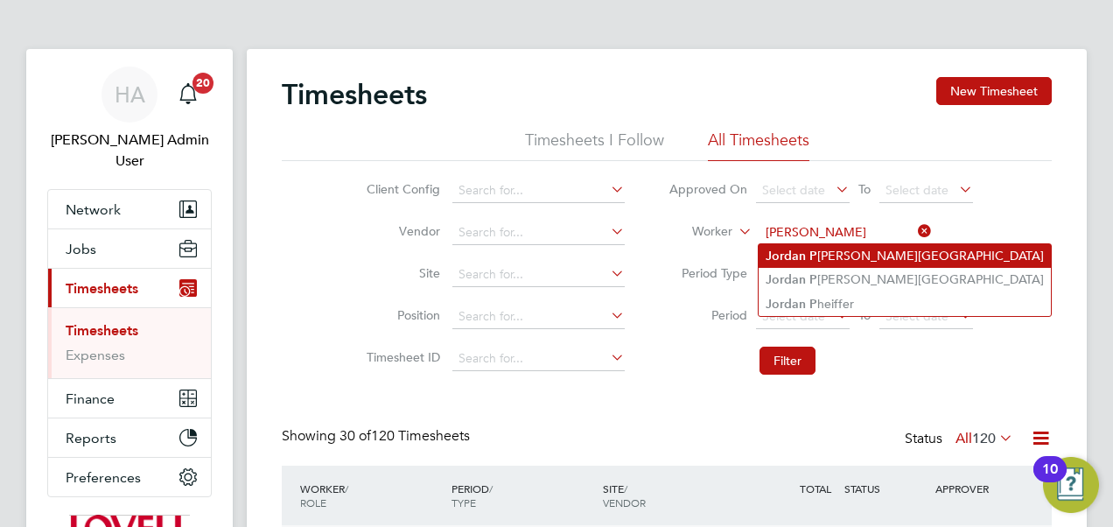
click at [815, 255] on li "Jordan P arker-Hamilton" at bounding box center [904, 256] width 292 height 24
type input "Jordan Parker-Hamilton"
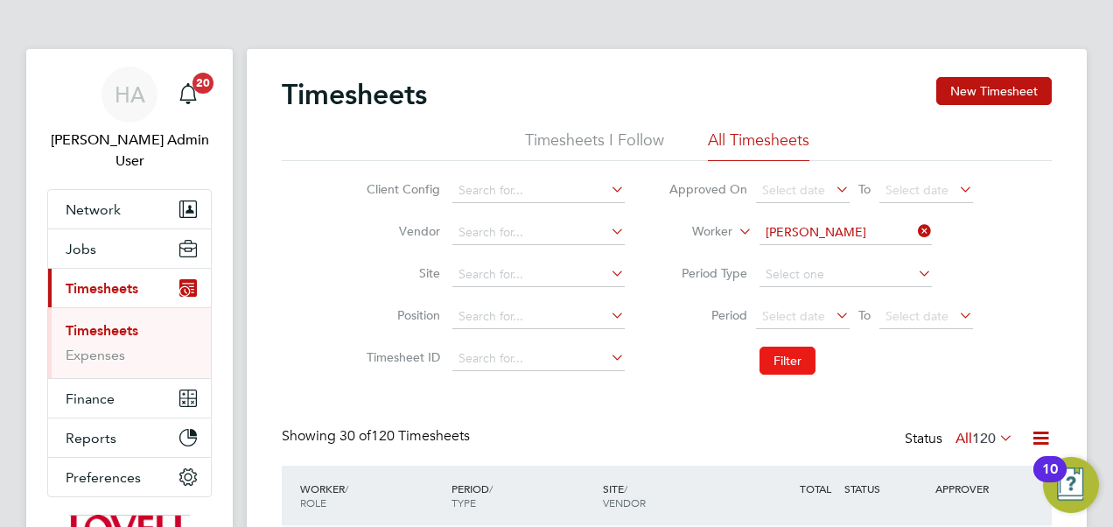
click at [789, 362] on button "Filter" at bounding box center [787, 360] width 56 height 28
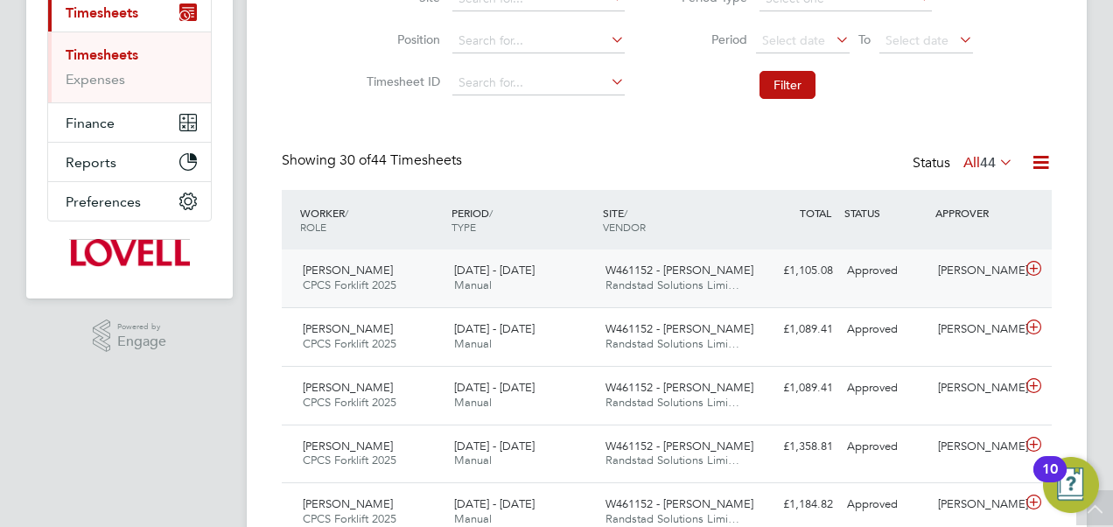
click at [715, 278] on span "Randstad Solutions Limi…" at bounding box center [672, 284] width 134 height 15
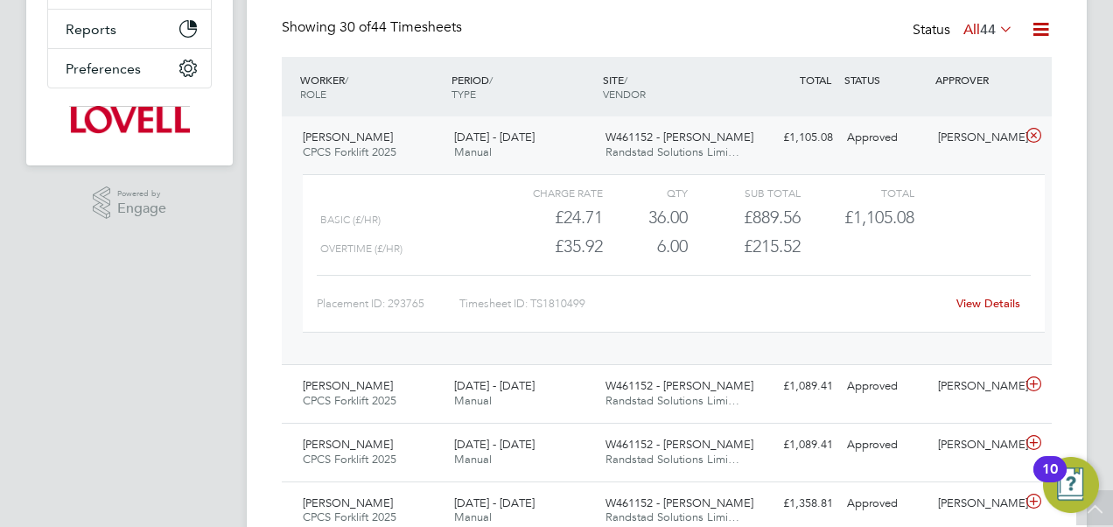
click at [1002, 299] on link "View Details" at bounding box center [988, 303] width 64 height 15
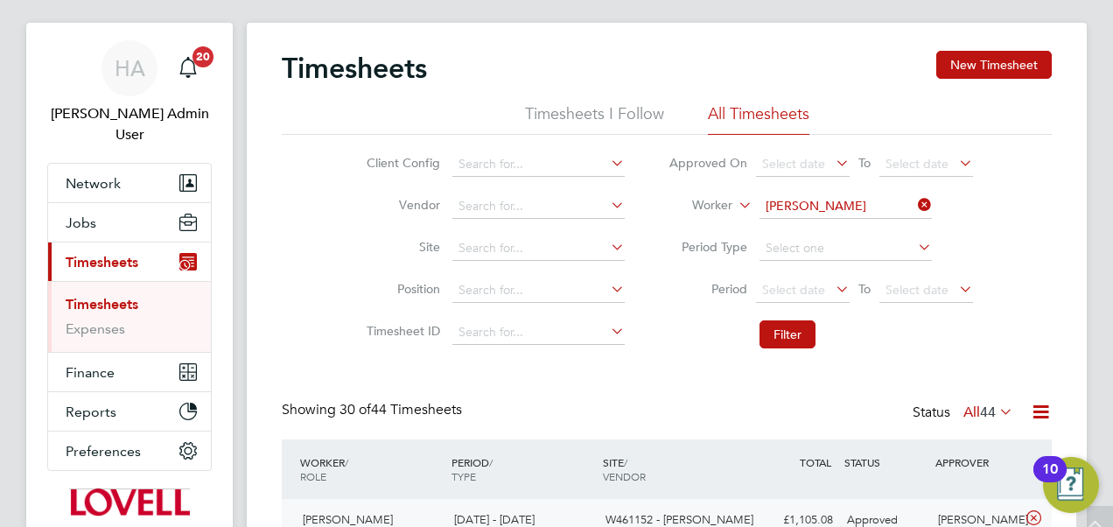
scroll to position [23, 0]
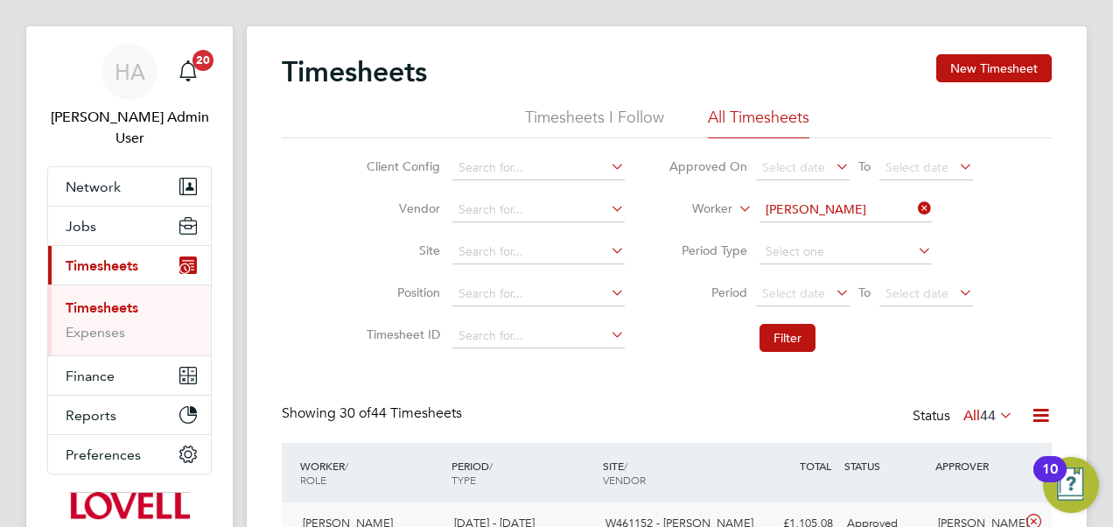
click at [914, 211] on icon at bounding box center [914, 208] width 0 height 24
click at [832, 200] on input at bounding box center [845, 210] width 172 height 24
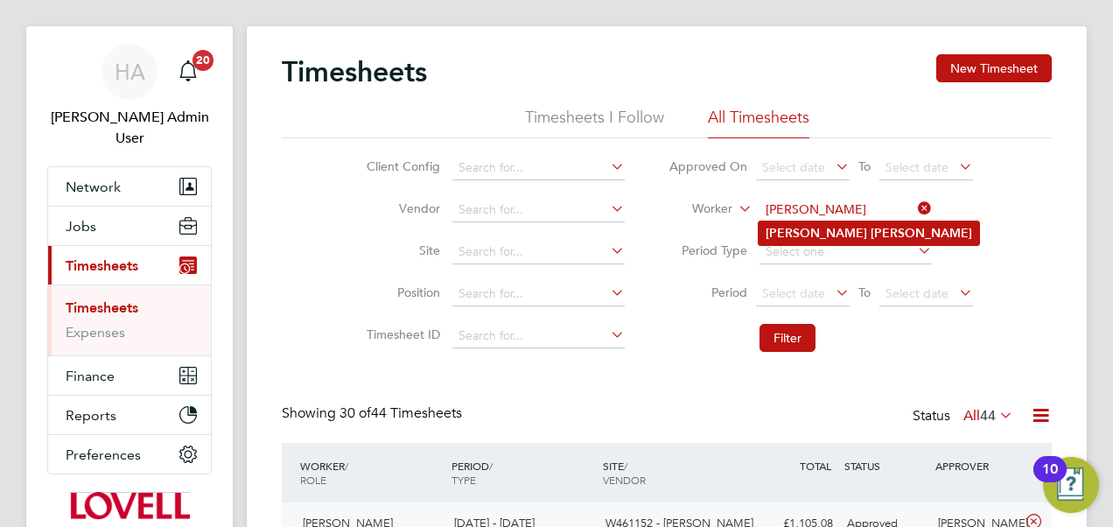
click at [870, 227] on b "Davies" at bounding box center [920, 233] width 101 height 15
type input "Lee Davies"
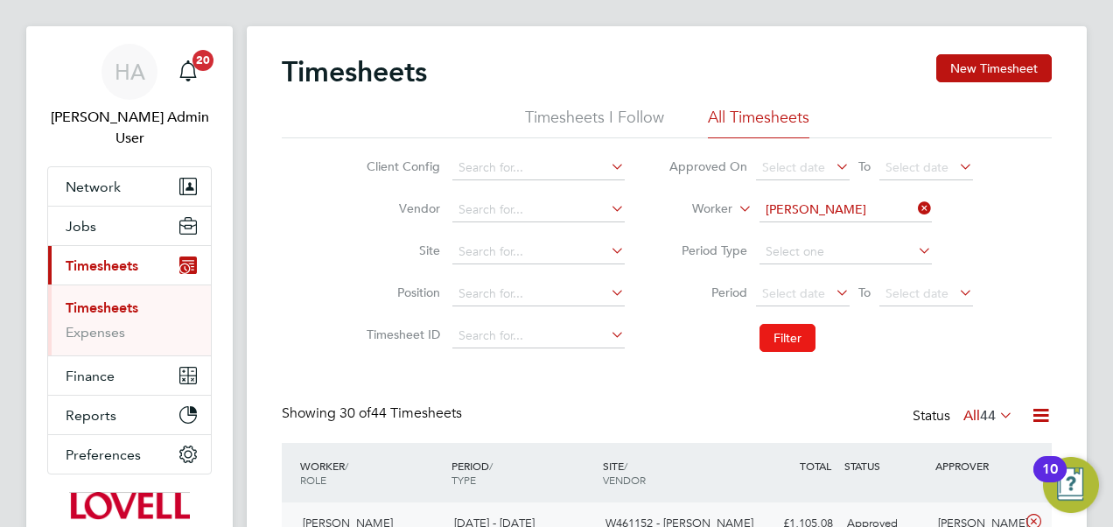
click at [784, 334] on button "Filter" at bounding box center [787, 338] width 56 height 28
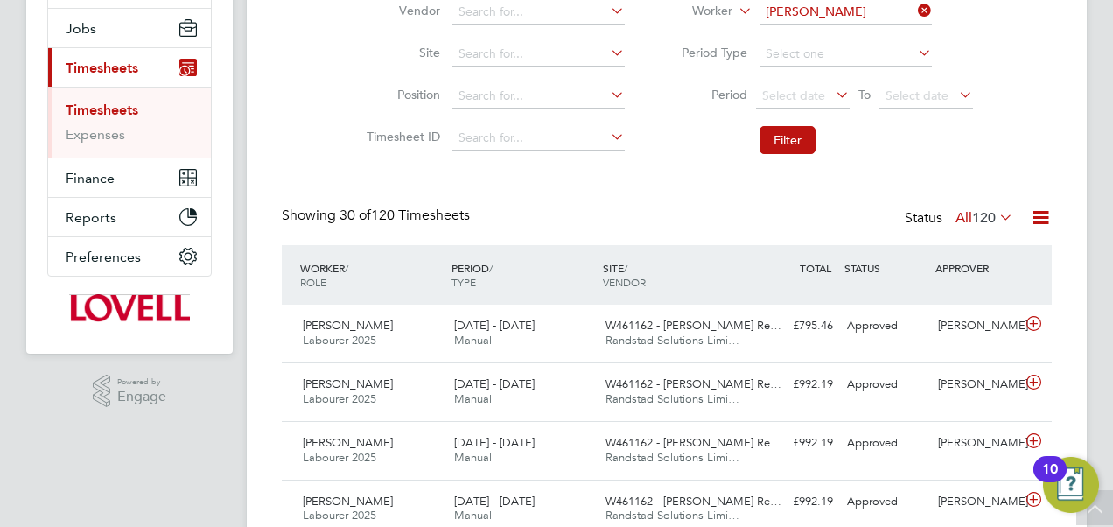
click at [660, 360] on div "Lee Davies Labourer 2025 23 - 29 Aug 2025 23 - 29 Aug 2025 Manual W461162 - Rin…" at bounding box center [667, 333] width 770 height 58
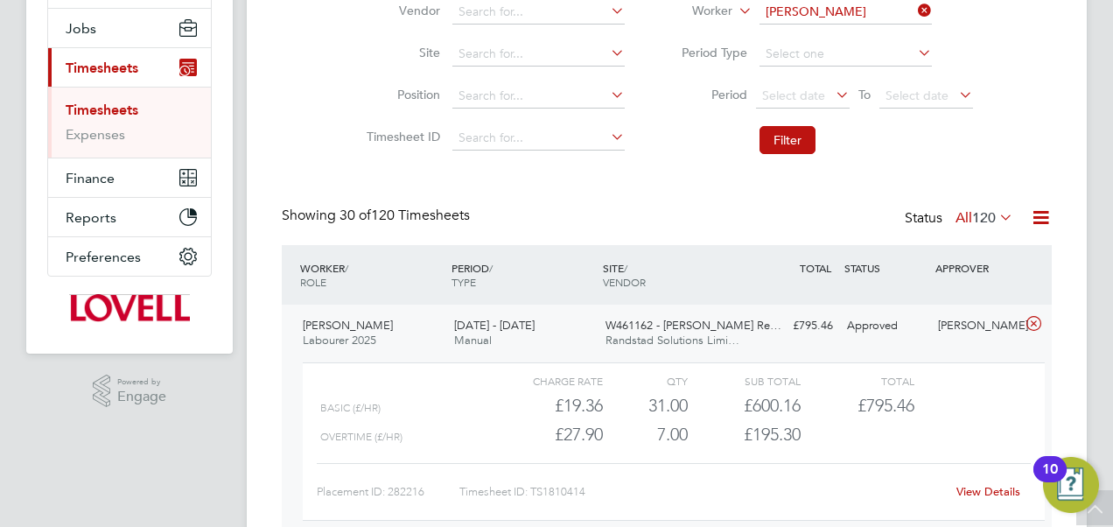
click at [971, 487] on link "View Details" at bounding box center [988, 491] width 64 height 15
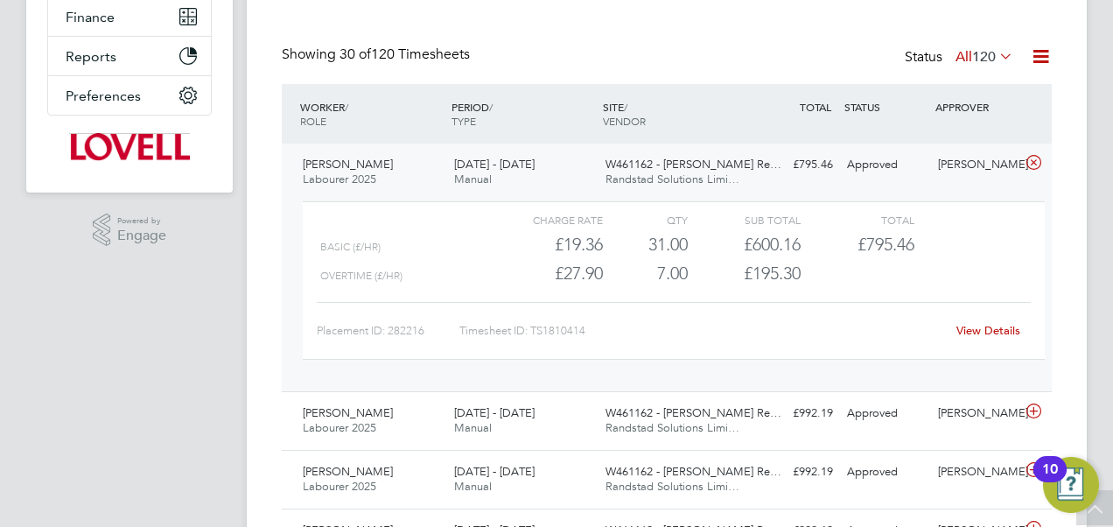
click at [977, 320] on div "View Details" at bounding box center [988, 331] width 86 height 28
click at [979, 330] on link "View Details" at bounding box center [988, 330] width 64 height 15
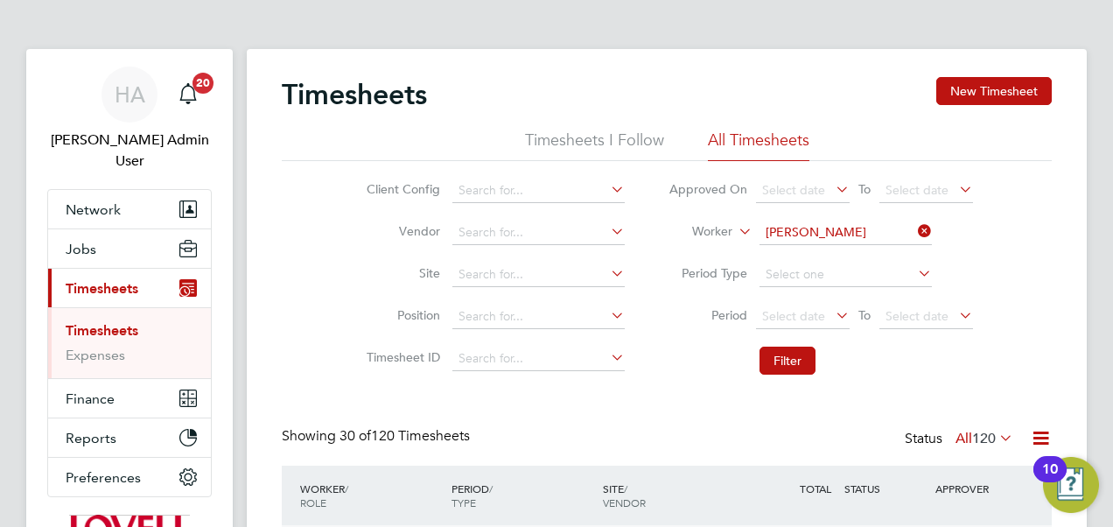
click at [914, 231] on icon at bounding box center [914, 231] width 0 height 24
click at [794, 232] on input at bounding box center [845, 232] width 172 height 24
click at [870, 254] on b "Joh" at bounding box center [880, 255] width 21 height 15
type input "Michael John"
click at [635, 360] on li "Timesheet ID" at bounding box center [492, 359] width 307 height 42
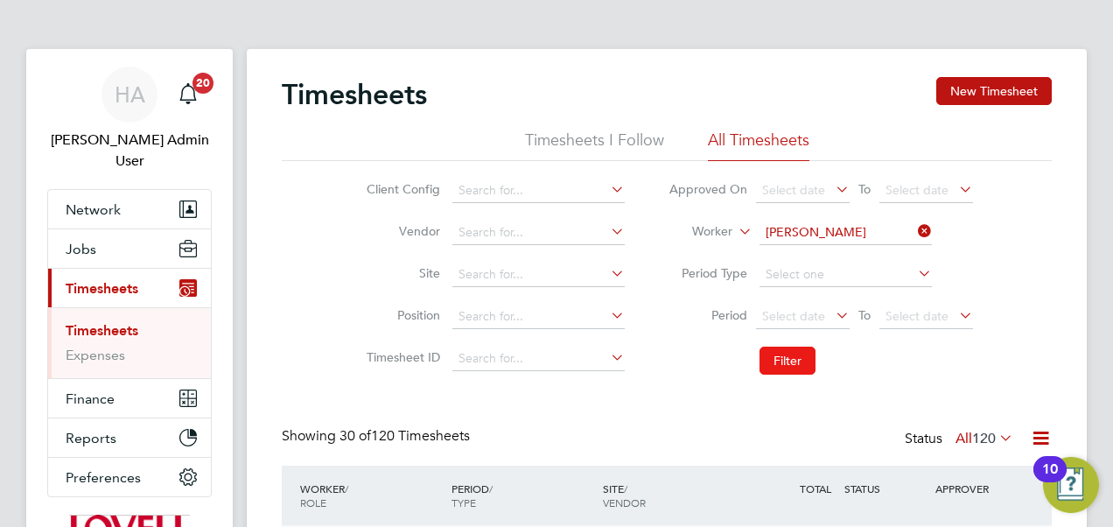
click at [760, 361] on button "Filter" at bounding box center [787, 360] width 56 height 28
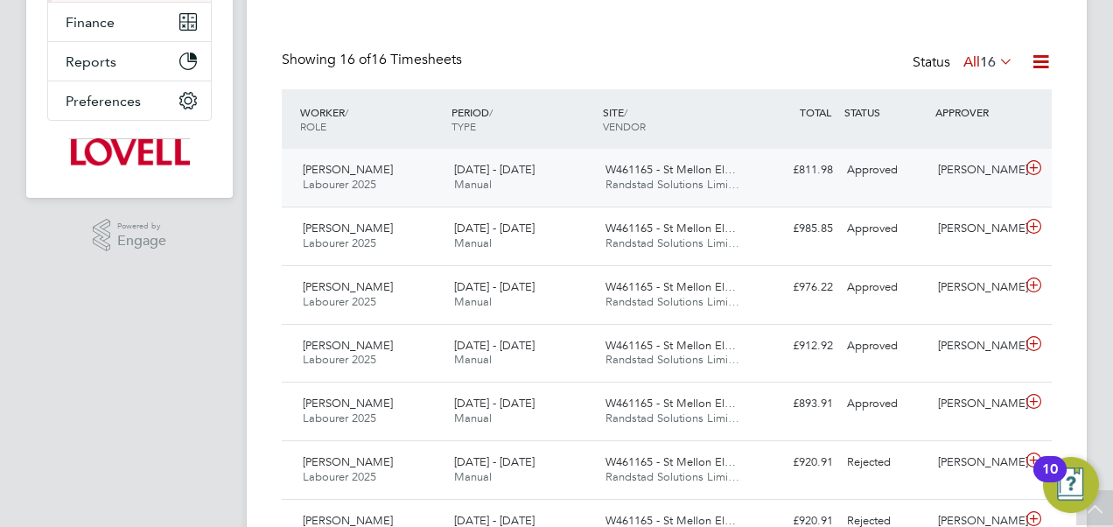
click at [730, 178] on span "Randstad Solutions Limi…" at bounding box center [672, 184] width 134 height 15
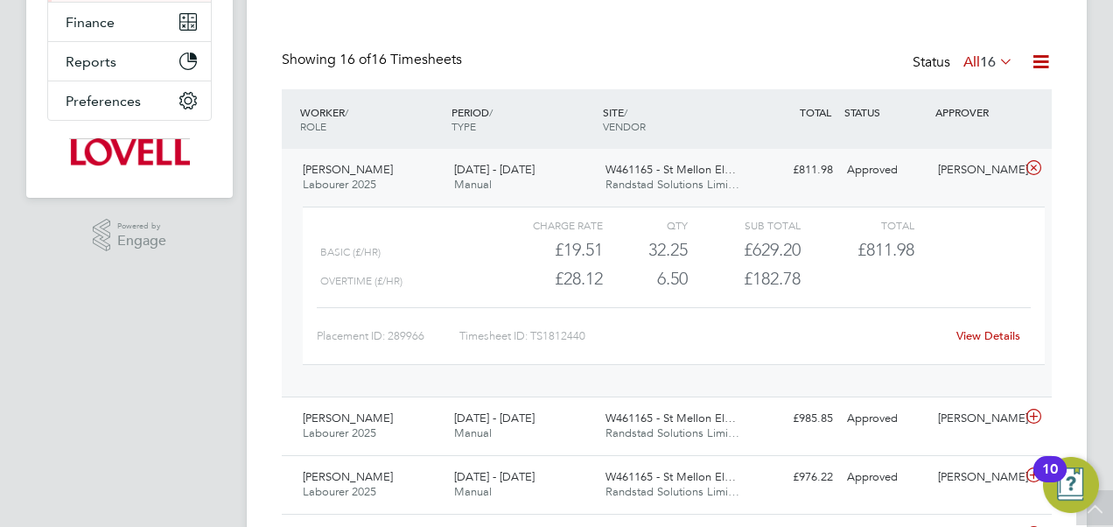
click at [979, 334] on link "View Details" at bounding box center [988, 335] width 64 height 15
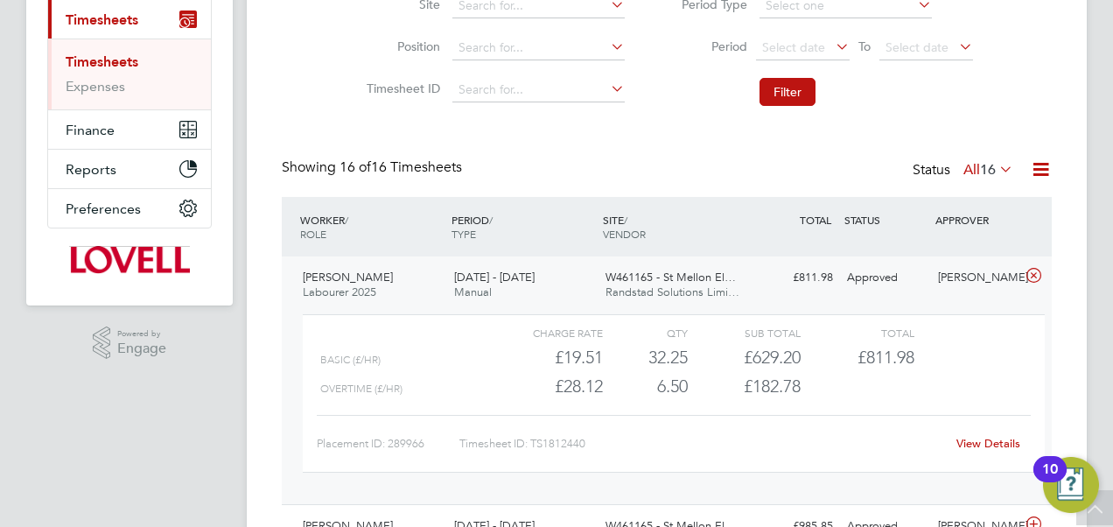
scroll to position [337, 0]
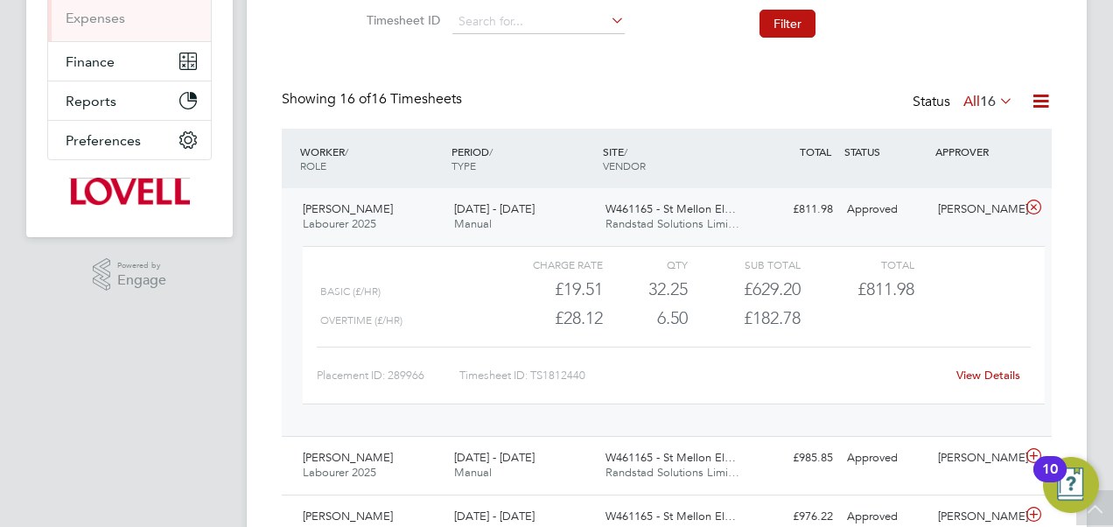
click at [992, 367] on link "View Details" at bounding box center [988, 374] width 64 height 15
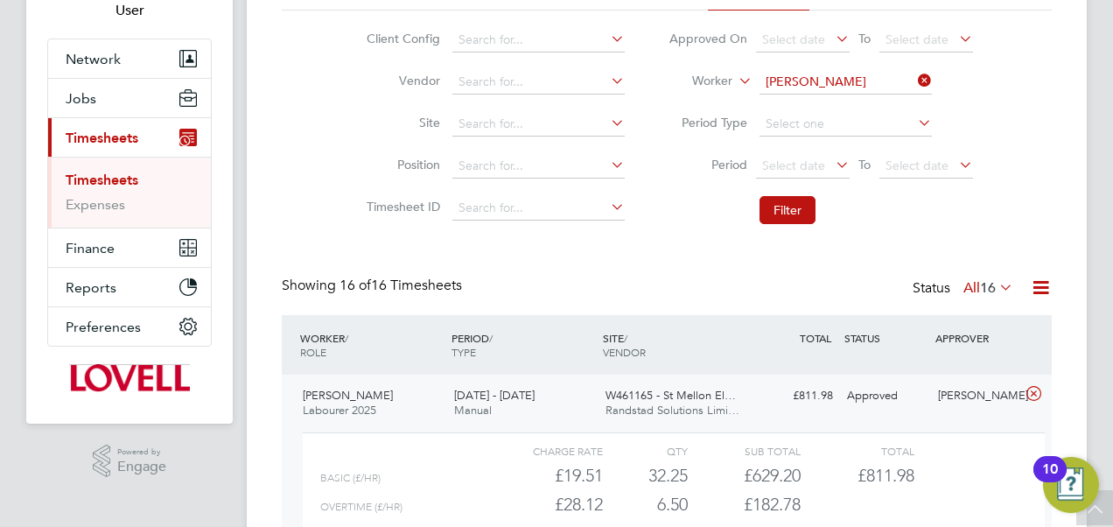
scroll to position [134, 0]
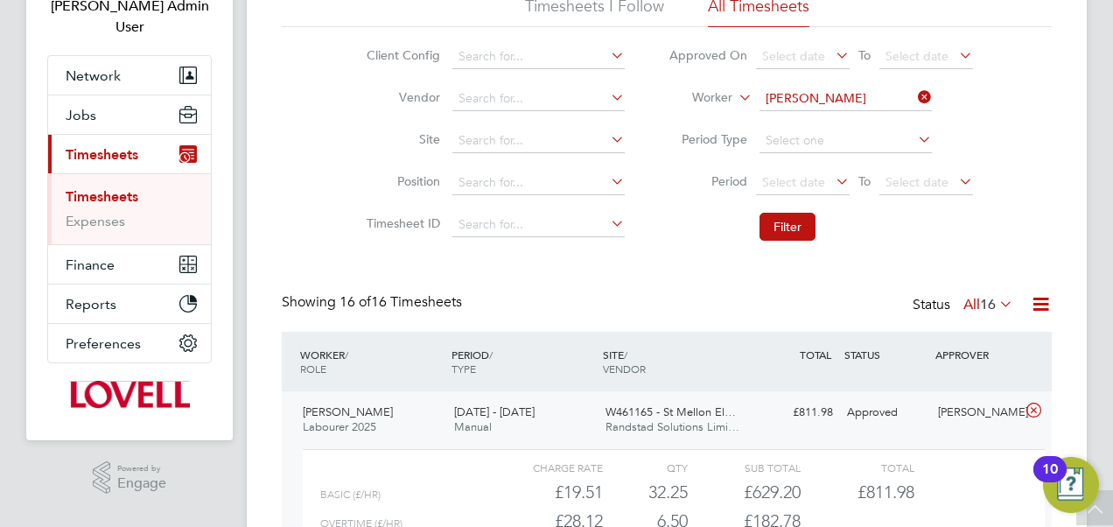
click at [914, 94] on icon at bounding box center [914, 97] width 0 height 24
click at [849, 103] on input at bounding box center [845, 99] width 172 height 24
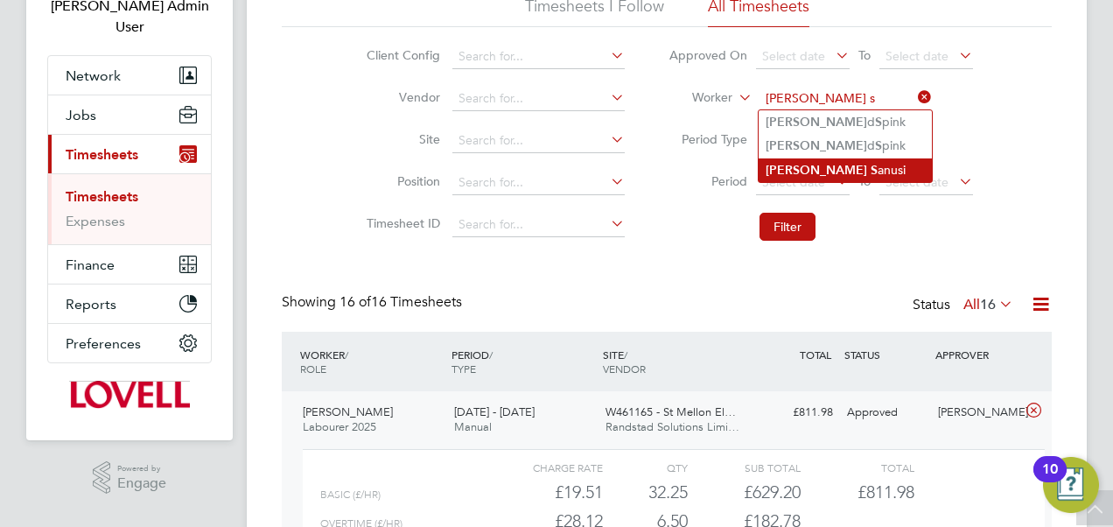
click at [810, 164] on b "Raymon" at bounding box center [815, 170] width 101 height 15
type input "Raymon Sanusi"
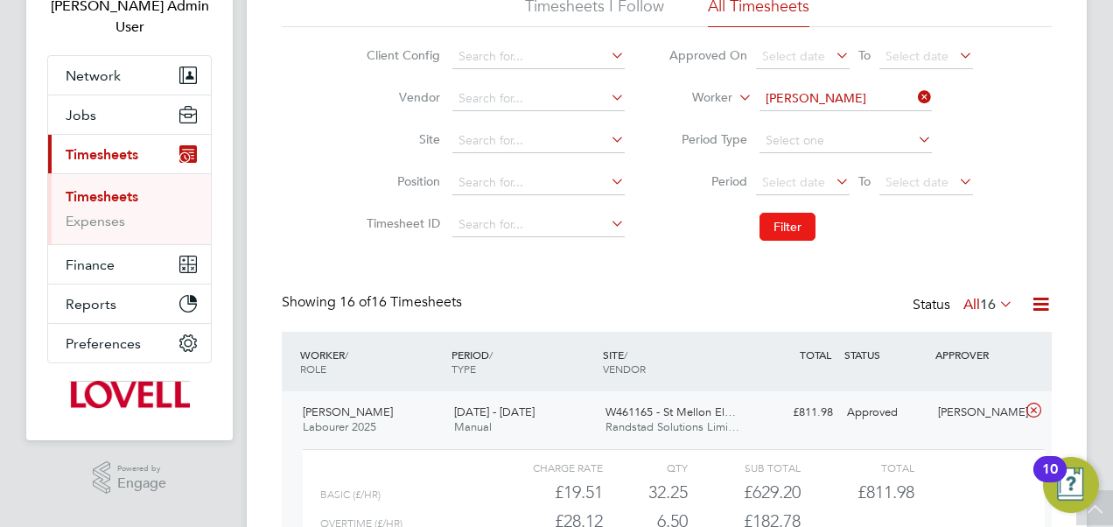
click at [778, 231] on button "Filter" at bounding box center [787, 227] width 56 height 28
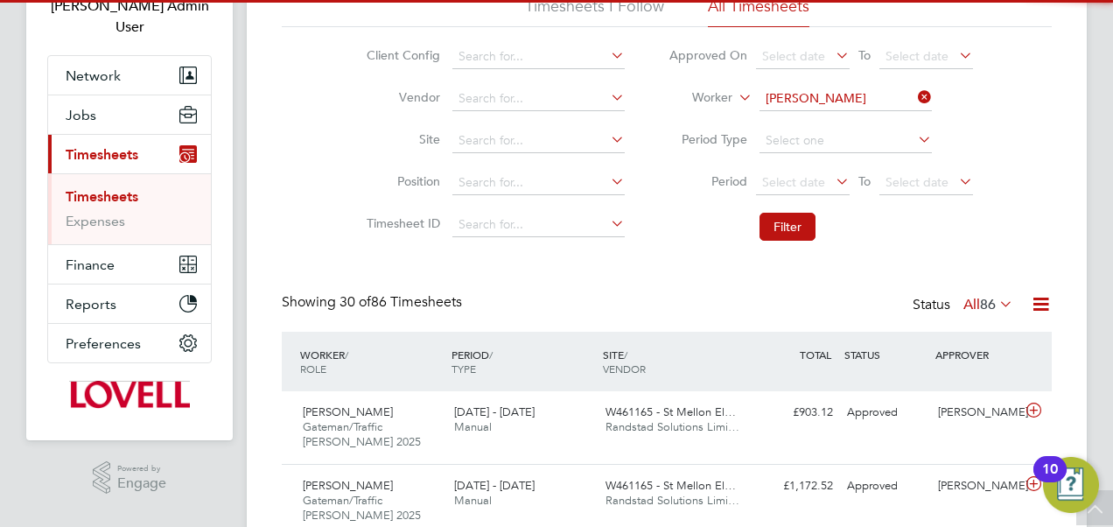
scroll to position [59, 151]
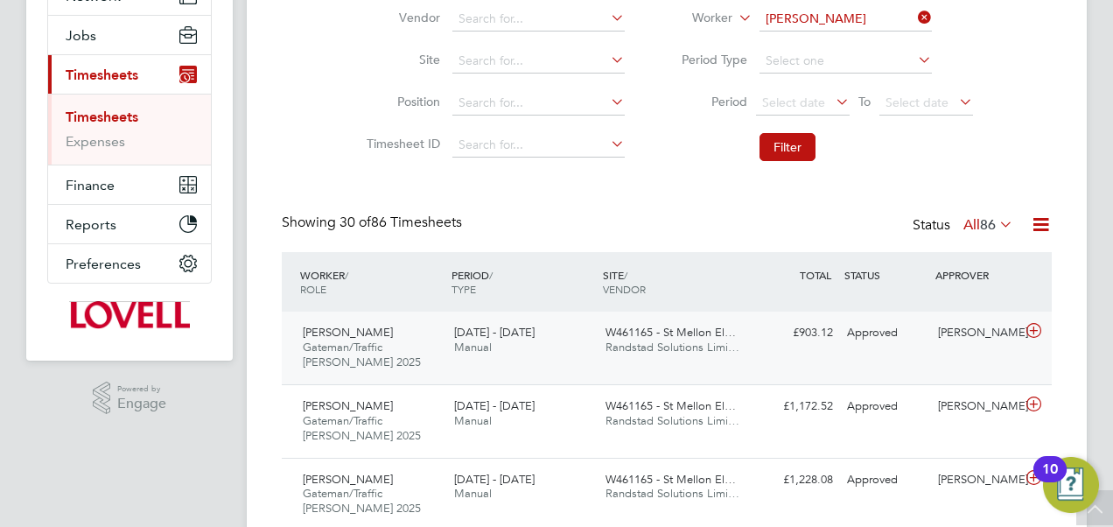
click at [703, 357] on div "W461165 - St Mellon El… Randstad Solutions Limi…" at bounding box center [673, 340] width 151 height 44
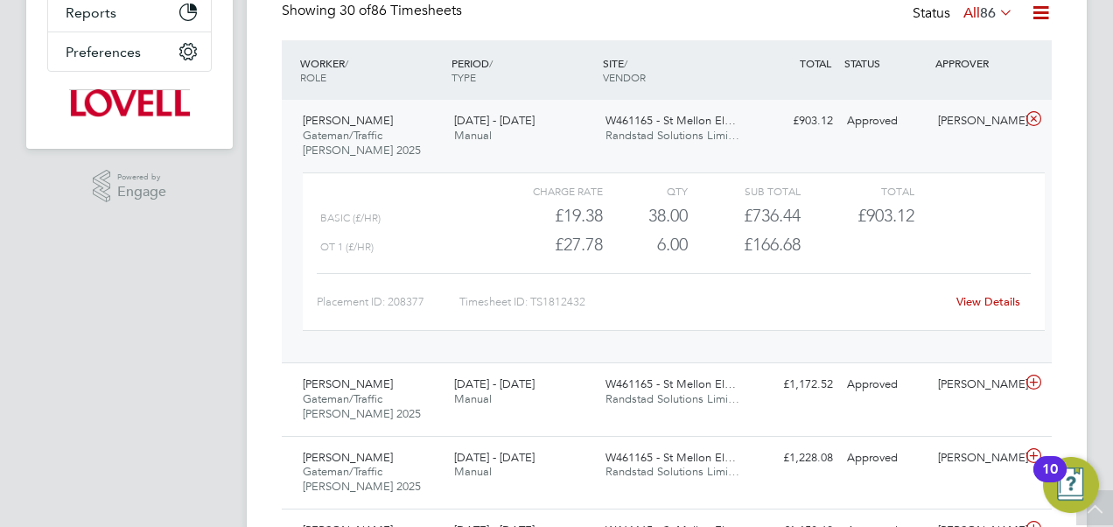
click at [970, 298] on link "View Details" at bounding box center [988, 301] width 64 height 15
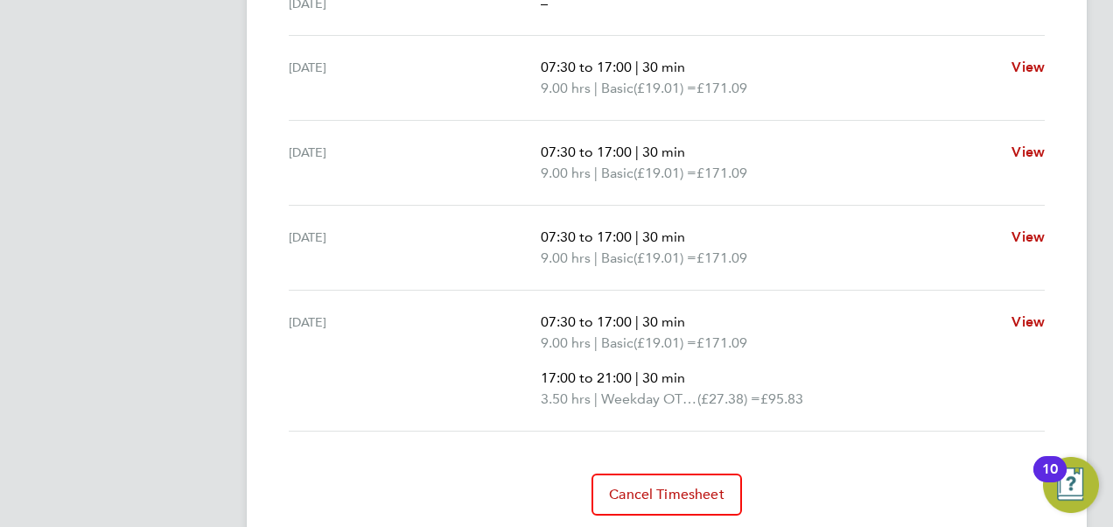
scroll to position [800, 0]
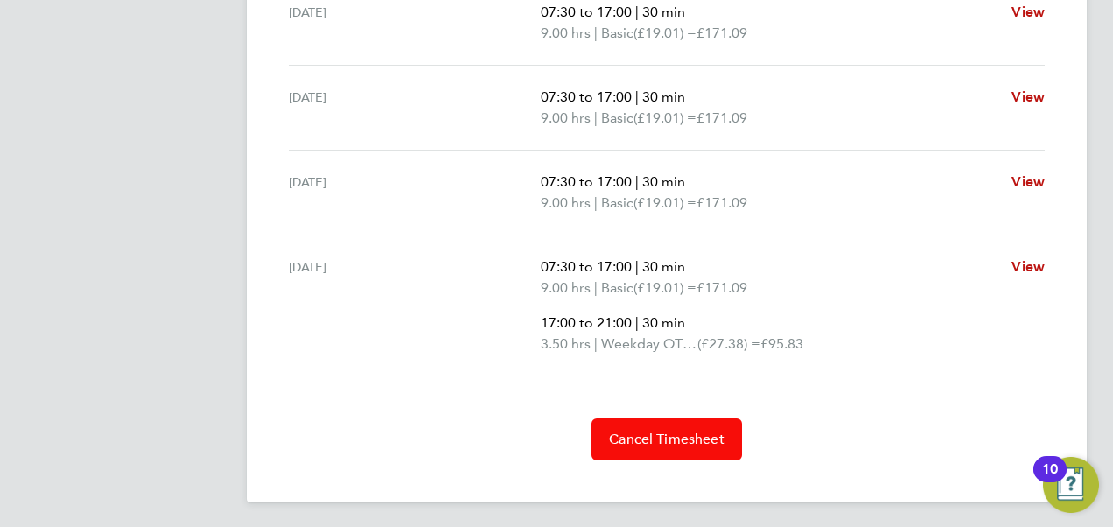
click at [654, 437] on span "Cancel Timesheet" at bounding box center [666, 438] width 115 height 17
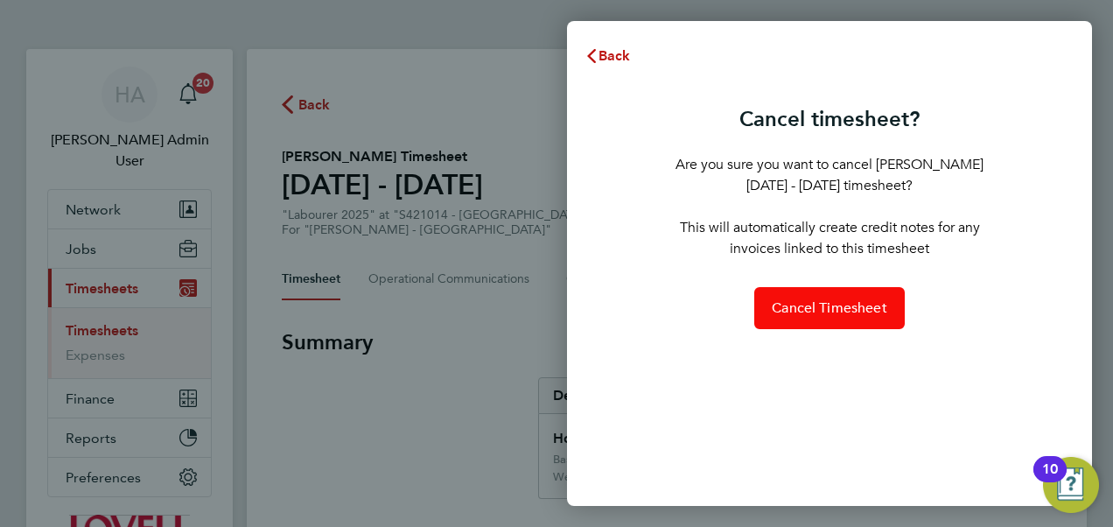
click at [828, 305] on span "Cancel Timesheet" at bounding box center [829, 307] width 115 height 17
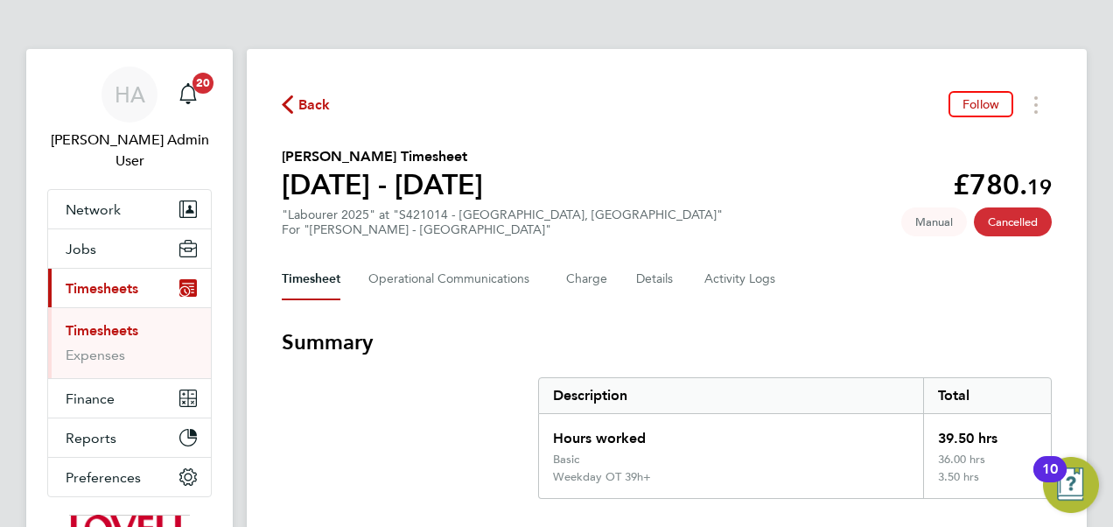
click at [302, 109] on span "Back" at bounding box center [314, 104] width 32 height 21
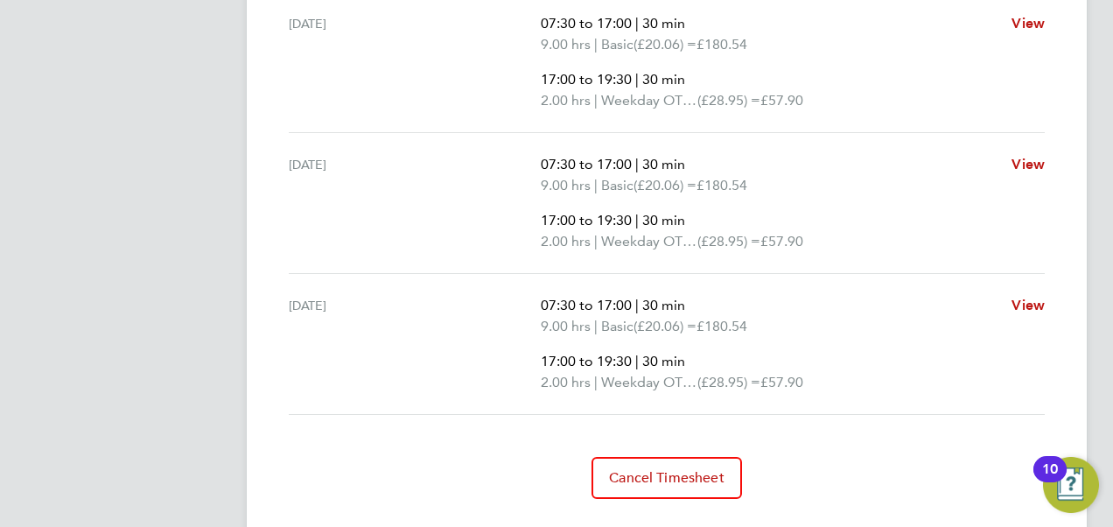
scroll to position [937, 0]
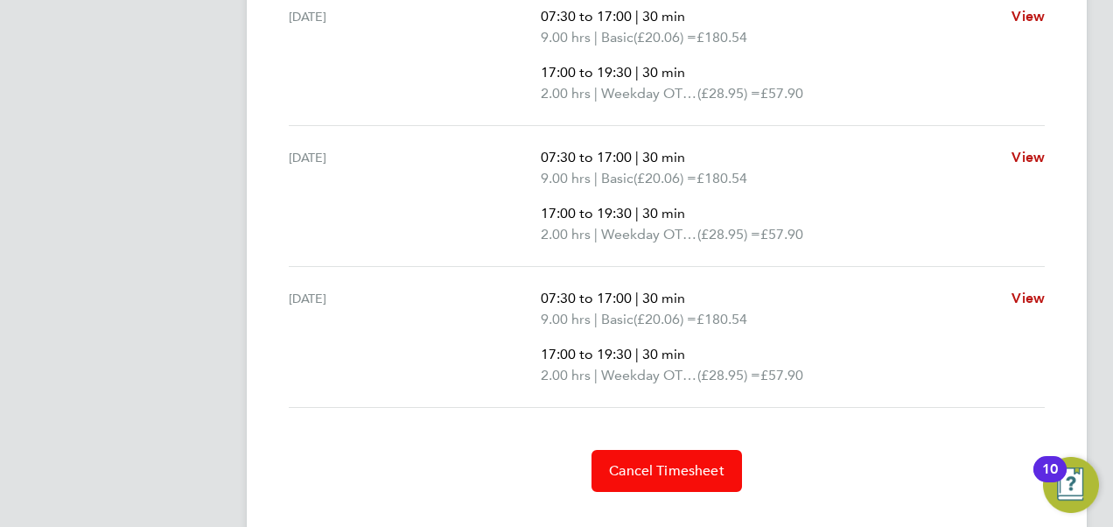
click at [693, 450] on button "Cancel Timesheet" at bounding box center [666, 471] width 150 height 42
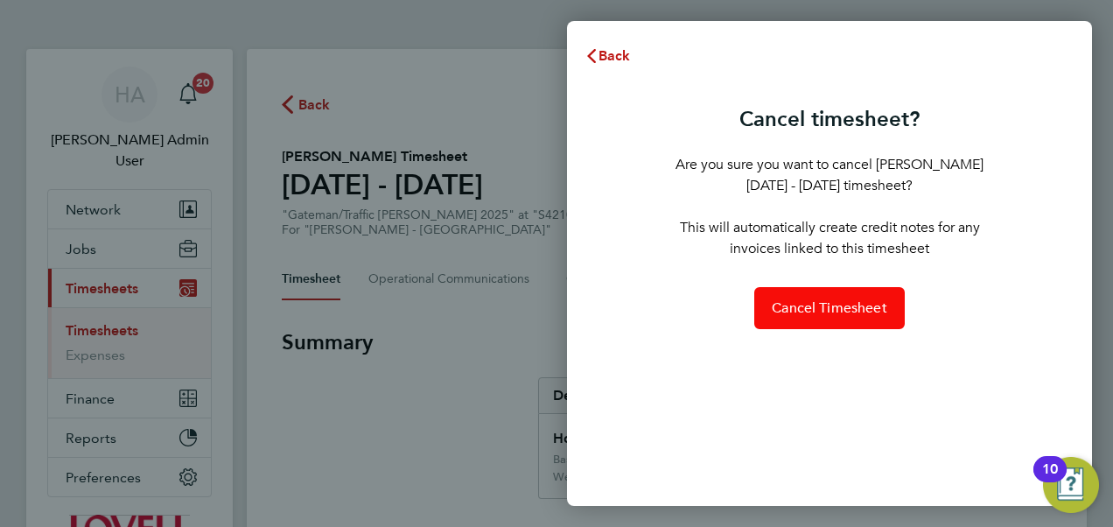
click at [811, 292] on button "Cancel Timesheet" at bounding box center [829, 308] width 150 height 42
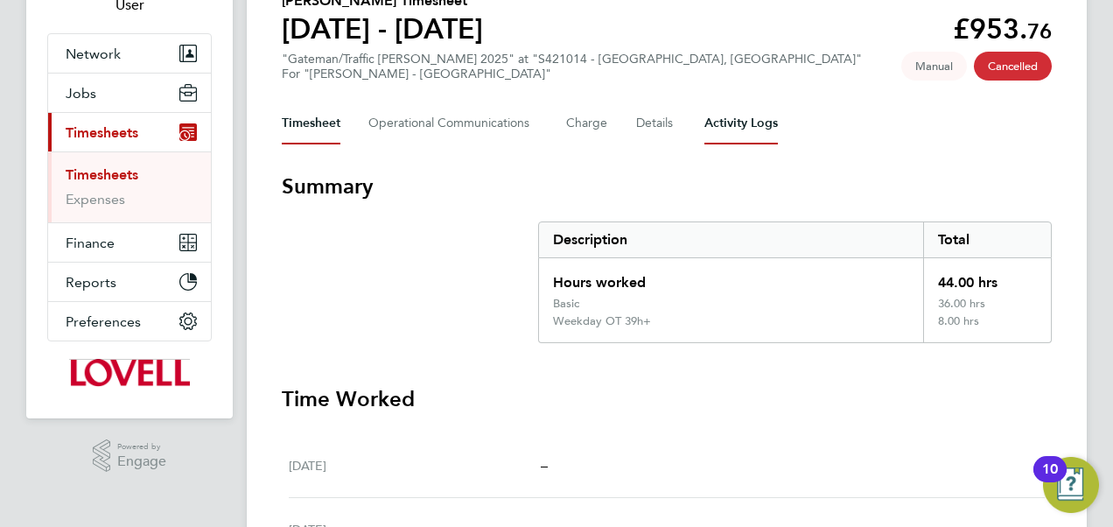
scroll to position [151, 0]
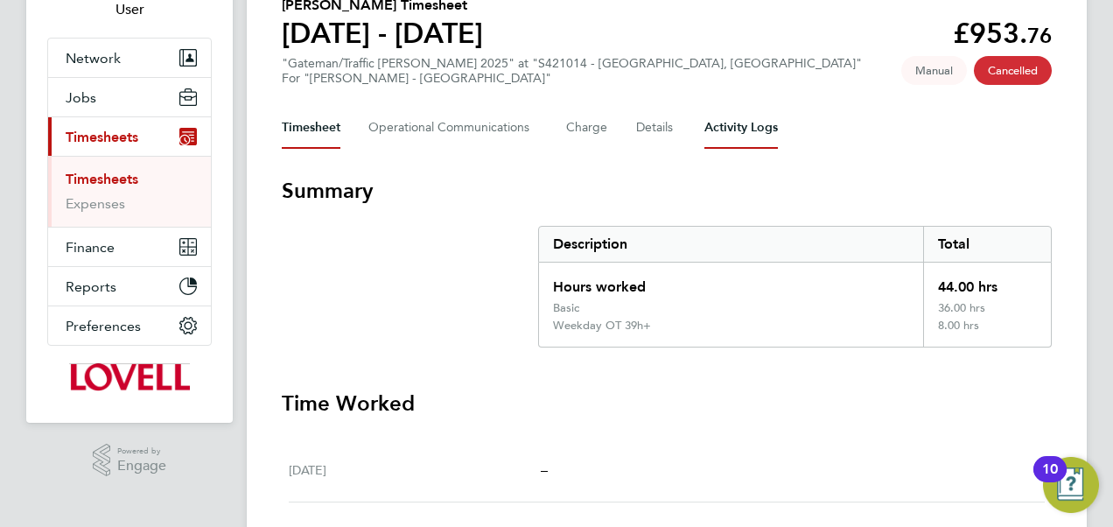
click at [737, 120] on Logs-tab "Activity Logs" at bounding box center [740, 128] width 73 height 42
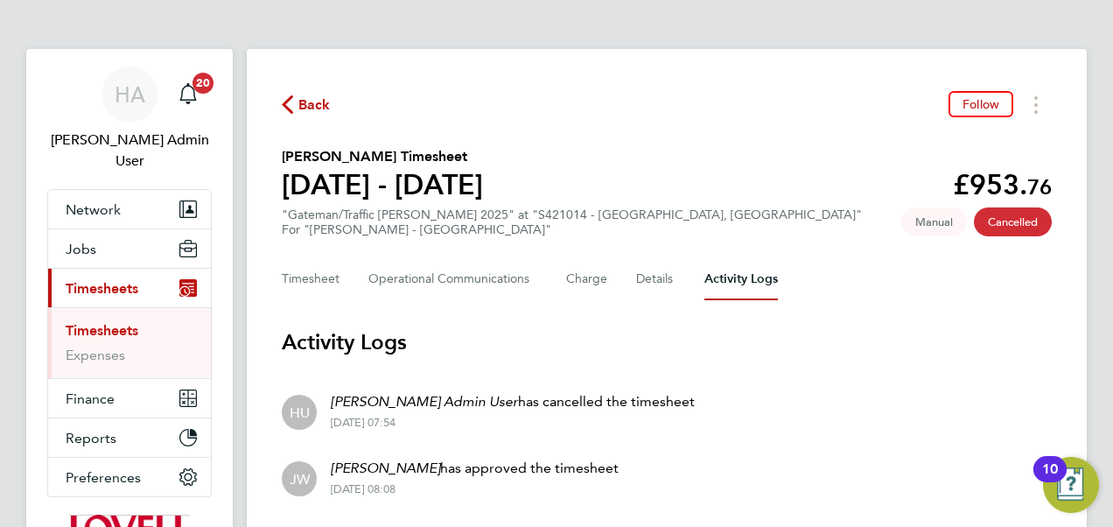
click at [312, 107] on span "Back" at bounding box center [314, 104] width 32 height 21
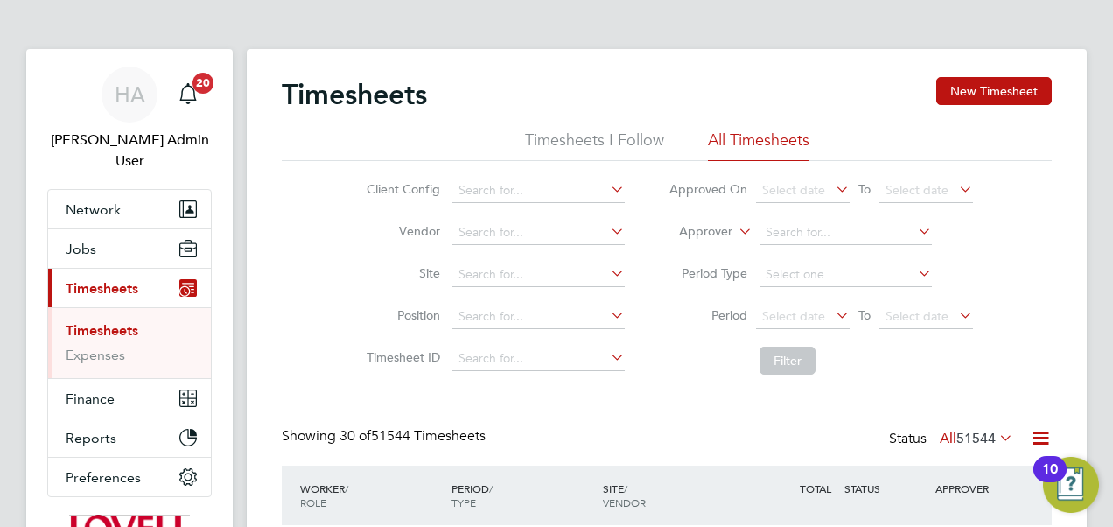
click at [714, 222] on li "Approver" at bounding box center [820, 233] width 348 height 42
click at [975, 85] on button "New Timesheet" at bounding box center [993, 91] width 115 height 28
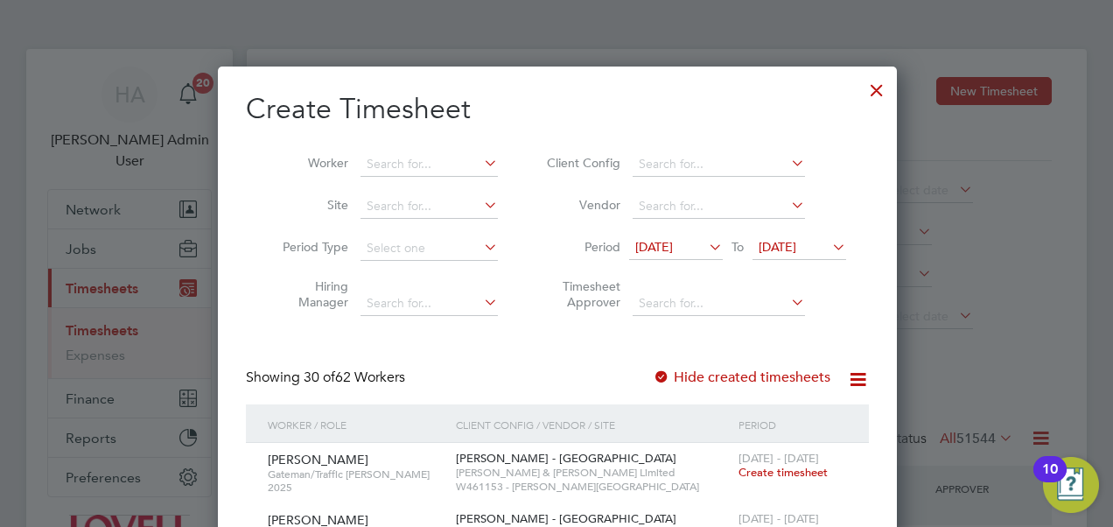
click at [705, 240] on icon at bounding box center [705, 246] width 0 height 24
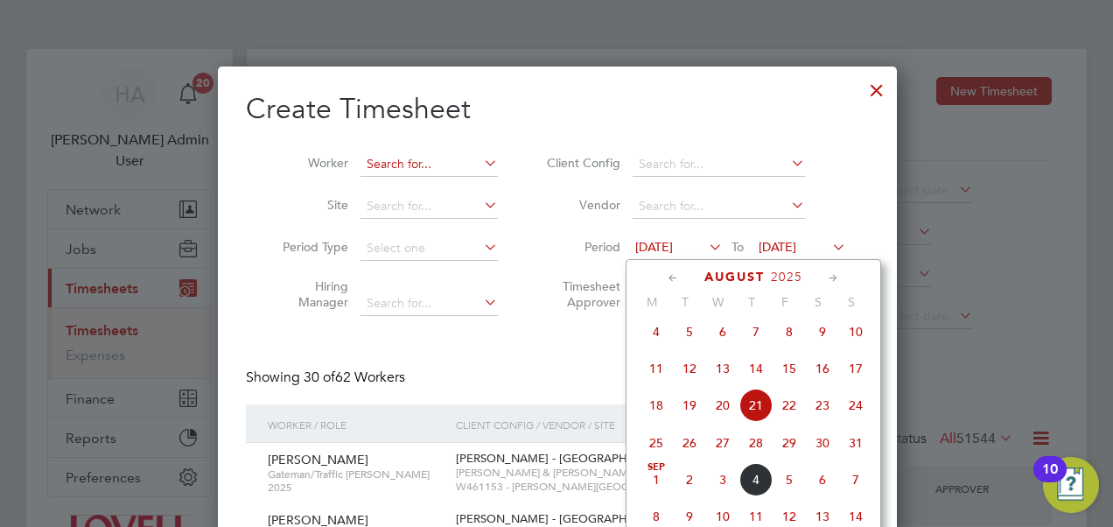
click at [444, 161] on input at bounding box center [428, 164] width 137 height 24
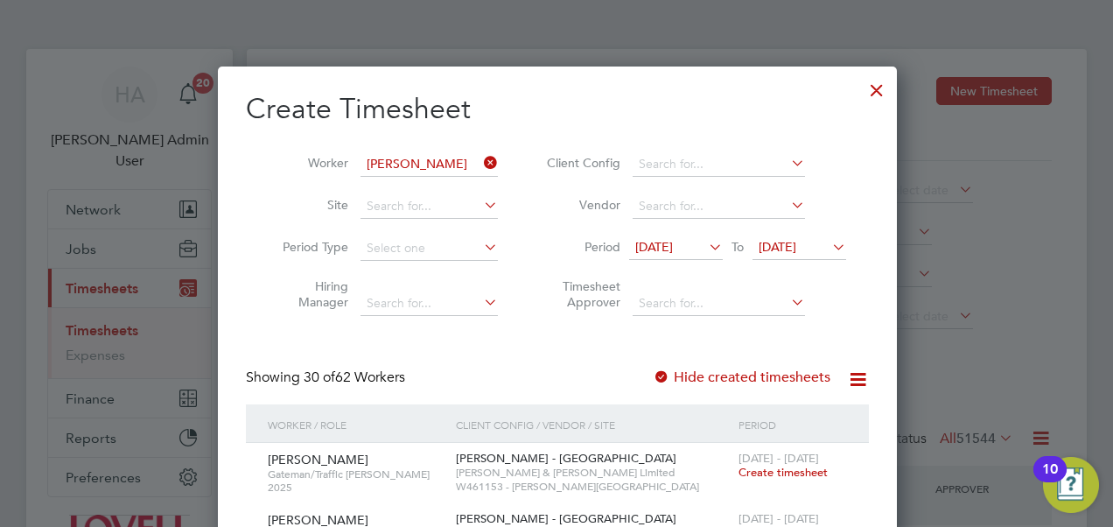
type input "Neil Simmons"
click at [705, 247] on icon at bounding box center [705, 246] width 0 height 24
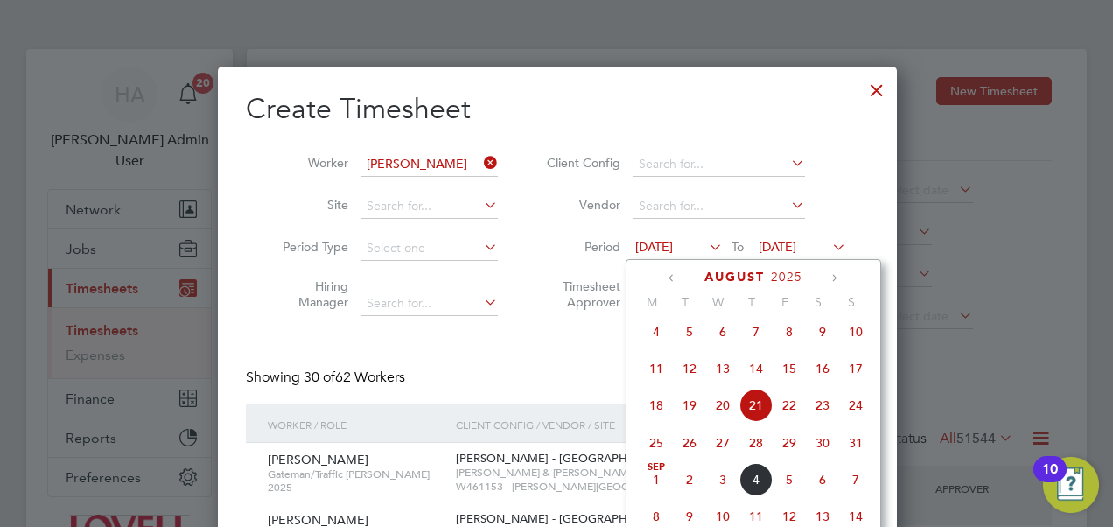
click at [824, 410] on span "23" at bounding box center [822, 404] width 33 height 33
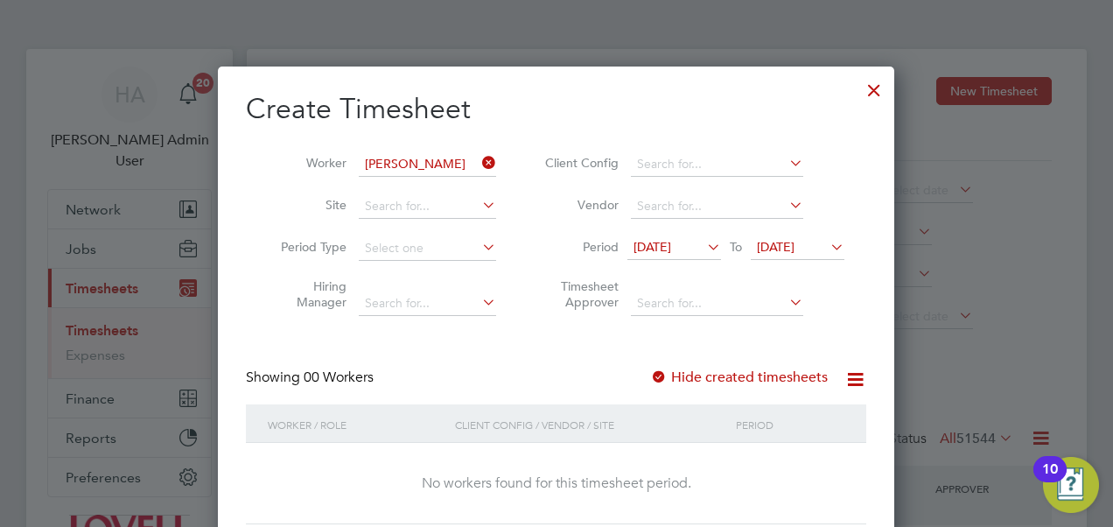
click at [794, 243] on span "28 Aug 2025" at bounding box center [776, 247] width 38 height 16
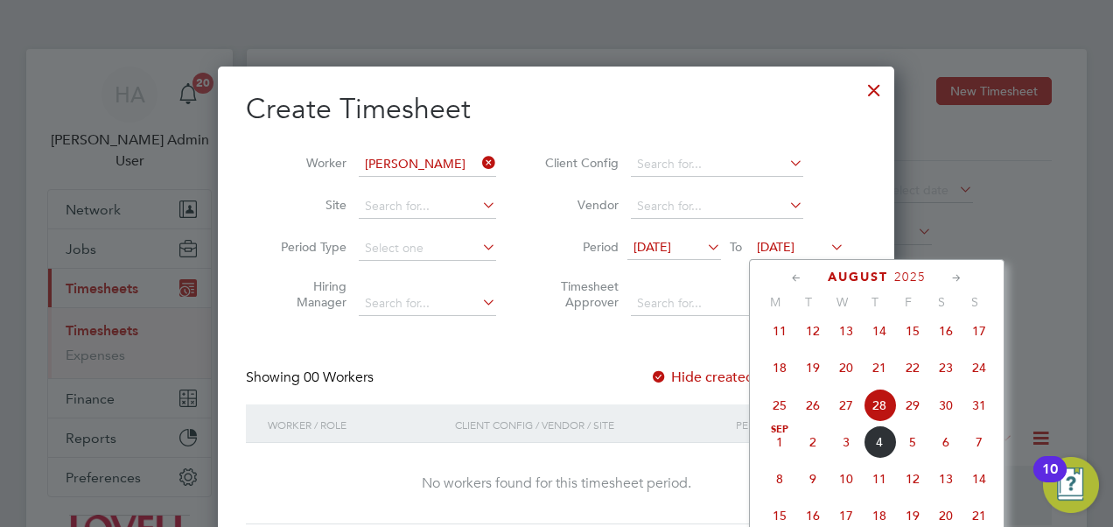
click at [921, 414] on span "29" at bounding box center [912, 404] width 33 height 33
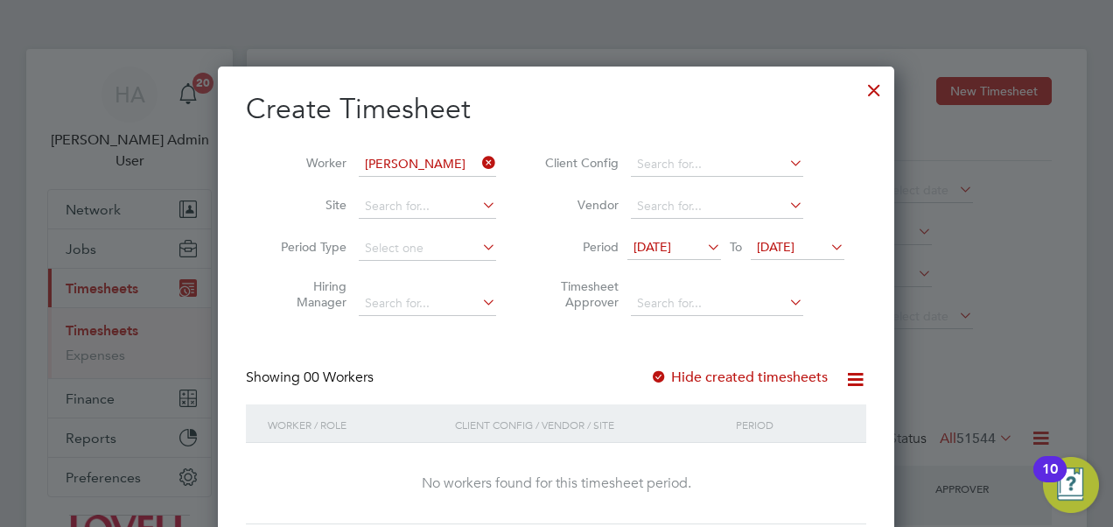
click at [873, 98] on div at bounding box center [873, 85] width 31 height 31
click at [878, 87] on div at bounding box center [873, 85] width 31 height 31
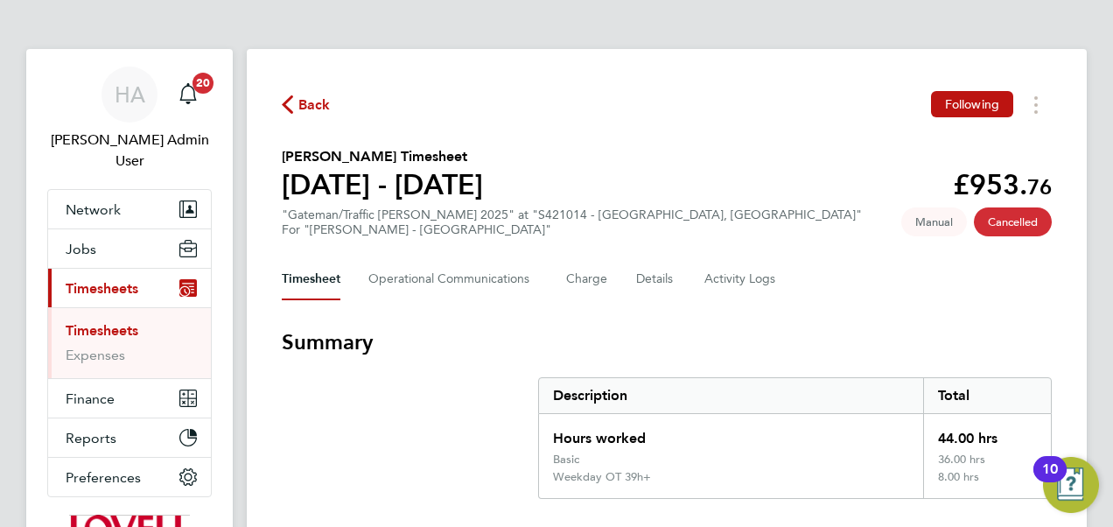
click at [303, 101] on span "Back" at bounding box center [314, 104] width 32 height 21
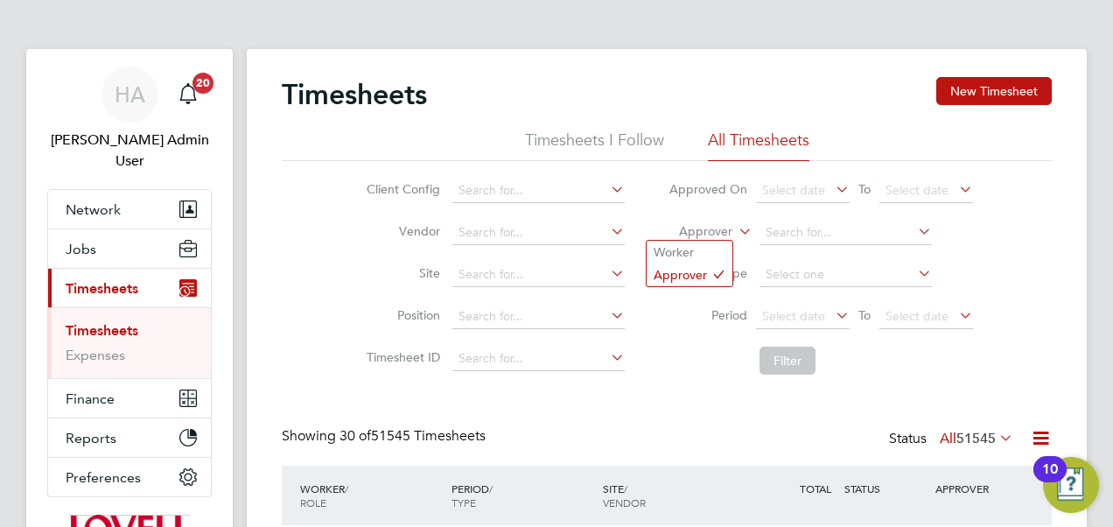
click at [735, 234] on icon at bounding box center [735, 227] width 0 height 16
click at [709, 254] on li "Worker" at bounding box center [689, 252] width 86 height 23
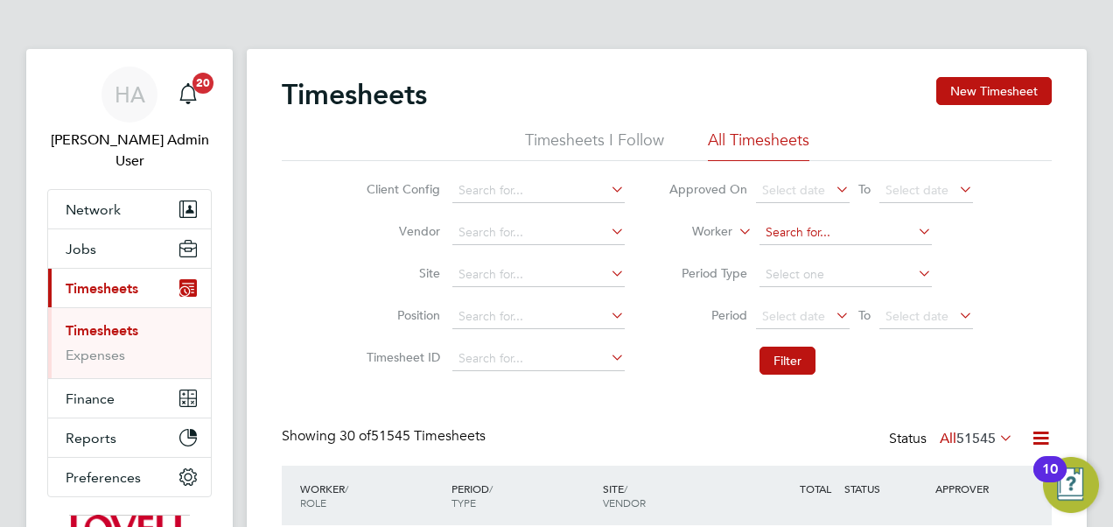
click at [822, 234] on input at bounding box center [845, 232] width 172 height 24
type input "B"
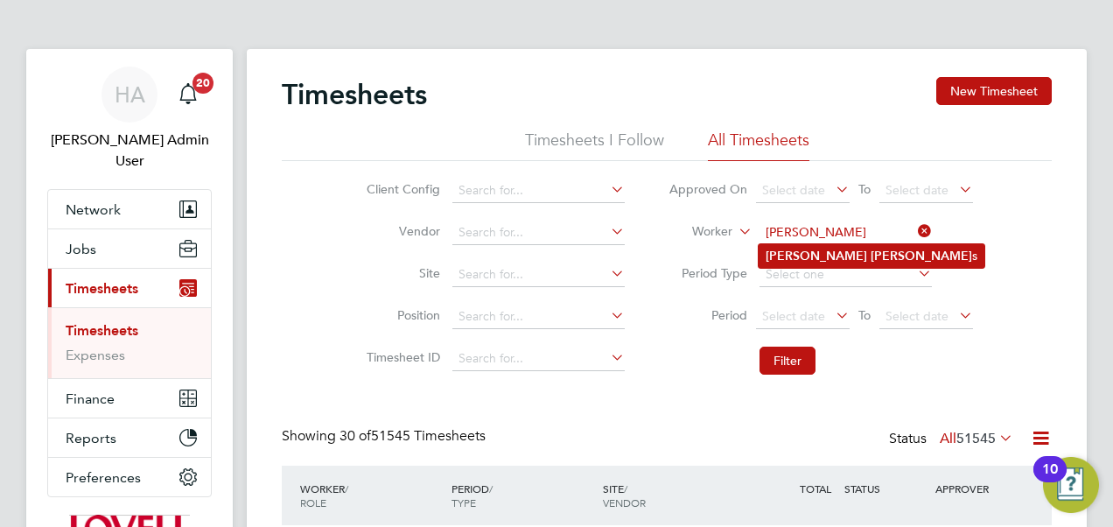
click at [870, 257] on b "[PERSON_NAME]" at bounding box center [920, 255] width 101 height 15
type input "[PERSON_NAME]"
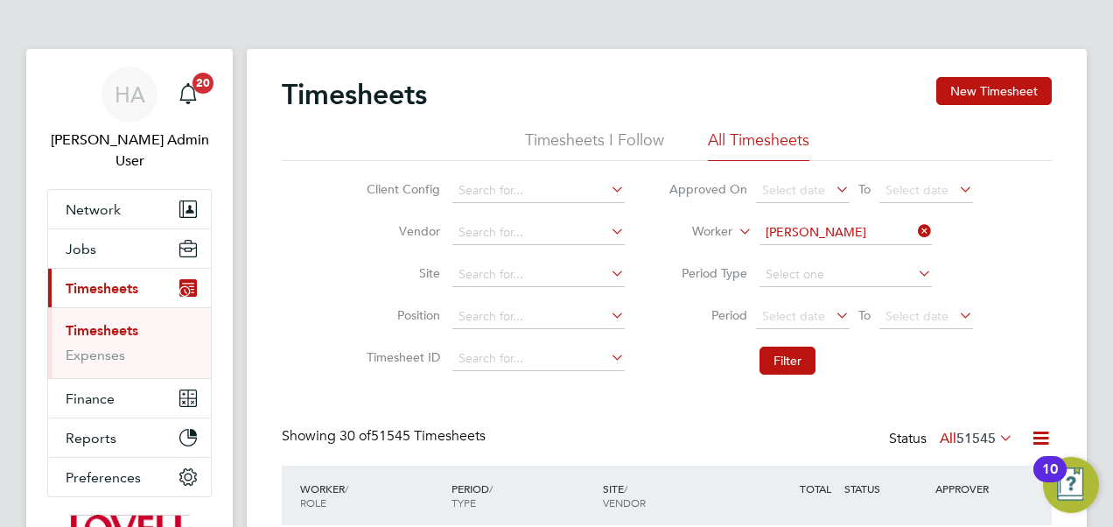
click at [777, 343] on li "Filter" at bounding box center [820, 360] width 348 height 45
click at [773, 362] on button "Filter" at bounding box center [787, 360] width 56 height 28
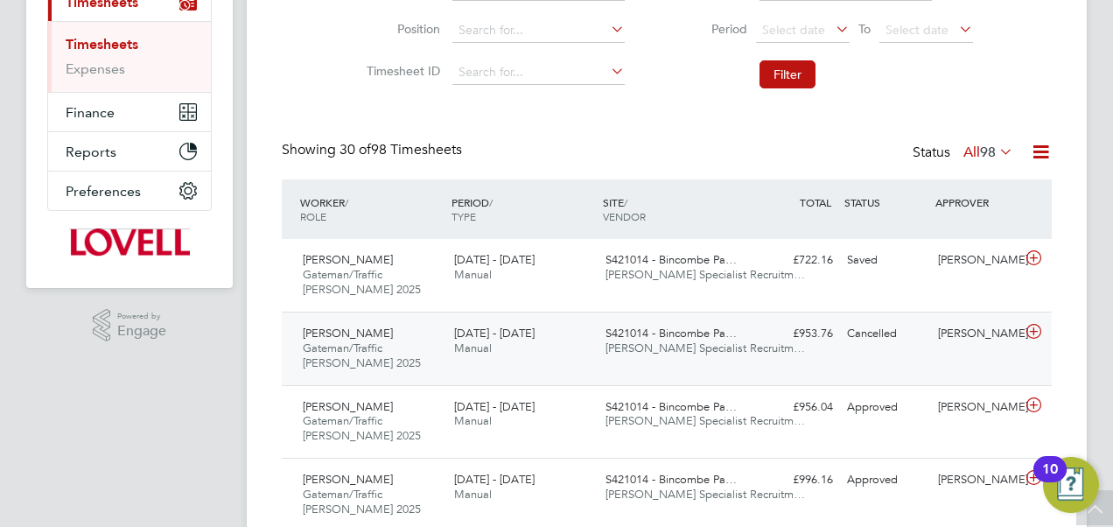
click at [681, 322] on div "S421014 - Bincombe Pa… Hays Specialist Recruitm…" at bounding box center [673, 341] width 151 height 44
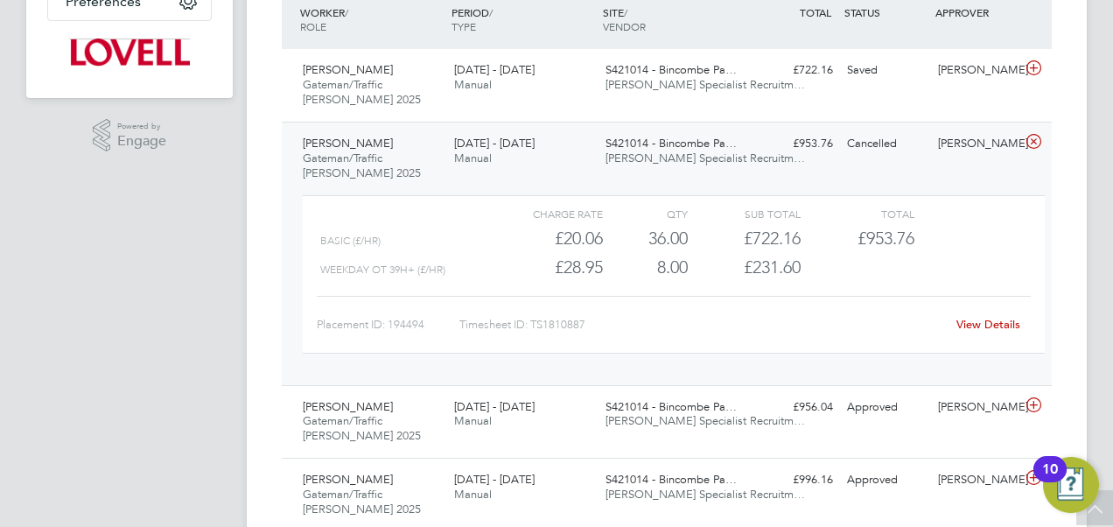
click at [966, 317] on link "View Details" at bounding box center [988, 324] width 64 height 15
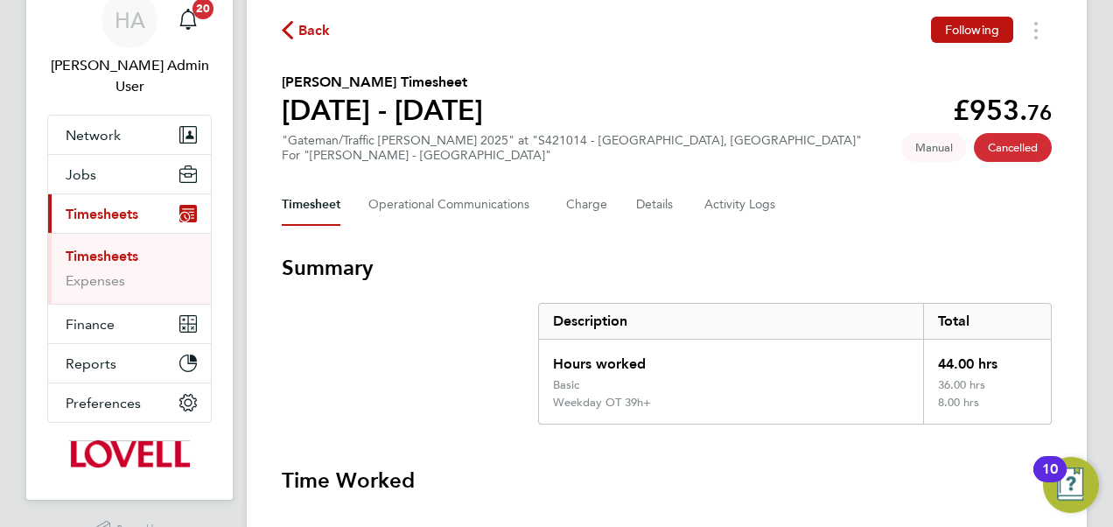
scroll to position [59, 0]
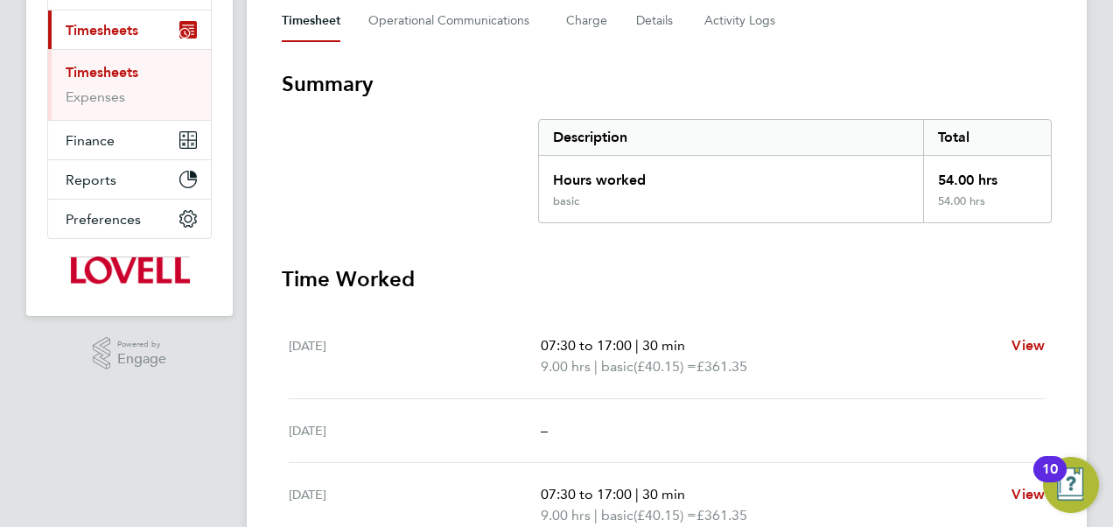
scroll to position [257, 0]
click at [737, 33] on Logs-tab "Activity Logs" at bounding box center [740, 22] width 73 height 42
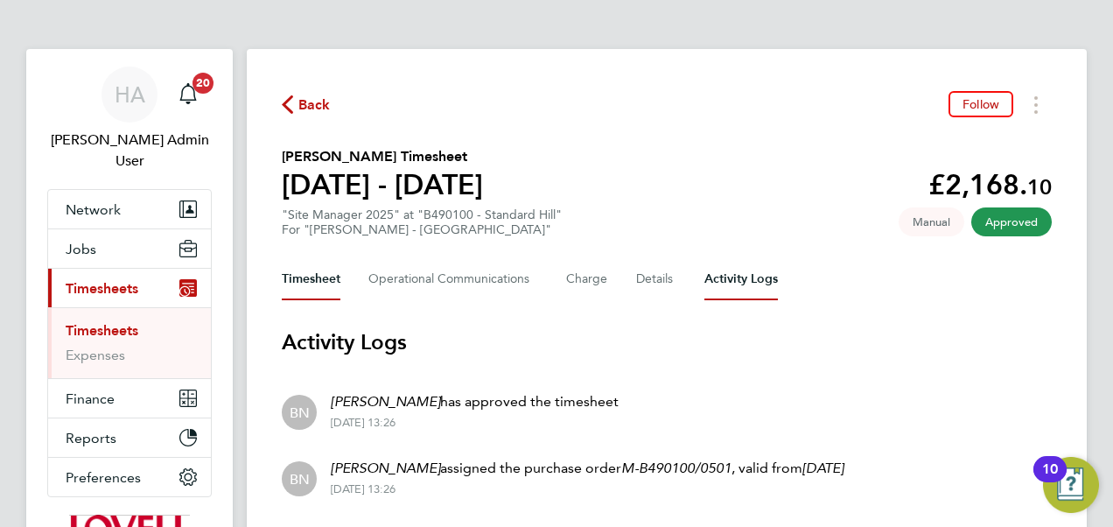
click at [308, 287] on button "Timesheet" at bounding box center [311, 279] width 59 height 42
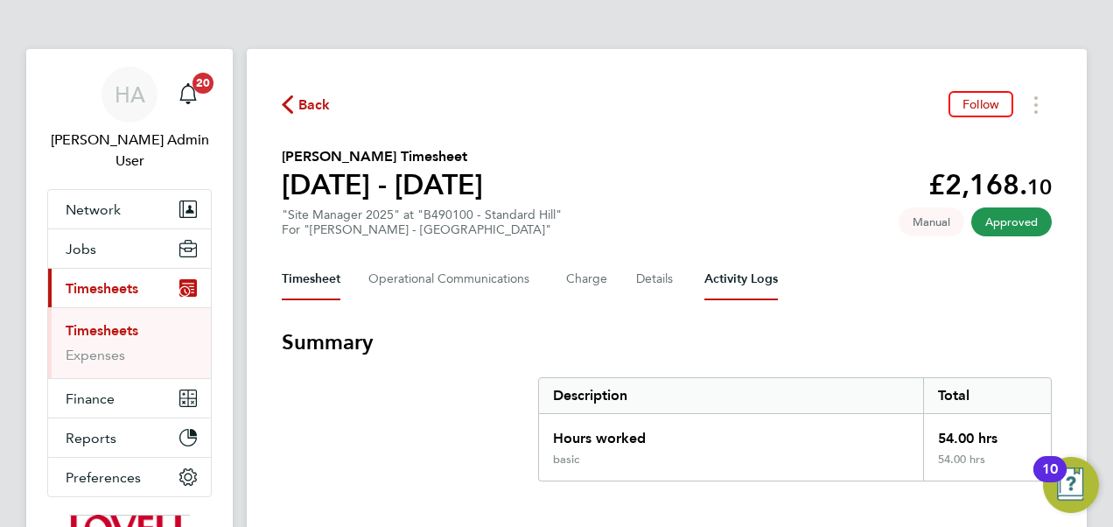
click at [733, 278] on Logs-tab "Activity Logs" at bounding box center [740, 279] width 73 height 42
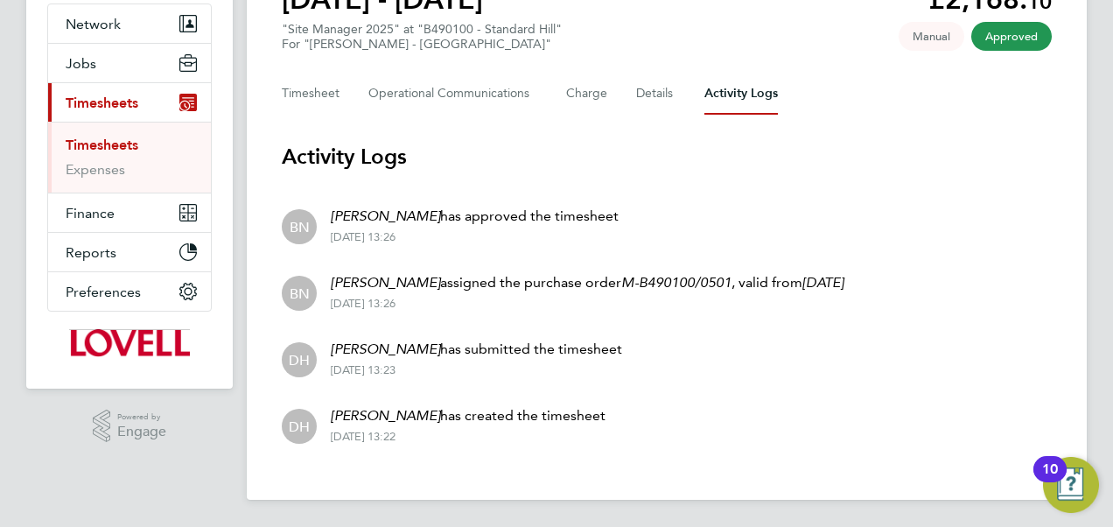
scroll to position [156, 0]
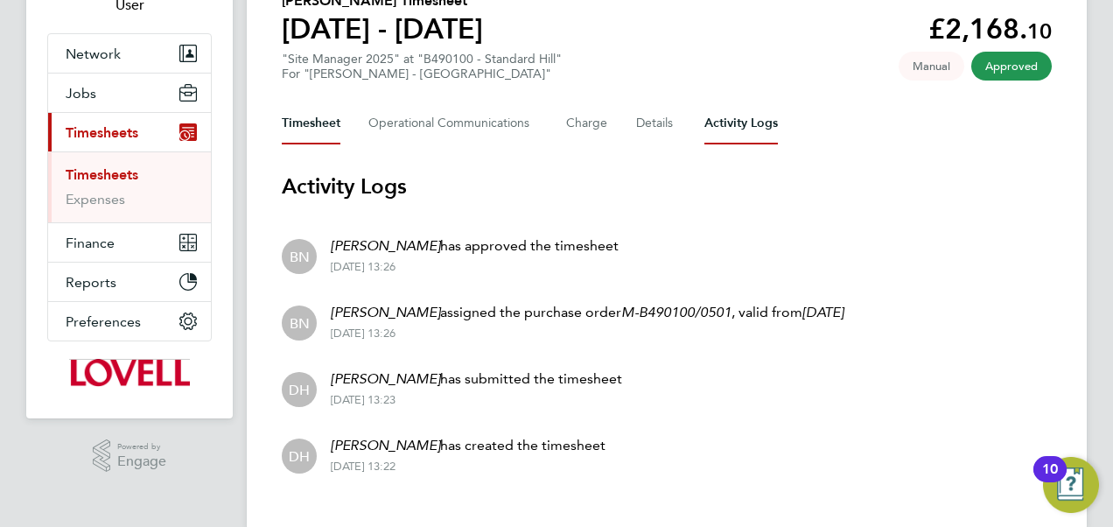
click at [292, 128] on button "Timesheet" at bounding box center [311, 123] width 59 height 42
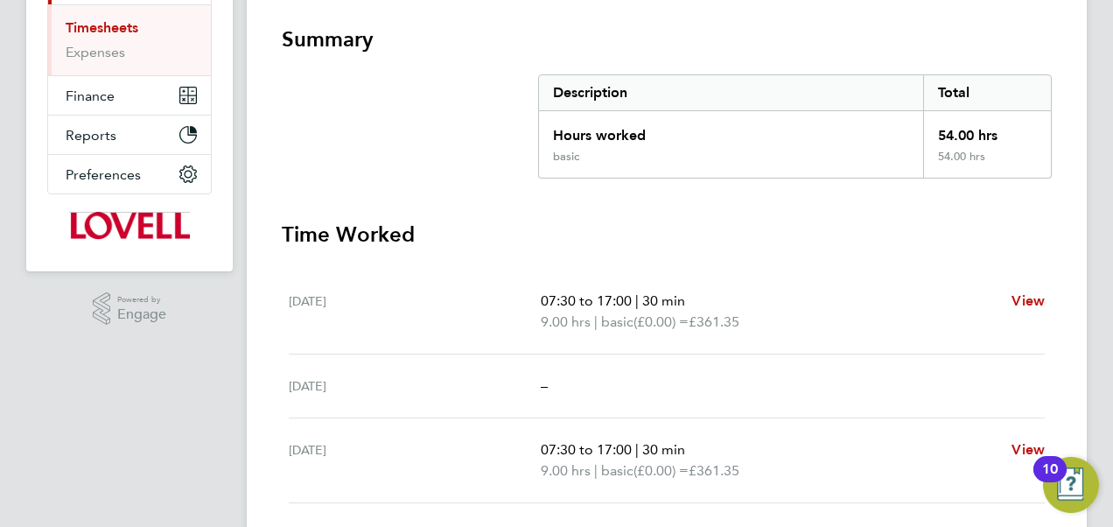
scroll to position [769, 0]
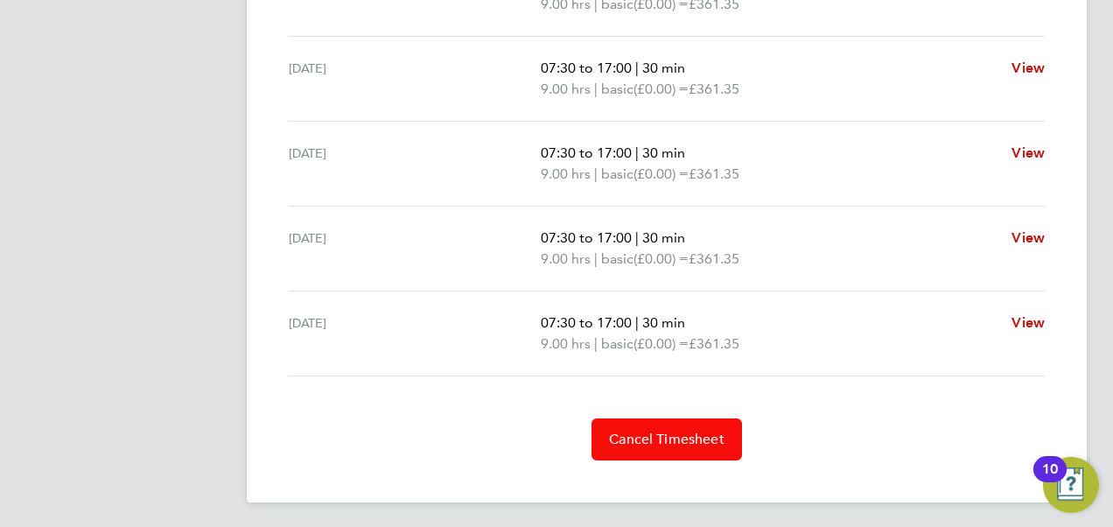
click at [674, 438] on span "Cancel Timesheet" at bounding box center [666, 438] width 115 height 17
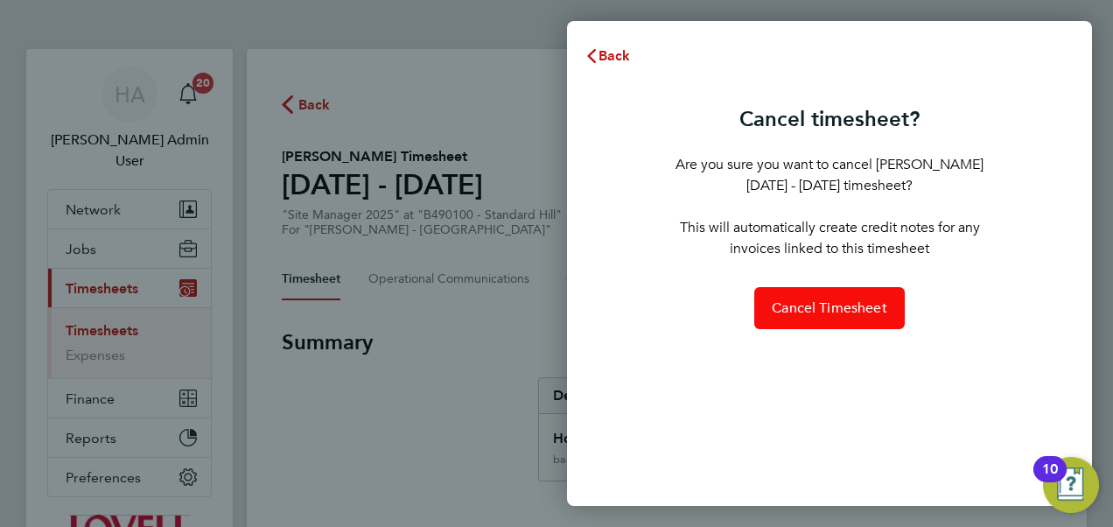
click at [815, 308] on span "Cancel Timesheet" at bounding box center [829, 307] width 115 height 17
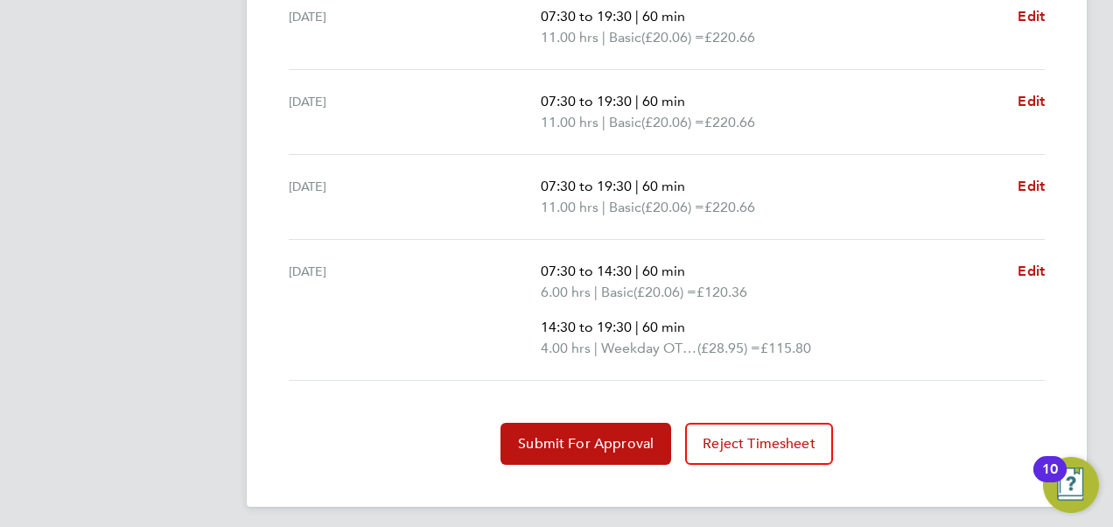
scroll to position [800, 0]
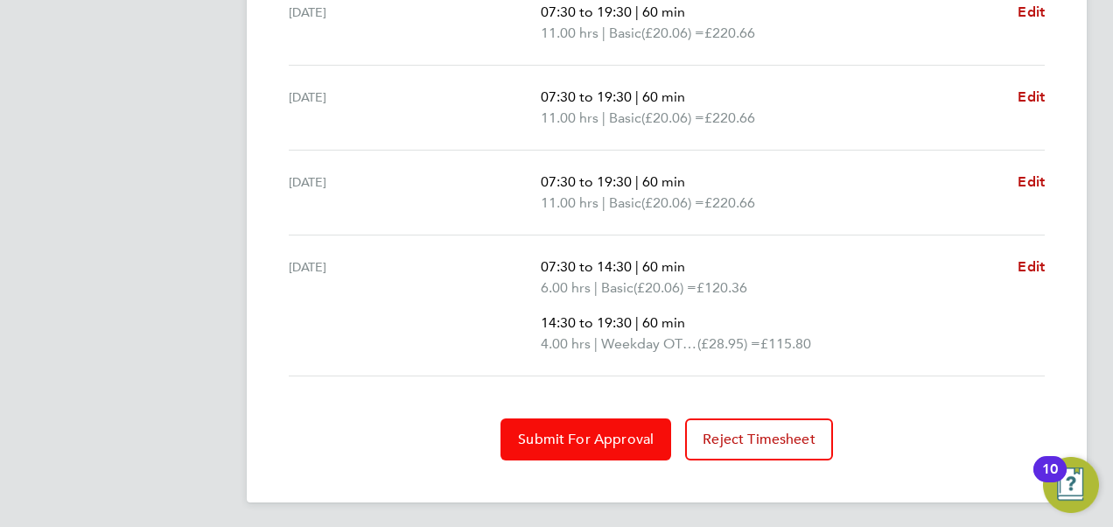
click at [613, 430] on span "Submit For Approval" at bounding box center [586, 438] width 136 height 17
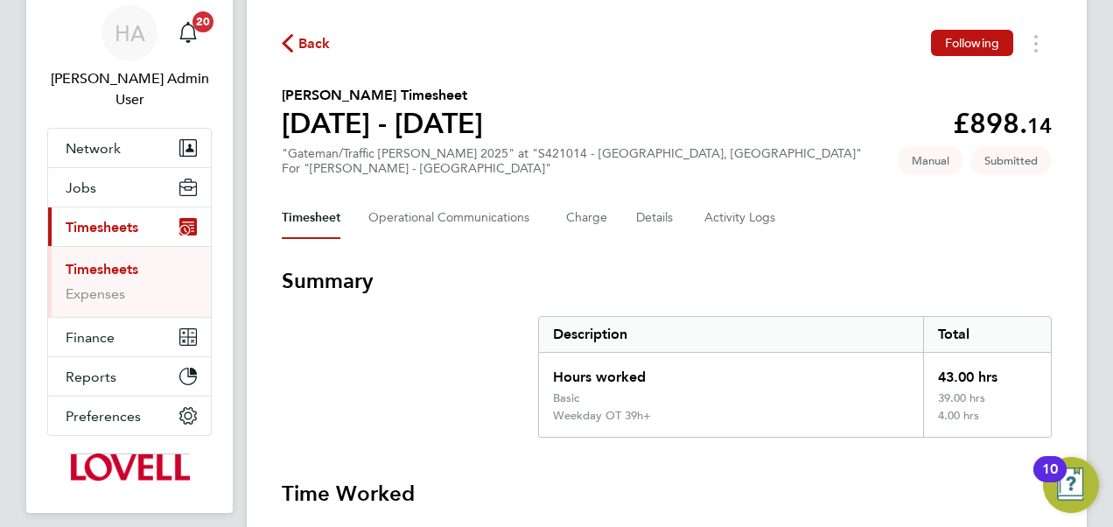
scroll to position [0, 0]
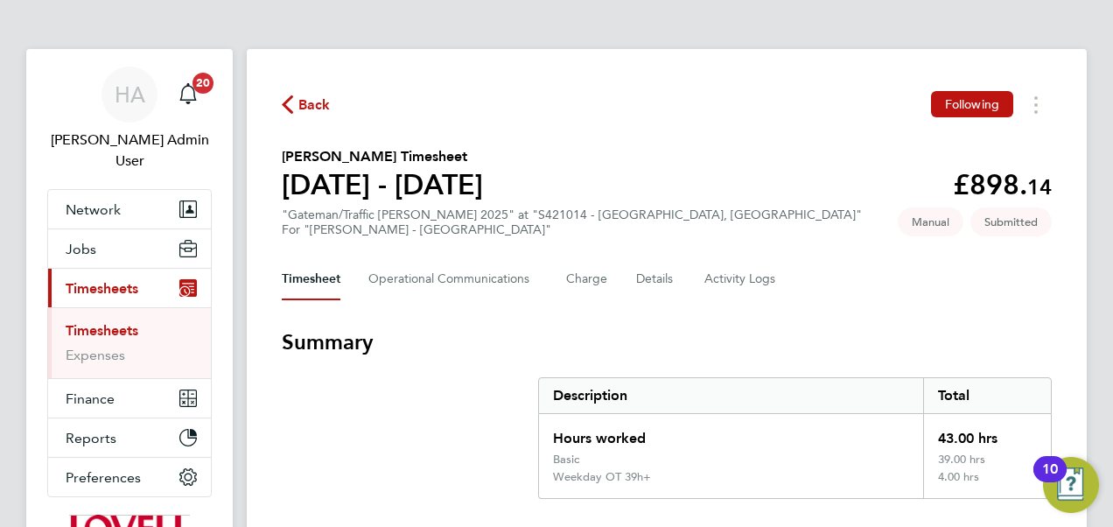
click at [319, 103] on span "Back" at bounding box center [314, 104] width 32 height 21
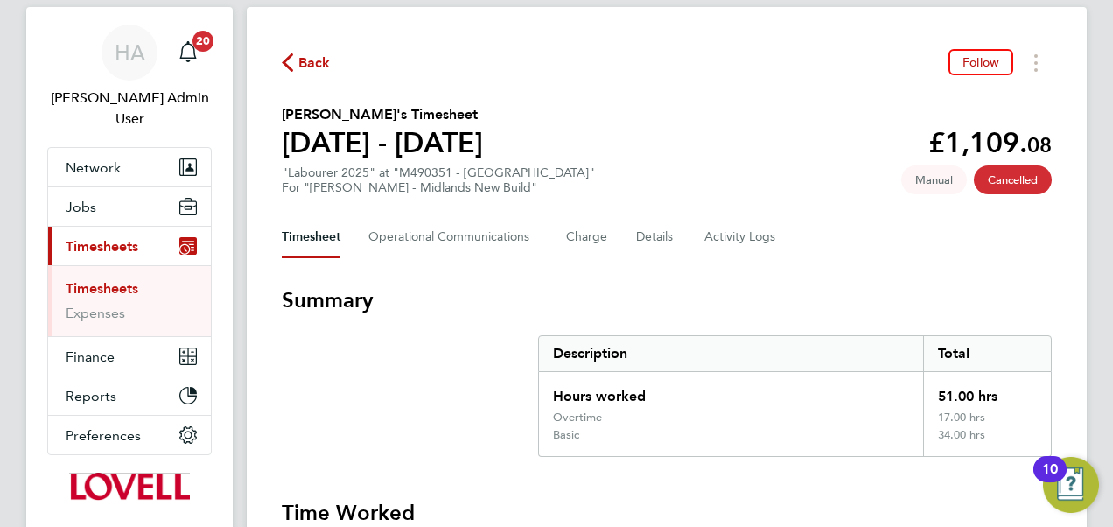
scroll to position [35, 0]
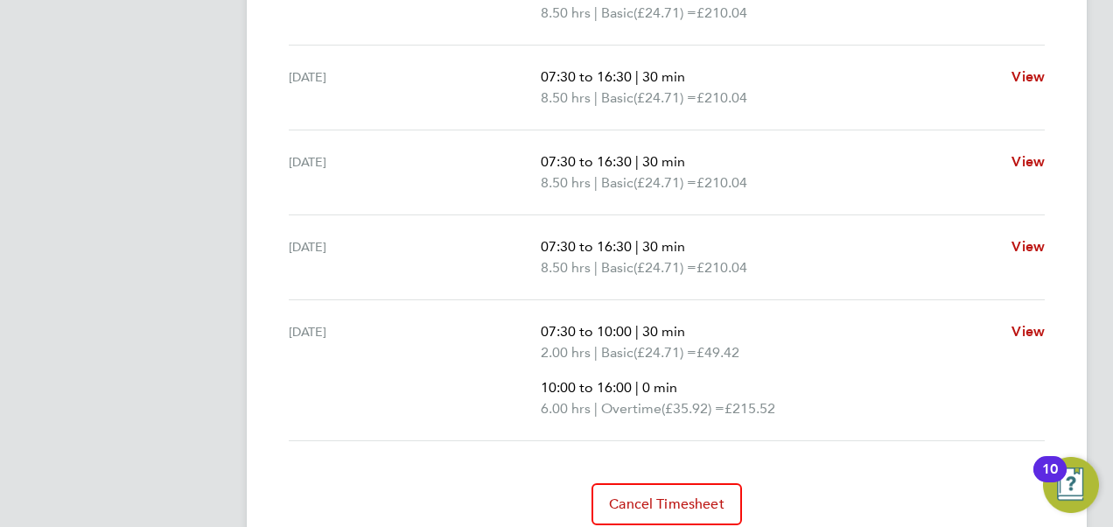
scroll to position [821, 0]
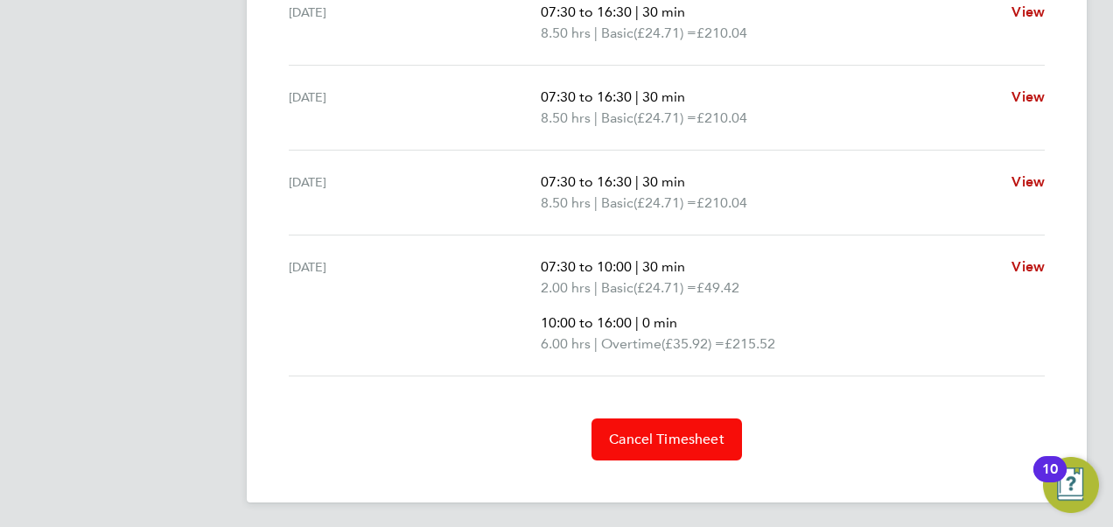
click at [646, 430] on span "Cancel Timesheet" at bounding box center [666, 438] width 115 height 17
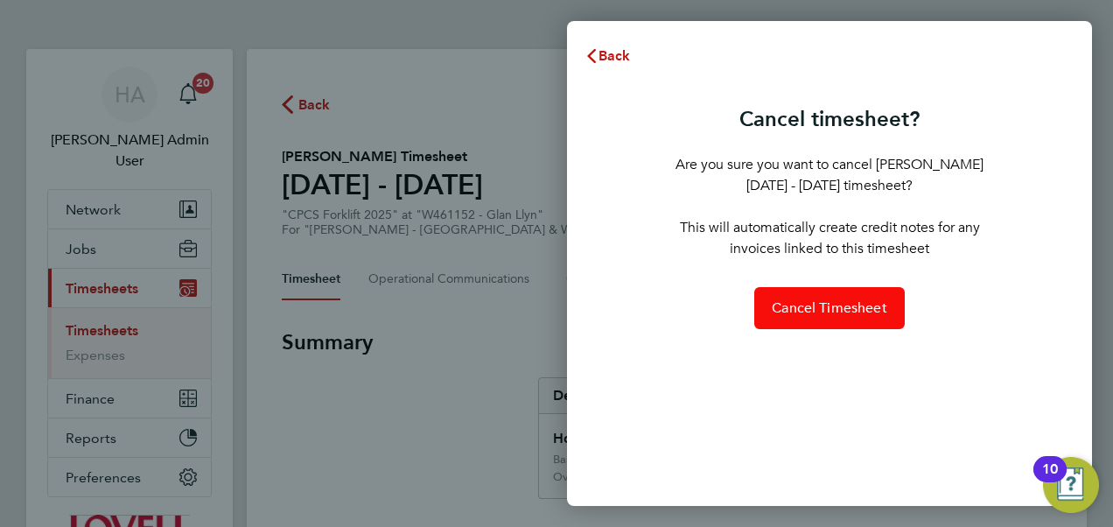
click at [802, 316] on button "Cancel Timesheet" at bounding box center [829, 308] width 150 height 42
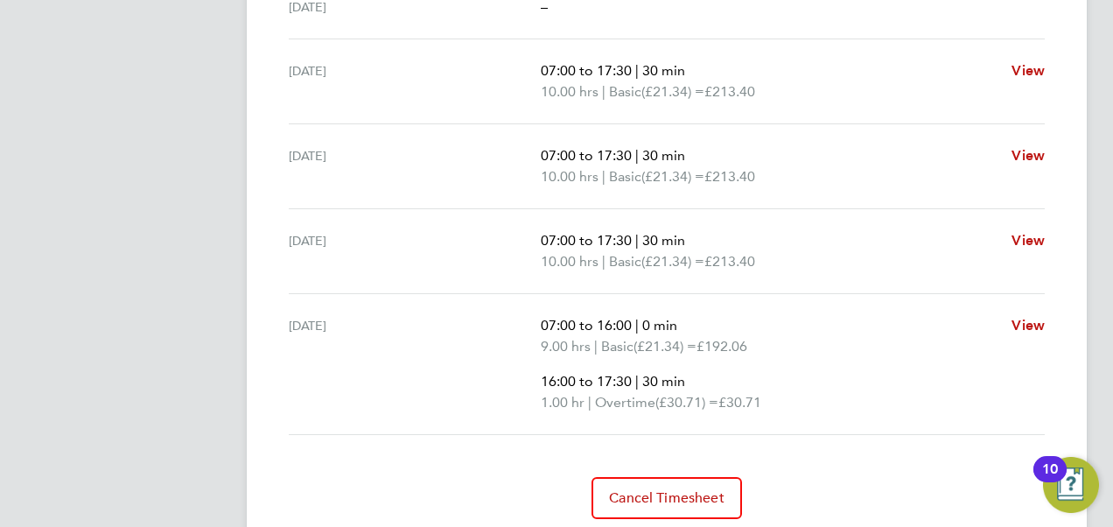
scroll to position [821, 0]
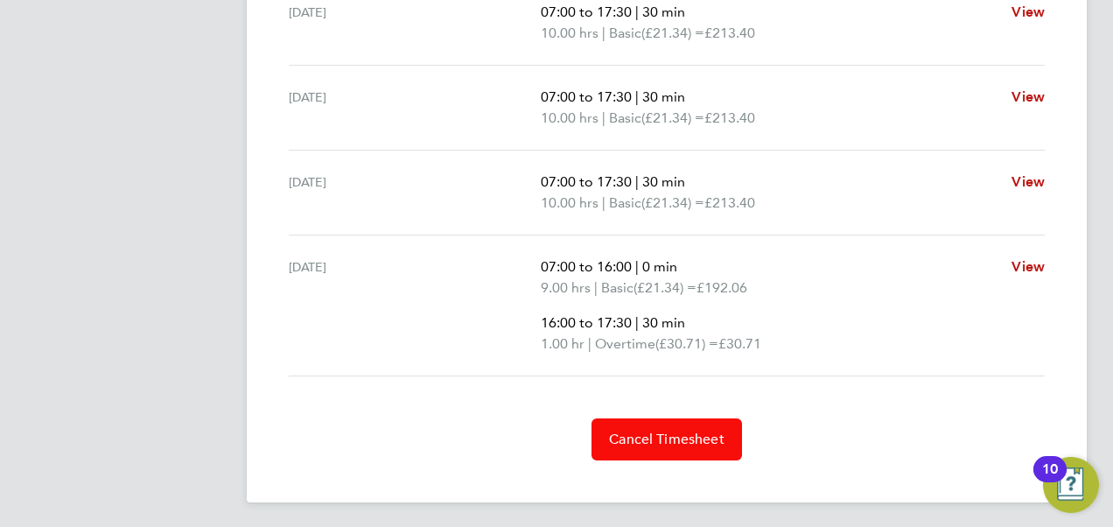
click at [663, 423] on button "Cancel Timesheet" at bounding box center [666, 439] width 150 height 42
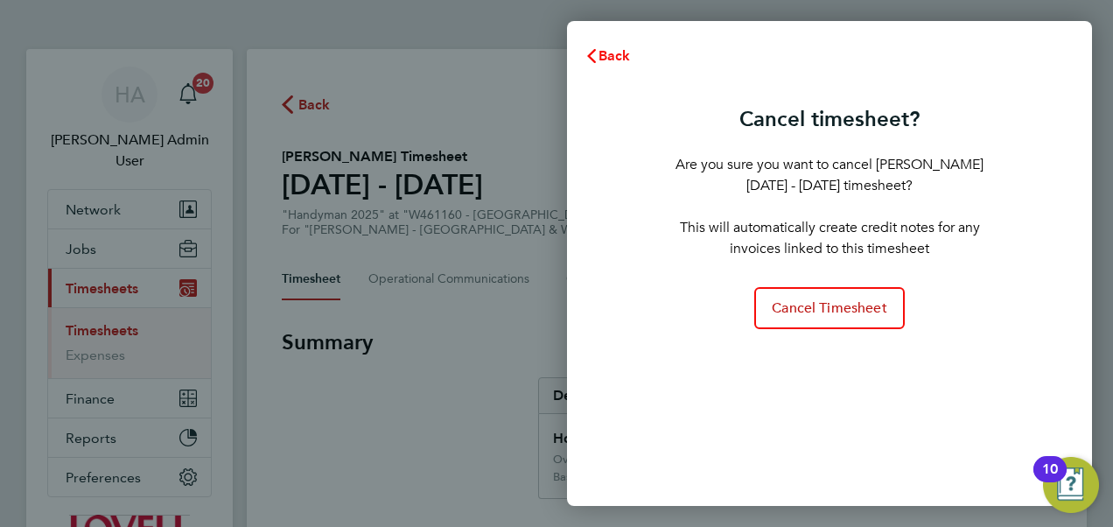
click at [604, 47] on span "Back" at bounding box center [614, 55] width 32 height 17
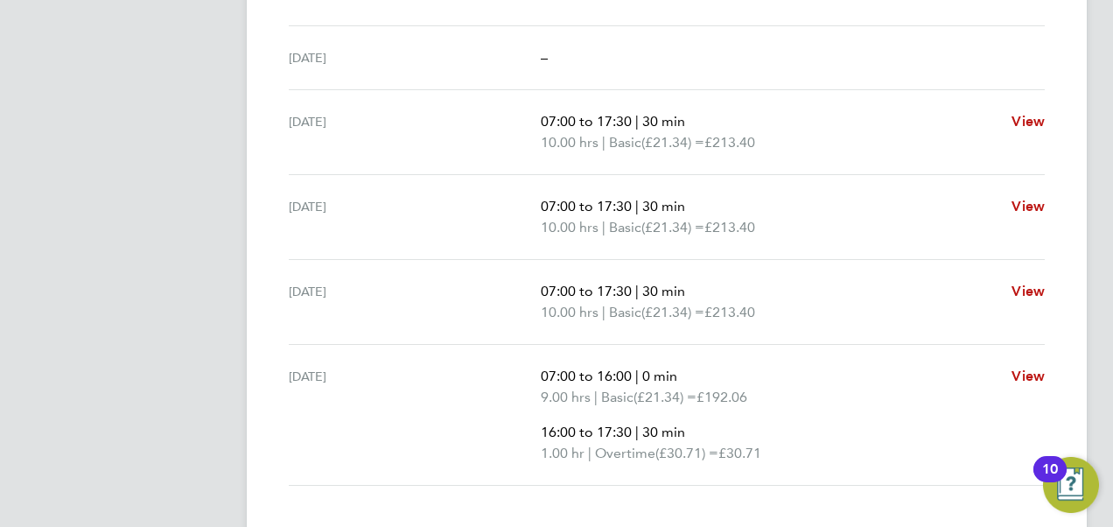
scroll to position [821, 0]
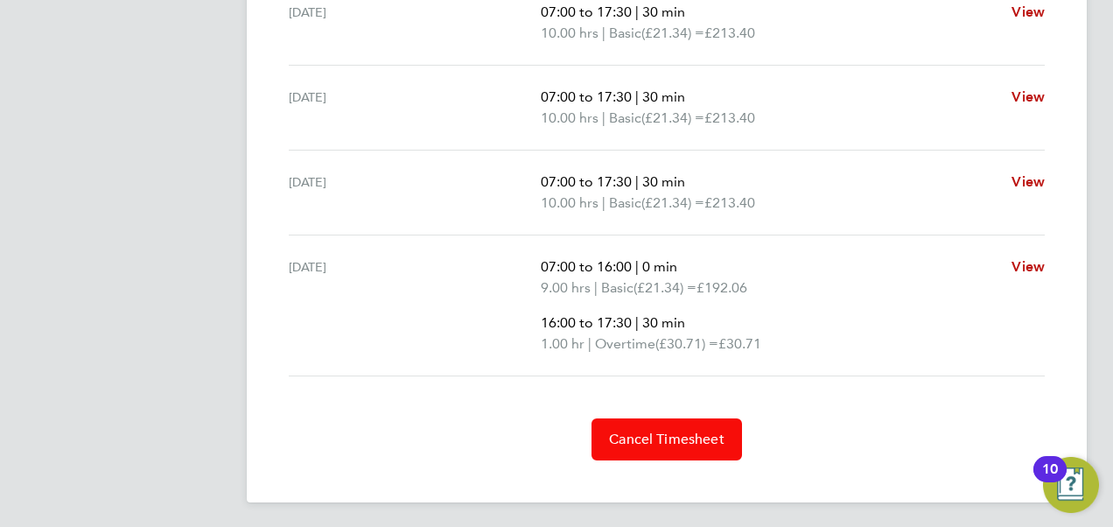
click at [674, 434] on span "Cancel Timesheet" at bounding box center [666, 438] width 115 height 17
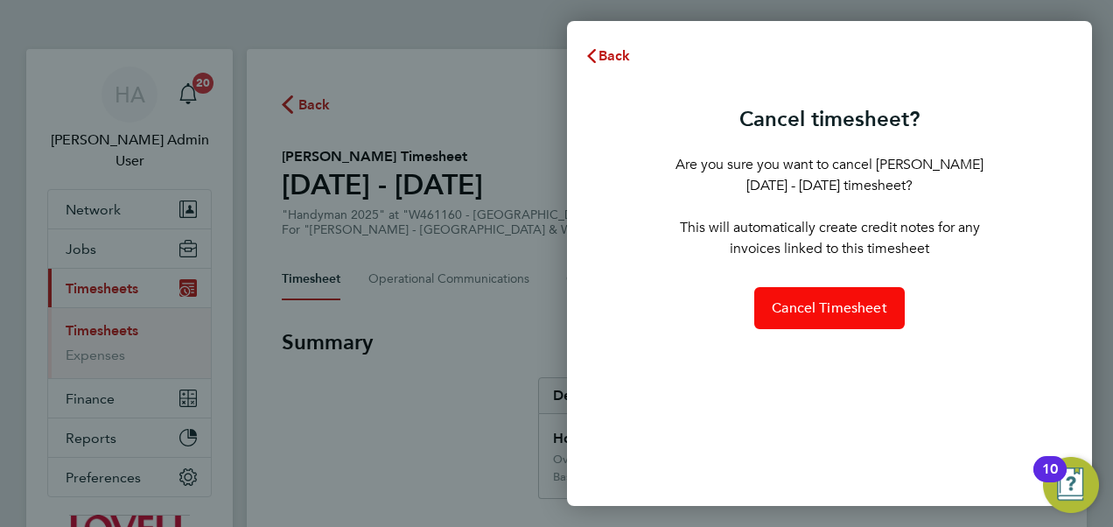
click at [836, 308] on span "Cancel Timesheet" at bounding box center [829, 307] width 115 height 17
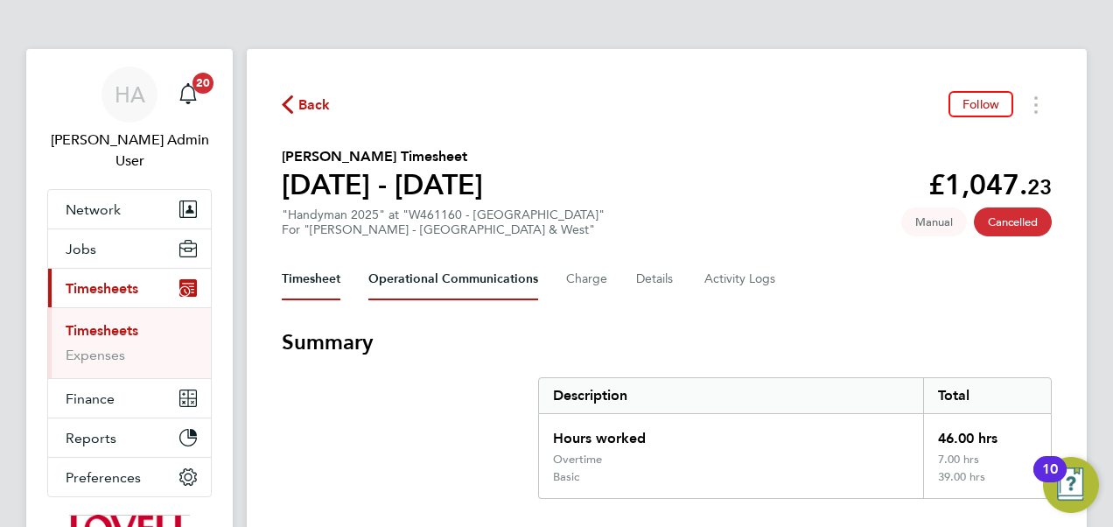
click at [509, 277] on Communications-tab "Operational Communications" at bounding box center [453, 279] width 170 height 42
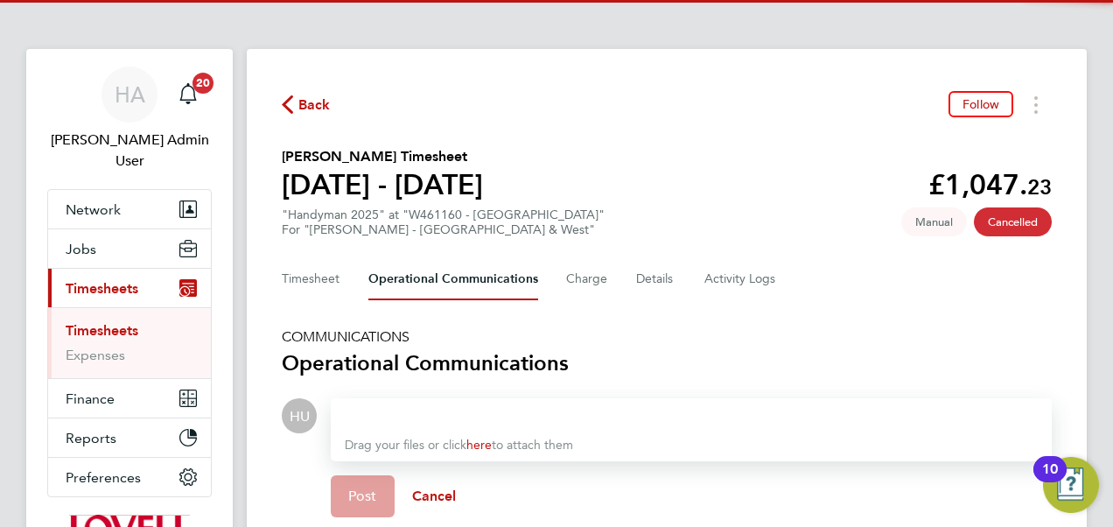
click at [464, 412] on div at bounding box center [691, 415] width 693 height 21
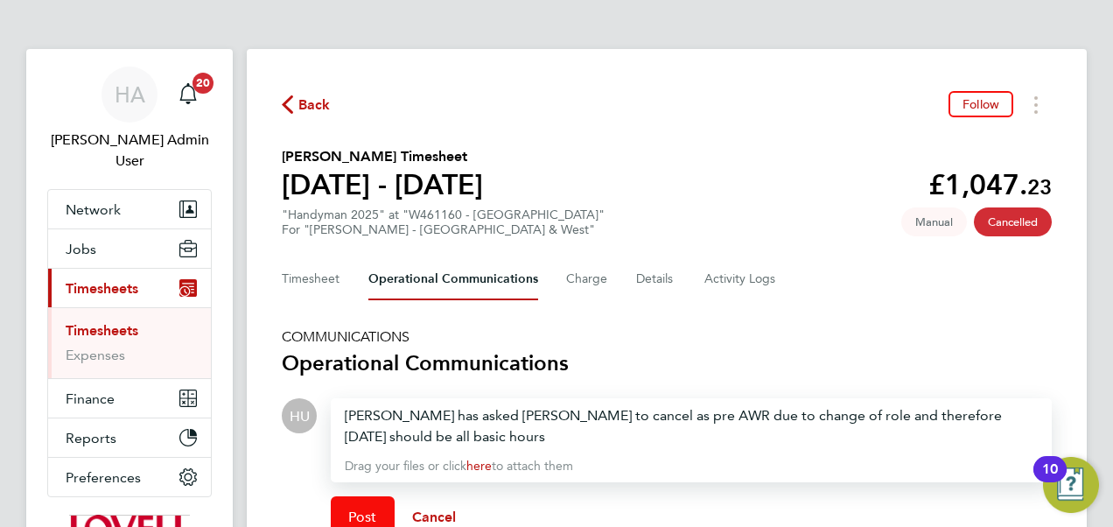
click at [365, 508] on span "Post" at bounding box center [362, 516] width 29 height 17
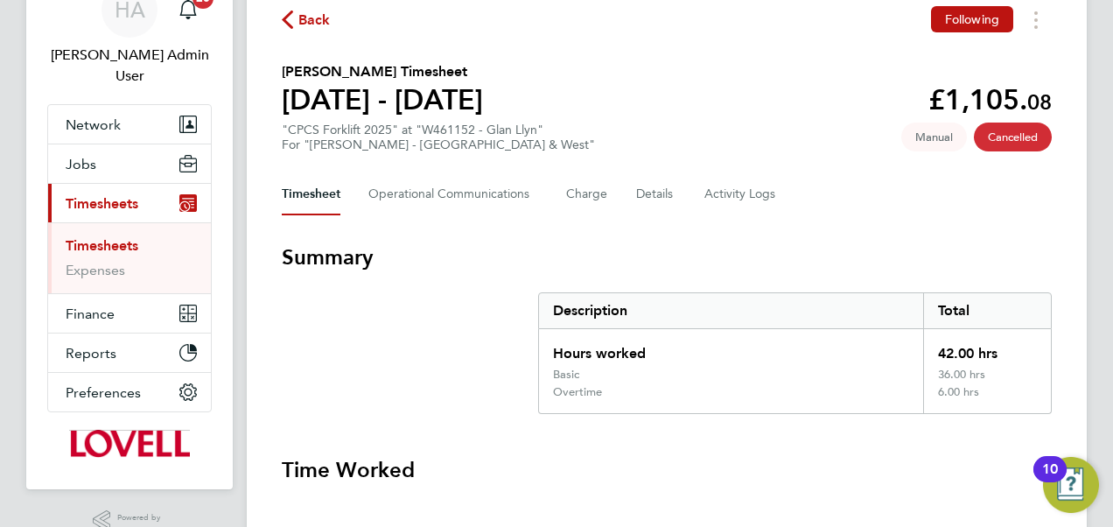
scroll to position [83, 0]
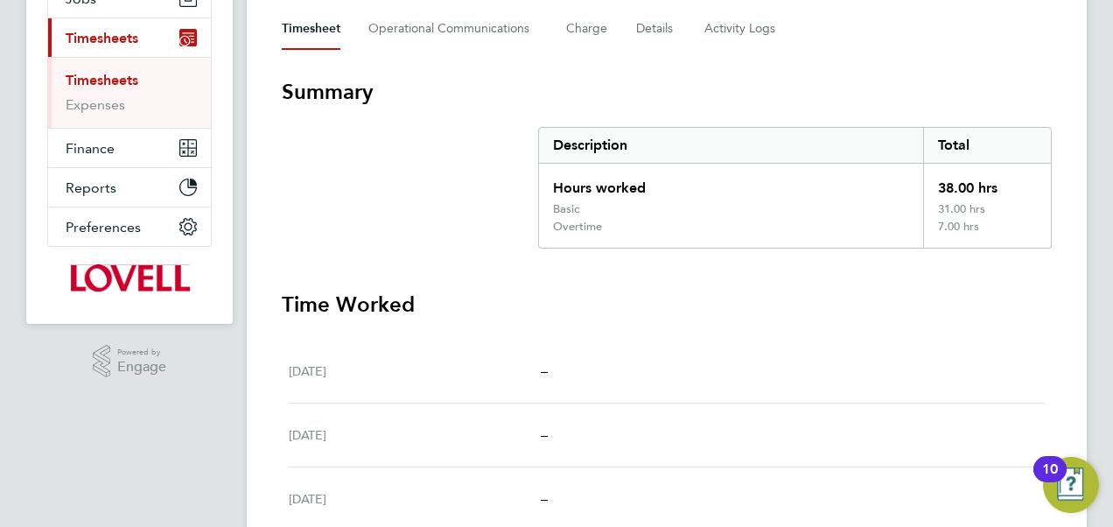
scroll to position [182, 0]
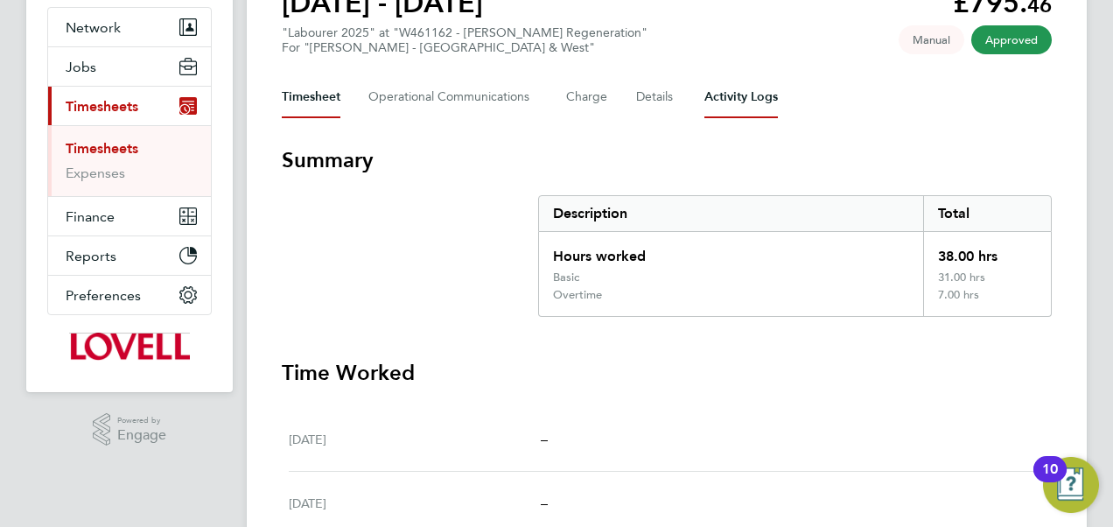
click at [730, 102] on Logs-tab "Activity Logs" at bounding box center [740, 97] width 73 height 42
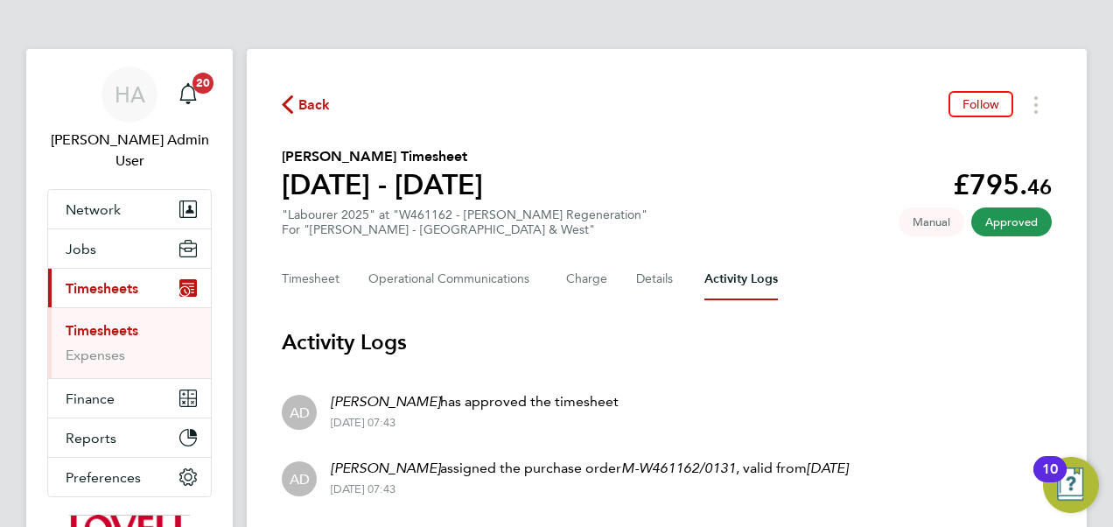
click at [303, 102] on span "Back" at bounding box center [314, 104] width 32 height 21
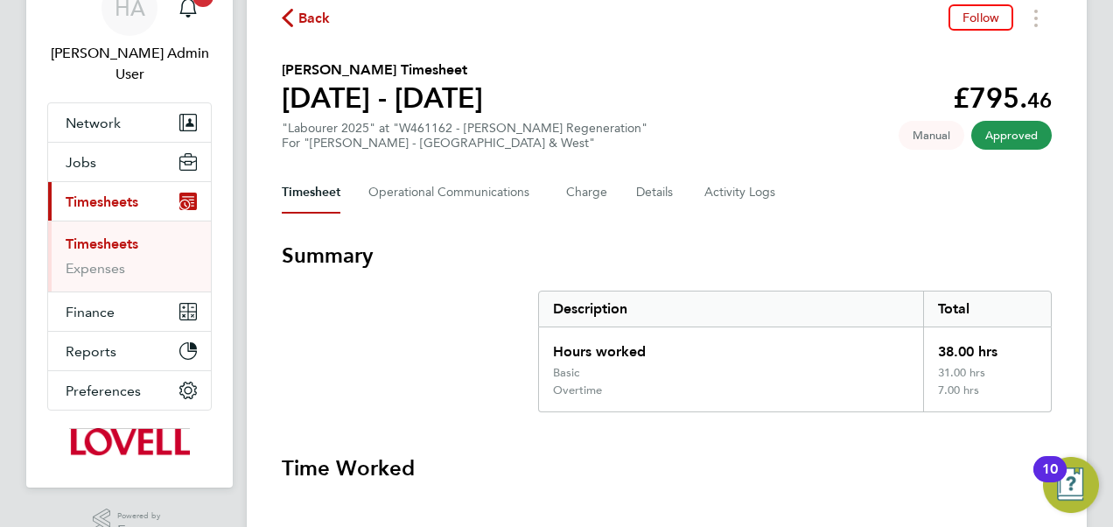
scroll to position [59, 0]
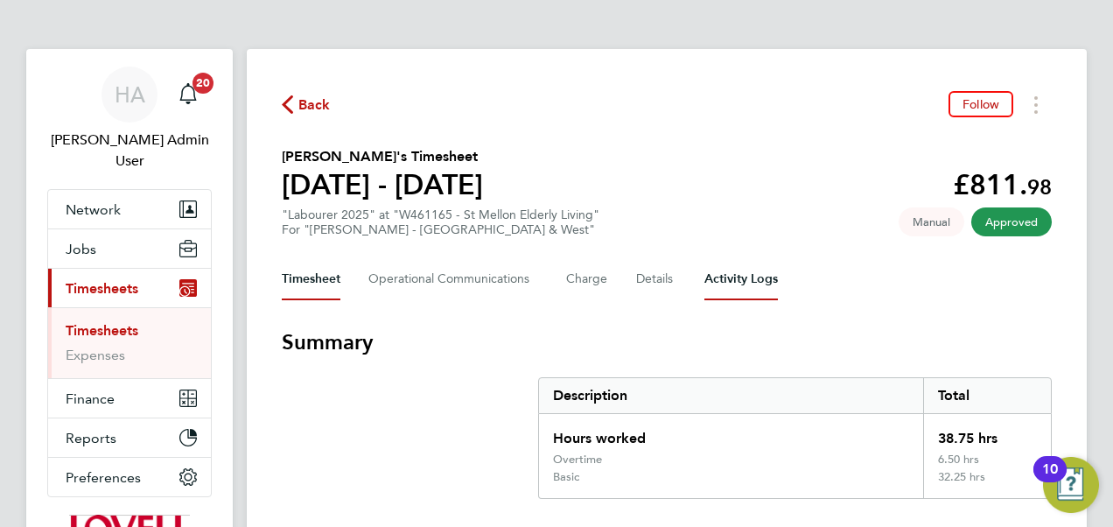
click at [744, 290] on Logs-tab "Activity Logs" at bounding box center [740, 279] width 73 height 42
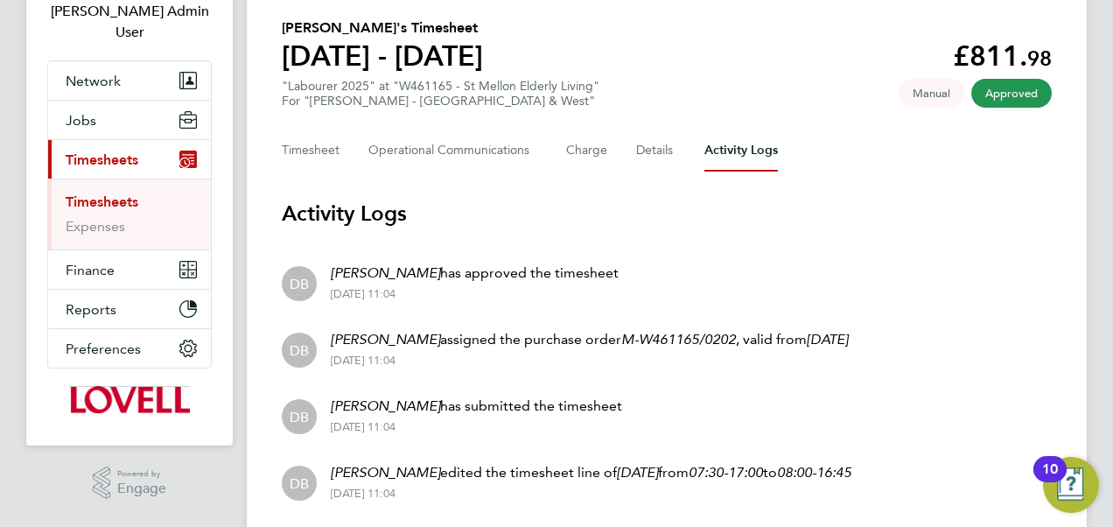
scroll to position [79, 0]
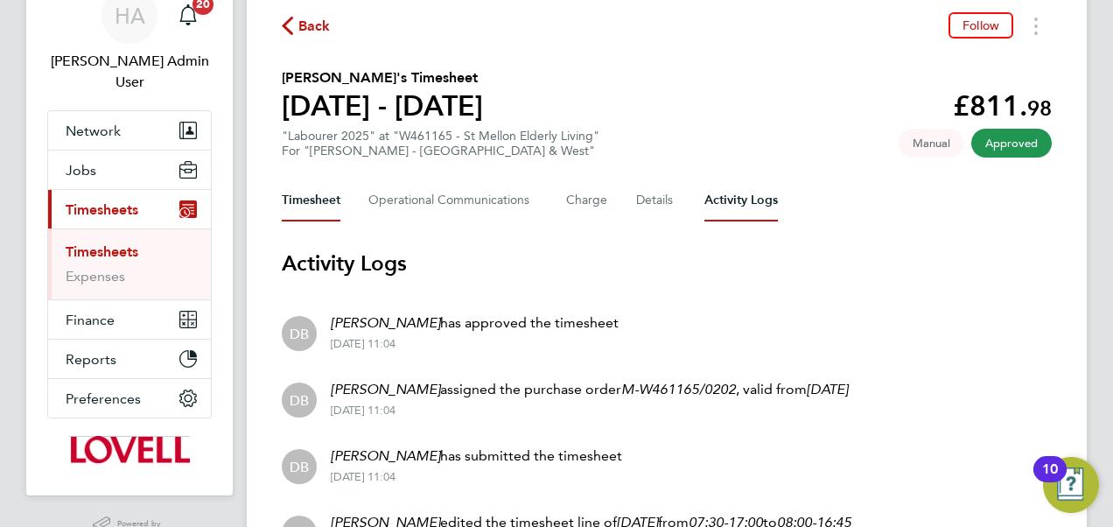
click at [306, 196] on button "Timesheet" at bounding box center [311, 200] width 59 height 42
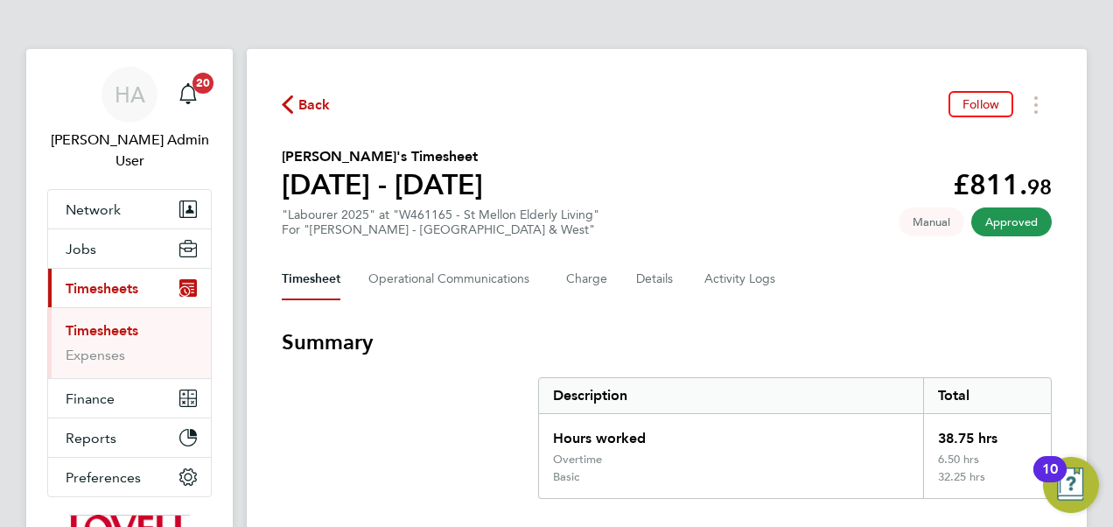
click at [309, 98] on span "Back" at bounding box center [314, 104] width 32 height 21
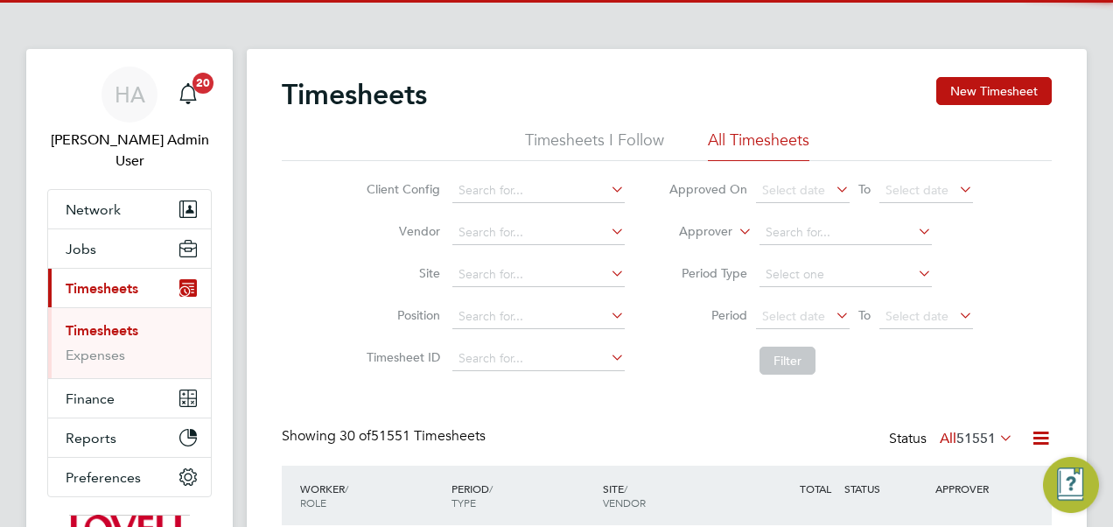
click at [735, 233] on icon at bounding box center [735, 227] width 0 height 16
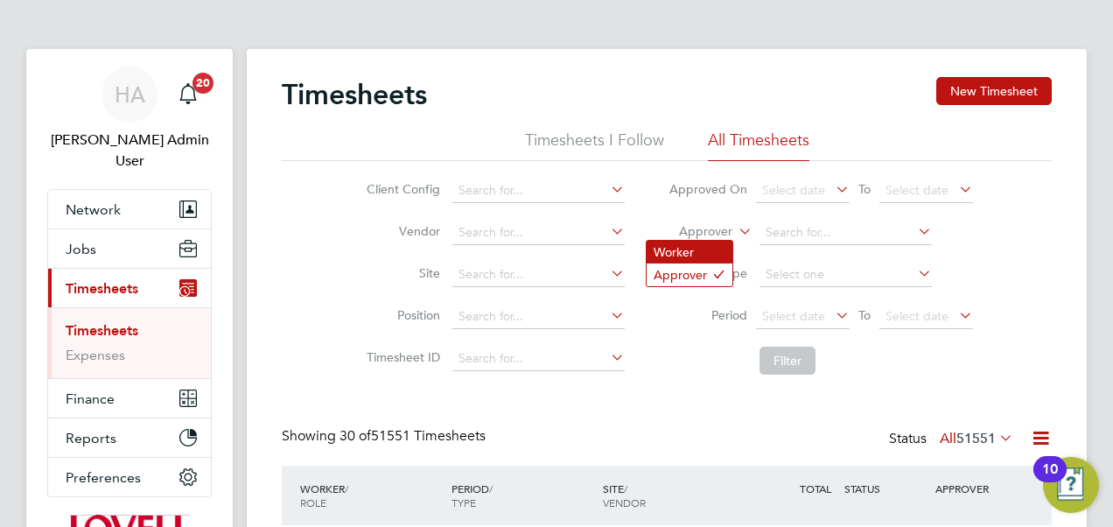
click at [698, 243] on li "Worker" at bounding box center [689, 252] width 86 height 23
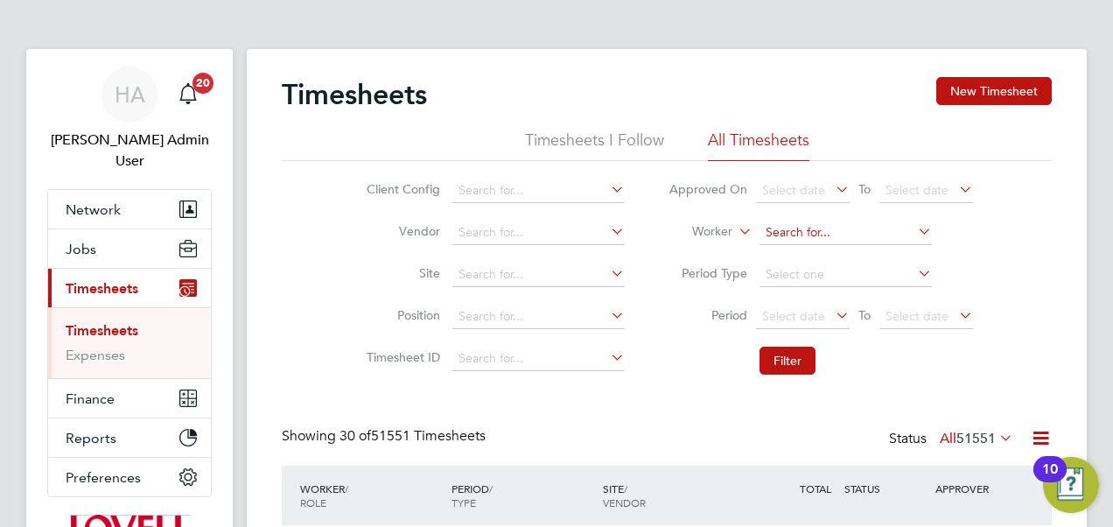
click at [800, 231] on input at bounding box center [845, 232] width 172 height 24
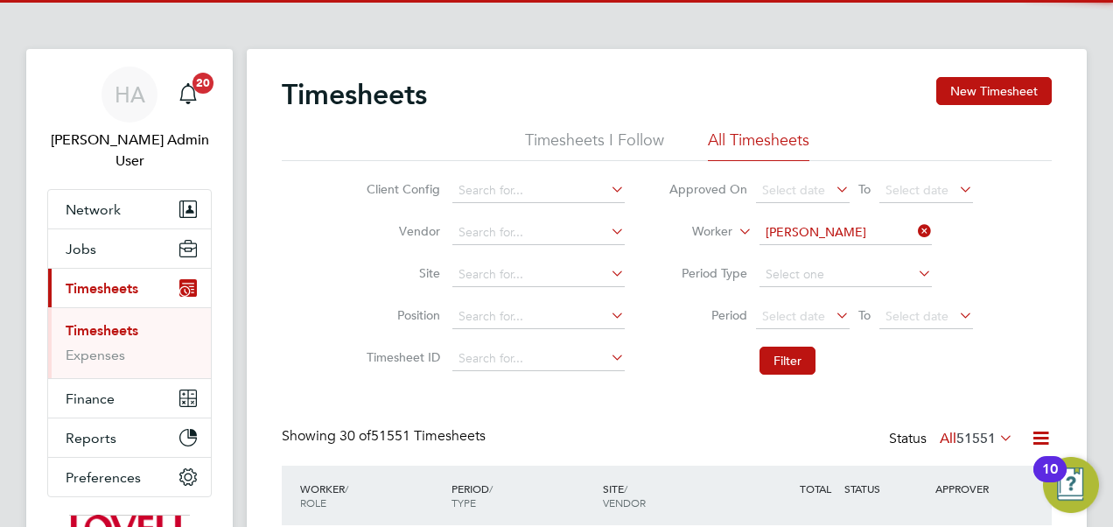
click at [870, 252] on b "[PERSON_NAME]" at bounding box center [920, 255] width 101 height 15
type input "[PERSON_NAME]"
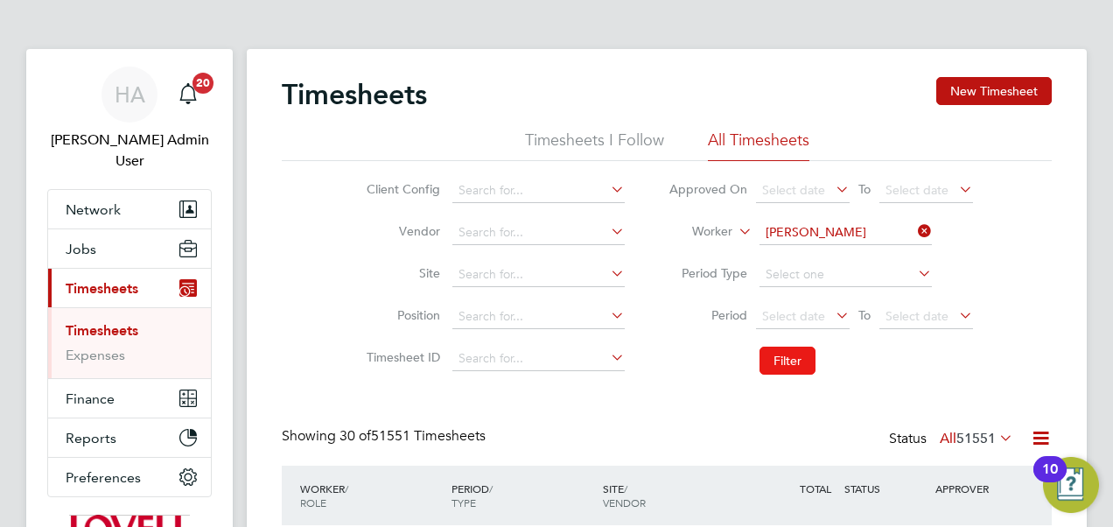
click at [775, 350] on button "Filter" at bounding box center [787, 360] width 56 height 28
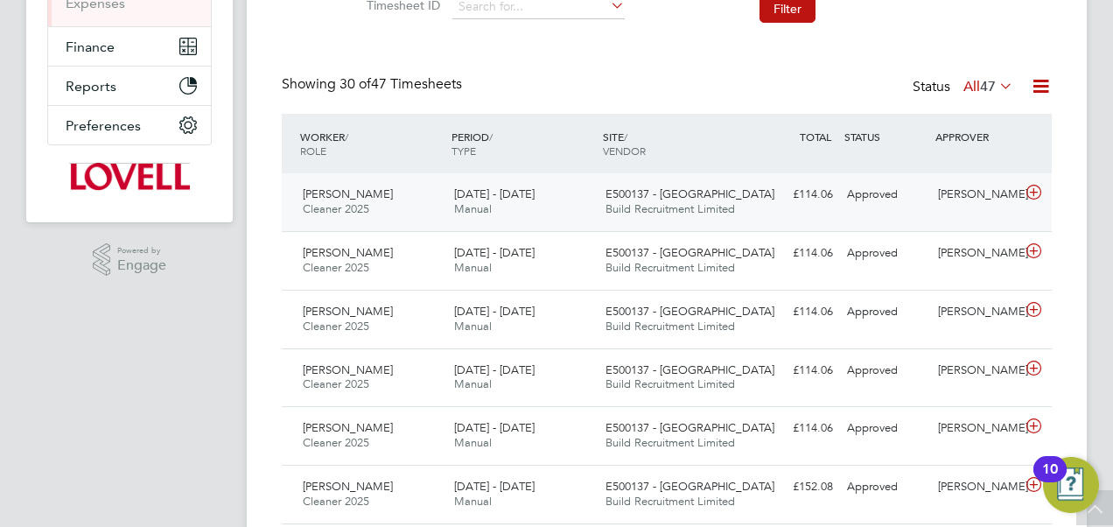
click at [654, 194] on span "E500137 - [GEOGRAPHIC_DATA]" at bounding box center [689, 193] width 169 height 15
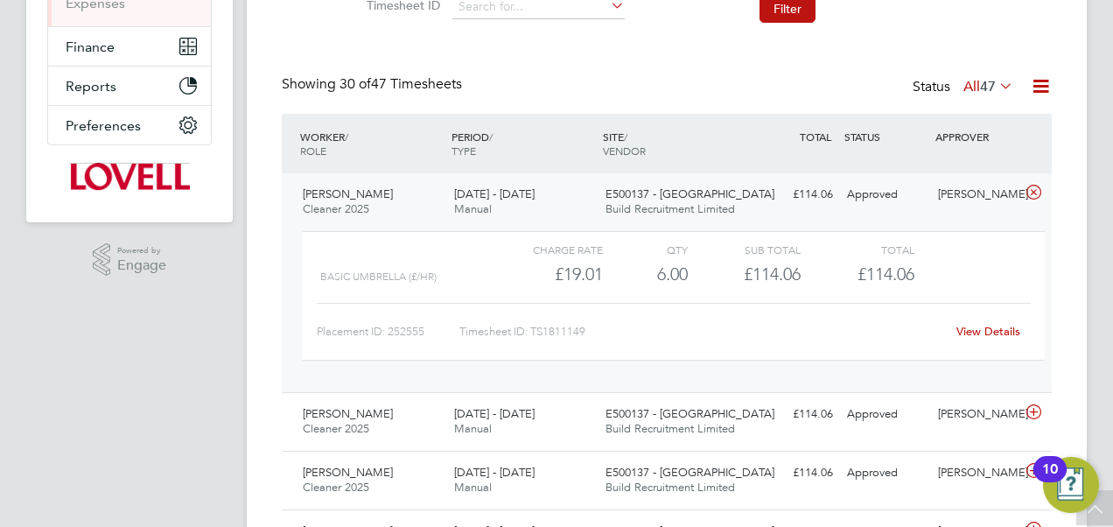
click at [961, 331] on link "View Details" at bounding box center [988, 331] width 64 height 15
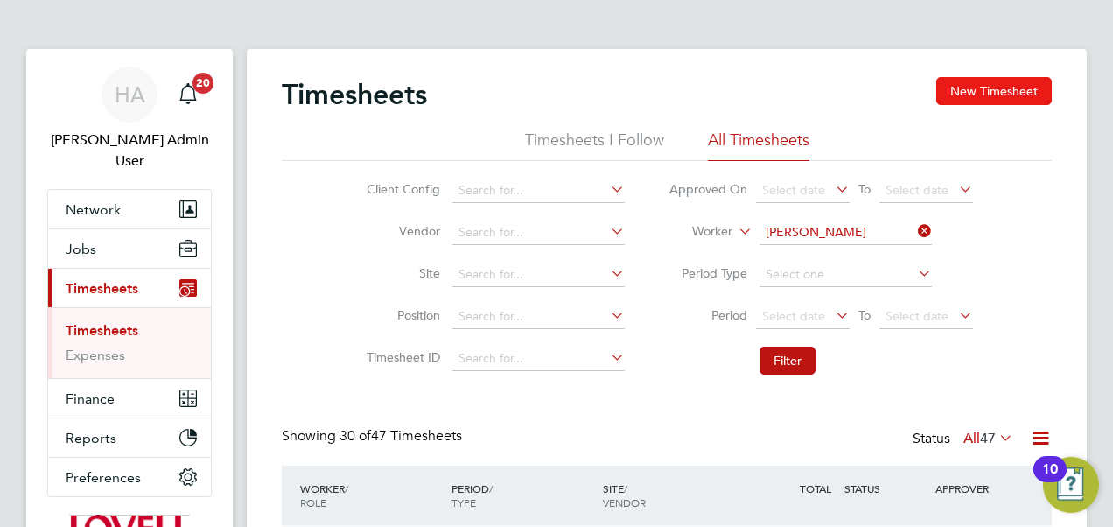
click at [980, 90] on button "New Timesheet" at bounding box center [993, 91] width 115 height 28
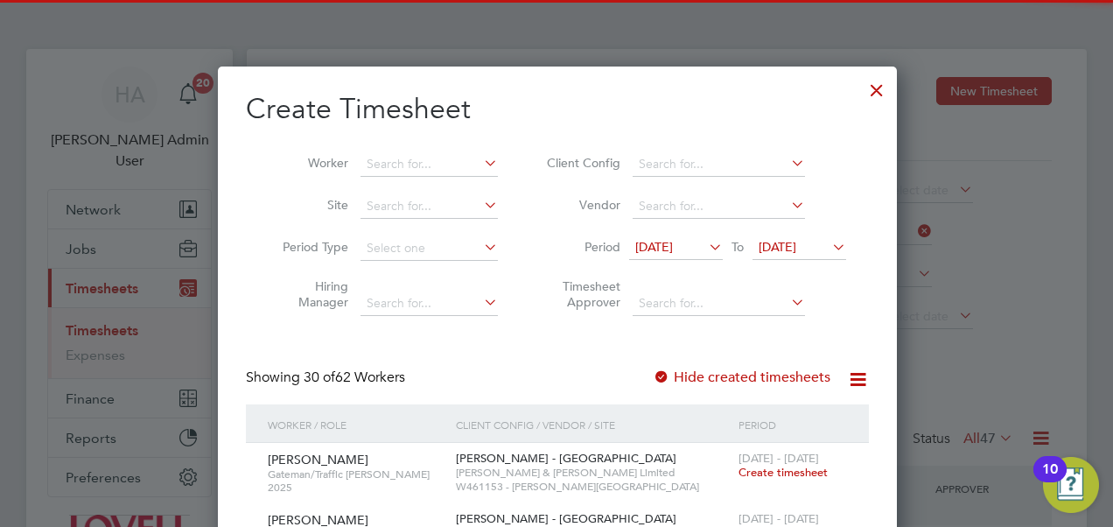
scroll to position [3339, 677]
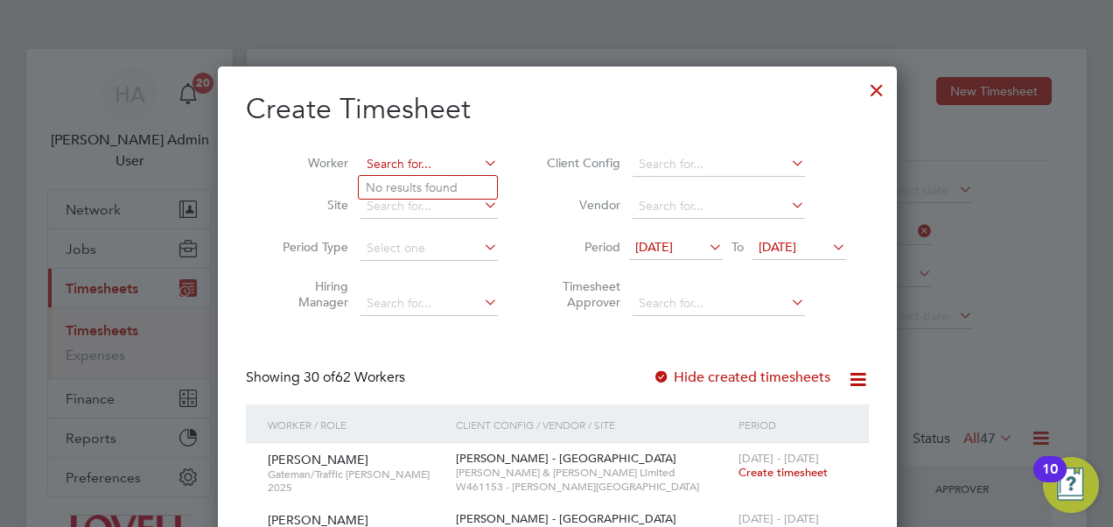
click at [401, 159] on input at bounding box center [428, 164] width 137 height 24
click at [471, 191] on b "Mcm" at bounding box center [485, 187] width 28 height 15
type input "[PERSON_NAME]"
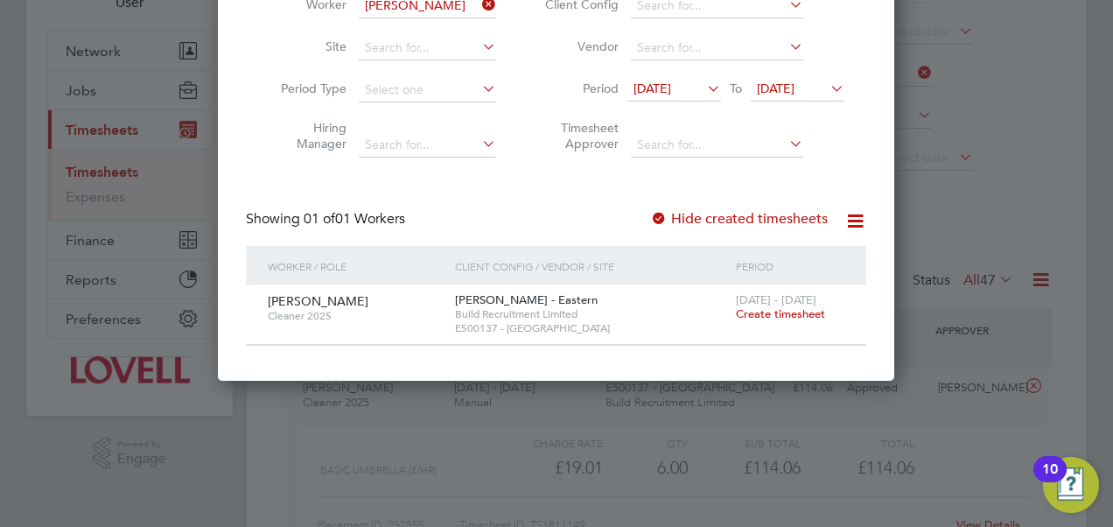
scroll to position [181, 0]
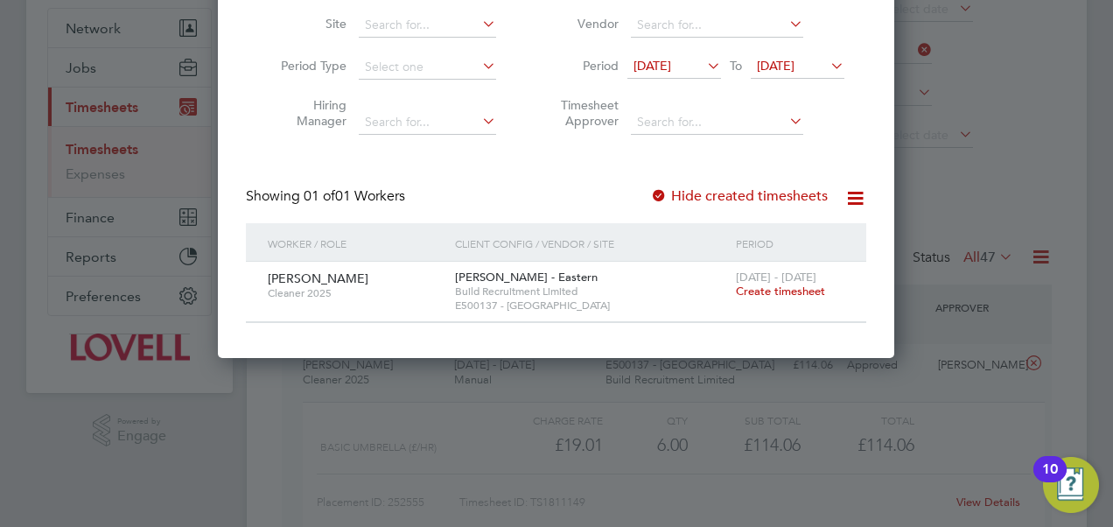
click at [778, 290] on span "Create timesheet" at bounding box center [780, 290] width 89 height 15
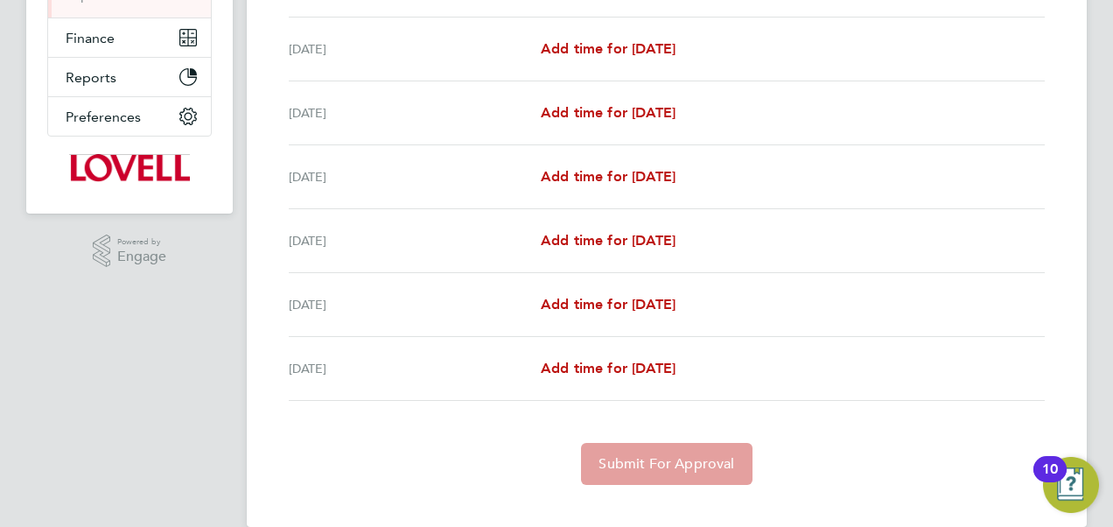
scroll to position [386, 0]
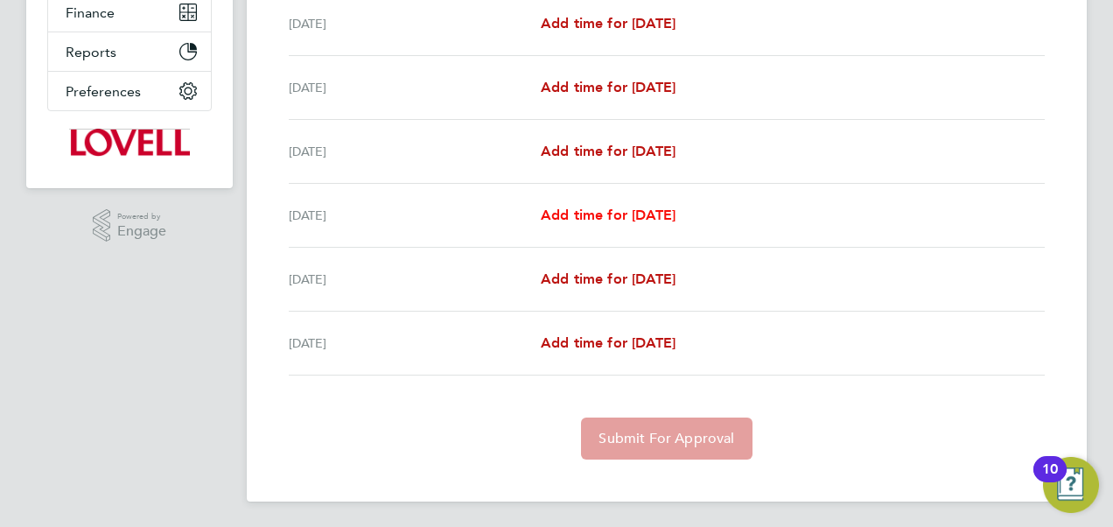
click at [614, 206] on span "Add time for [DATE]" at bounding box center [608, 214] width 135 height 17
select select "60"
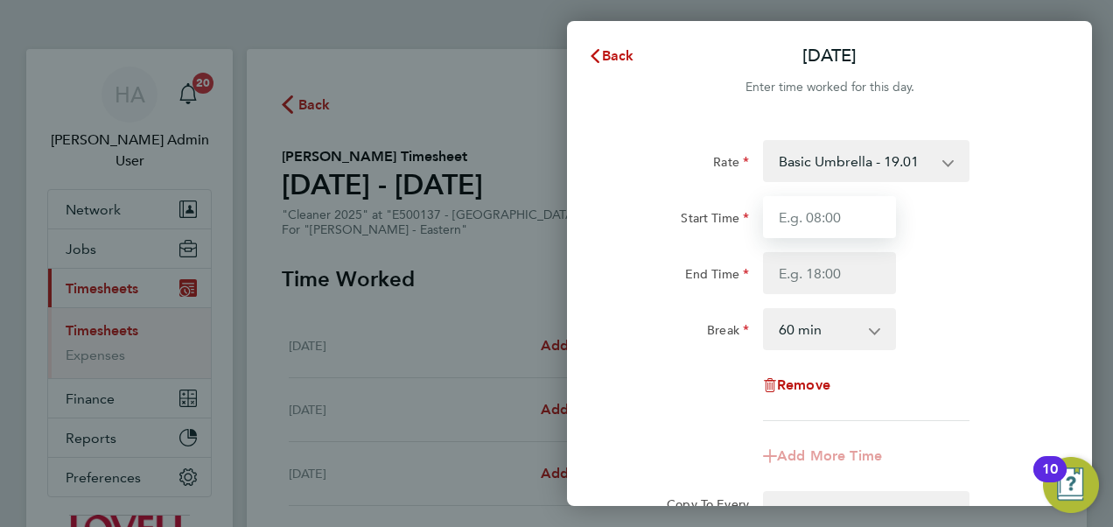
click at [807, 200] on input "Start Time" at bounding box center [829, 217] width 133 height 42
type input "08:00"
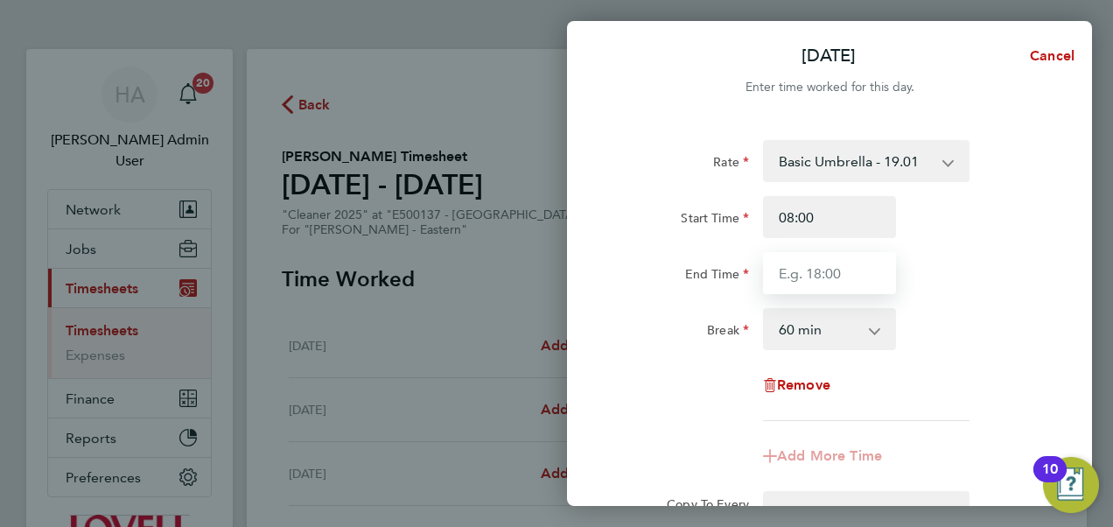
click at [824, 267] on input "End Time" at bounding box center [829, 273] width 133 height 42
type input "10:00"
click at [842, 335] on select "0 min 15 min 30 min 45 min 60 min 75 min 90 min" at bounding box center [819, 329] width 108 height 38
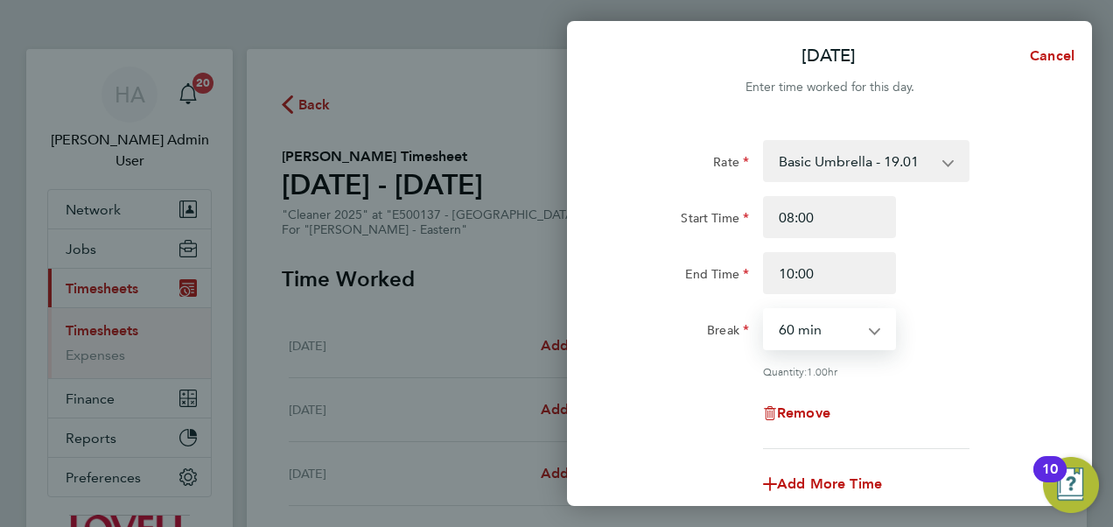
select select "0"
click at [765, 310] on select "0 min 15 min 30 min 45 min 60 min 75 min 90 min" at bounding box center [819, 329] width 108 height 38
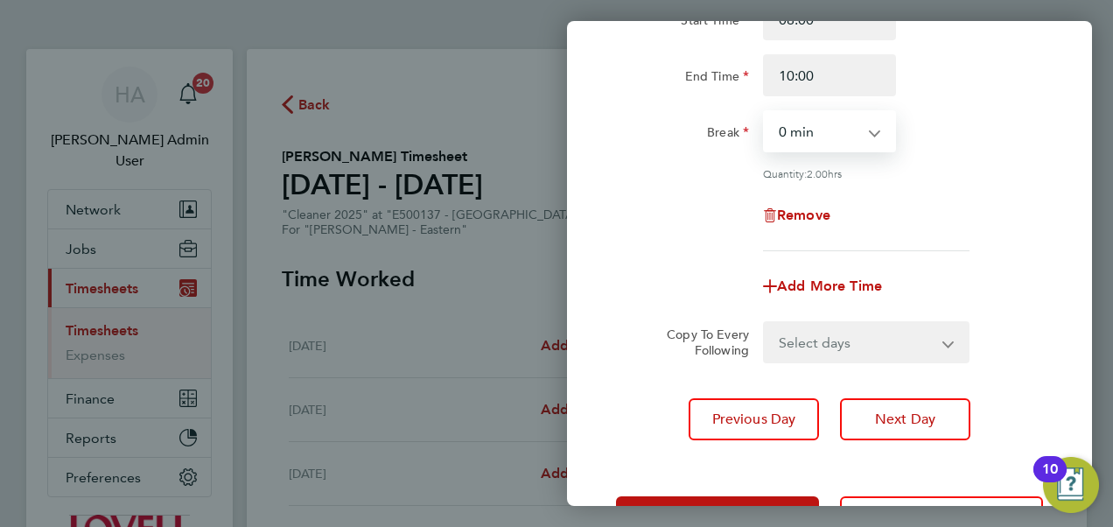
scroll to position [204, 0]
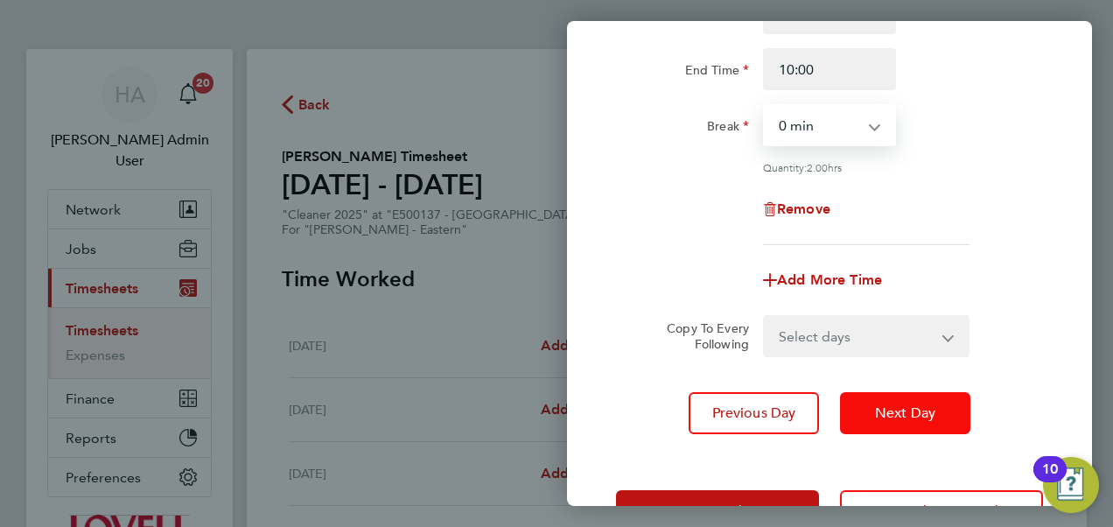
click at [884, 413] on span "Next Day" at bounding box center [905, 412] width 60 height 17
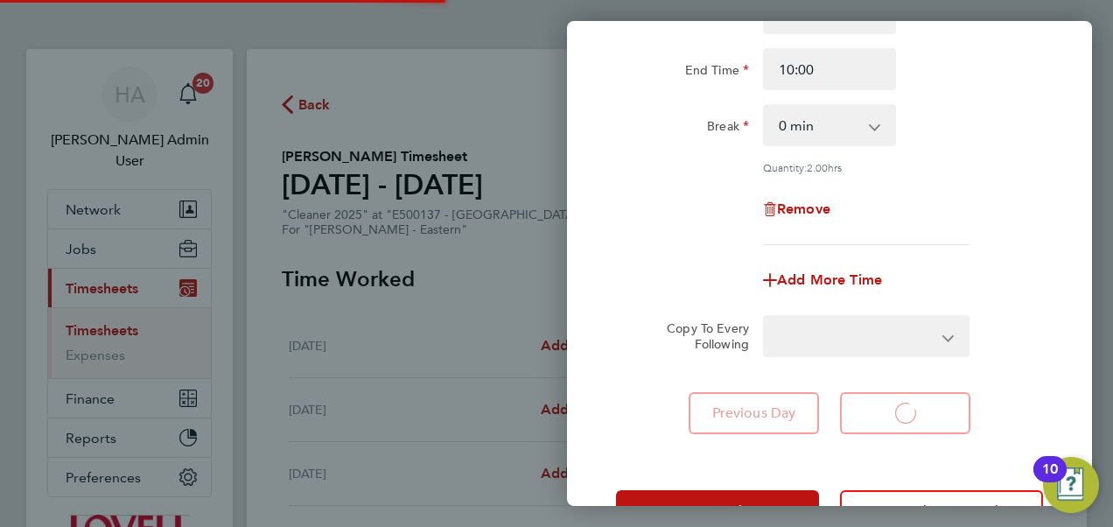
select select "60"
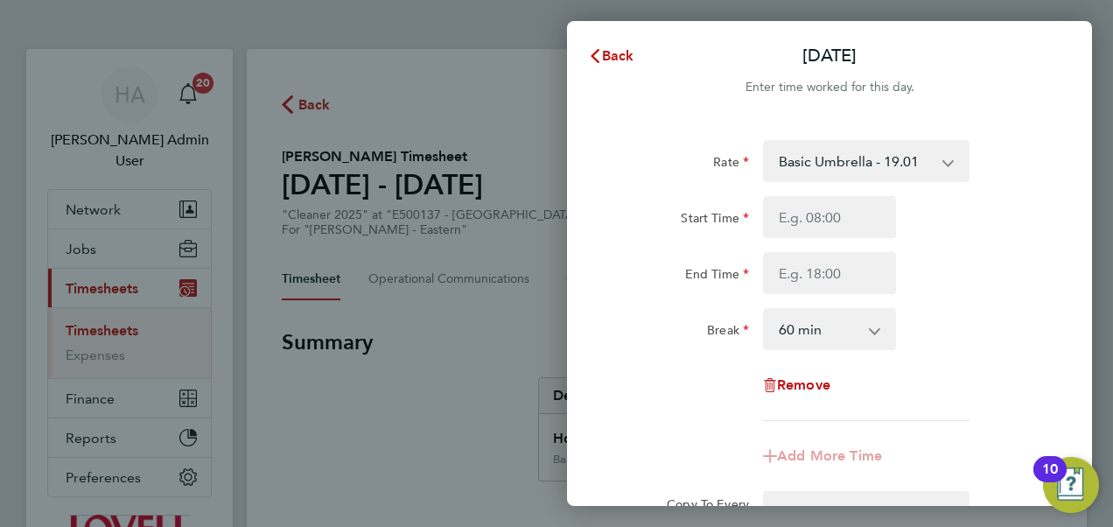
click at [884, 413] on div "Rate Basic Umbrella - 19.01 Umbrella Overtime - 27.22 Start Time End Time Break…" at bounding box center [829, 280] width 427 height 281
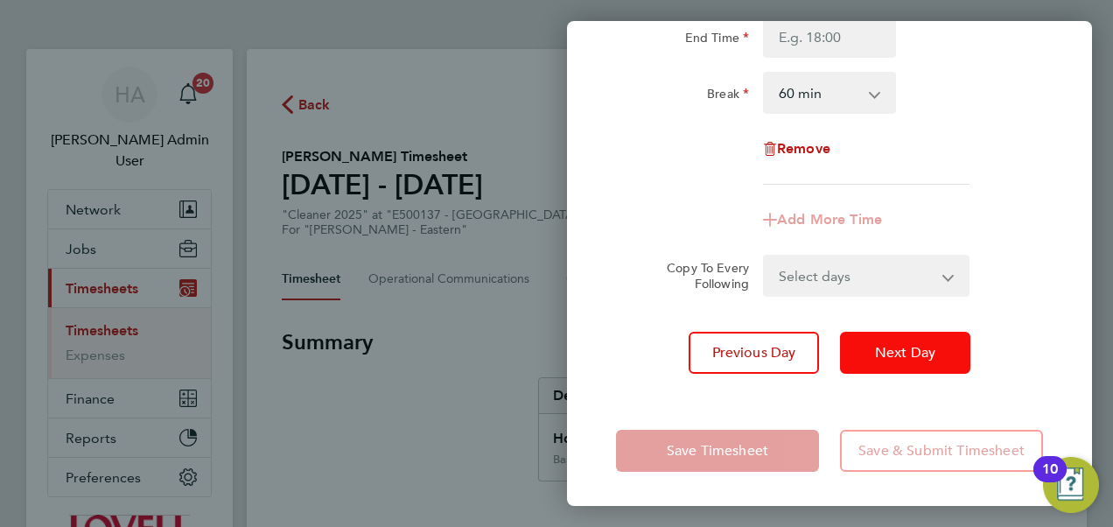
click at [885, 350] on span "Next Day" at bounding box center [905, 352] width 60 height 17
select select "60"
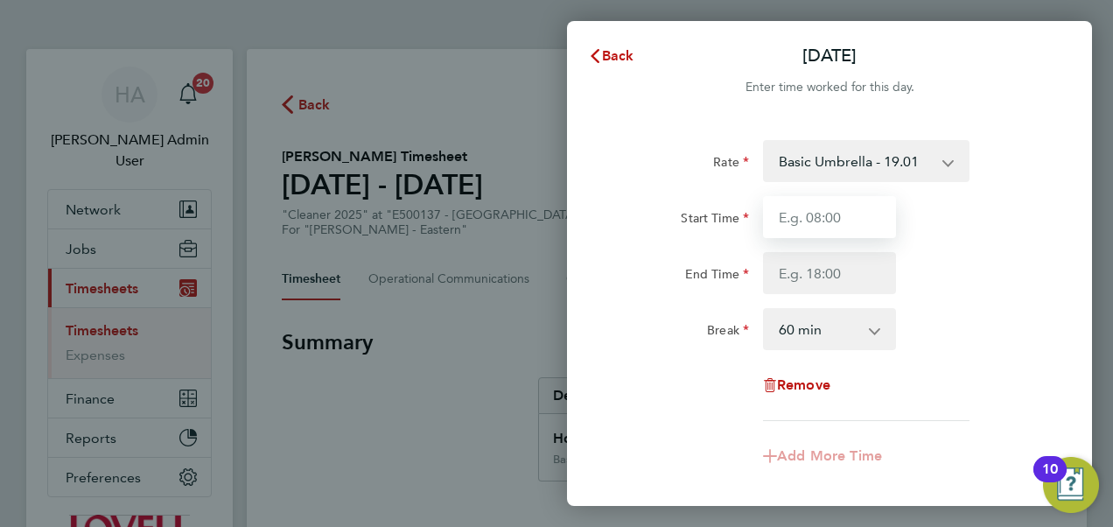
click at [809, 222] on input "Start Time" at bounding box center [829, 217] width 133 height 42
type input "08:00"
click at [836, 297] on div "Rate Basic Umbrella - 19.01 Umbrella Overtime - 27.22 Start Time 08:00 End Time…" at bounding box center [829, 280] width 427 height 281
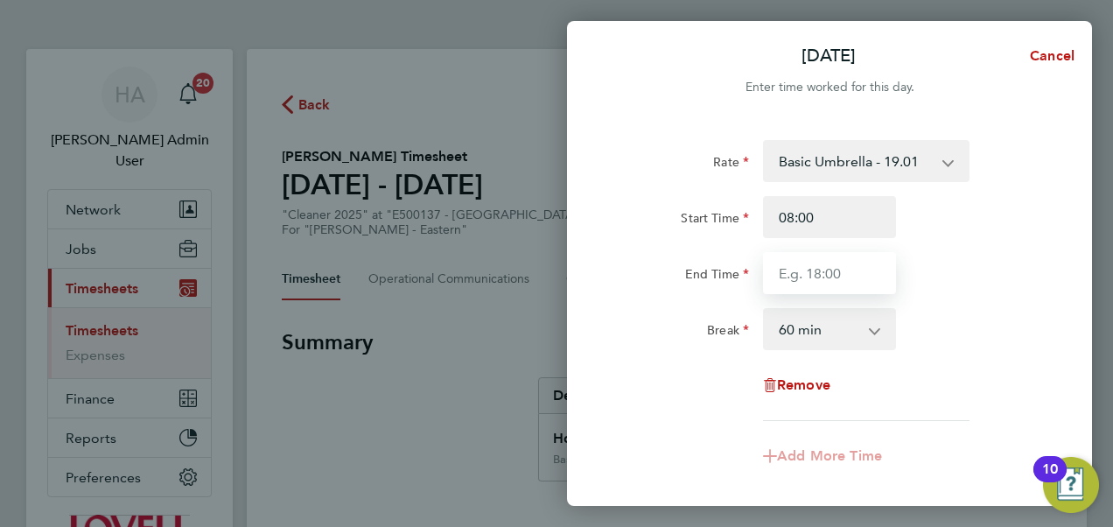
click at [834, 268] on input "End Time" at bounding box center [829, 273] width 133 height 42
type input "10:00"
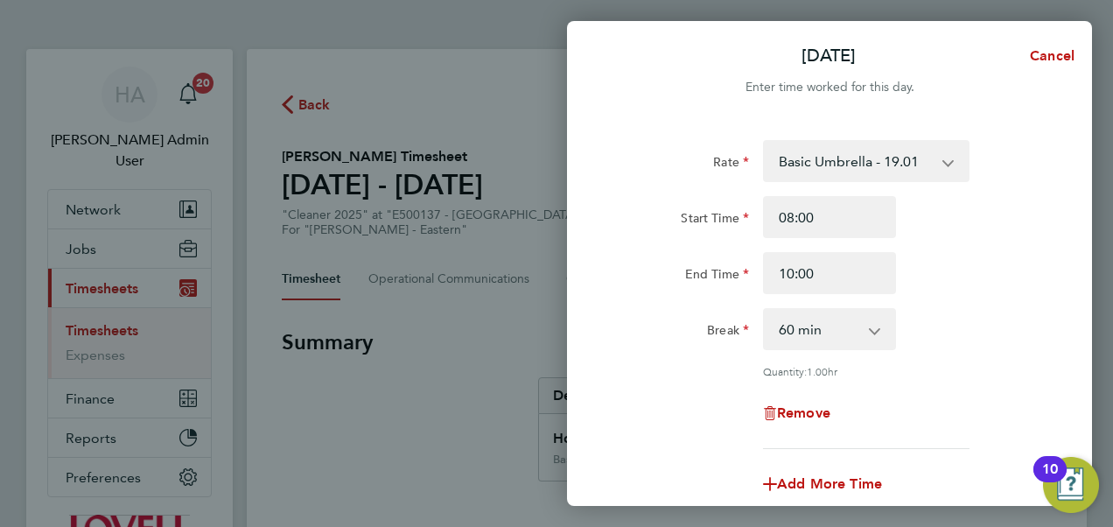
click at [826, 345] on select "0 min 15 min 30 min 45 min 60 min 75 min 90 min" at bounding box center [819, 329] width 108 height 38
select select "0"
click at [765, 310] on select "0 min 15 min 30 min 45 min 60 min 75 min 90 min" at bounding box center [819, 329] width 108 height 38
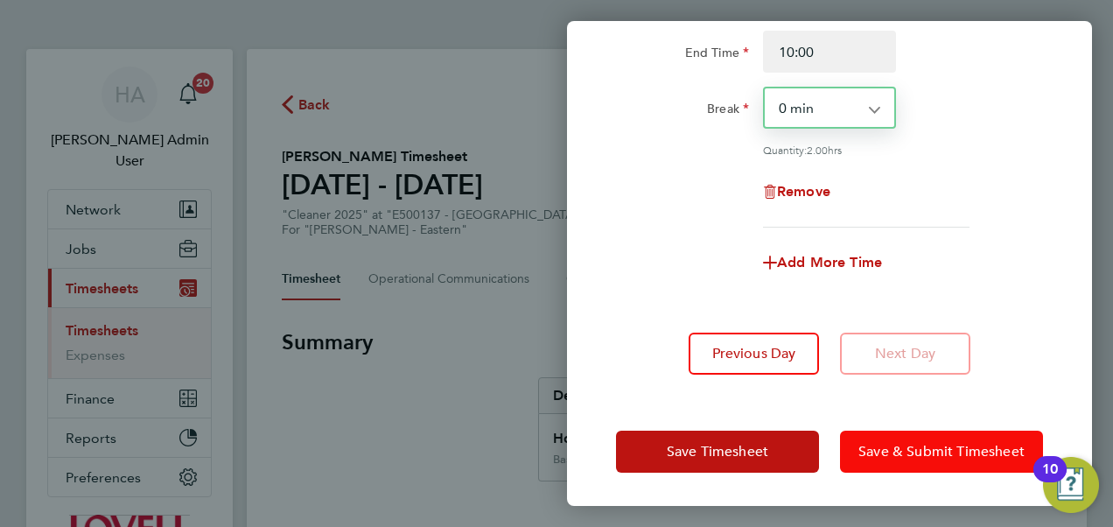
click at [882, 446] on span "Save & Submit Timesheet" at bounding box center [941, 451] width 166 height 17
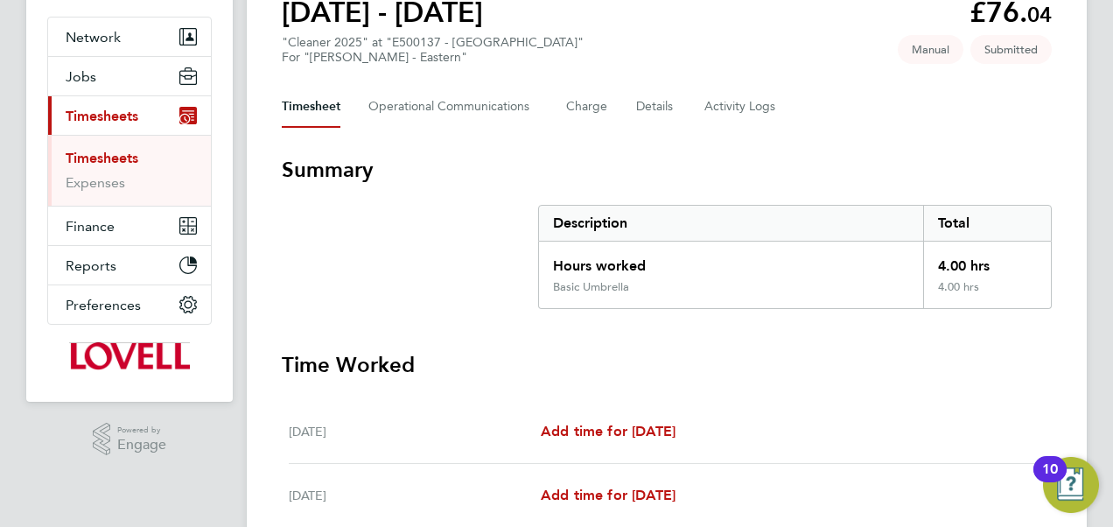
scroll to position [151, 0]
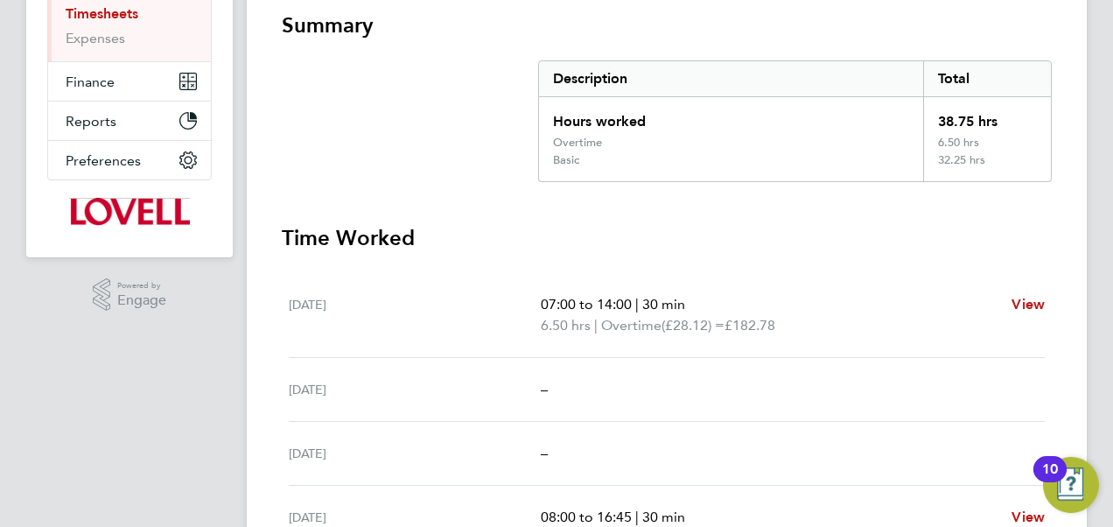
scroll to position [316, 0]
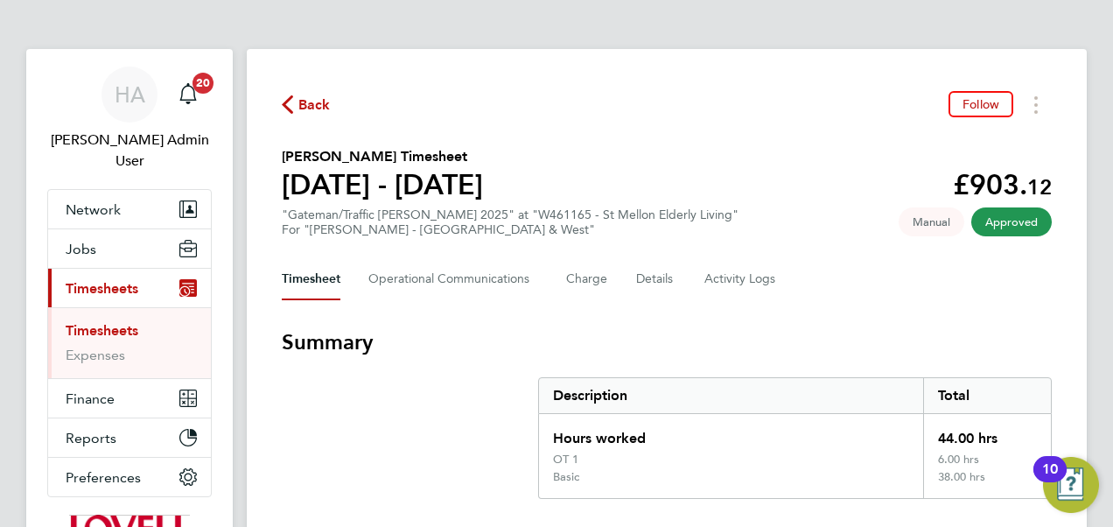
click at [313, 109] on span "Back" at bounding box center [314, 104] width 32 height 21
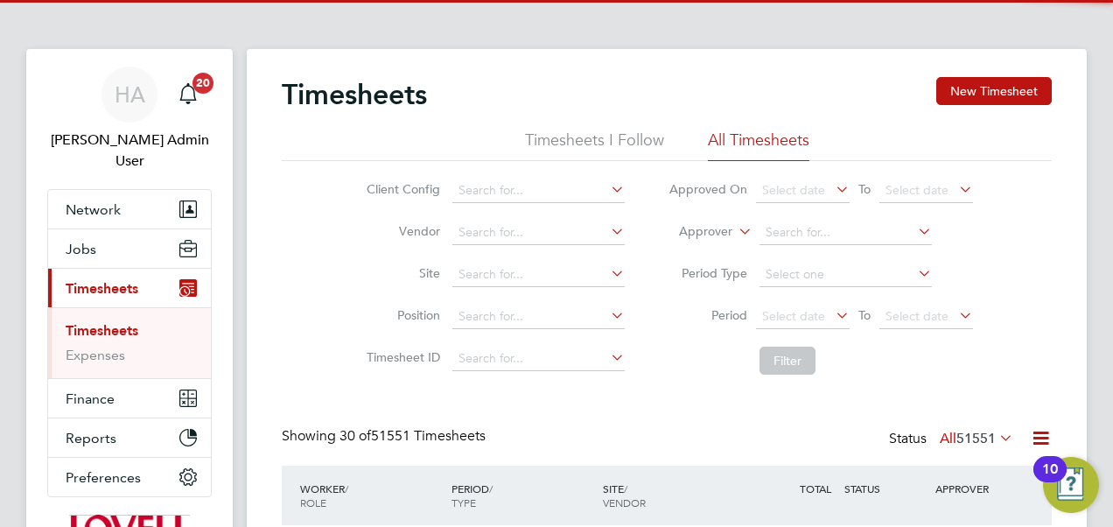
click at [735, 234] on icon at bounding box center [735, 227] width 0 height 16
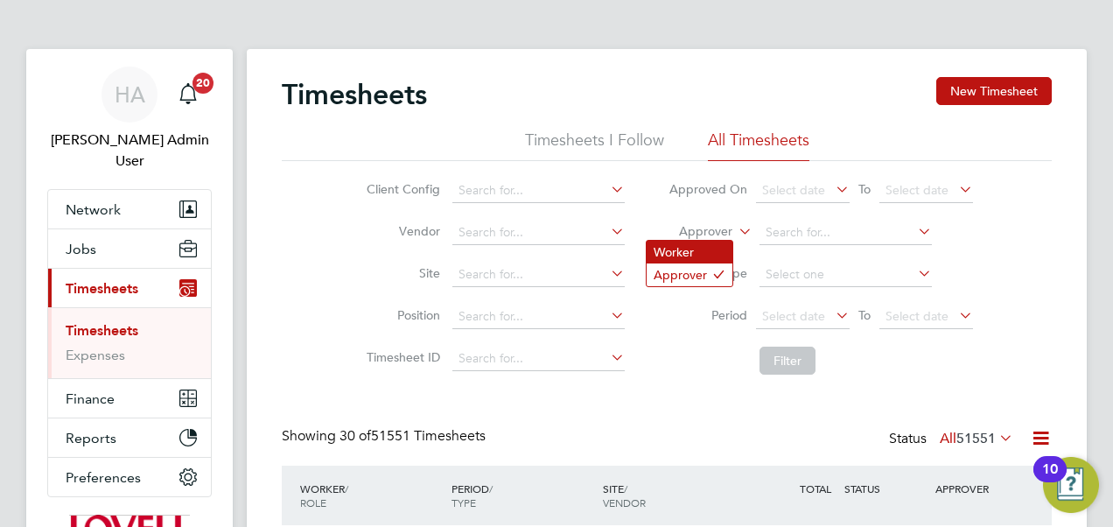
click at [708, 251] on li "Worker" at bounding box center [689, 252] width 86 height 23
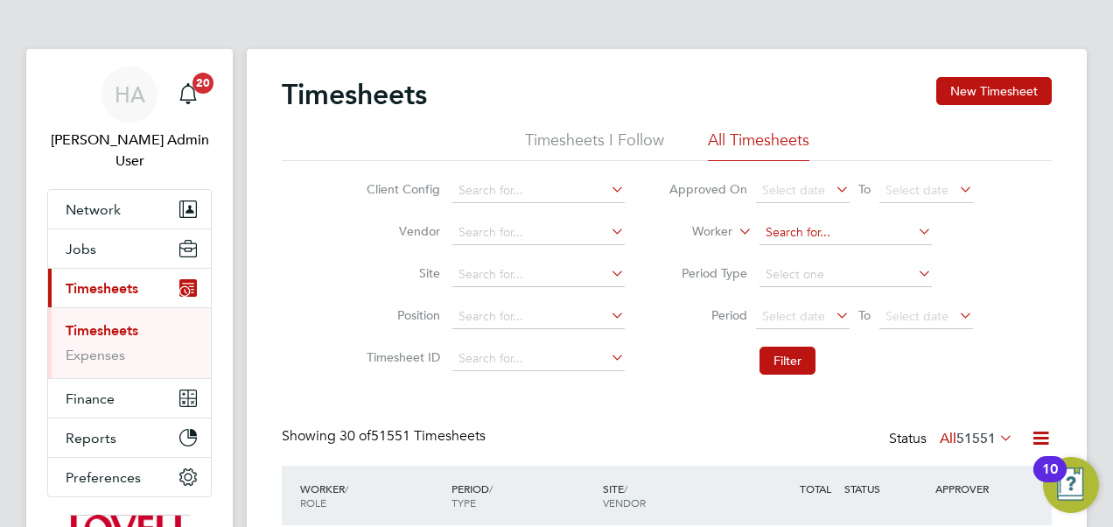
click at [786, 235] on input at bounding box center [845, 232] width 172 height 24
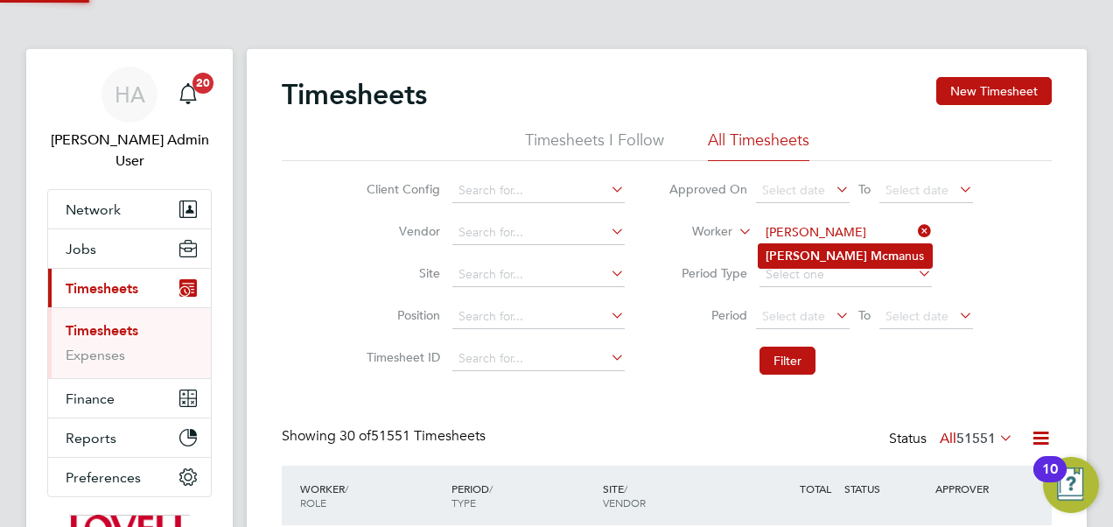
click at [786, 255] on b "Toni" at bounding box center [815, 255] width 101 height 15
type input "Toni Mcmanus"
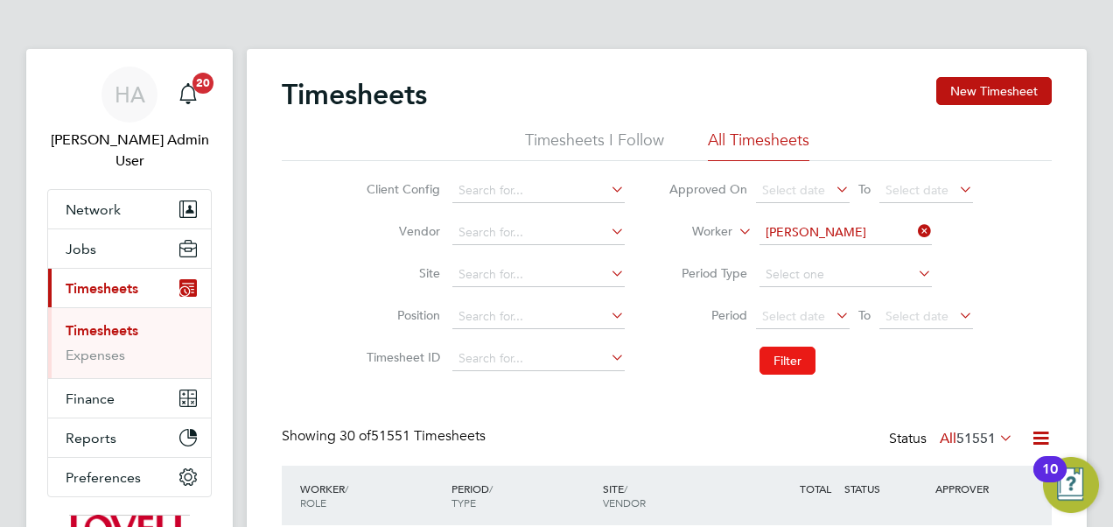
click at [780, 360] on button "Filter" at bounding box center [787, 360] width 56 height 28
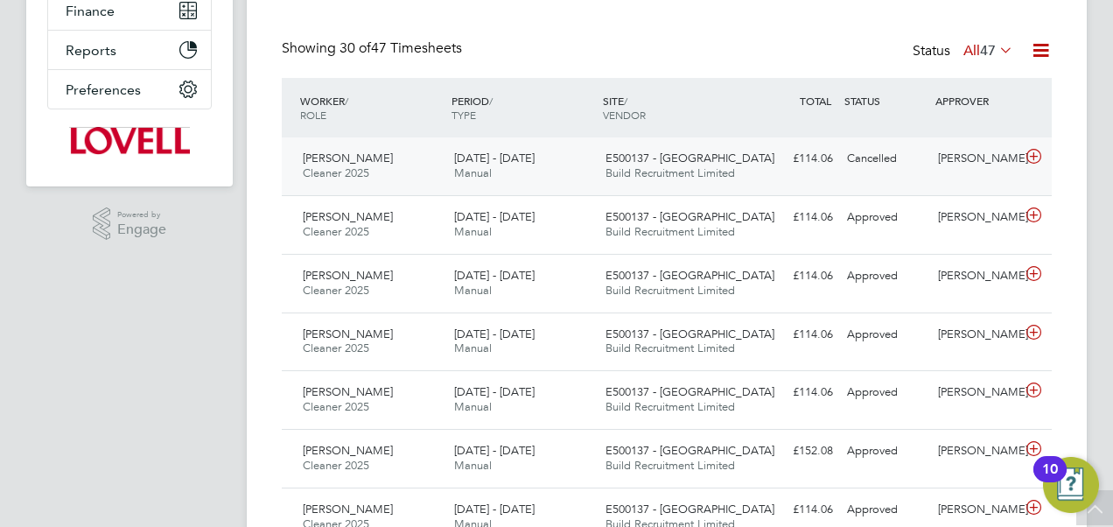
click at [700, 152] on span "E500137 - Skelmanthorpe" at bounding box center [689, 157] width 169 height 15
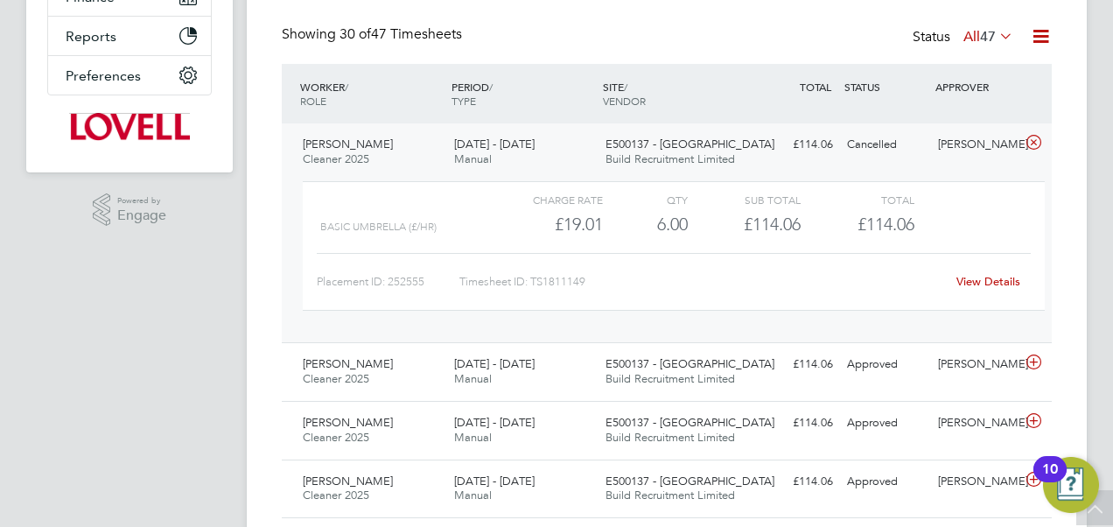
click at [977, 278] on link "View Details" at bounding box center [988, 281] width 64 height 15
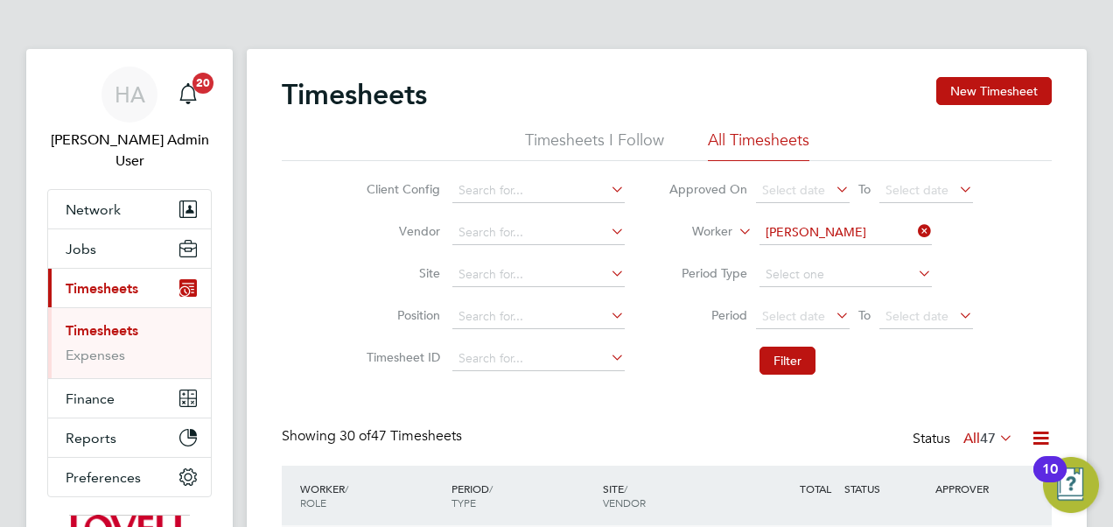
click at [914, 226] on icon at bounding box center [914, 231] width 0 height 24
click at [861, 231] on input at bounding box center [845, 232] width 172 height 24
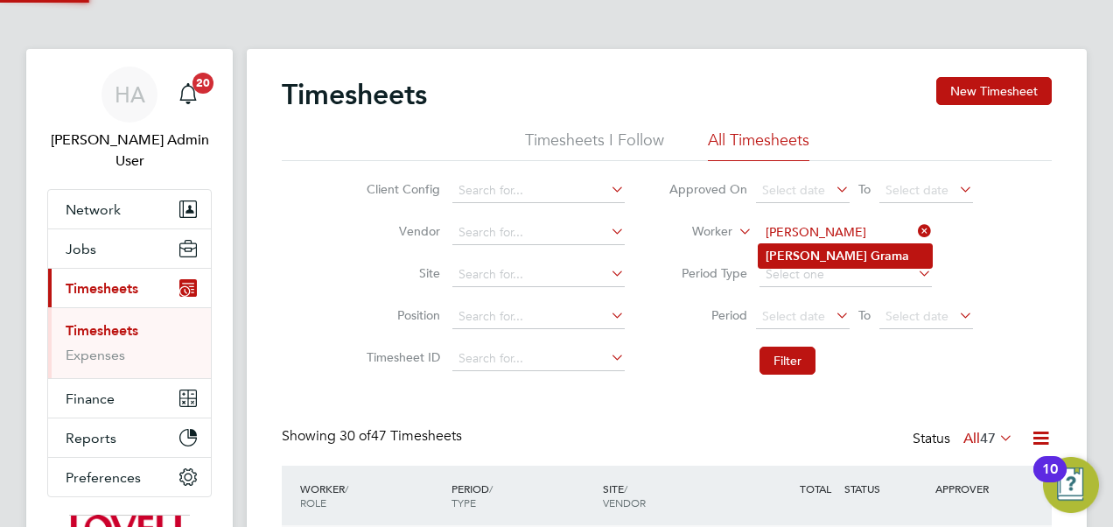
click at [870, 253] on b "Grama" at bounding box center [889, 255] width 38 height 15
type input "Daniel Grama"
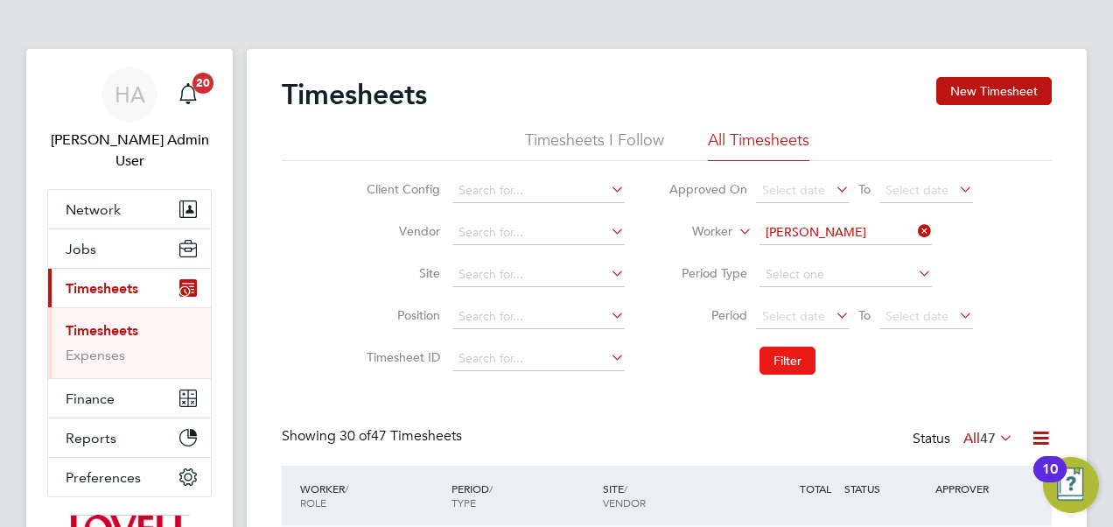
click at [792, 361] on button "Filter" at bounding box center [787, 360] width 56 height 28
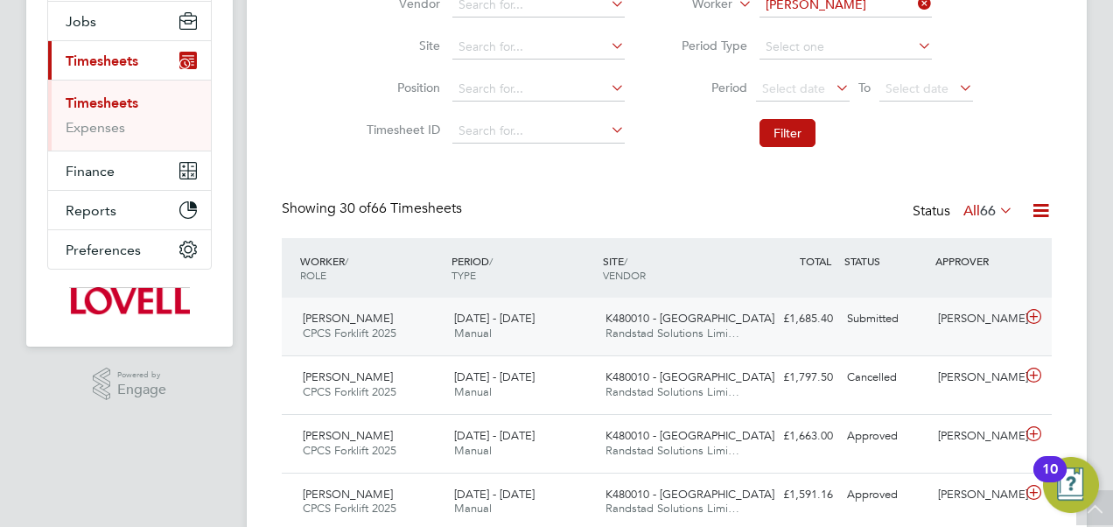
click at [694, 325] on div "K480010 - North Bersted Randstad Solutions Limi…" at bounding box center [673, 326] width 151 height 44
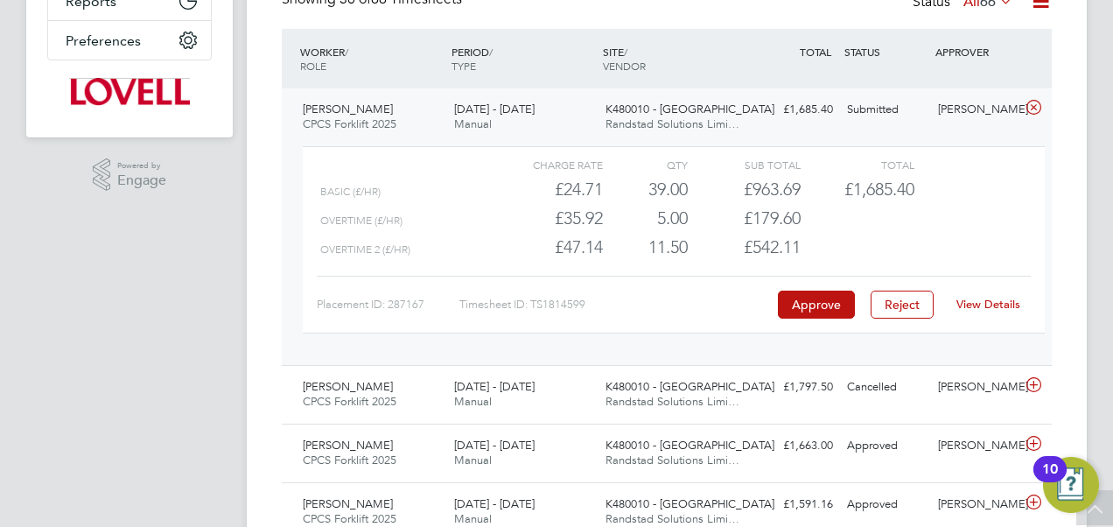
click at [985, 300] on link "View Details" at bounding box center [988, 304] width 64 height 15
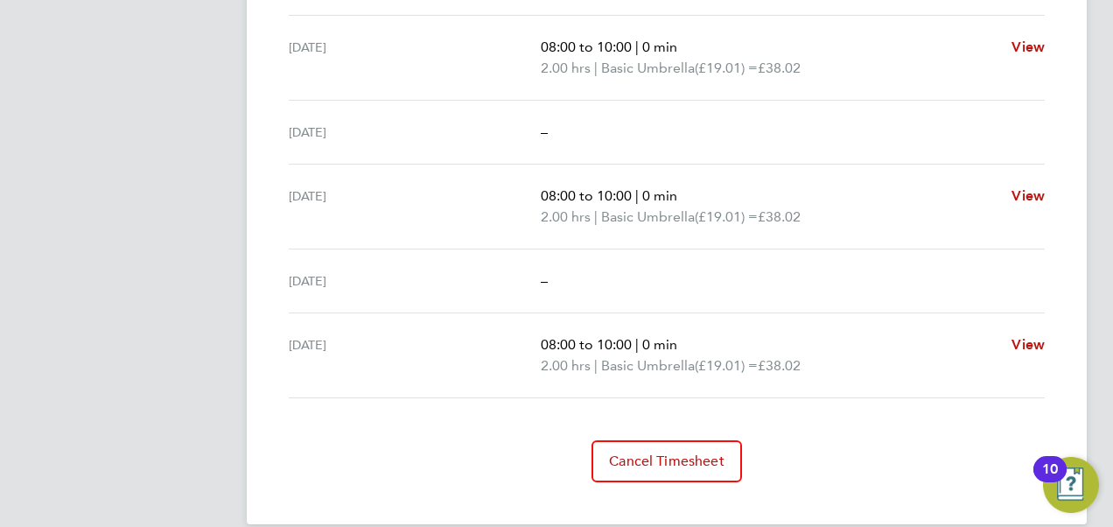
scroll to position [685, 0]
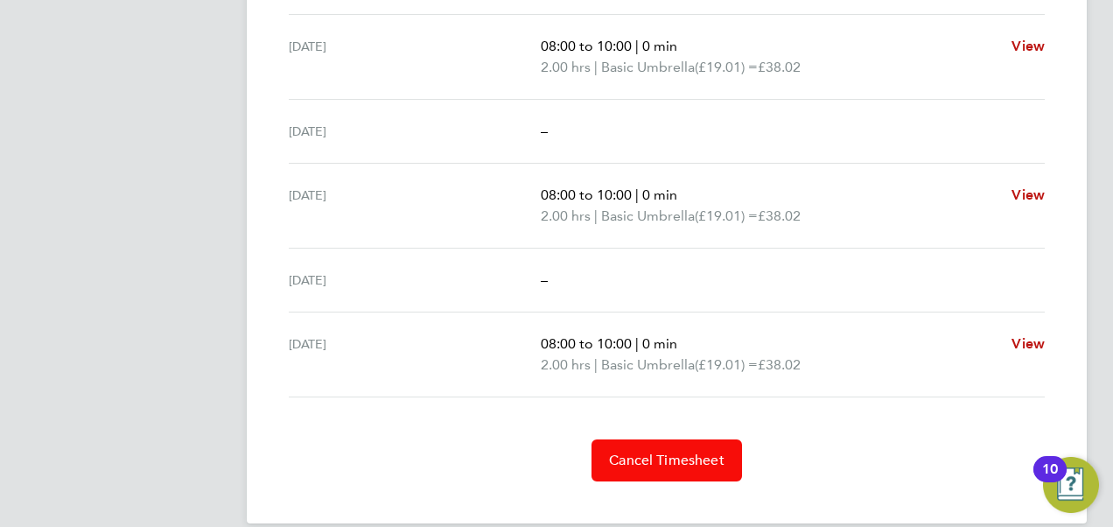
click at [672, 457] on span "Cancel Timesheet" at bounding box center [666, 459] width 115 height 17
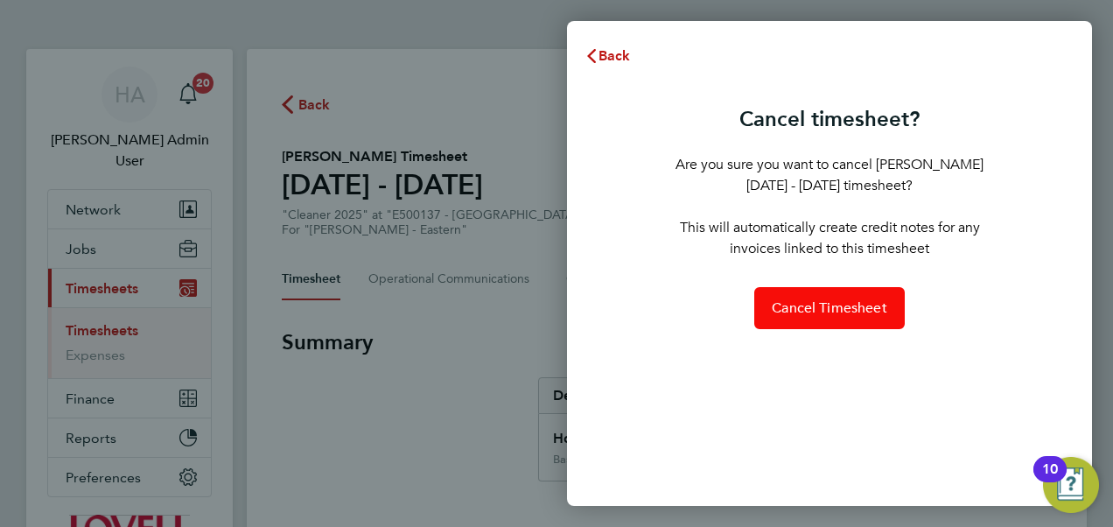
click at [800, 301] on span "Cancel Timesheet" at bounding box center [829, 307] width 115 height 17
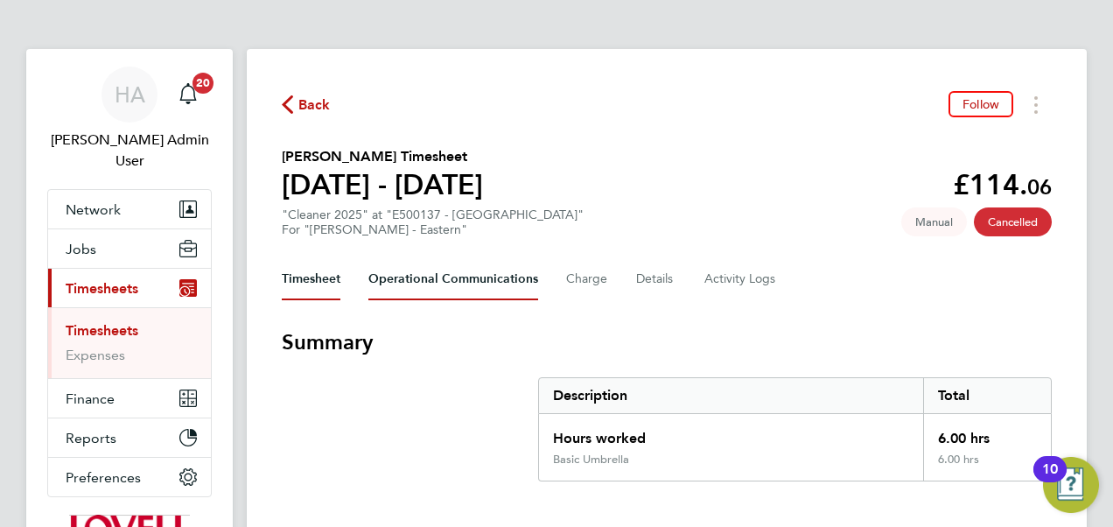
click at [511, 278] on Communications-tab "Operational Communications" at bounding box center [453, 279] width 170 height 42
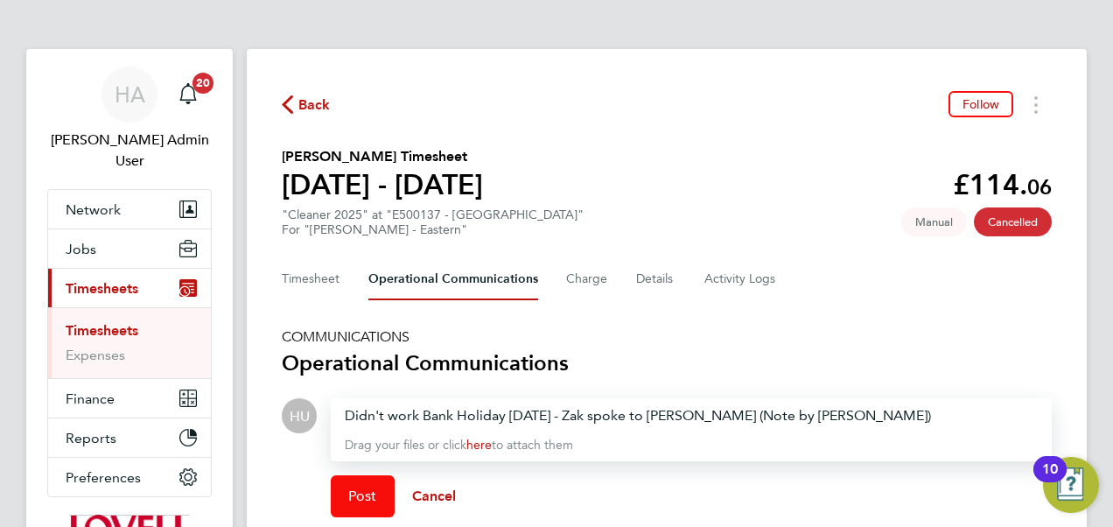
click at [339, 494] on button "Post" at bounding box center [363, 496] width 64 height 42
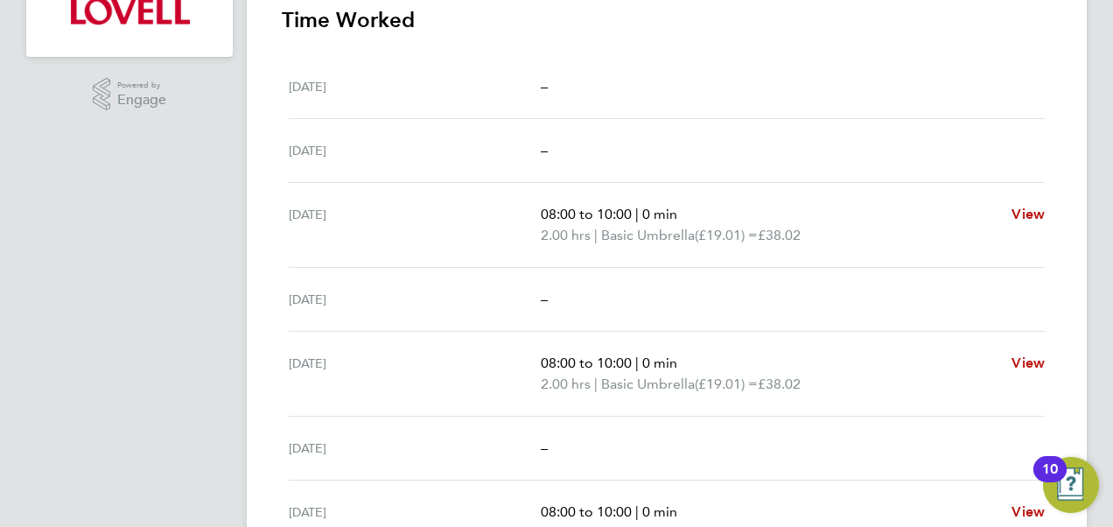
scroll to position [516, 0]
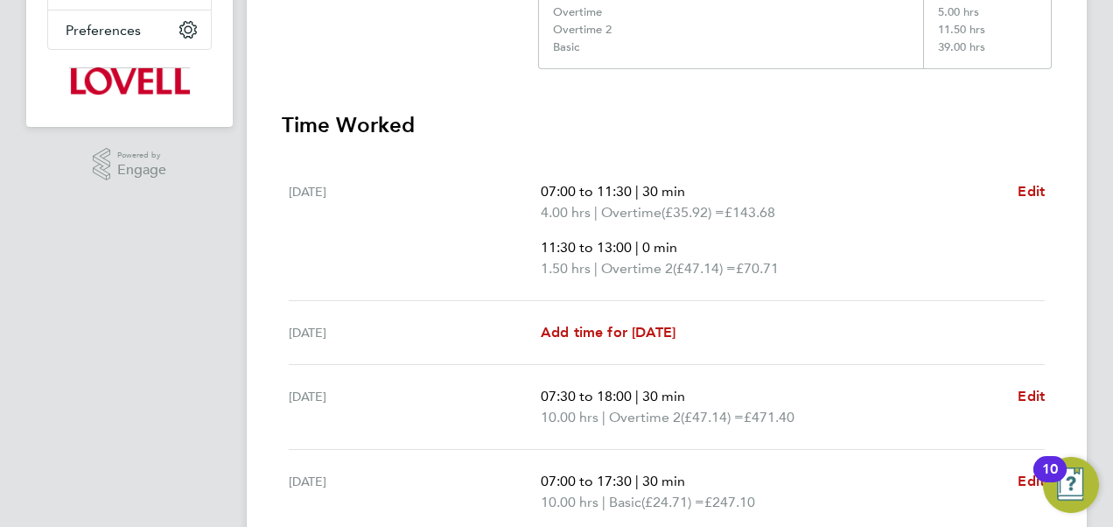
scroll to position [448, 0]
